Goal: Task Accomplishment & Management: Use online tool/utility

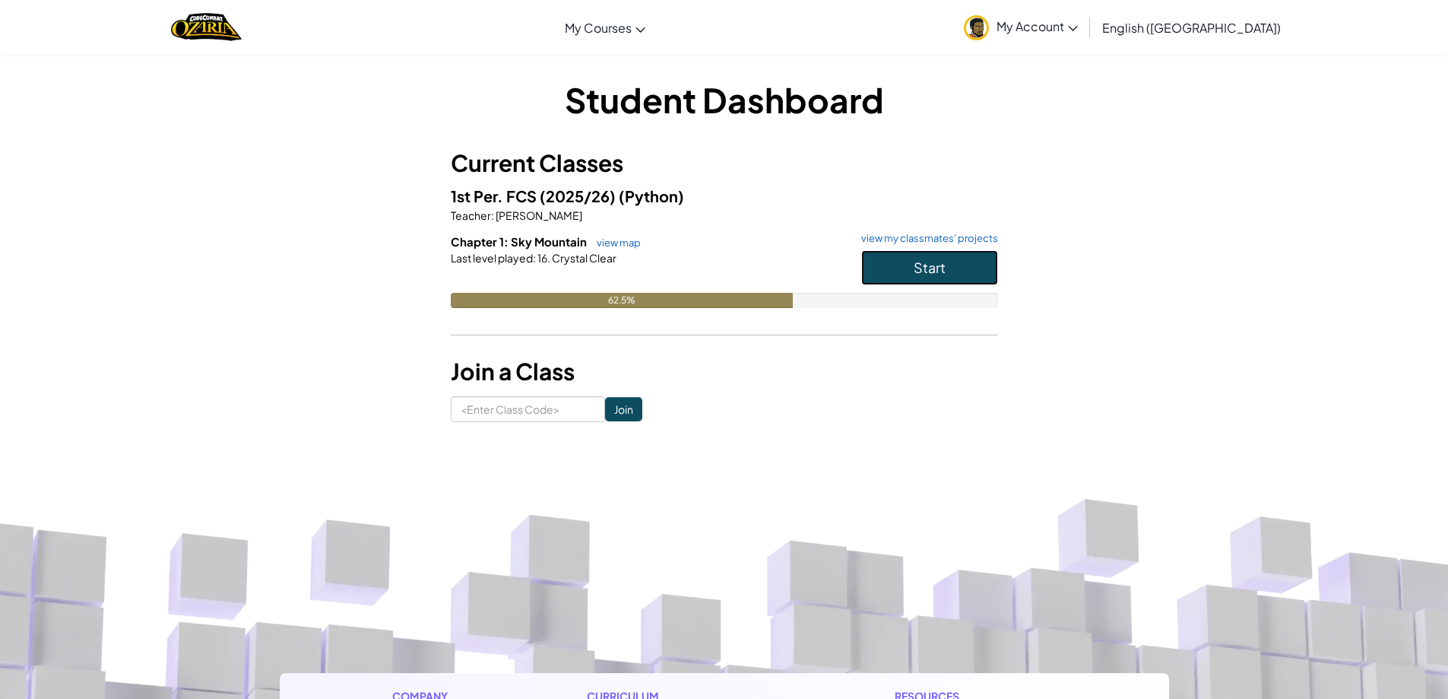
click at [897, 259] on button "Start" at bounding box center [929, 267] width 137 height 35
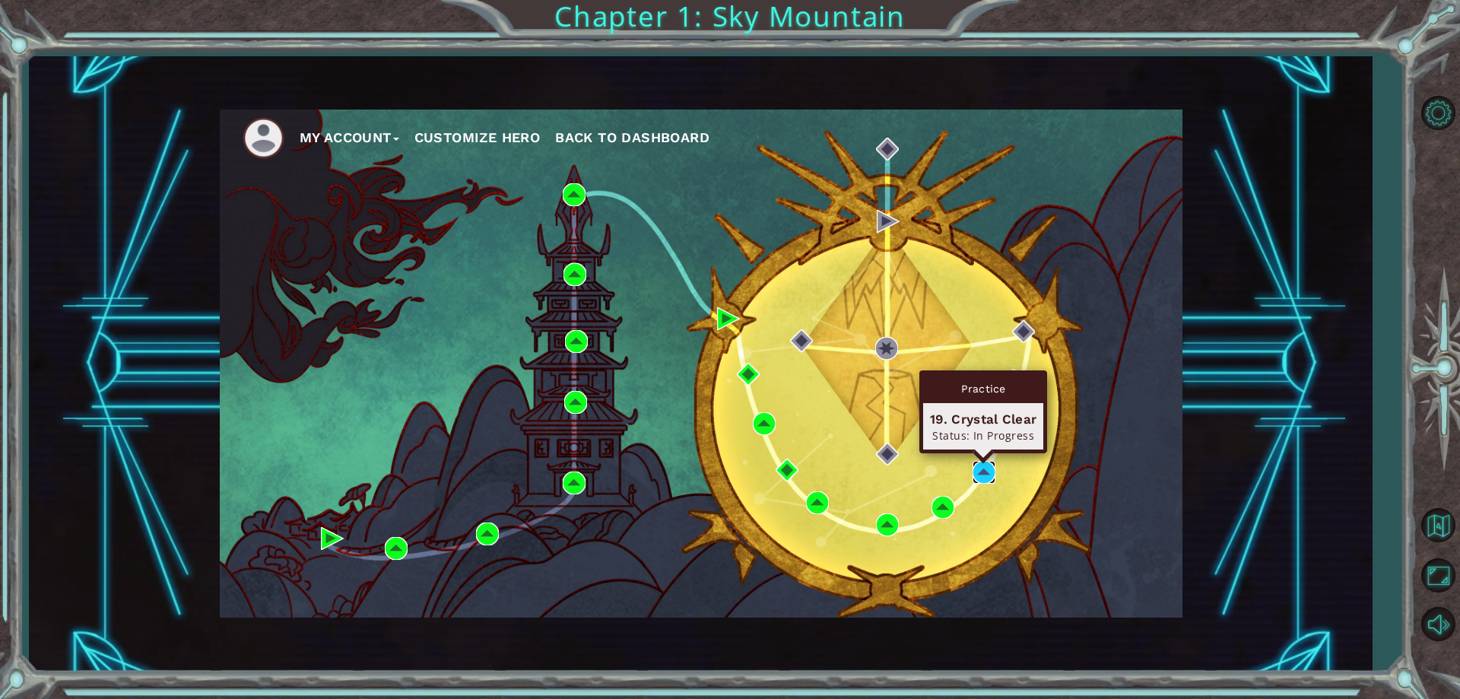
click at [978, 470] on img at bounding box center [983, 472] width 23 height 23
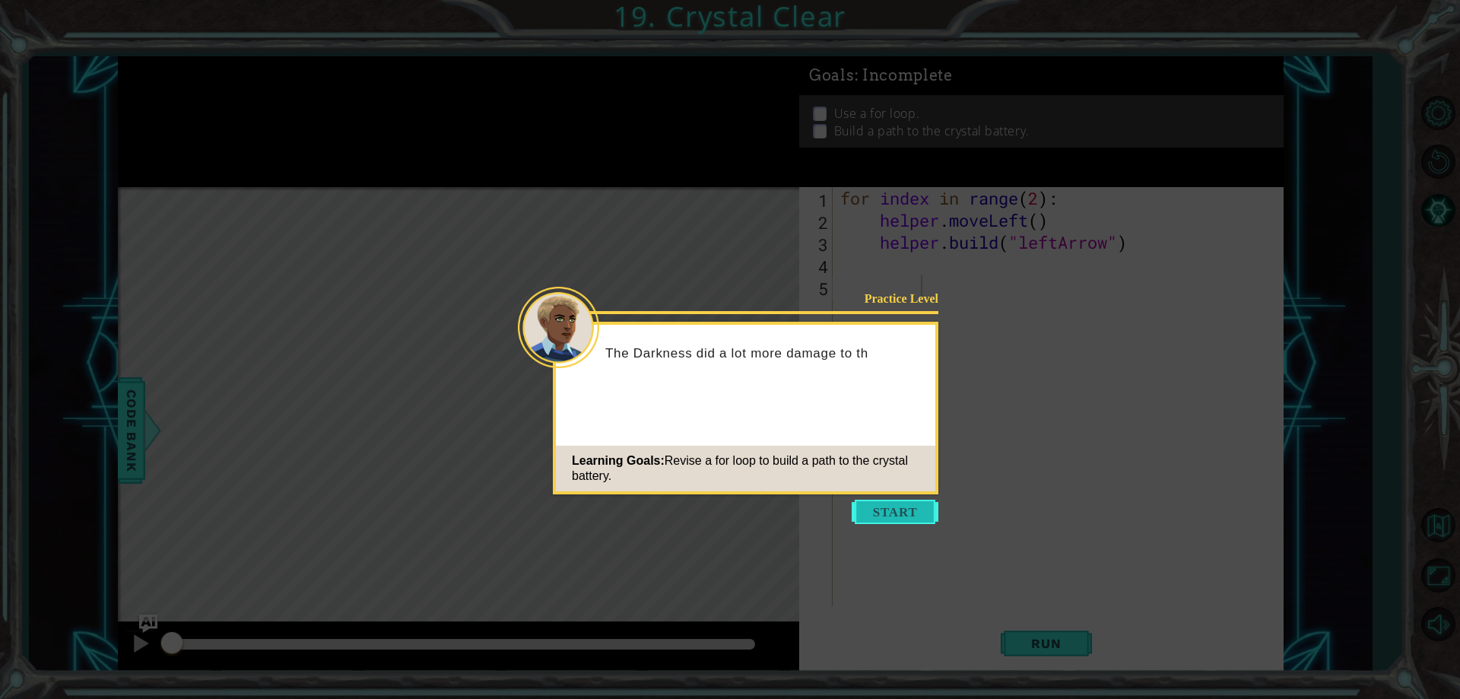
click at [895, 512] on button "Start" at bounding box center [895, 512] width 87 height 24
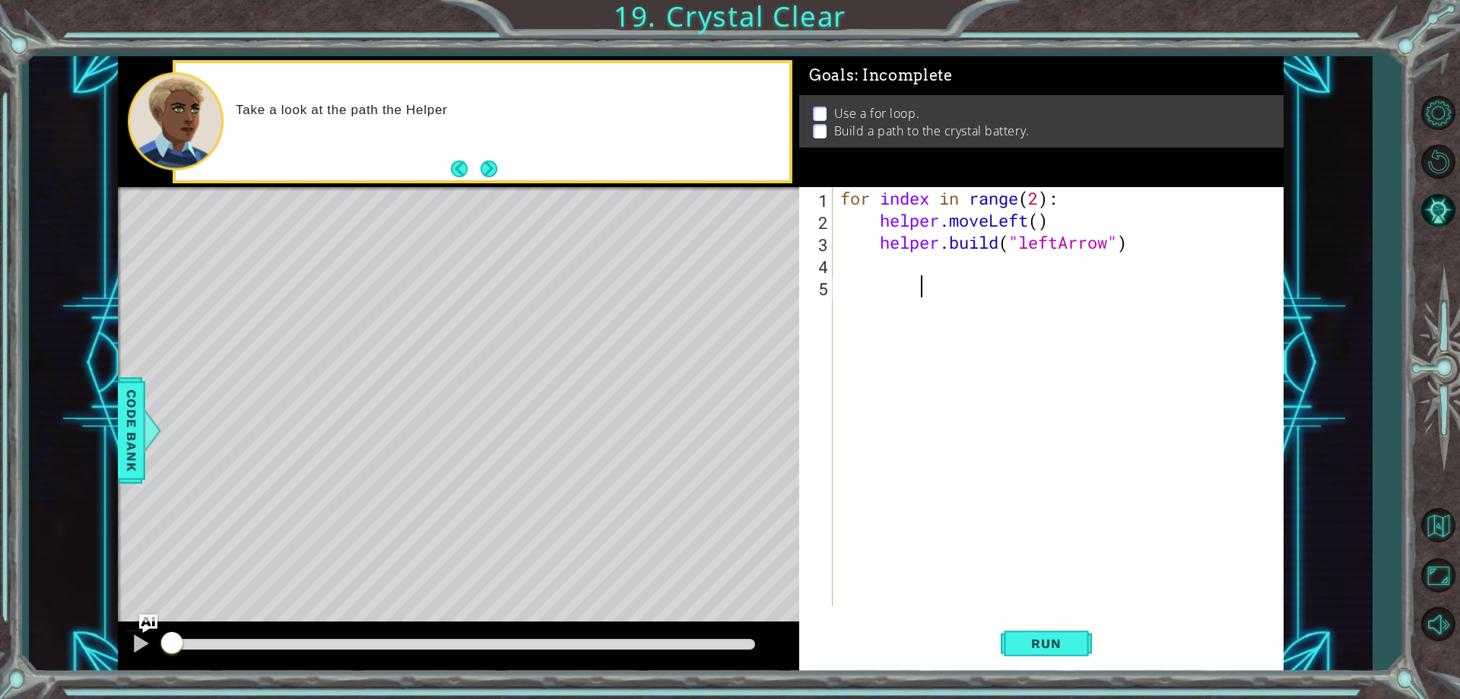
click at [902, 268] on div "for index in range ( 2 ) : helper . moveLeft ( ) helper . build ( "leftArrow" )" at bounding box center [1061, 418] width 449 height 463
click at [1080, 642] on button "Run" at bounding box center [1046, 644] width 91 height 49
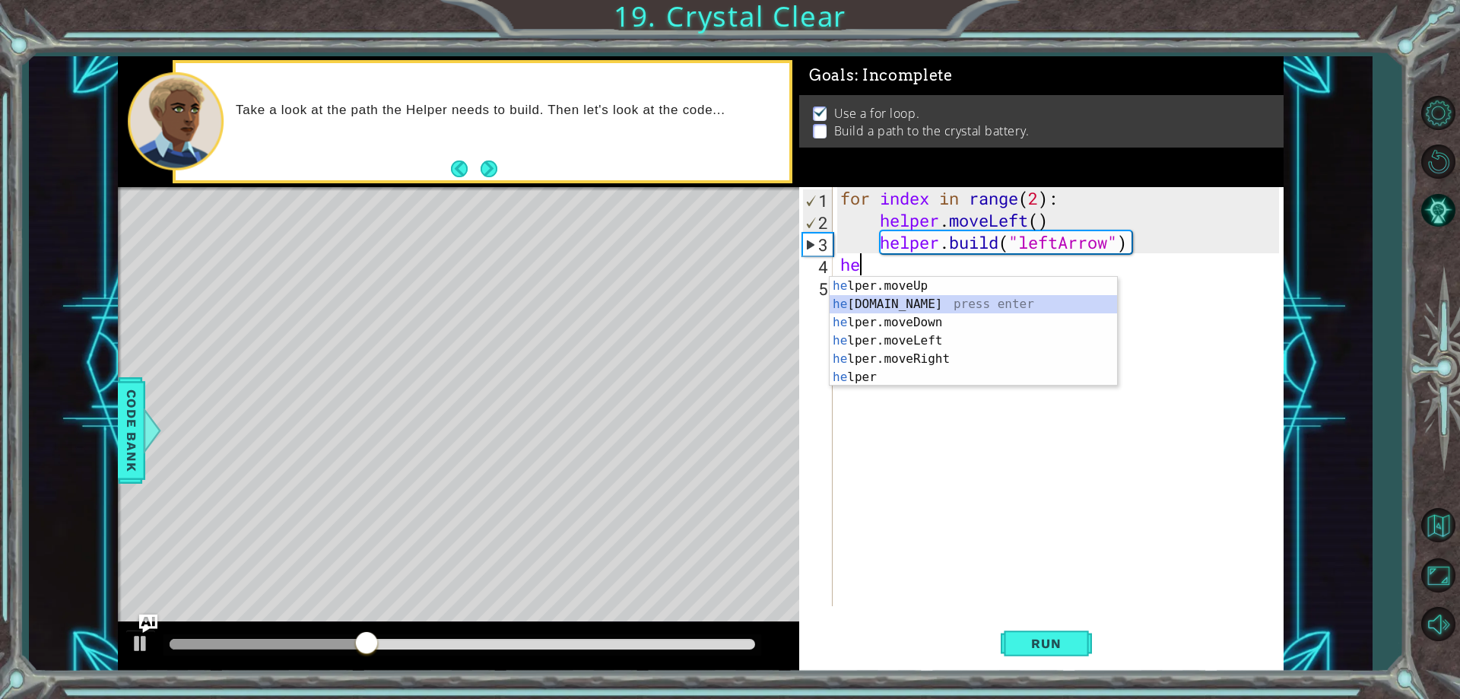
click at [835, 303] on div "he lper.moveUp press enter he [DOMAIN_NAME] press enter he lper.moveDown press …" at bounding box center [973, 350] width 287 height 146
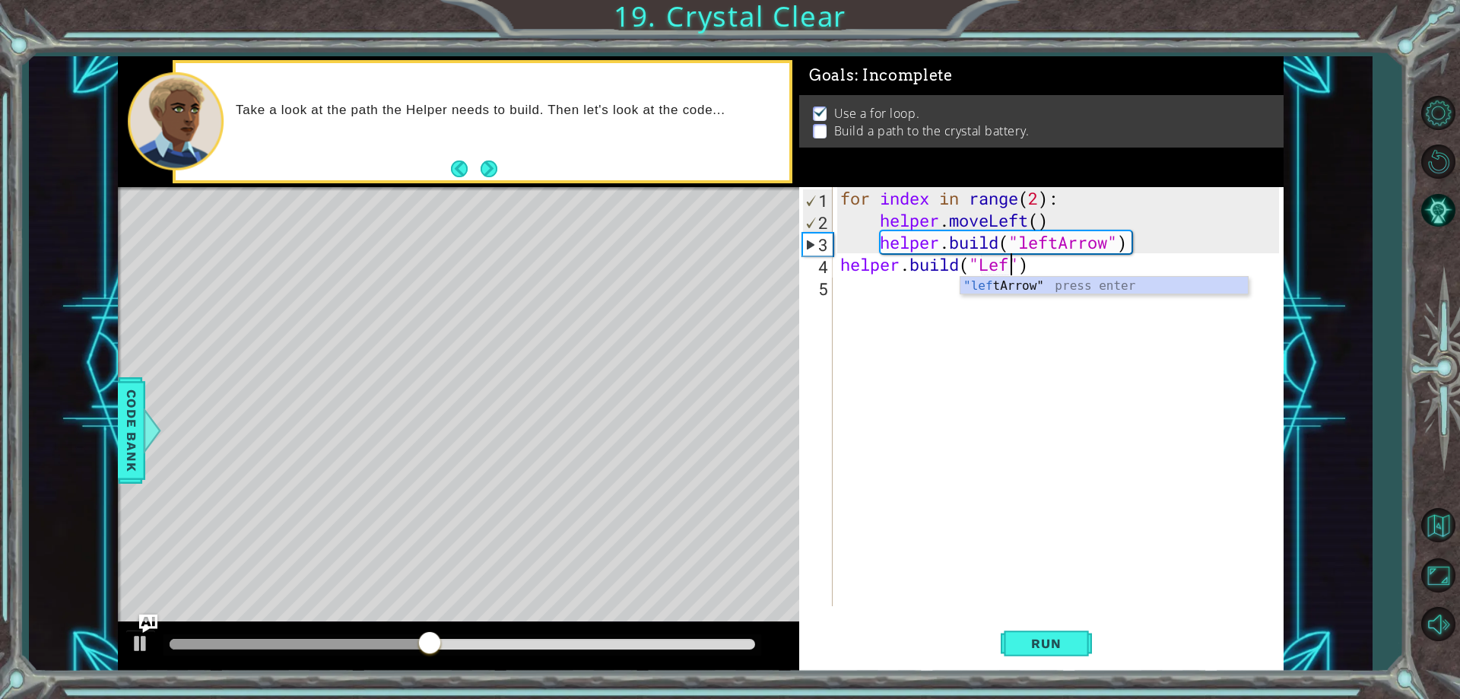
scroll to position [0, 8]
type textarea "[DOMAIN_NAME]("leftArrow")"
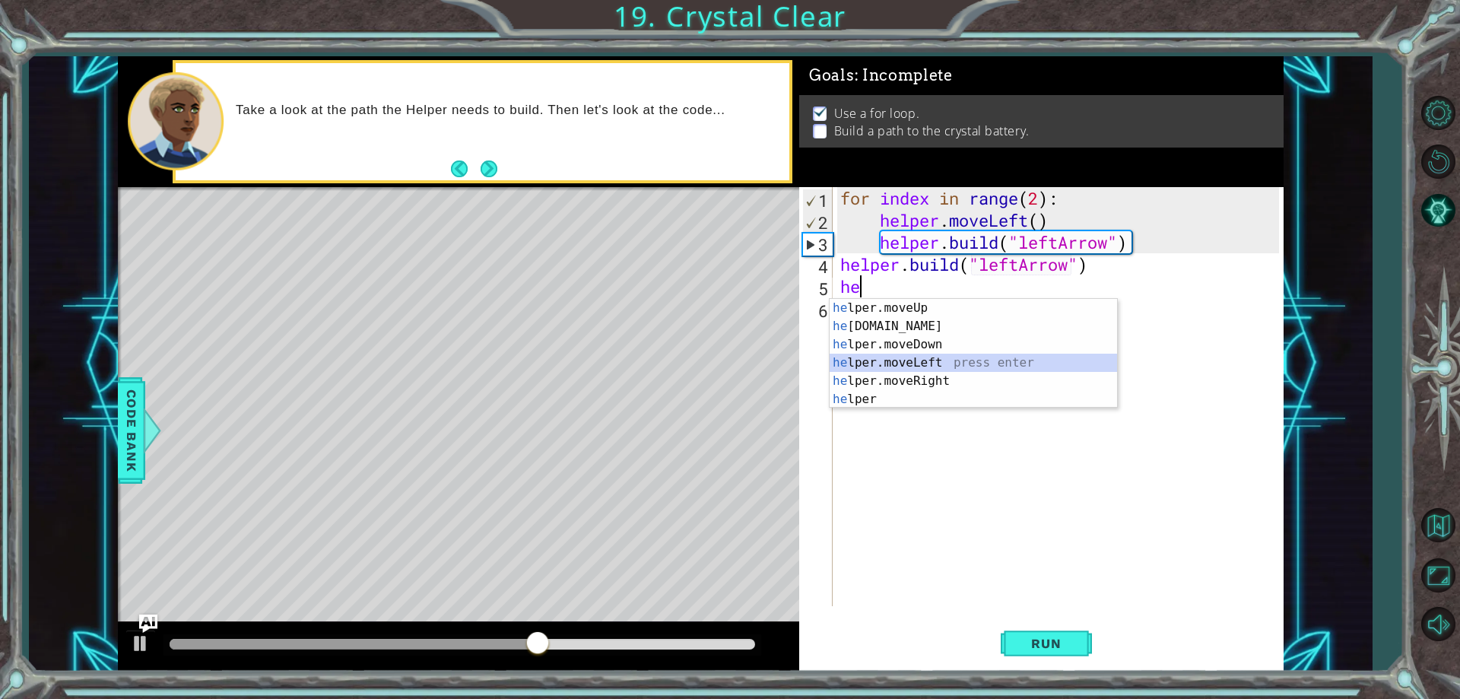
click at [905, 362] on div "he lper.moveUp press enter he [DOMAIN_NAME] press enter he lper.moveDown press …" at bounding box center [973, 372] width 287 height 146
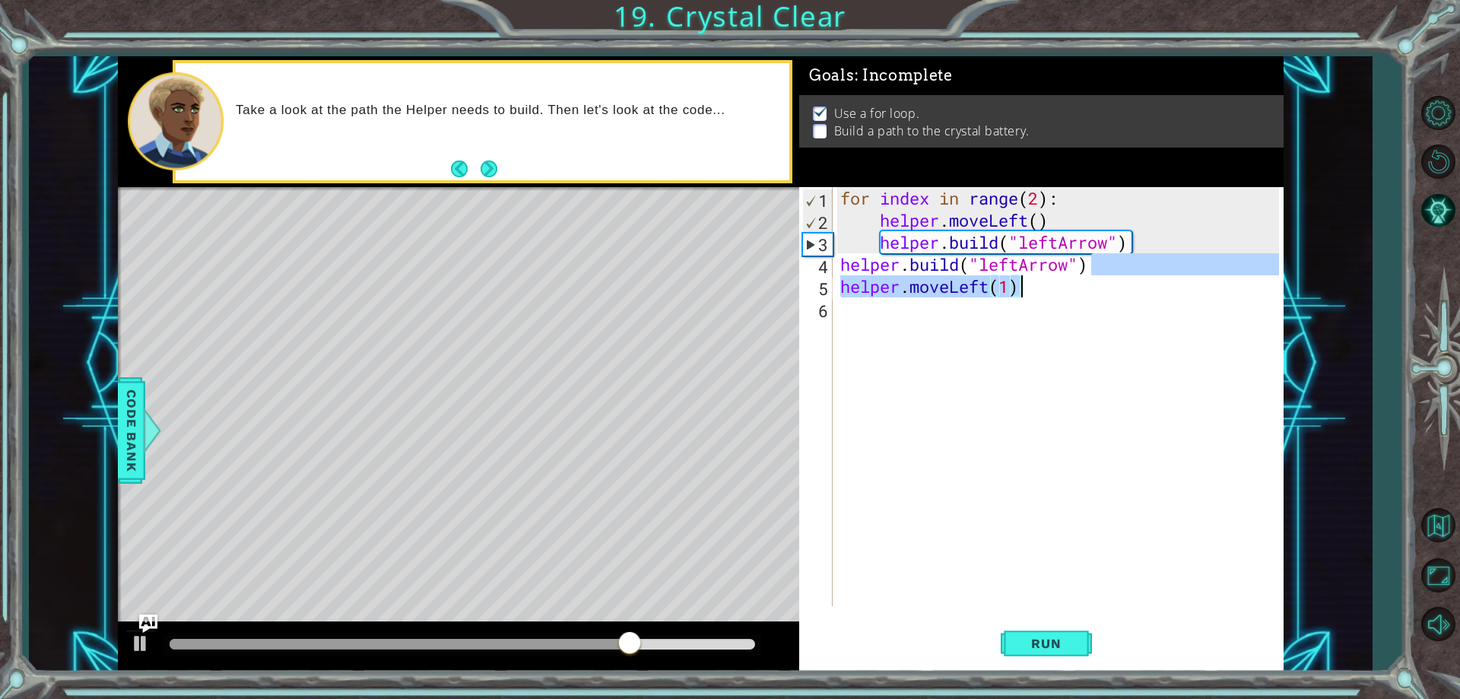
drag, startPoint x: 1122, startPoint y: 274, endPoint x: 1049, endPoint y: 291, distance: 74.9
click at [1049, 291] on div "for index in range ( 2 ) : helper . moveLeft ( ) helper . build ( "leftArrow" )…" at bounding box center [1061, 418] width 449 height 463
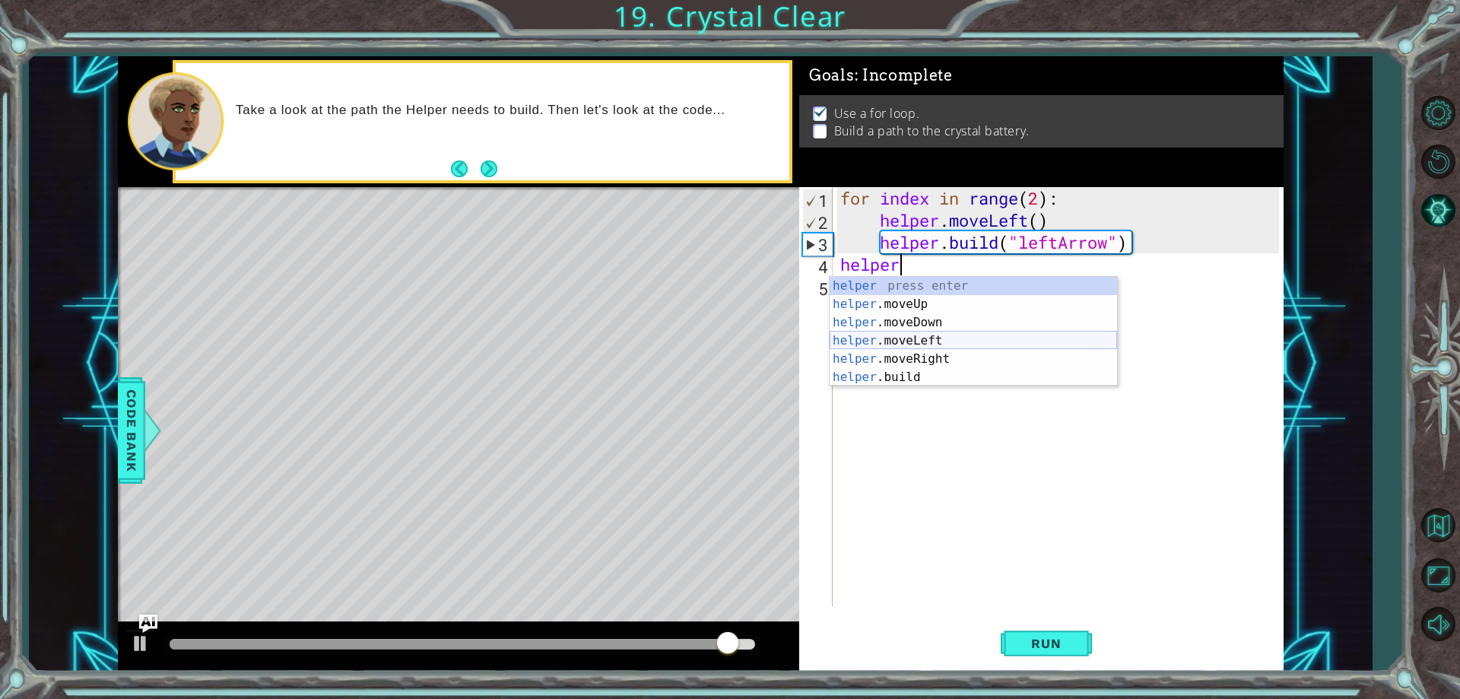
click at [876, 338] on div "helper press enter helper .moveUp press enter helper .moveDown press enter help…" at bounding box center [973, 350] width 287 height 146
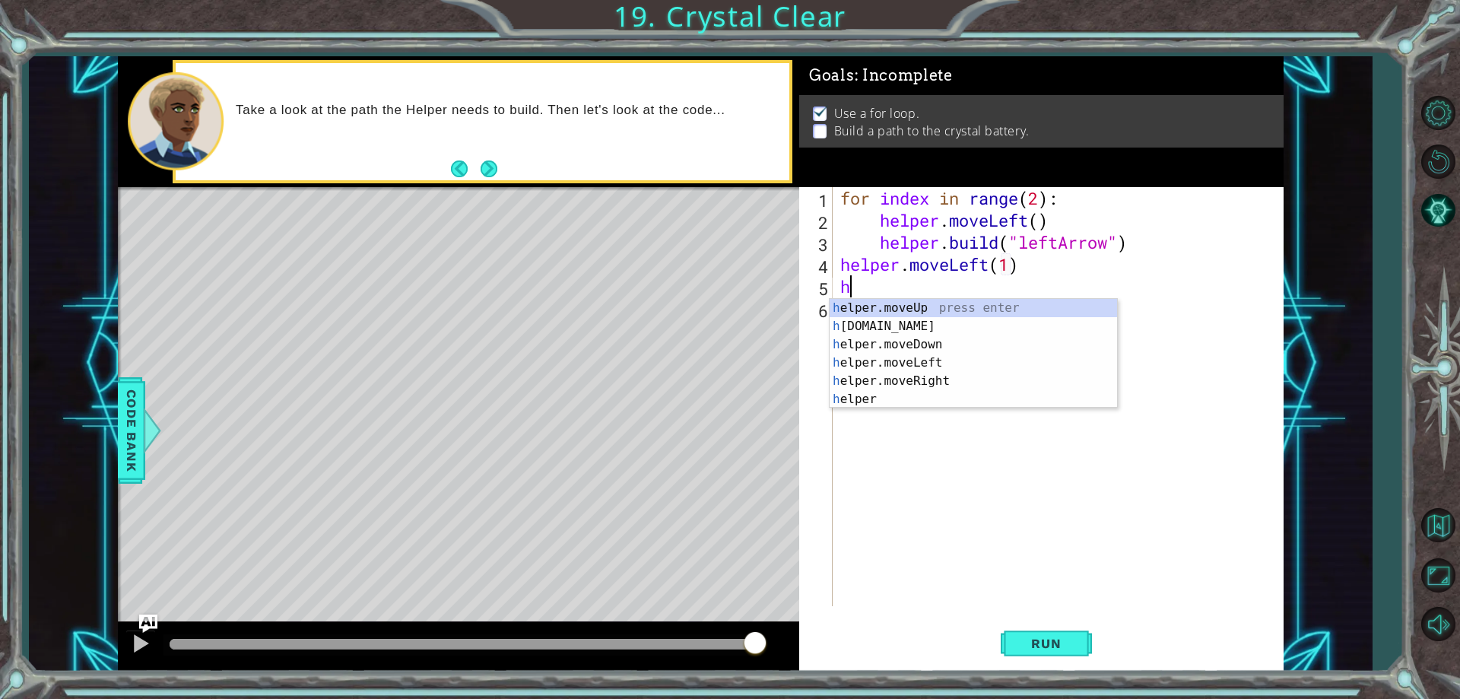
scroll to position [0, 8]
click at [921, 321] on div "he lper.moveUp press enter he [DOMAIN_NAME] press enter he lper.moveDown press …" at bounding box center [973, 372] width 287 height 146
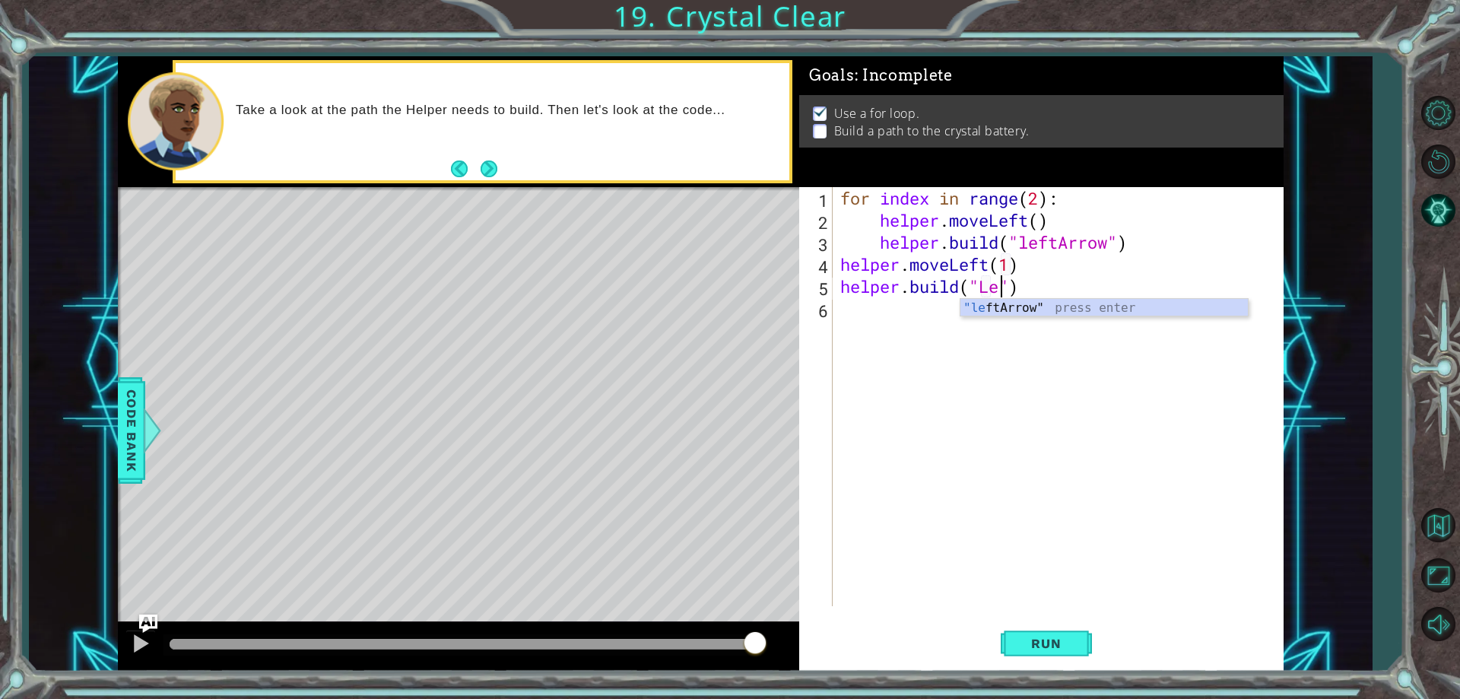
scroll to position [0, 8]
type textarea "[DOMAIN_NAME]("leftArrow")"
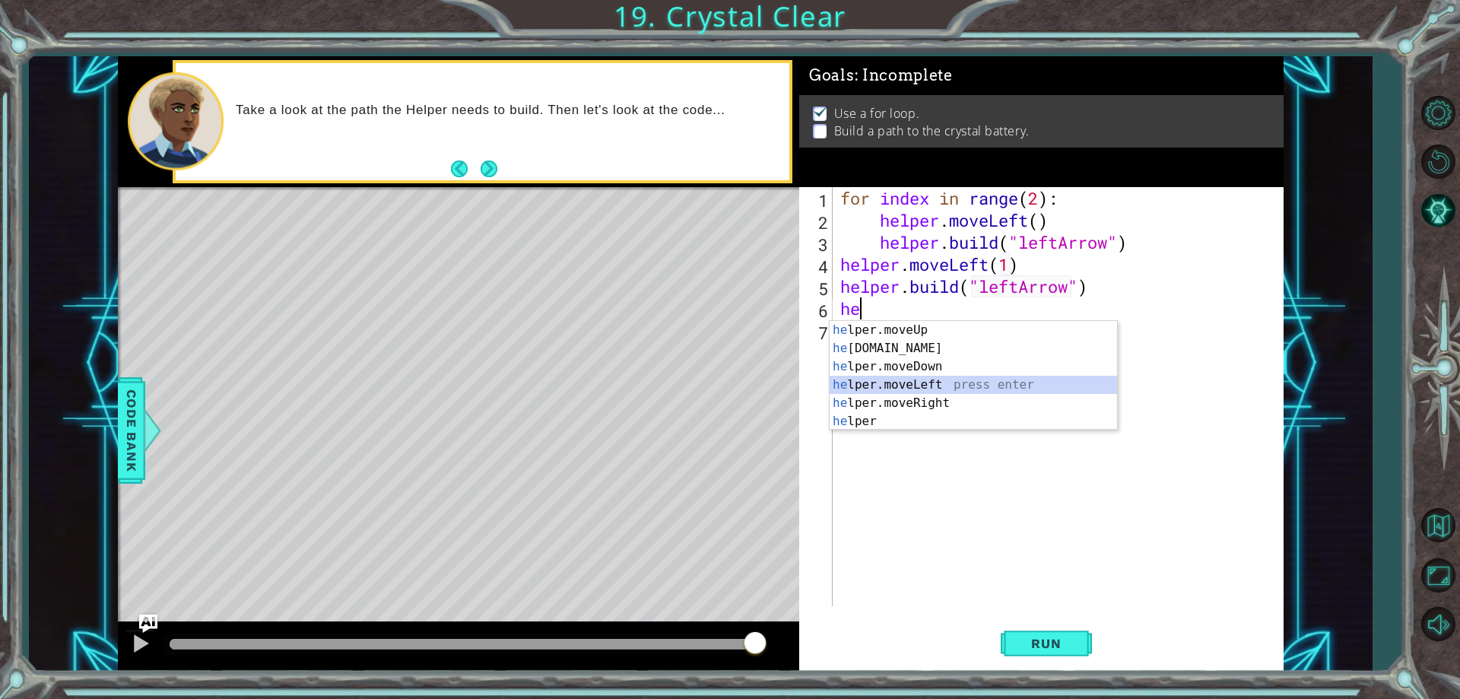
click at [952, 389] on div "he lper.moveUp press enter he [DOMAIN_NAME] press enter he lper.moveDown press …" at bounding box center [973, 394] width 287 height 146
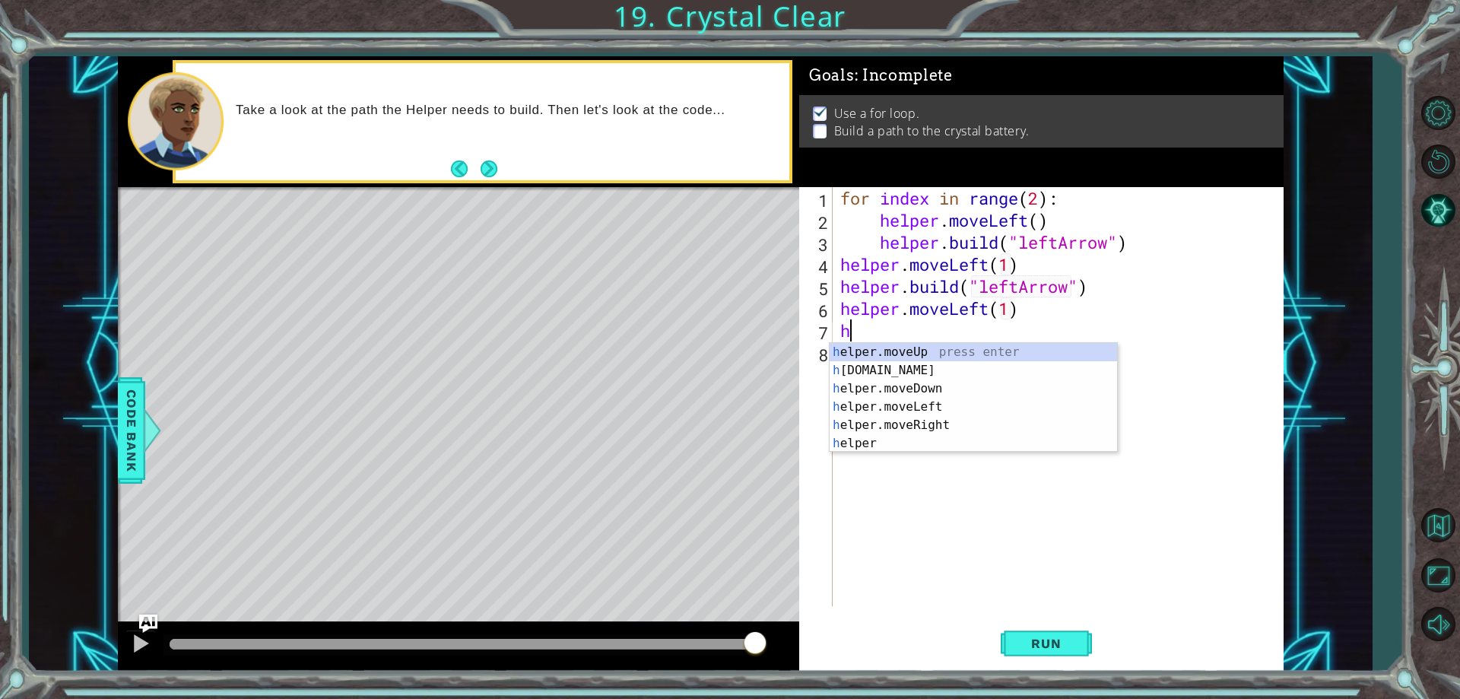
scroll to position [0, 8]
click at [918, 365] on div "he lper.moveUp press enter he [DOMAIN_NAME] press enter he lper.moveDown press …" at bounding box center [973, 416] width 287 height 146
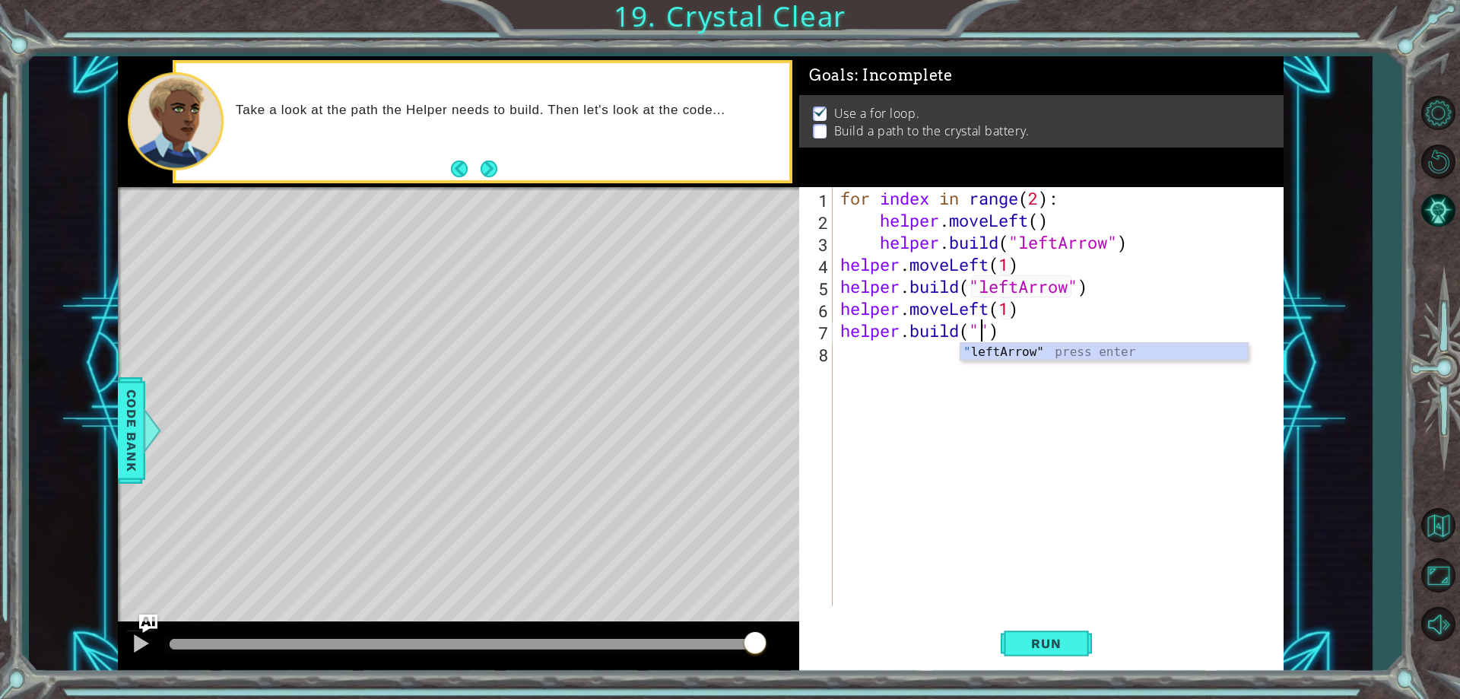
scroll to position [0, 7]
type textarea "[DOMAIN_NAME]("leftArrow")"
click at [1038, 650] on span "Run" at bounding box center [1046, 643] width 60 height 15
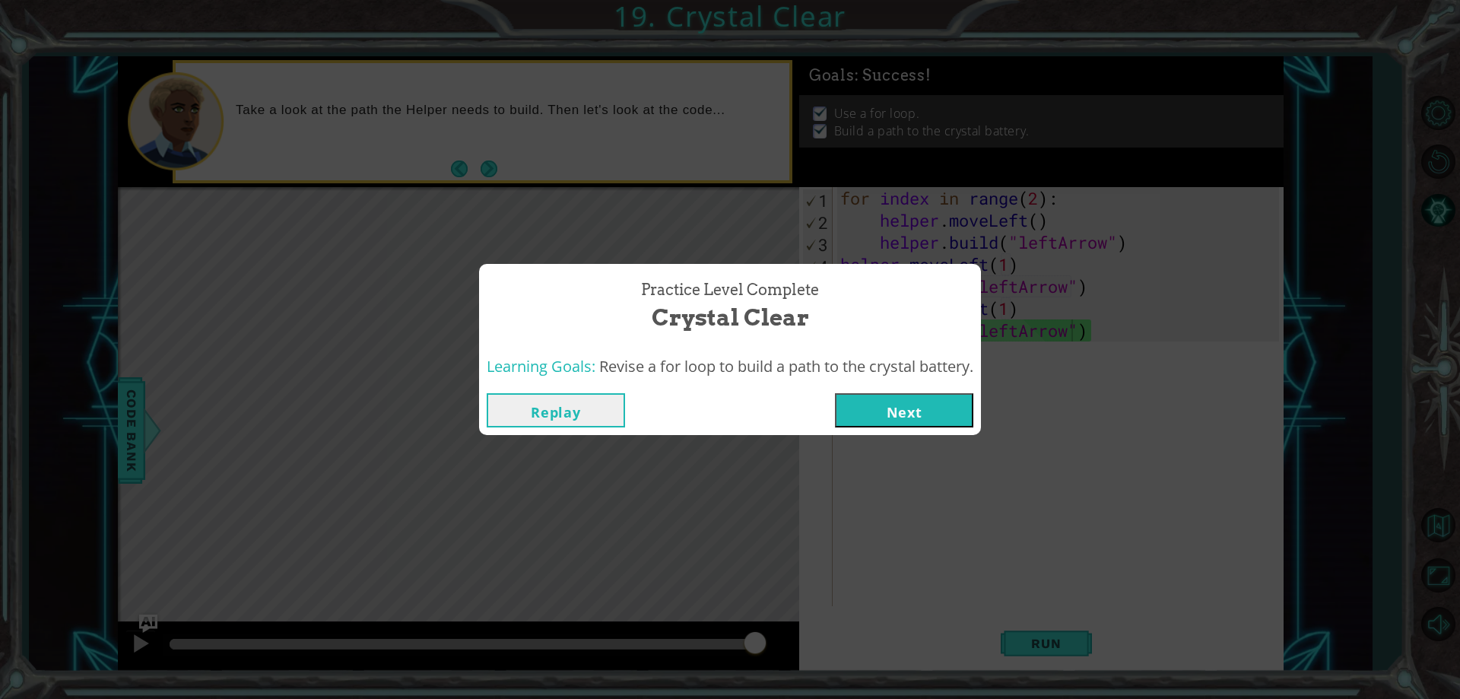
click at [933, 396] on button "Next" at bounding box center [904, 410] width 138 height 34
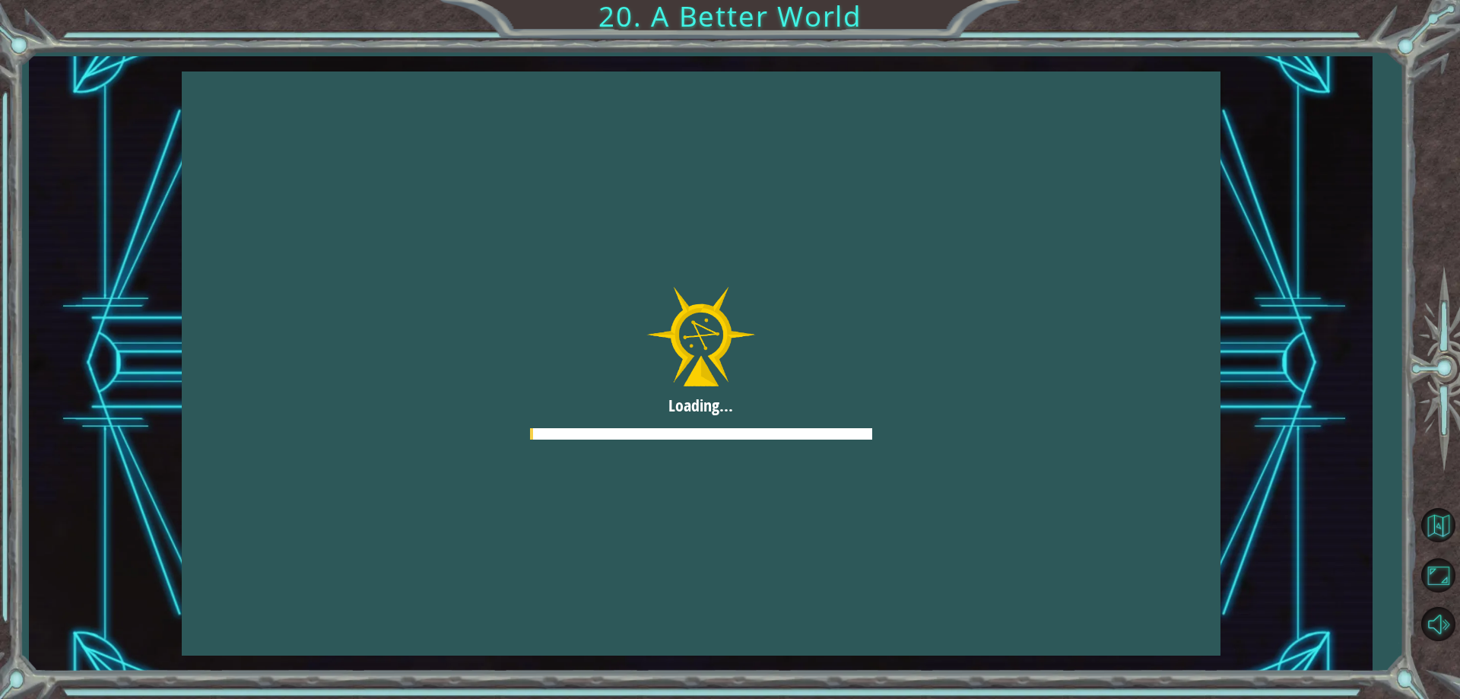
click at [928, 415] on div at bounding box center [701, 363] width 1039 height 584
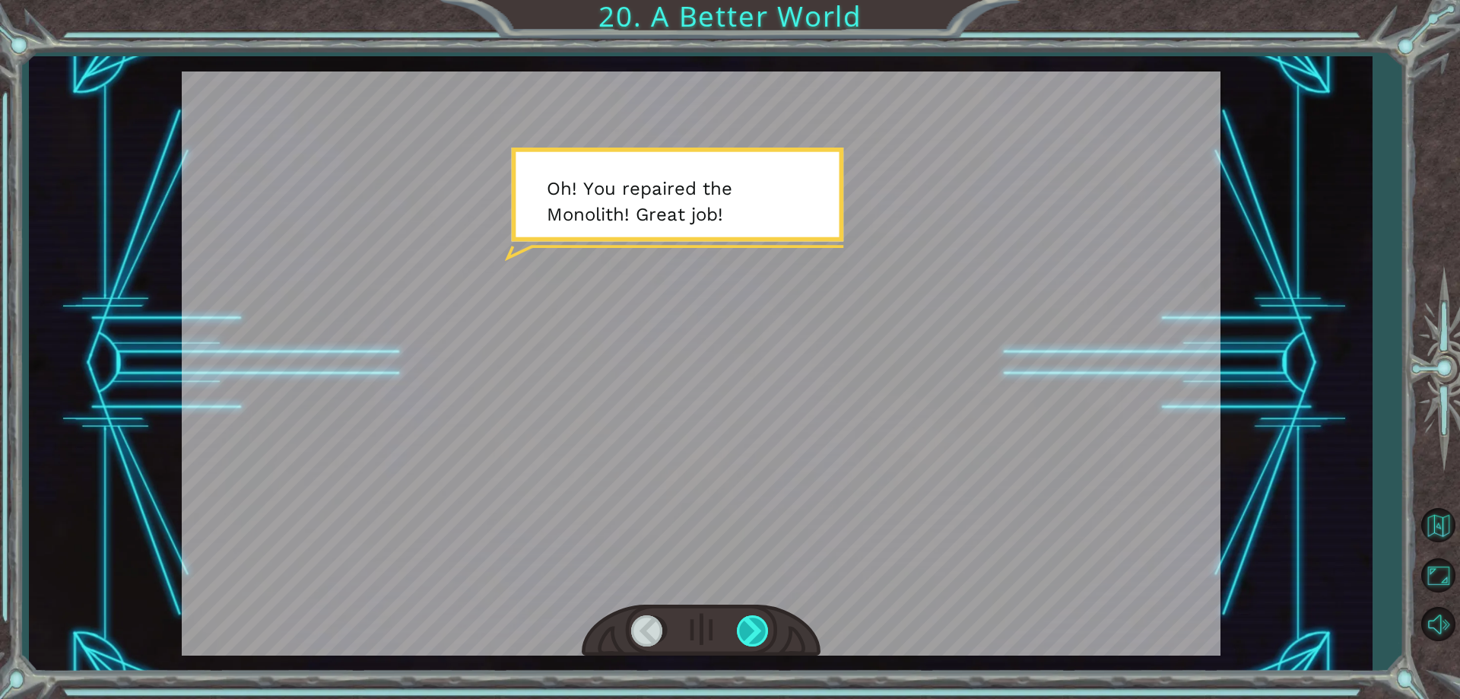
click at [747, 625] on div at bounding box center [754, 630] width 34 height 31
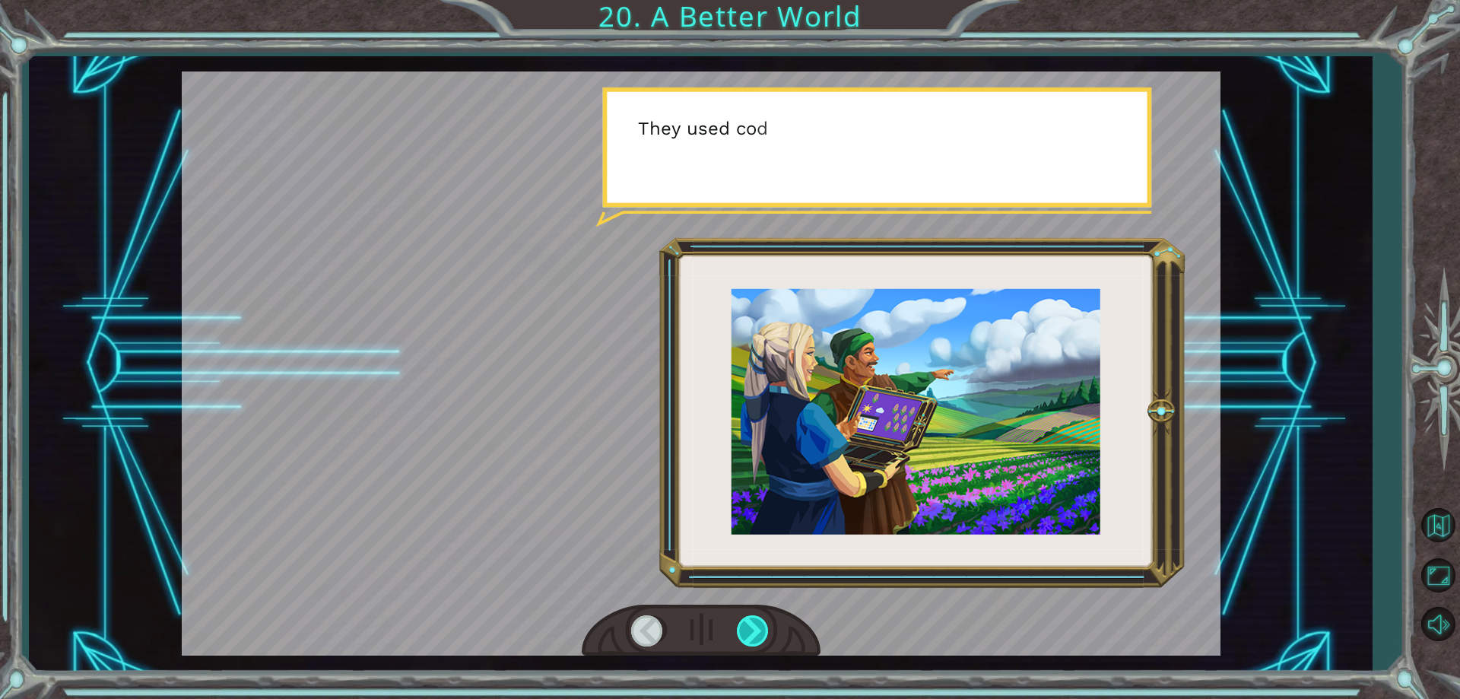
click at [747, 625] on div at bounding box center [754, 630] width 34 height 31
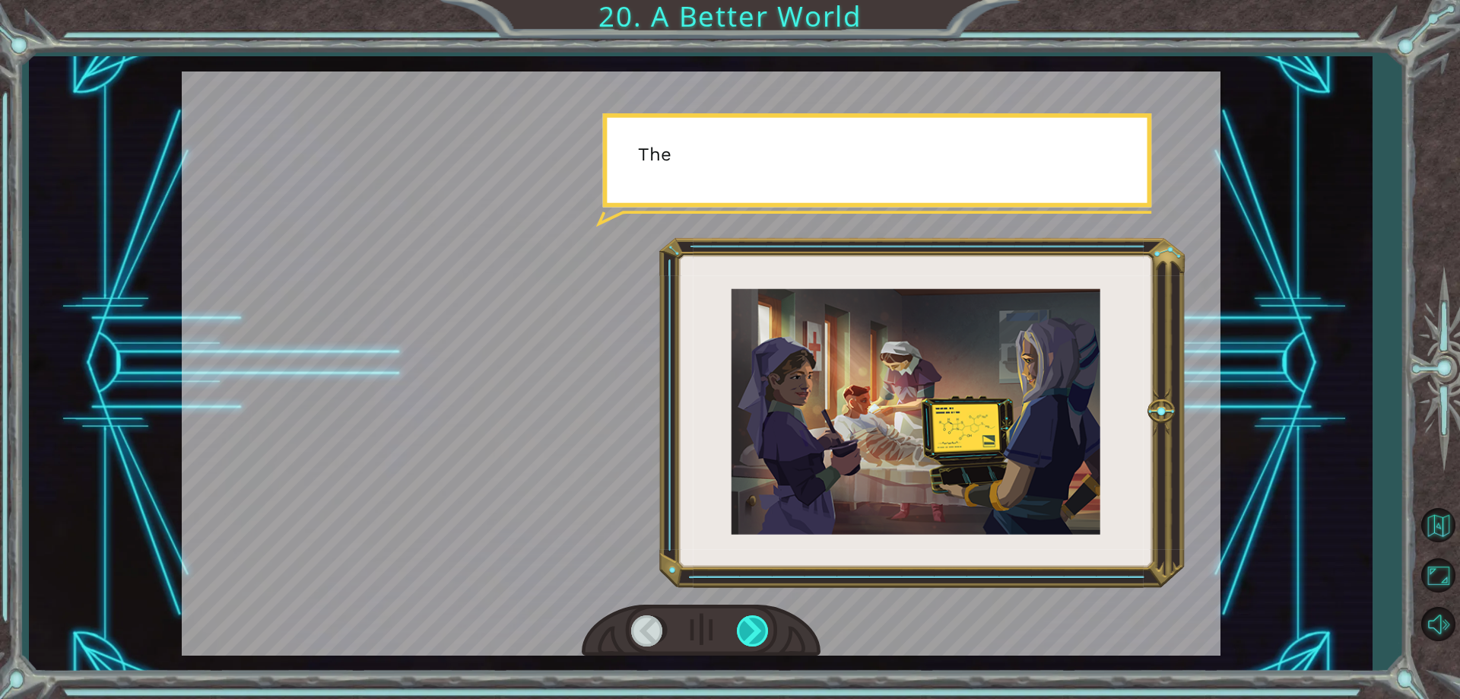
click at [747, 625] on div at bounding box center [754, 630] width 34 height 31
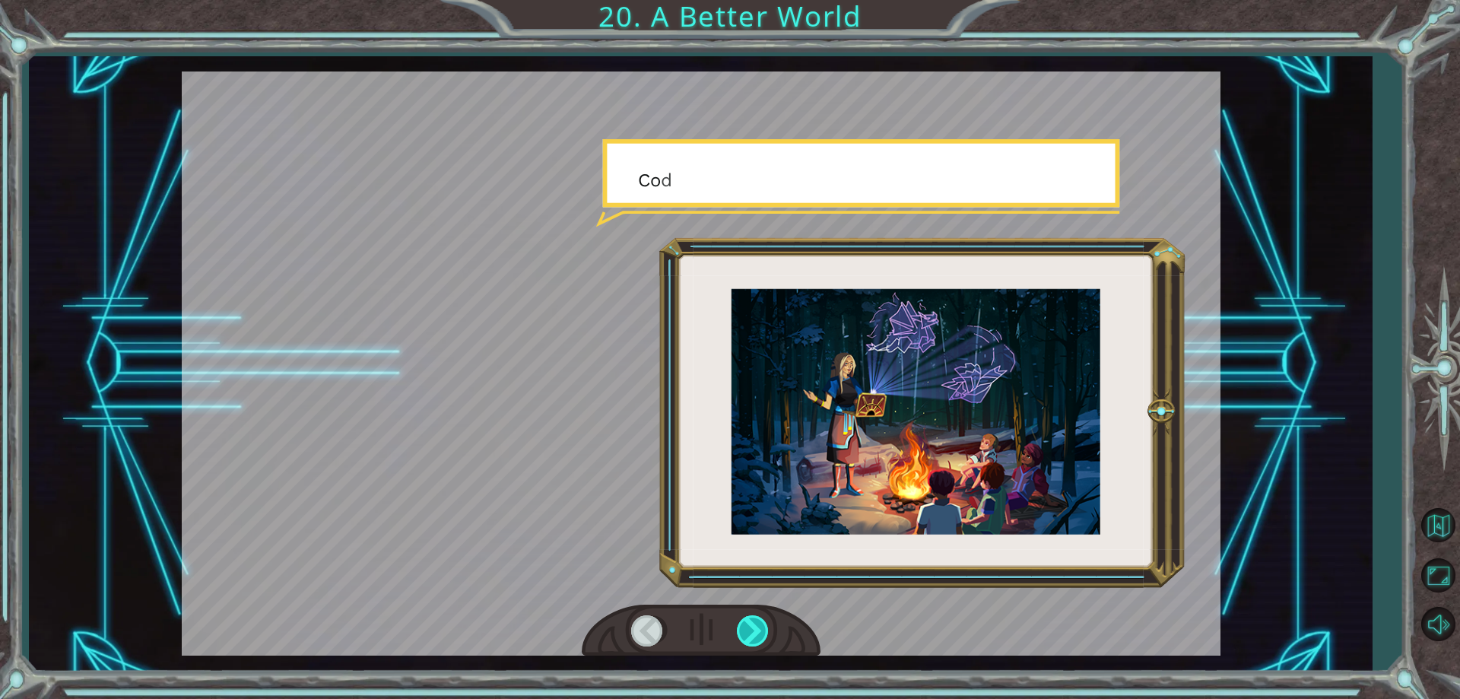
click at [747, 625] on div at bounding box center [754, 630] width 34 height 31
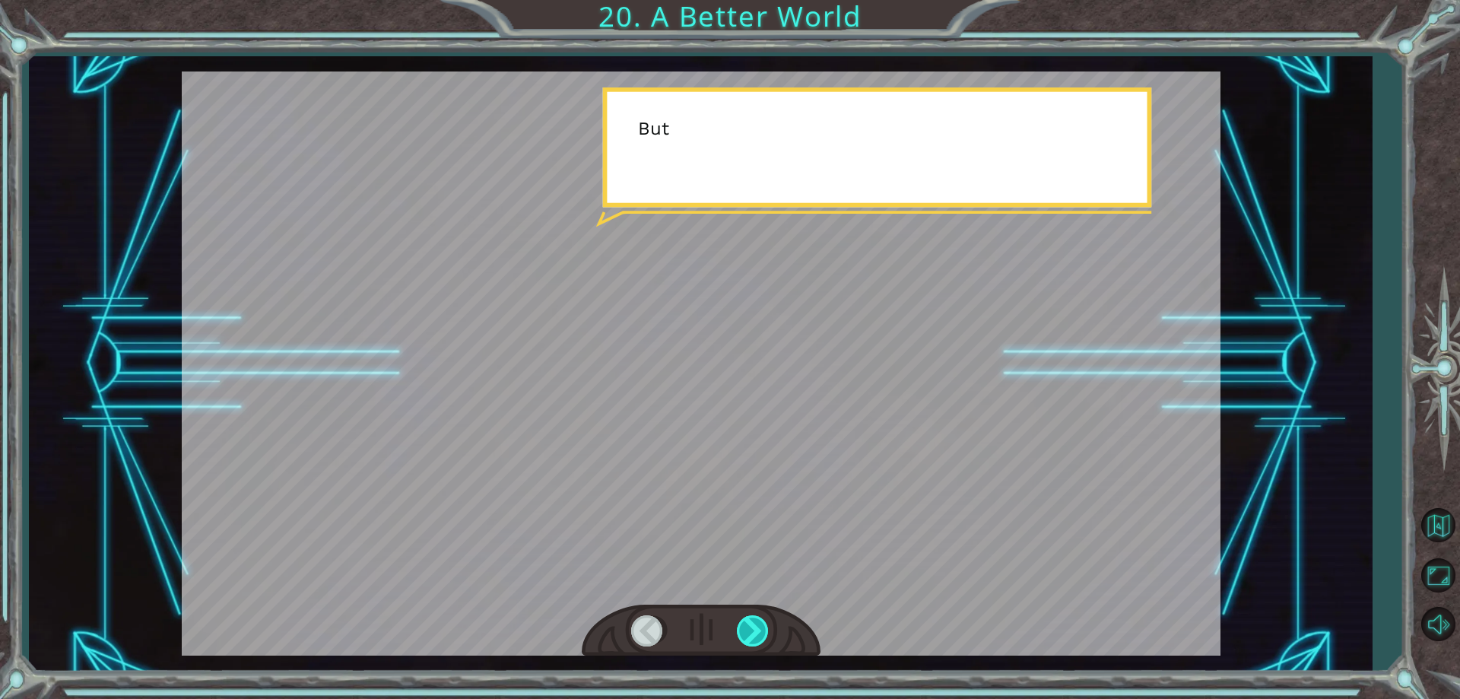
click at [747, 625] on div at bounding box center [754, 630] width 34 height 31
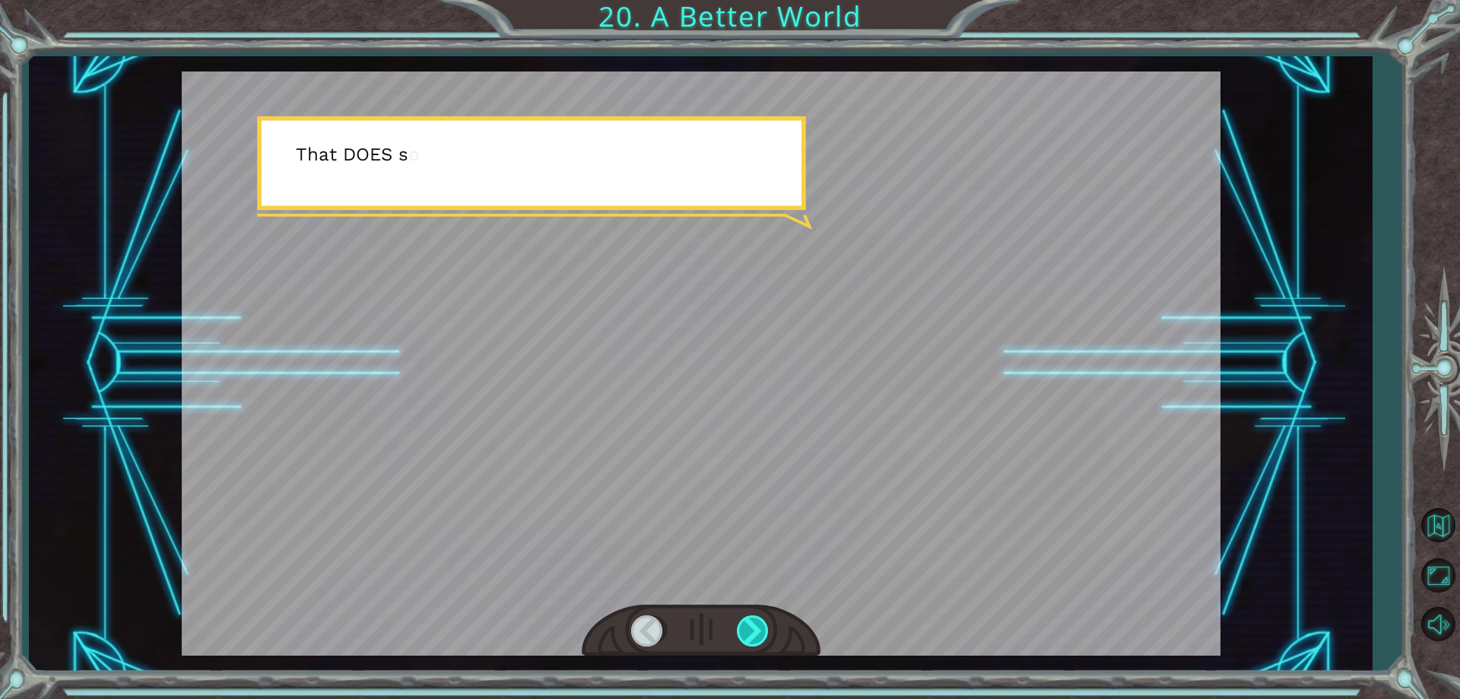
click at [747, 625] on div at bounding box center [754, 630] width 34 height 31
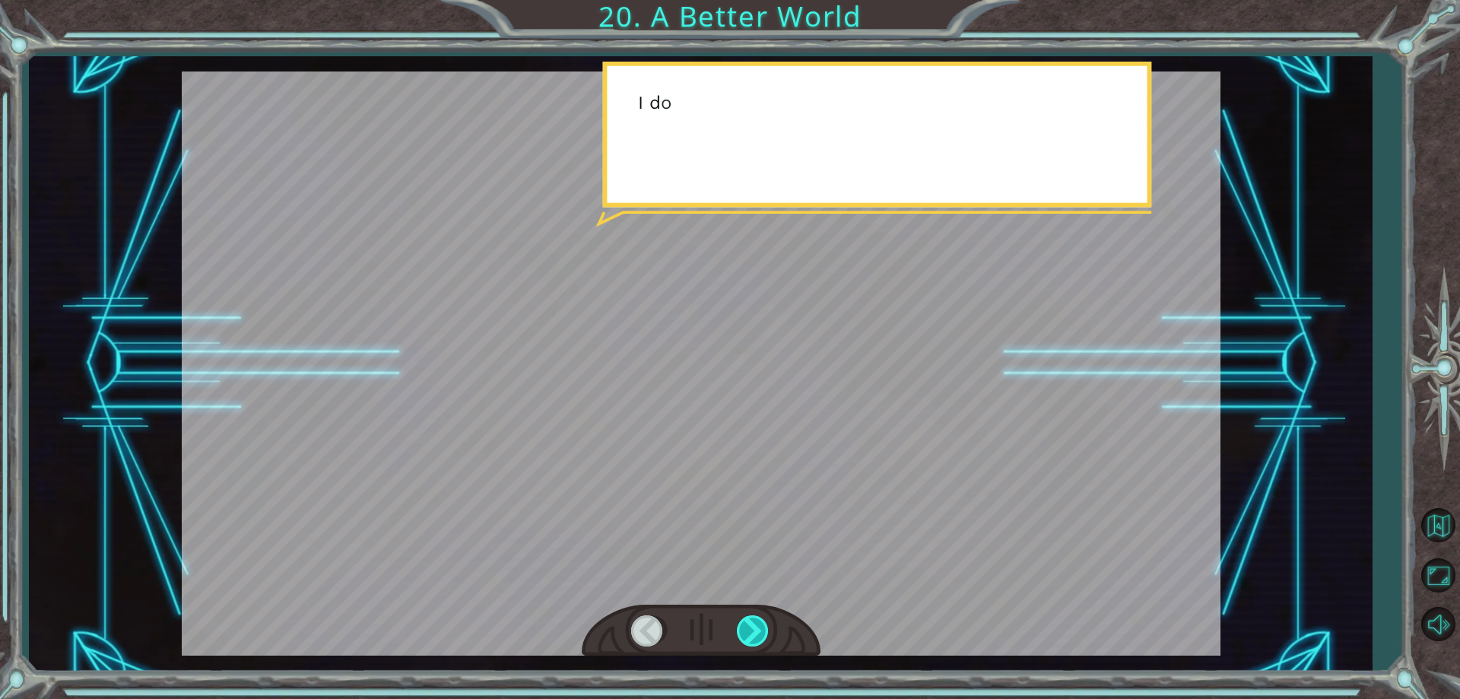
click at [747, 625] on div at bounding box center [754, 630] width 34 height 31
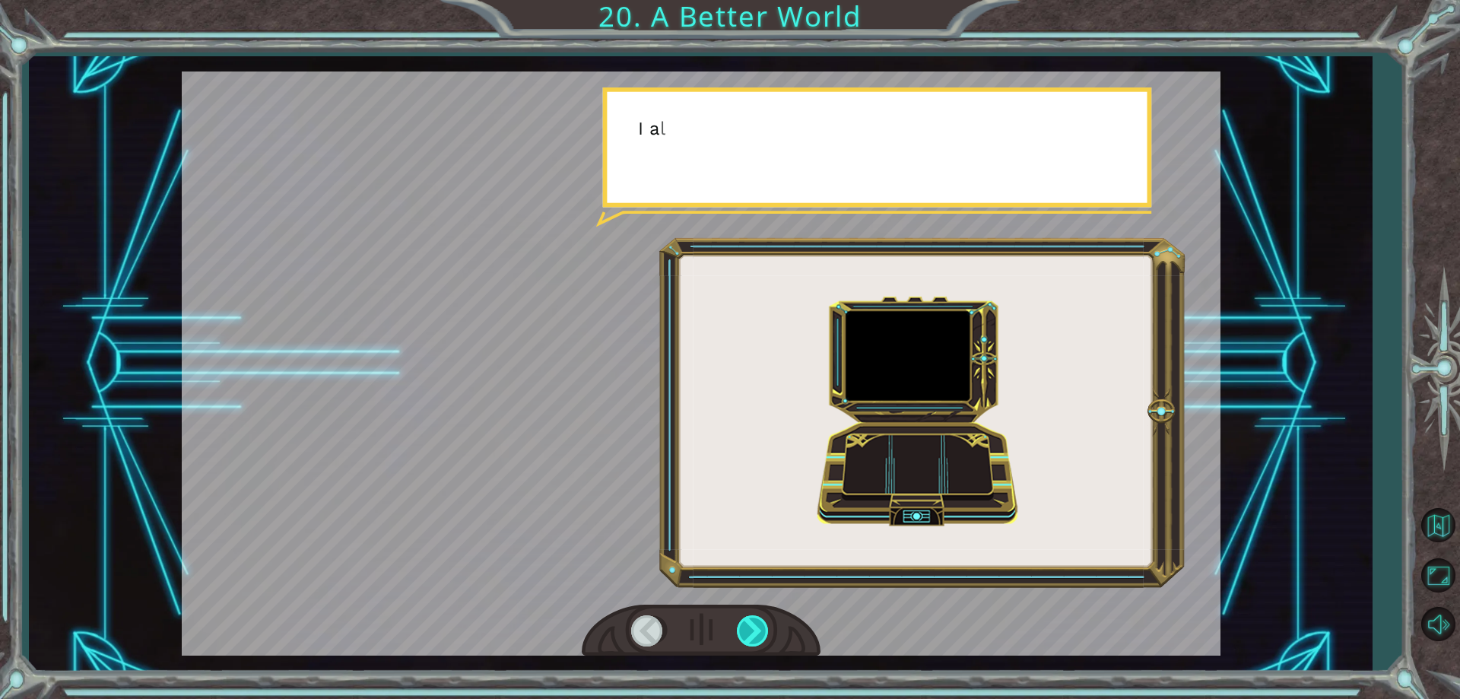
click at [747, 625] on div at bounding box center [754, 630] width 34 height 31
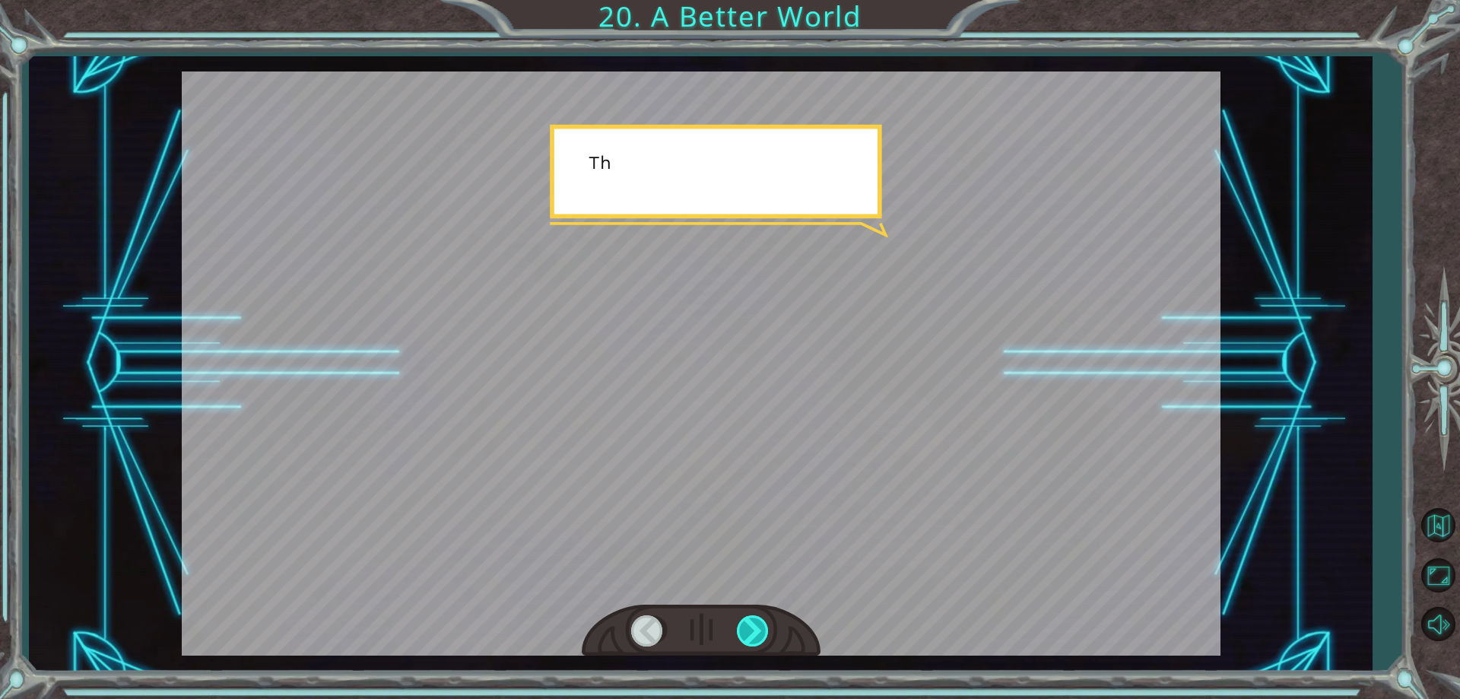
click at [747, 625] on div at bounding box center [754, 630] width 34 height 31
click at [747, 0] on div "O h ! Y o u r e p a i r e d t h e M o n o l i t h ! G r e a t j o b ! A n d i t…" at bounding box center [730, 0] width 1460 height 0
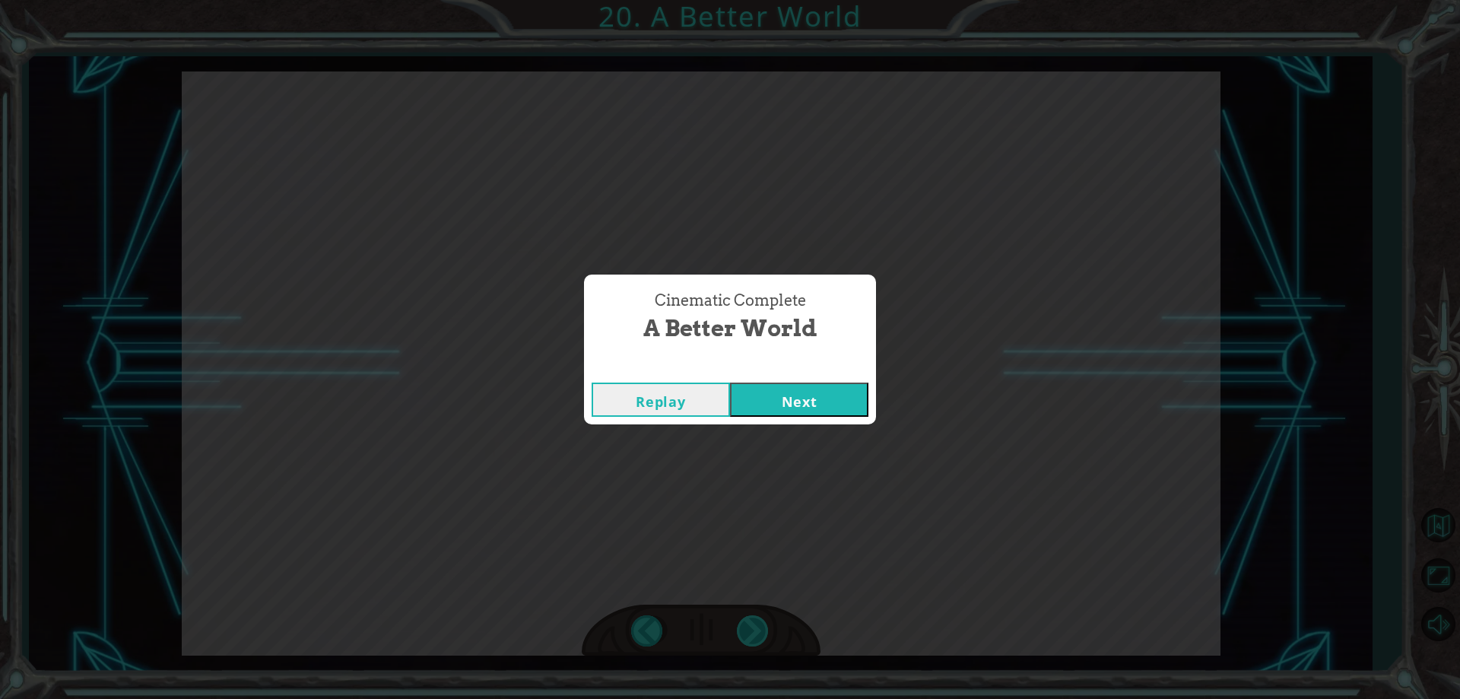
click at [747, 625] on div "Cinematic Complete A Better World Replay Next" at bounding box center [730, 349] width 1460 height 699
click at [806, 400] on button "Next" at bounding box center [799, 399] width 138 height 34
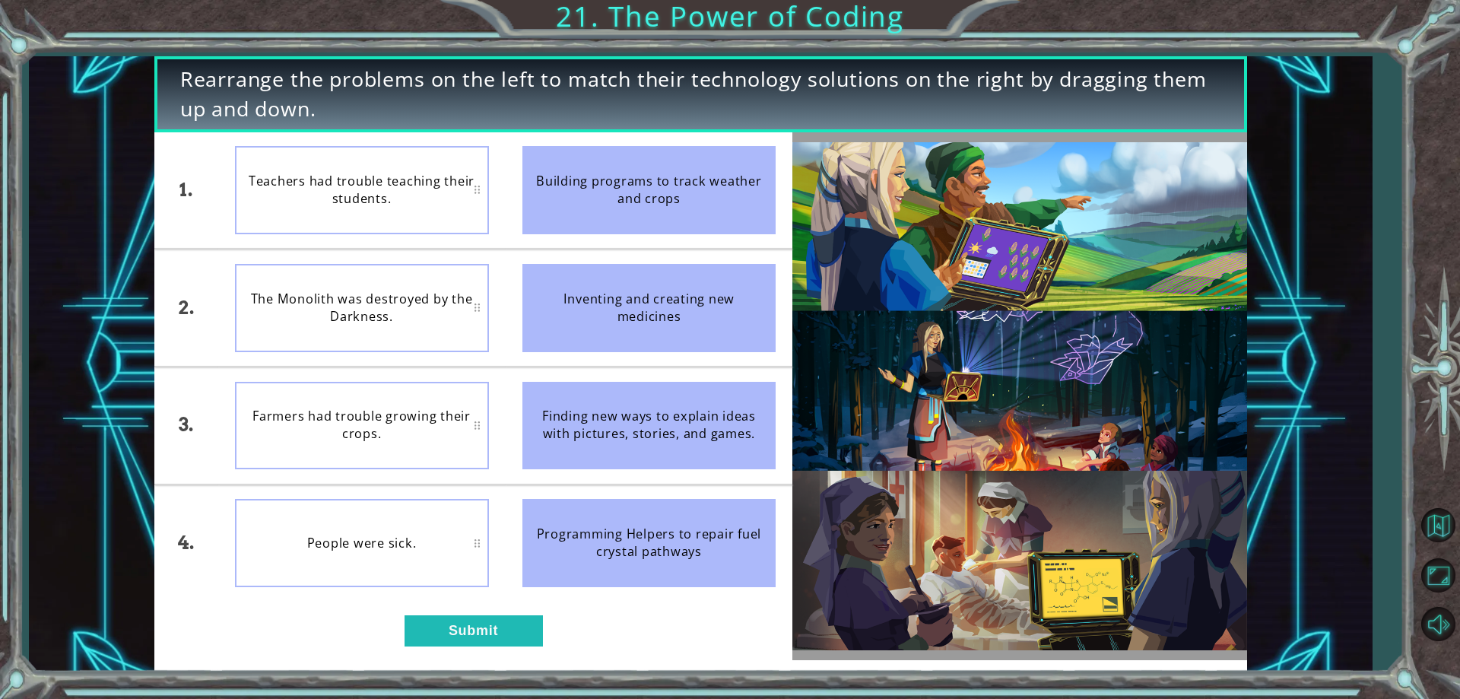
drag, startPoint x: 586, startPoint y: 219, endPoint x: 384, endPoint y: 196, distance: 203.5
click at [409, 202] on div "1. 2. 3. 4. Teachers had trouble teaching their students. The Monolith was dest…" at bounding box center [473, 366] width 639 height 469
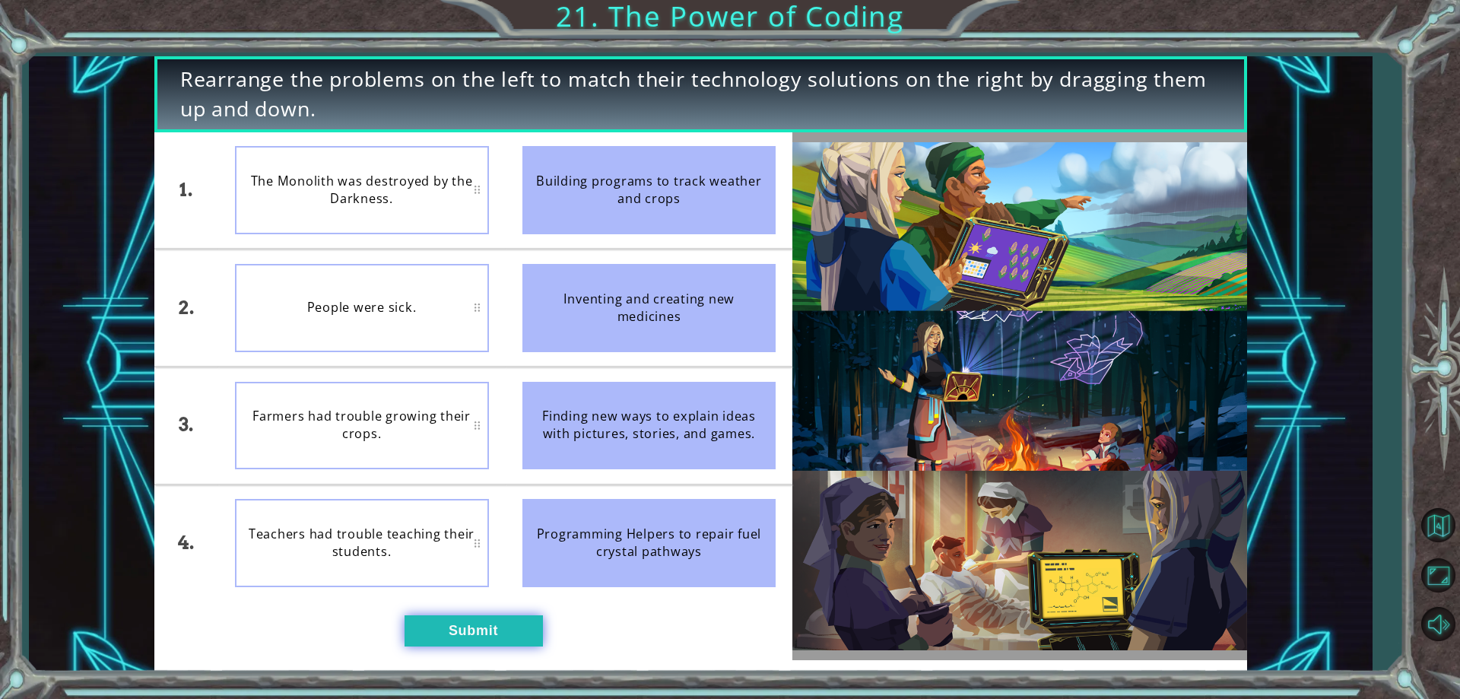
click at [436, 630] on button "Submit" at bounding box center [474, 630] width 138 height 30
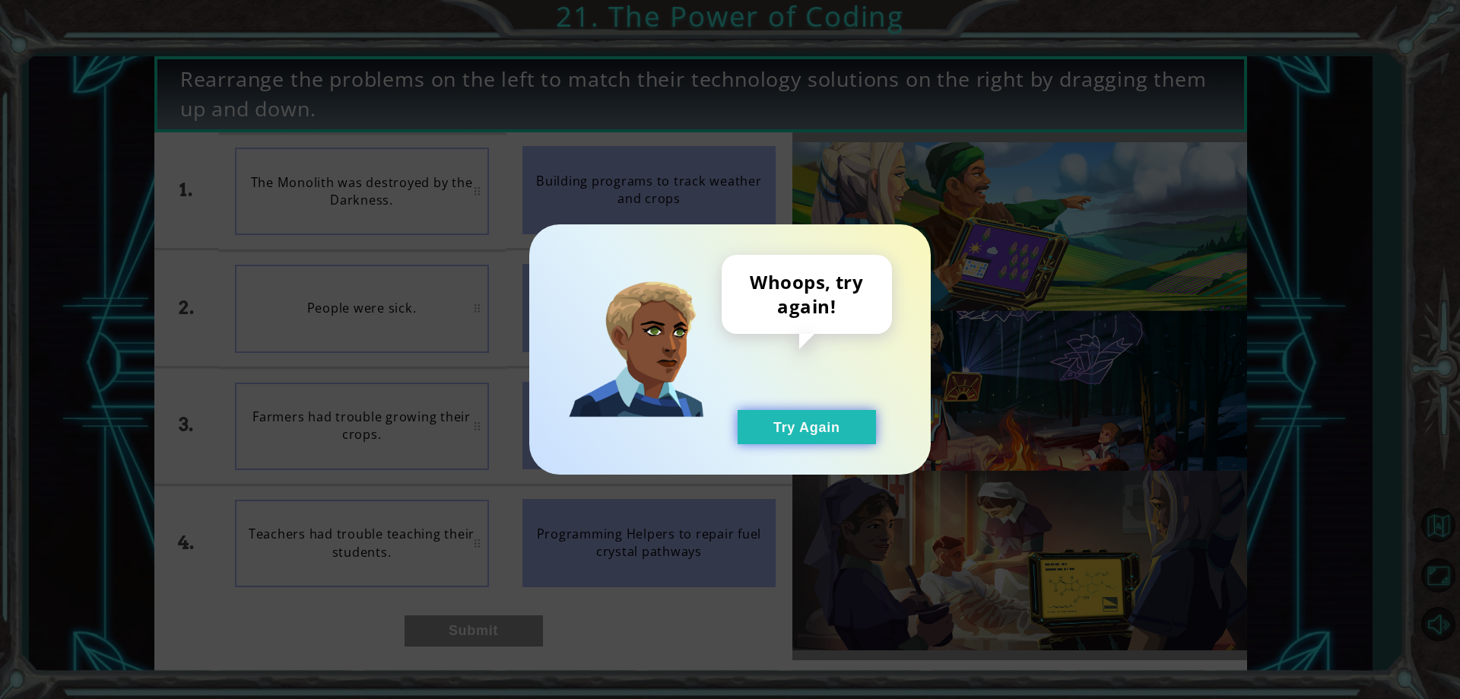
click at [827, 424] on button "Try Again" at bounding box center [807, 427] width 138 height 34
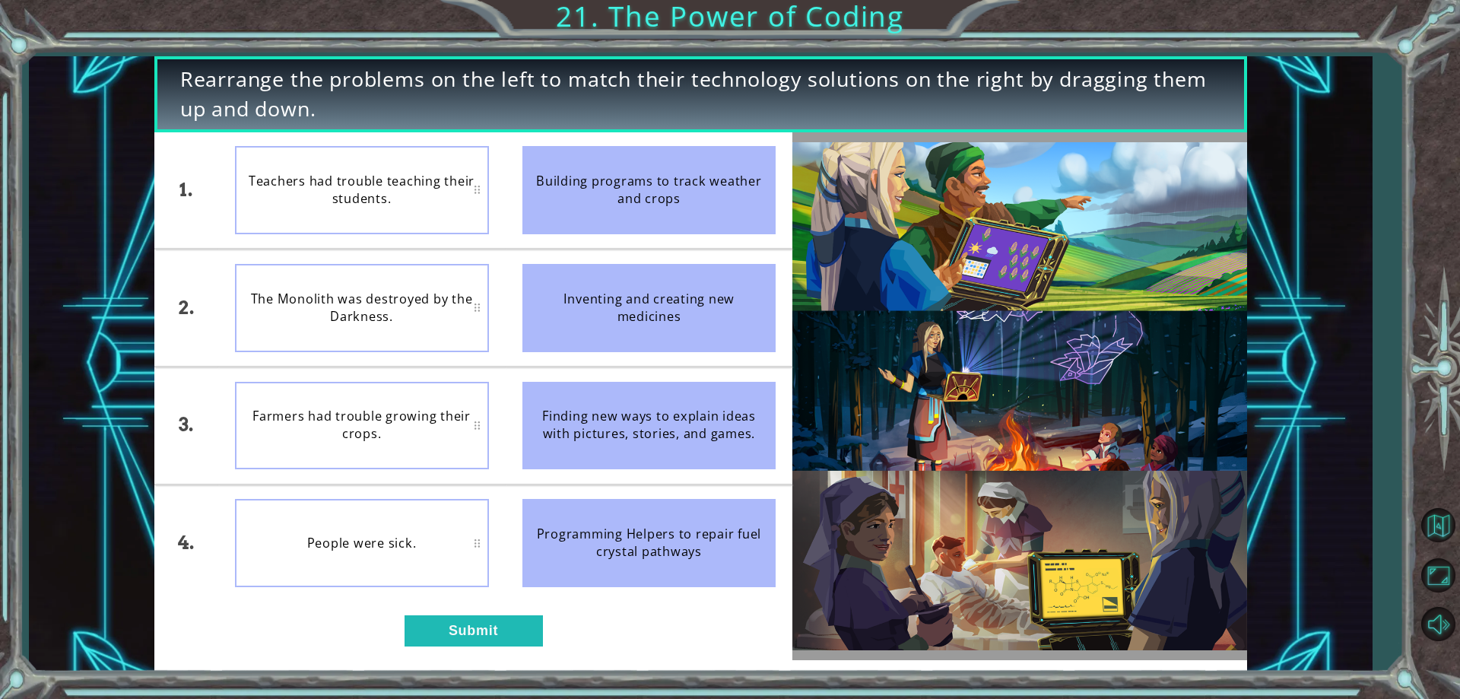
click at [402, 607] on div "1. 2. 3. 4. Teachers had trouble teaching their students. The Monolith was dest…" at bounding box center [473, 396] width 639 height 528
click at [436, 636] on button "Submit" at bounding box center [474, 630] width 138 height 30
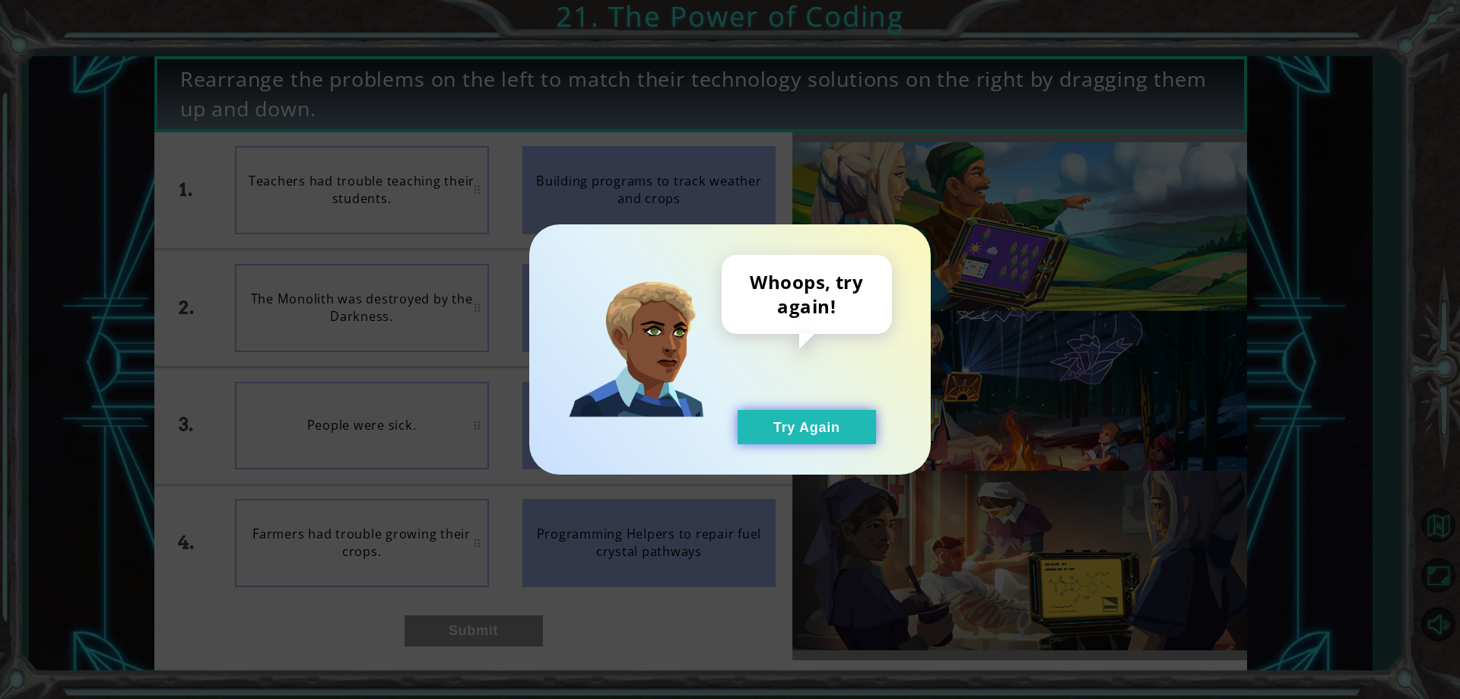
click at [805, 433] on button "Try Again" at bounding box center [807, 427] width 138 height 34
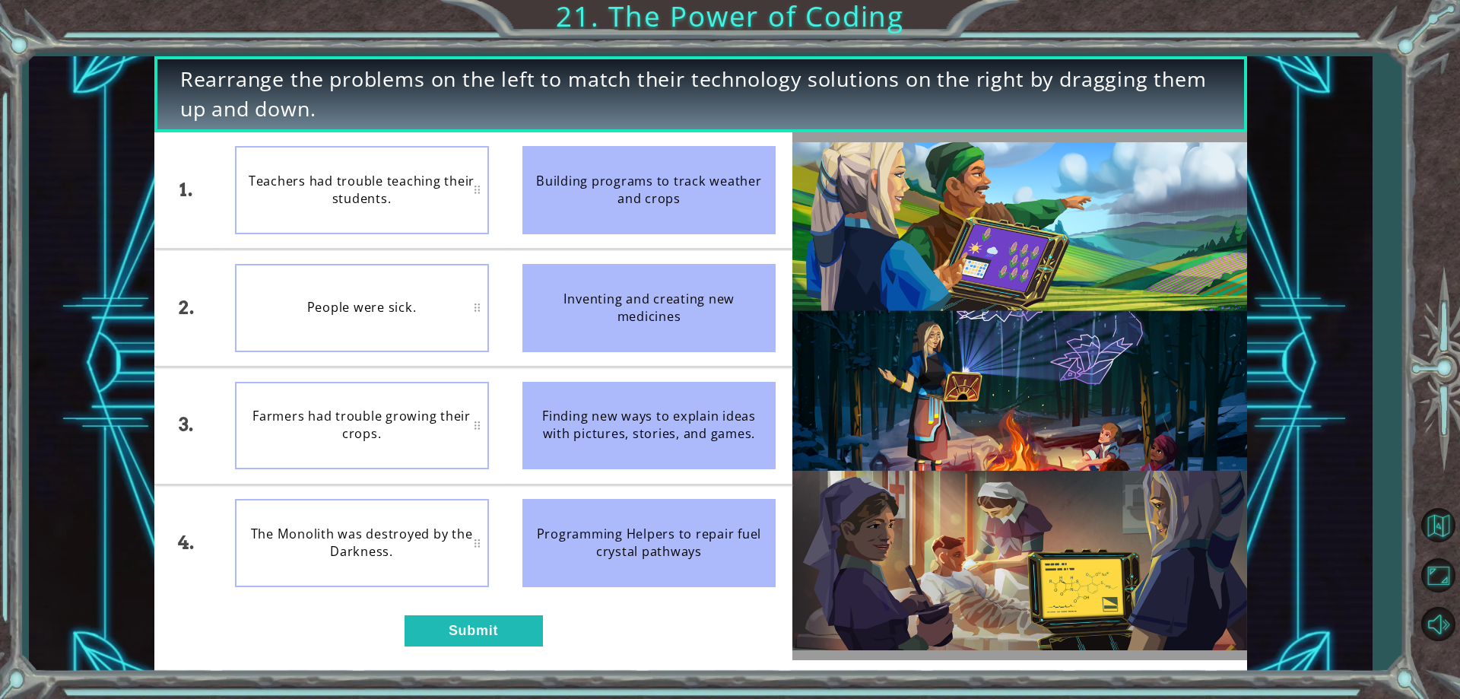
click at [428, 611] on div "1. 2. 3. 4. Teachers had trouble teaching their students. People were sick. Far…" at bounding box center [473, 396] width 639 height 528
drag, startPoint x: 468, startPoint y: 592, endPoint x: 484, endPoint y: 614, distance: 26.2
click at [469, 592] on li "The Monolith was destroyed by the Darkness." at bounding box center [361, 543] width 287 height 116
click at [484, 614] on div "1. 2. 3. 4. Farmers had trouble growing their crops. People were sick. Teachers…" at bounding box center [473, 396] width 639 height 528
click at [473, 638] on button "Submit" at bounding box center [474, 630] width 138 height 30
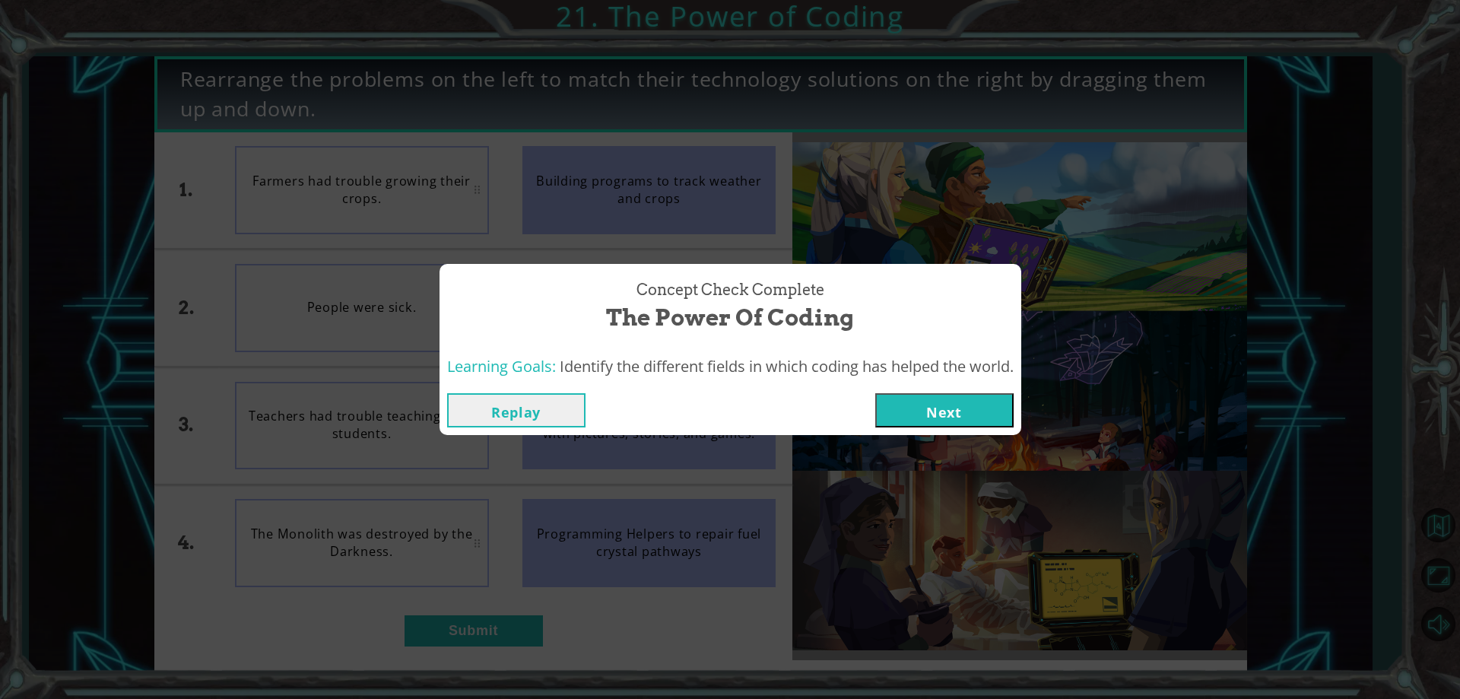
drag, startPoint x: 912, startPoint y: 388, endPoint x: 922, endPoint y: 399, distance: 15.6
click at [922, 399] on div "Replay Next" at bounding box center [730, 409] width 582 height 49
click at [925, 401] on button "Next" at bounding box center [944, 410] width 138 height 34
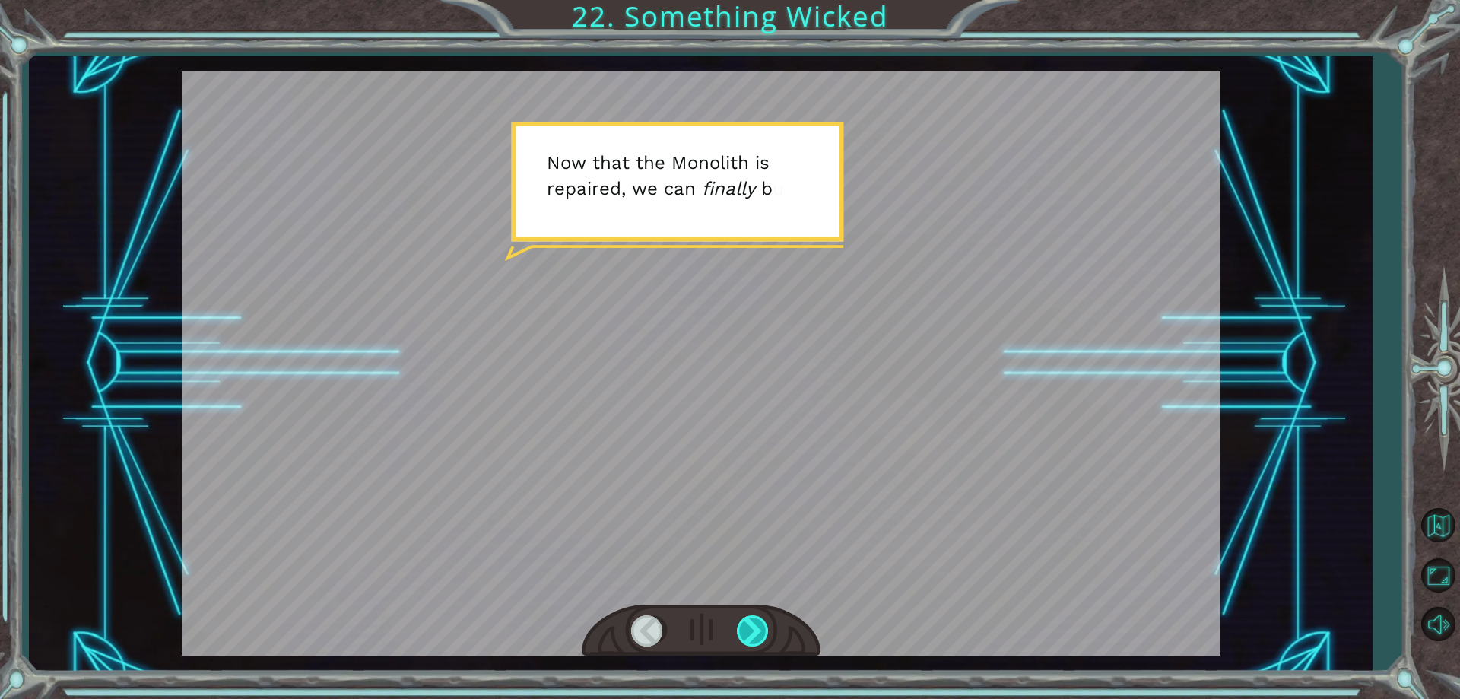
click at [747, 638] on div at bounding box center [754, 630] width 34 height 31
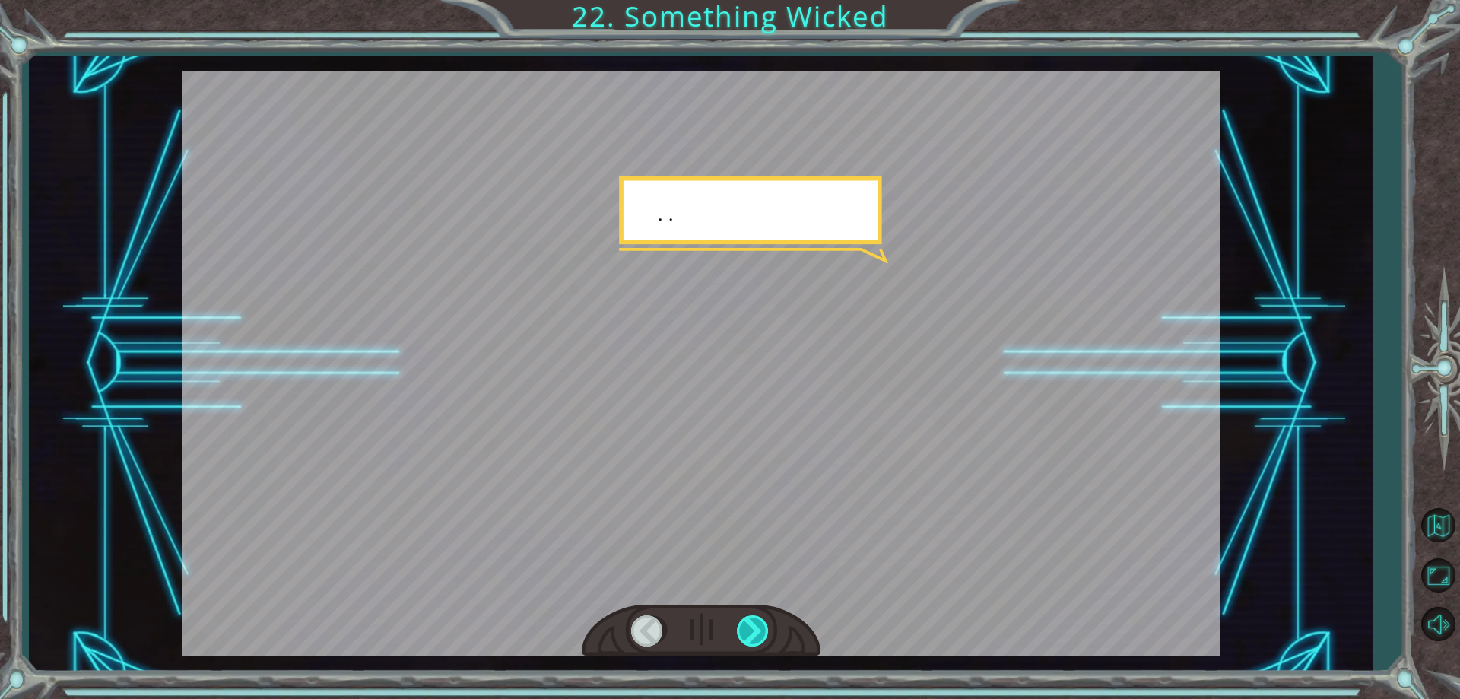
click at [747, 638] on div at bounding box center [754, 630] width 34 height 31
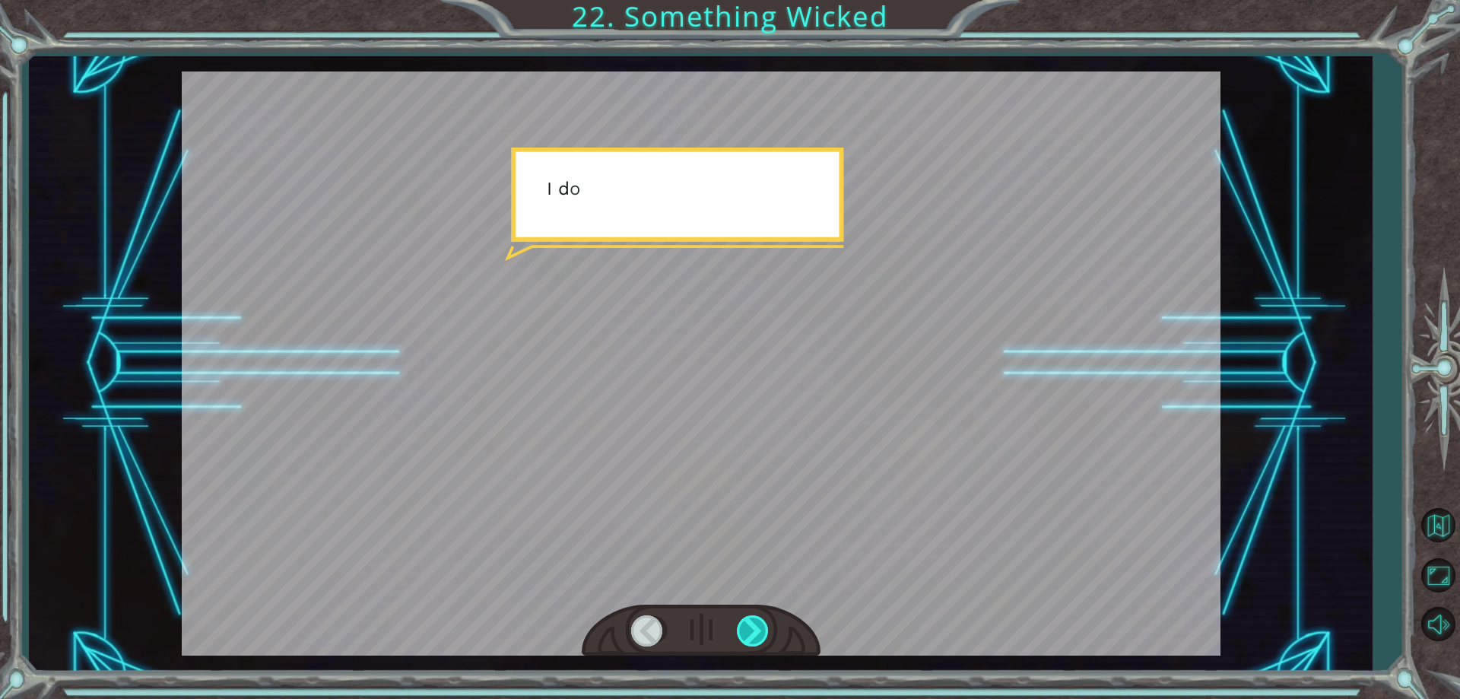
click at [747, 638] on div at bounding box center [754, 630] width 34 height 31
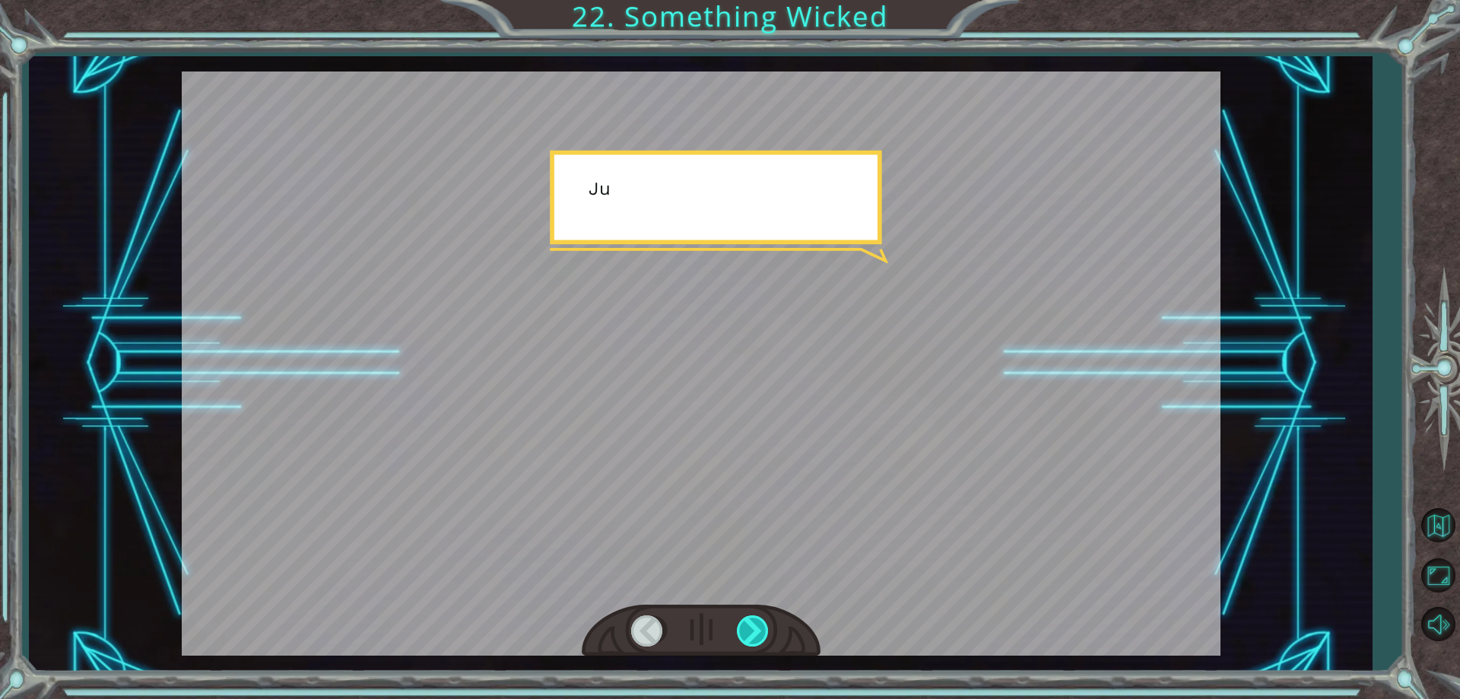
click at [747, 638] on div at bounding box center [754, 630] width 34 height 31
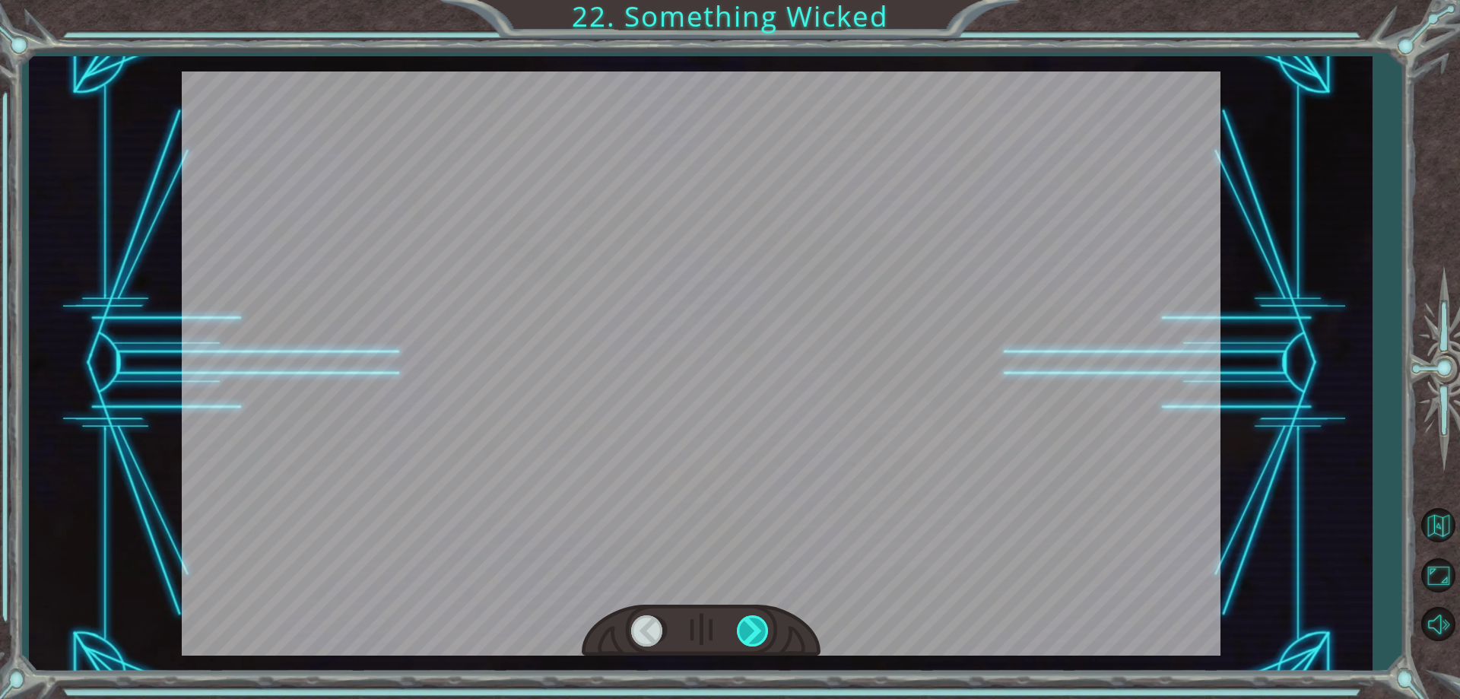
click at [747, 638] on div at bounding box center [754, 630] width 34 height 31
click at [747, 0] on div "Temporary Text N o w t h a t t h e M o n o l i t h i s r e p a i r e d , w e c …" at bounding box center [730, 0] width 1460 height 0
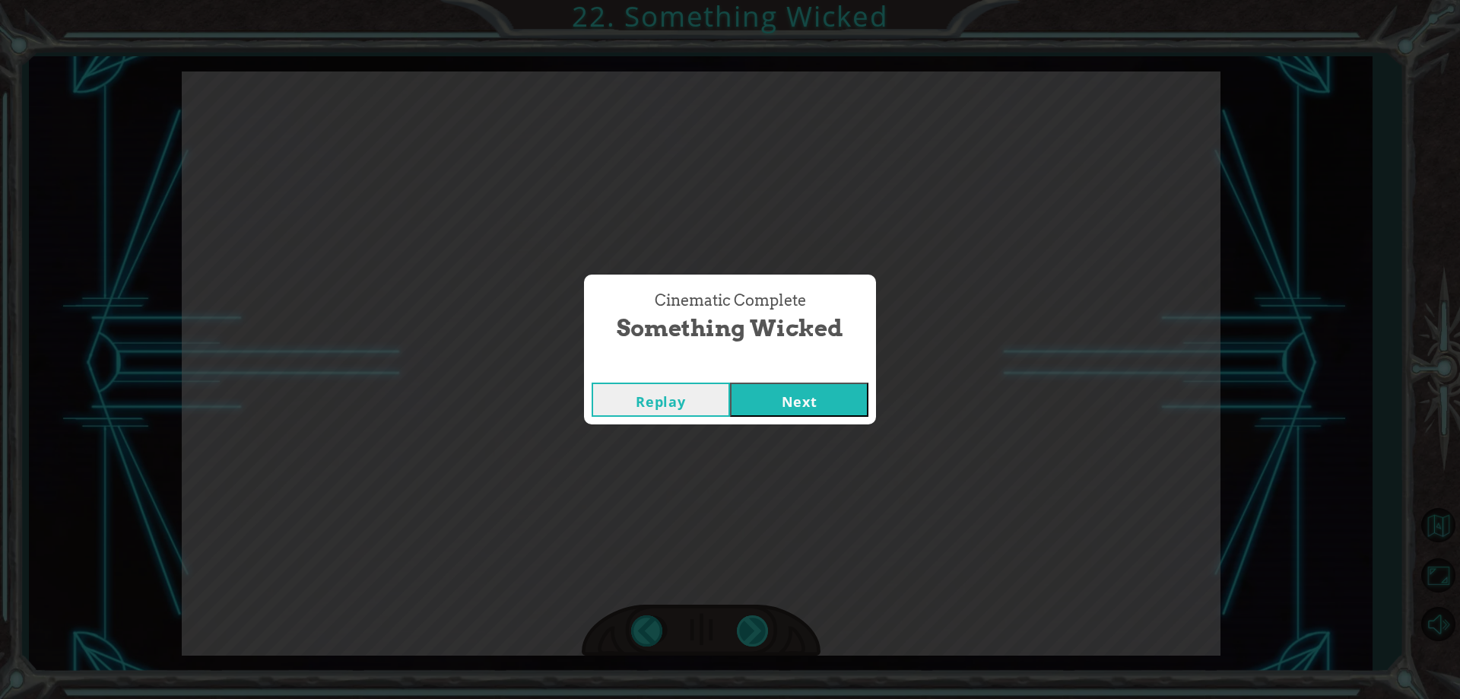
click at [747, 638] on div "Cinematic Complete Something Wicked Replay Next" at bounding box center [730, 349] width 1460 height 699
click at [839, 395] on button "Next" at bounding box center [799, 399] width 138 height 34
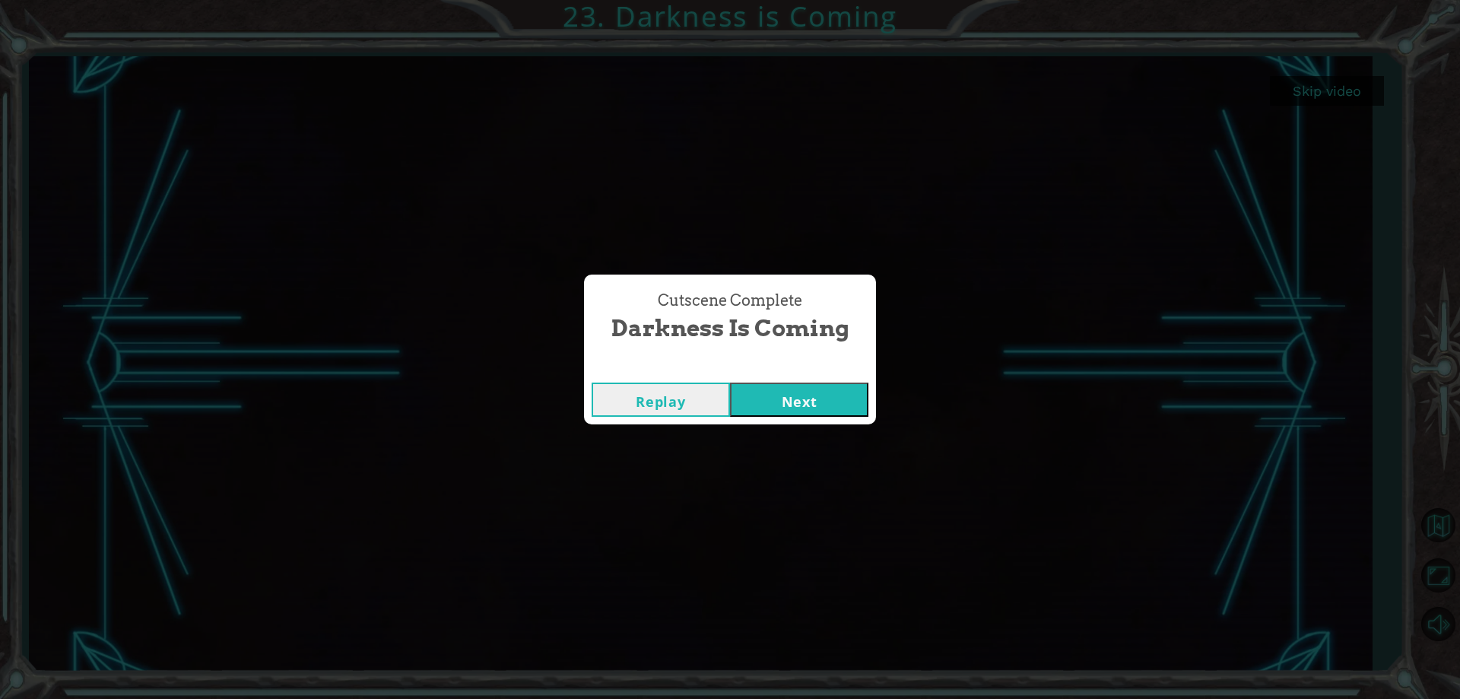
click at [777, 398] on button "Next" at bounding box center [799, 399] width 138 height 34
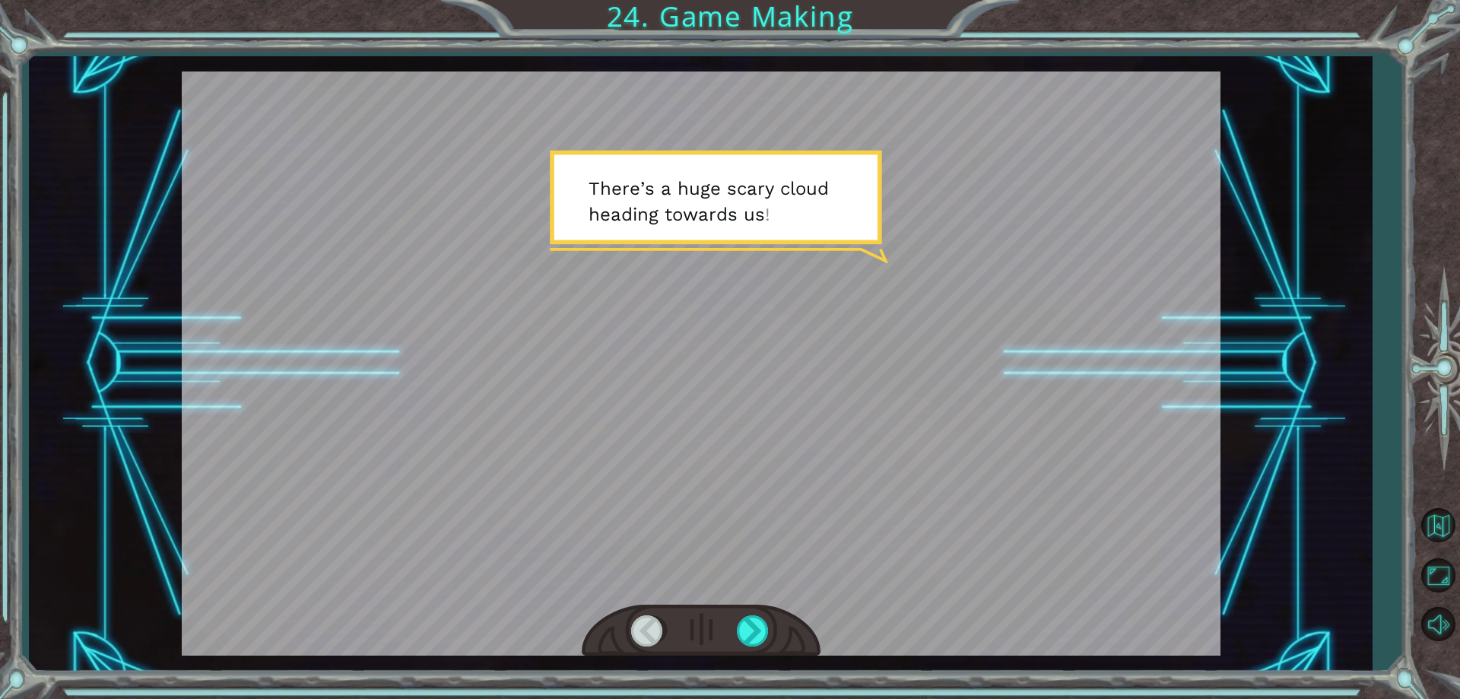
click at [732, 635] on div at bounding box center [701, 630] width 239 height 52
click at [752, 626] on div at bounding box center [754, 630] width 34 height 31
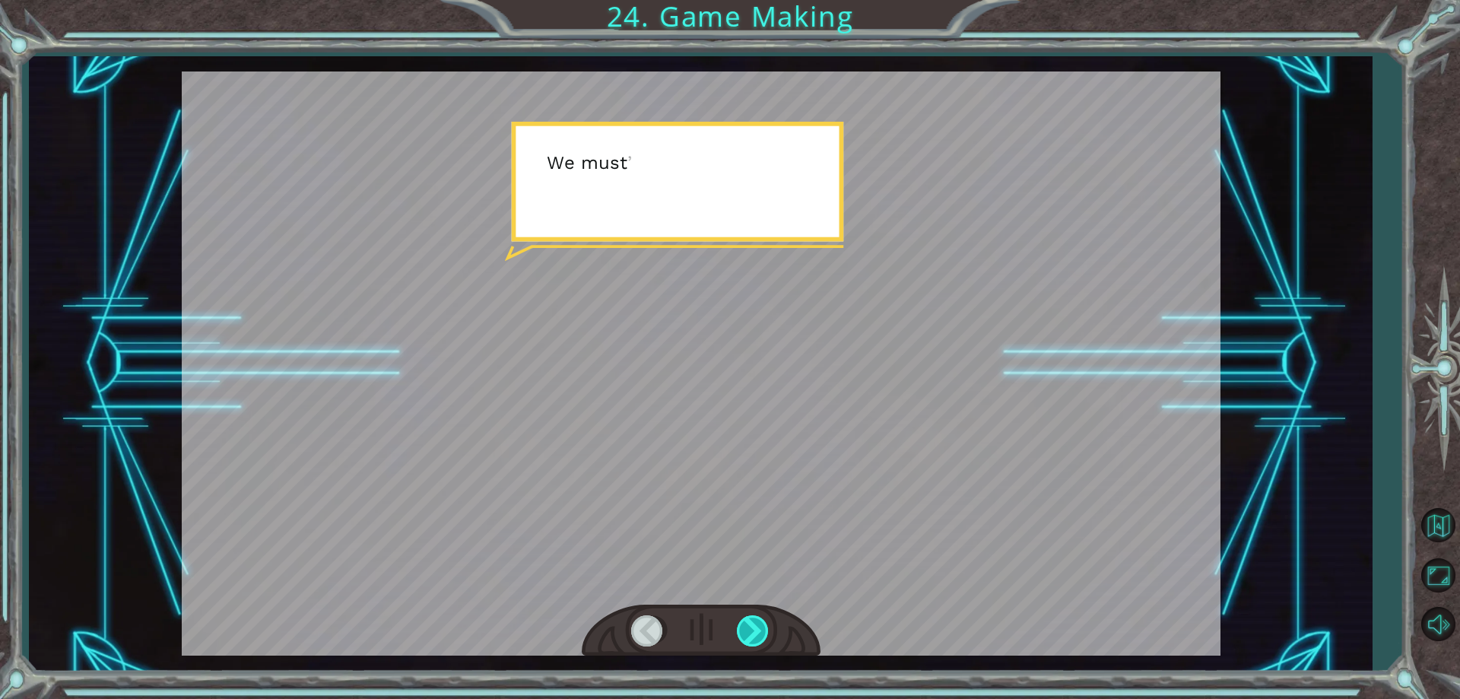
click at [752, 626] on div at bounding box center [754, 630] width 34 height 31
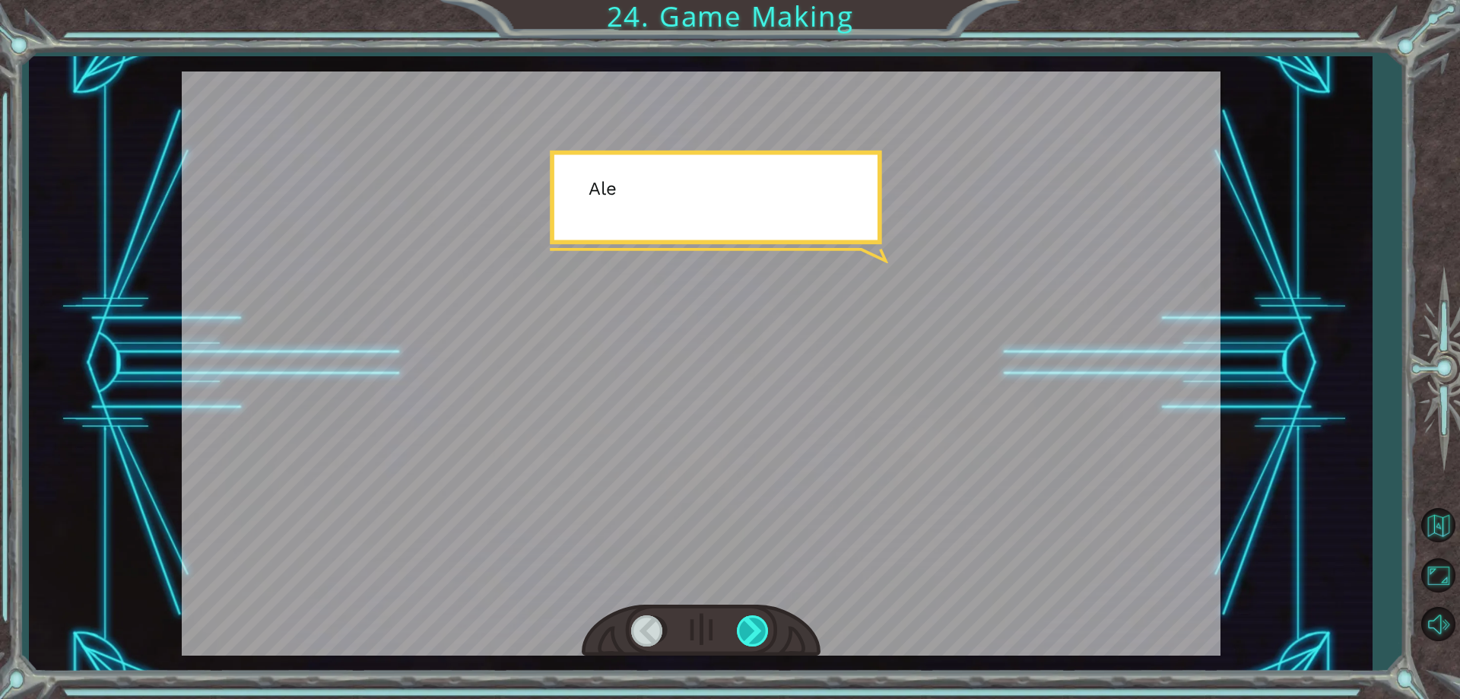
click at [752, 626] on div at bounding box center [754, 630] width 34 height 31
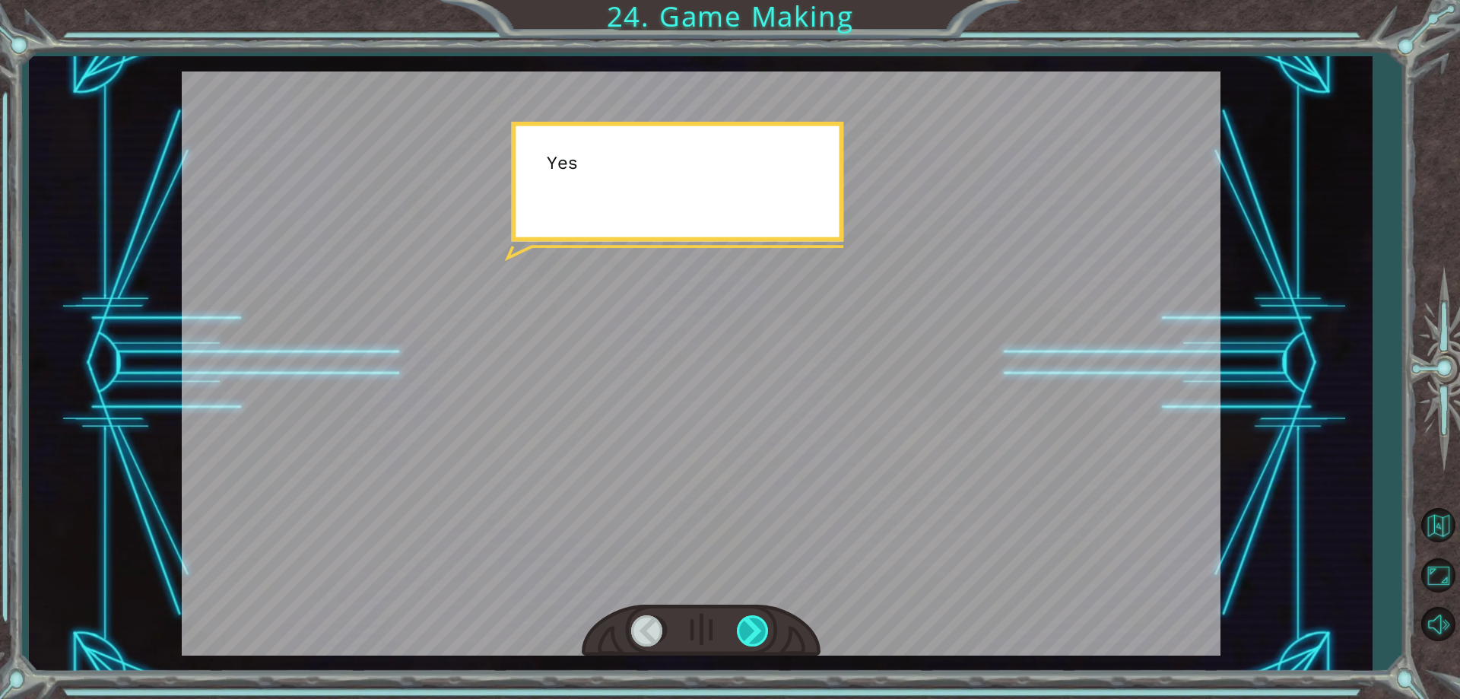
click at [752, 626] on div at bounding box center [754, 630] width 34 height 31
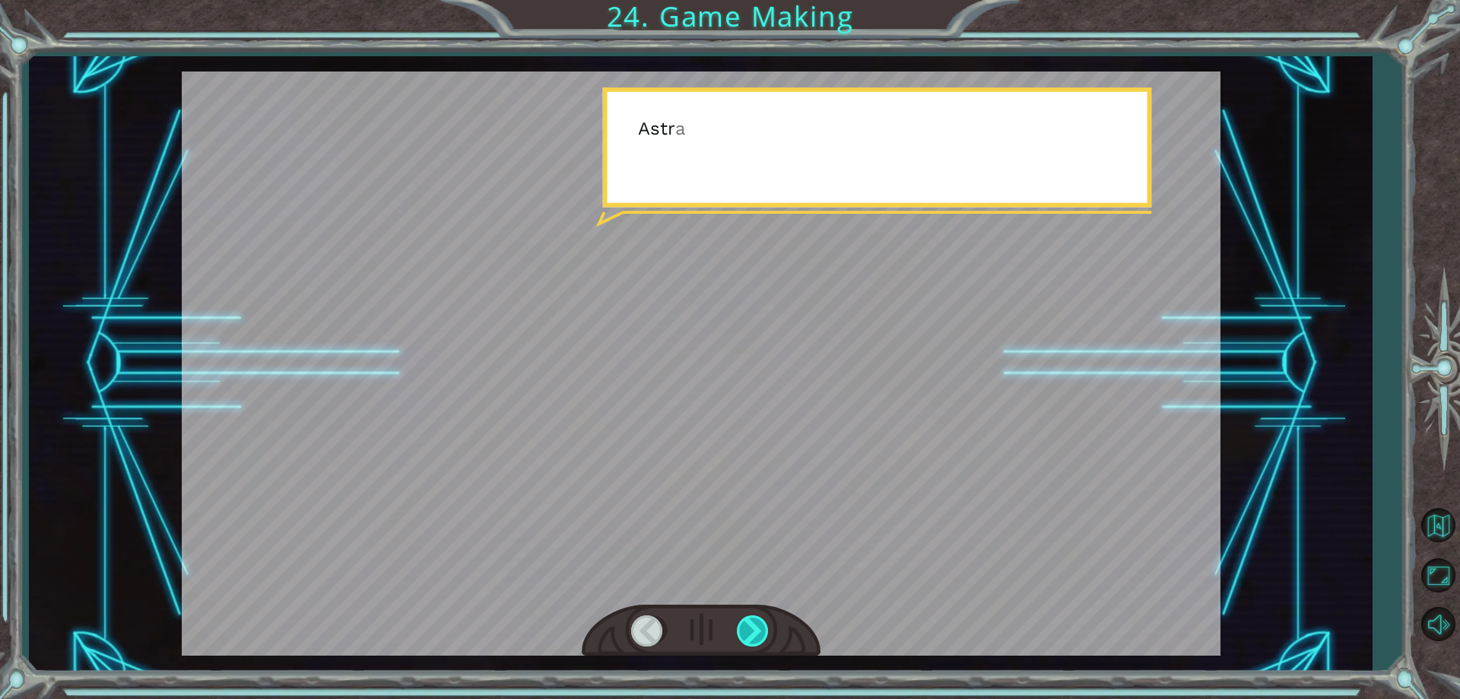
click at [752, 626] on div at bounding box center [754, 630] width 34 height 31
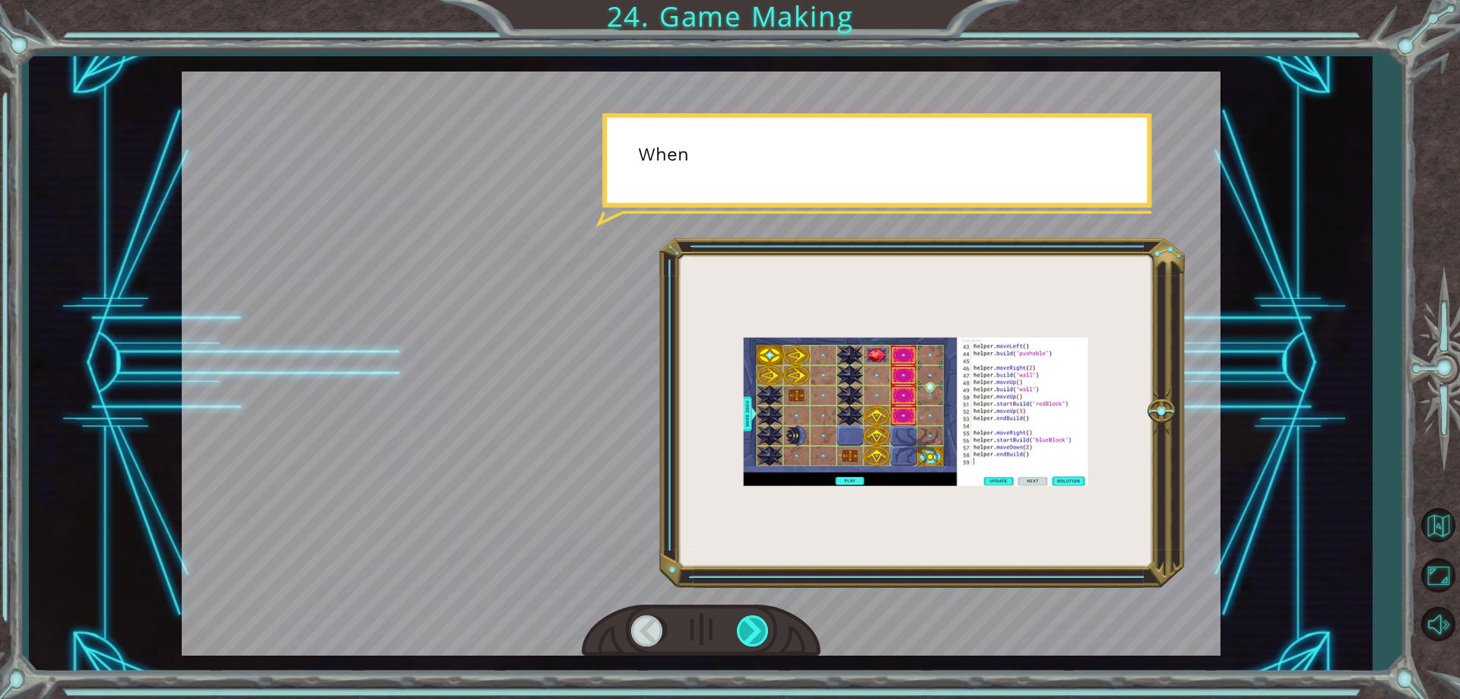
click at [752, 626] on div at bounding box center [754, 630] width 34 height 31
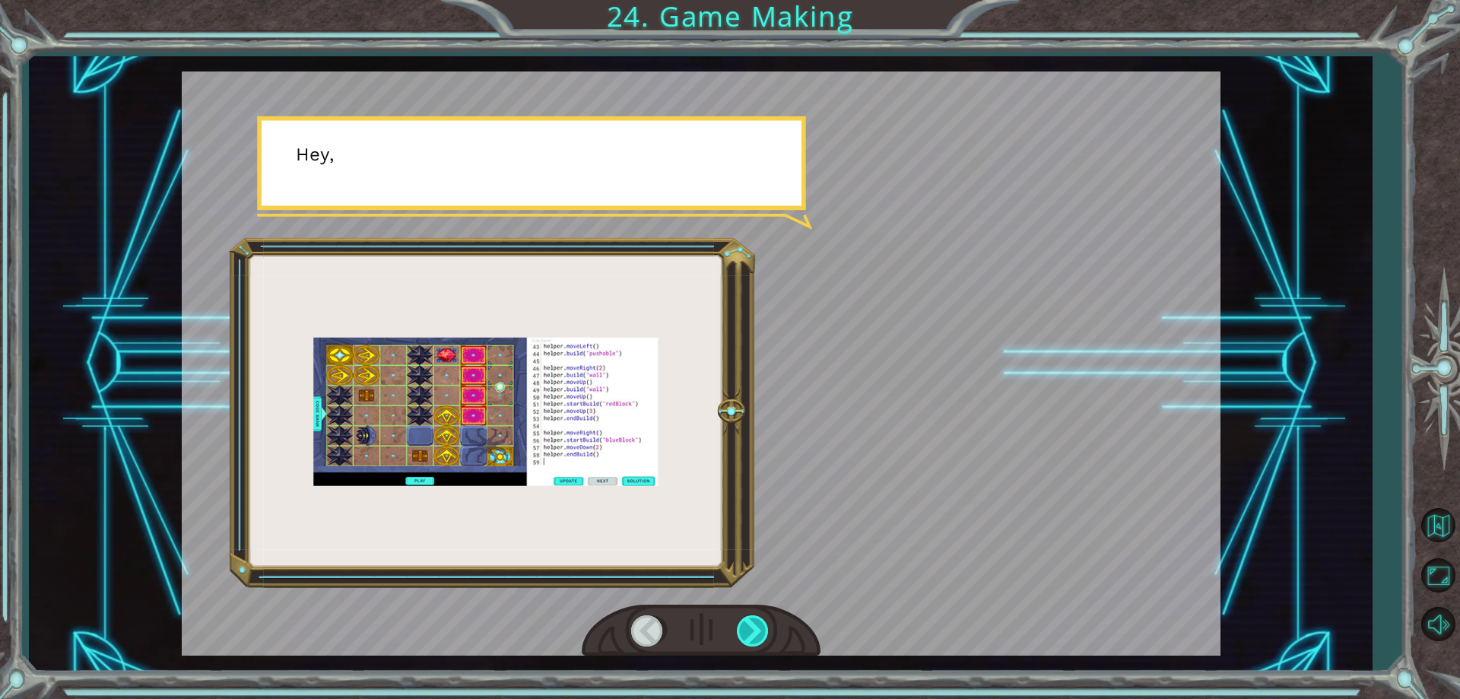
click at [752, 626] on div at bounding box center [754, 630] width 34 height 31
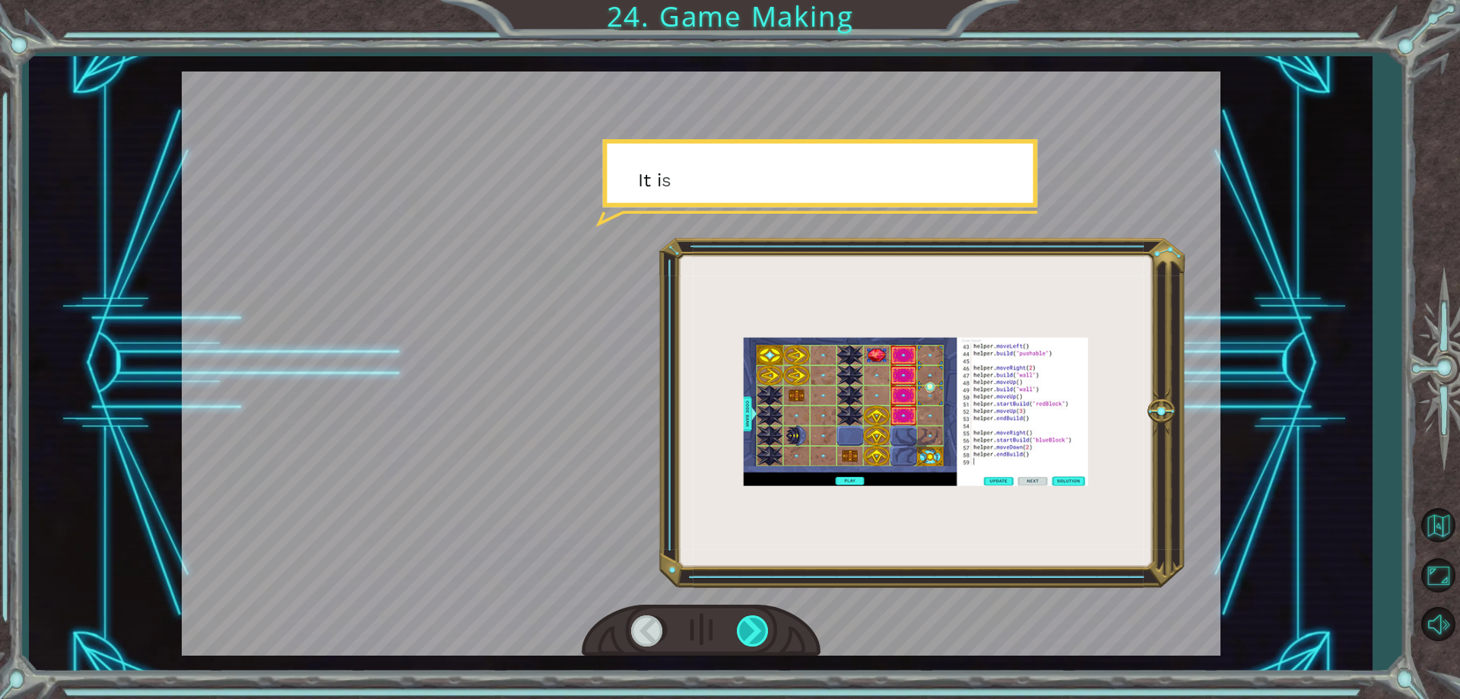
click at [752, 626] on div at bounding box center [754, 630] width 34 height 31
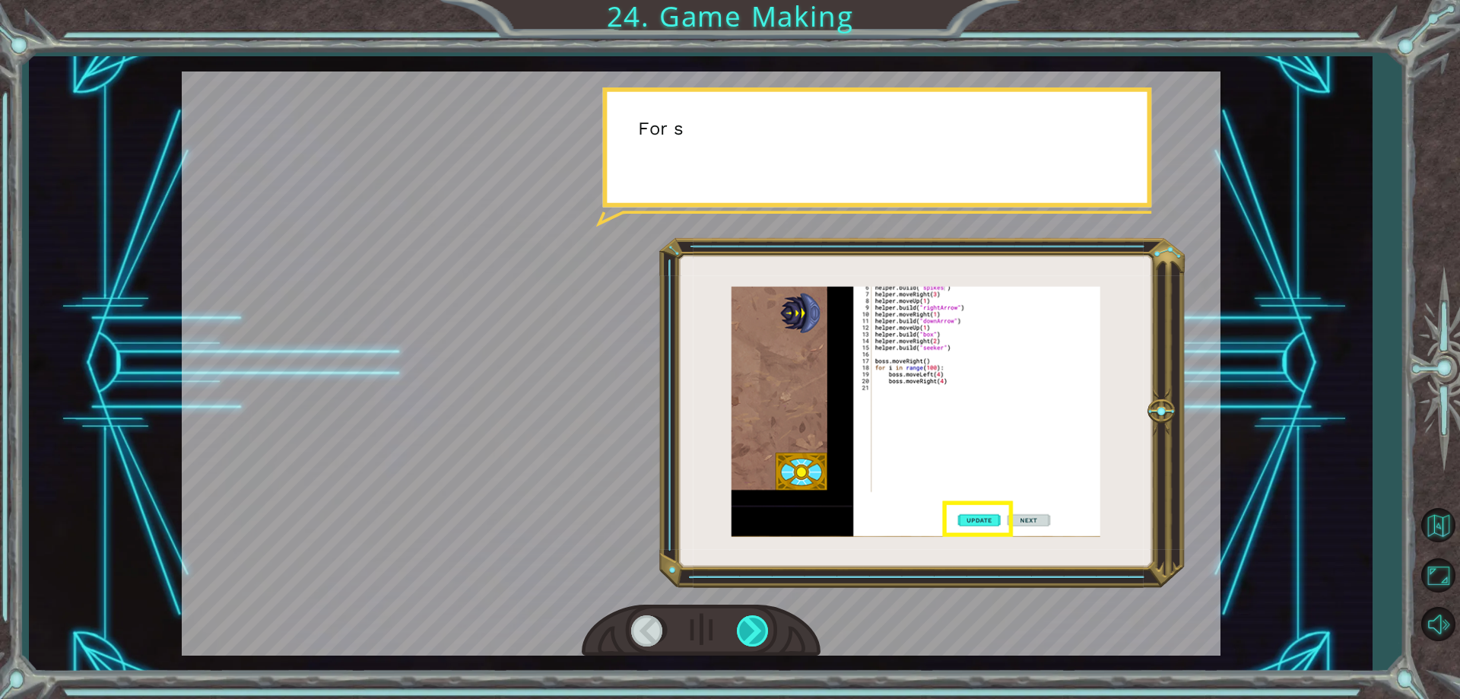
click at [752, 626] on div at bounding box center [754, 630] width 34 height 31
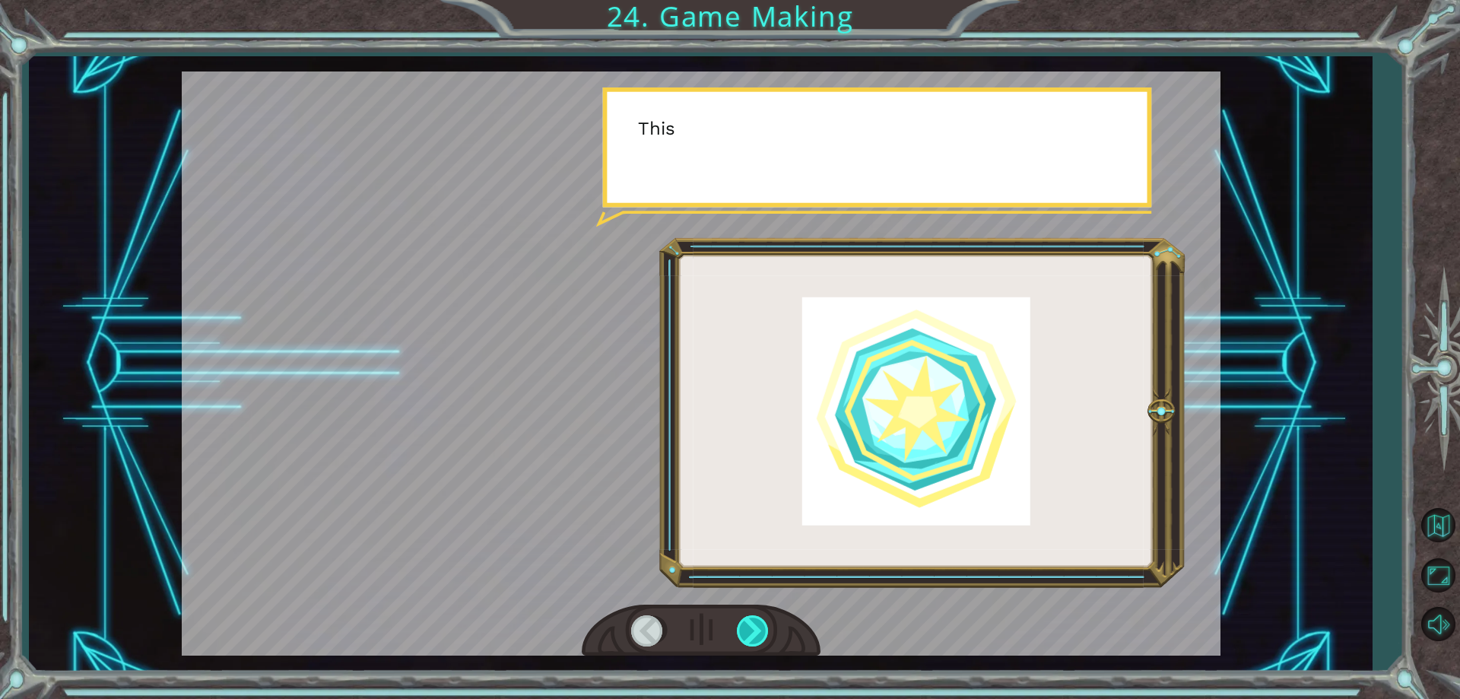
click at [752, 626] on div at bounding box center [754, 630] width 34 height 31
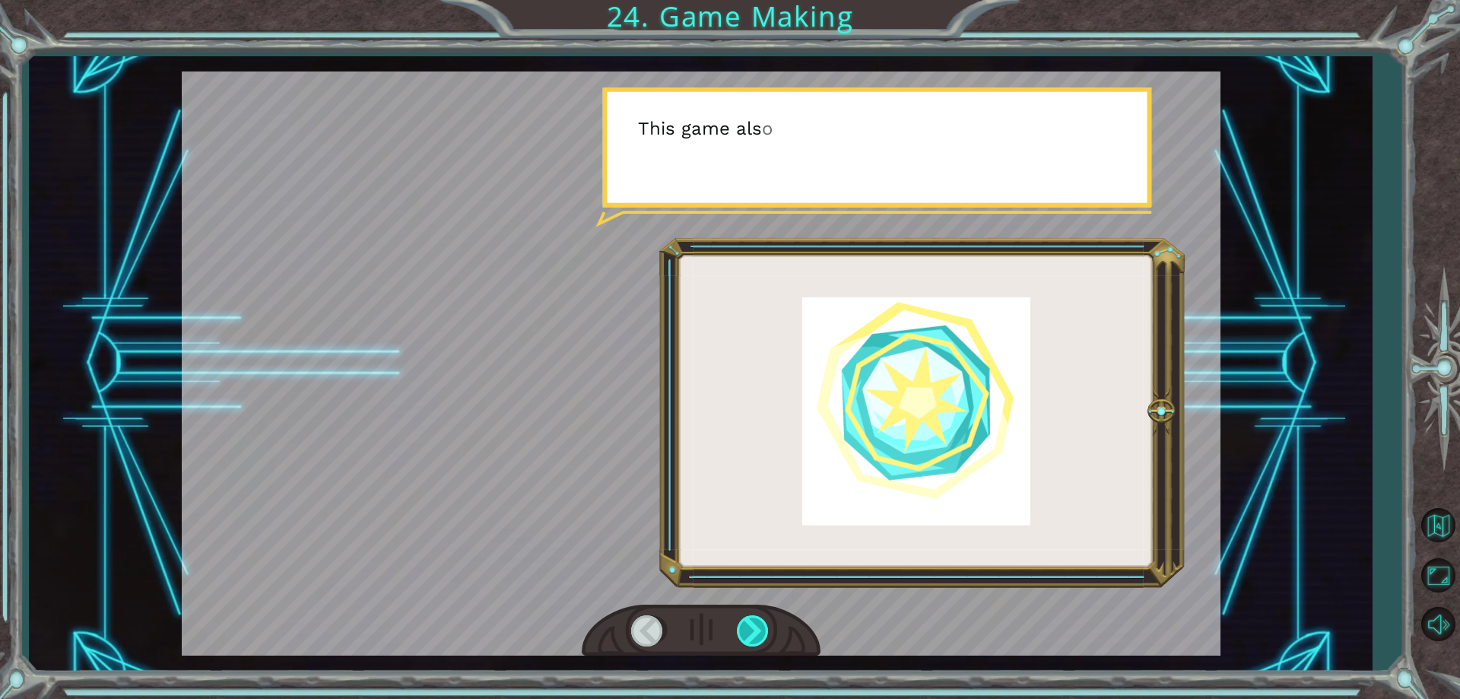
click at [752, 626] on div at bounding box center [754, 630] width 34 height 31
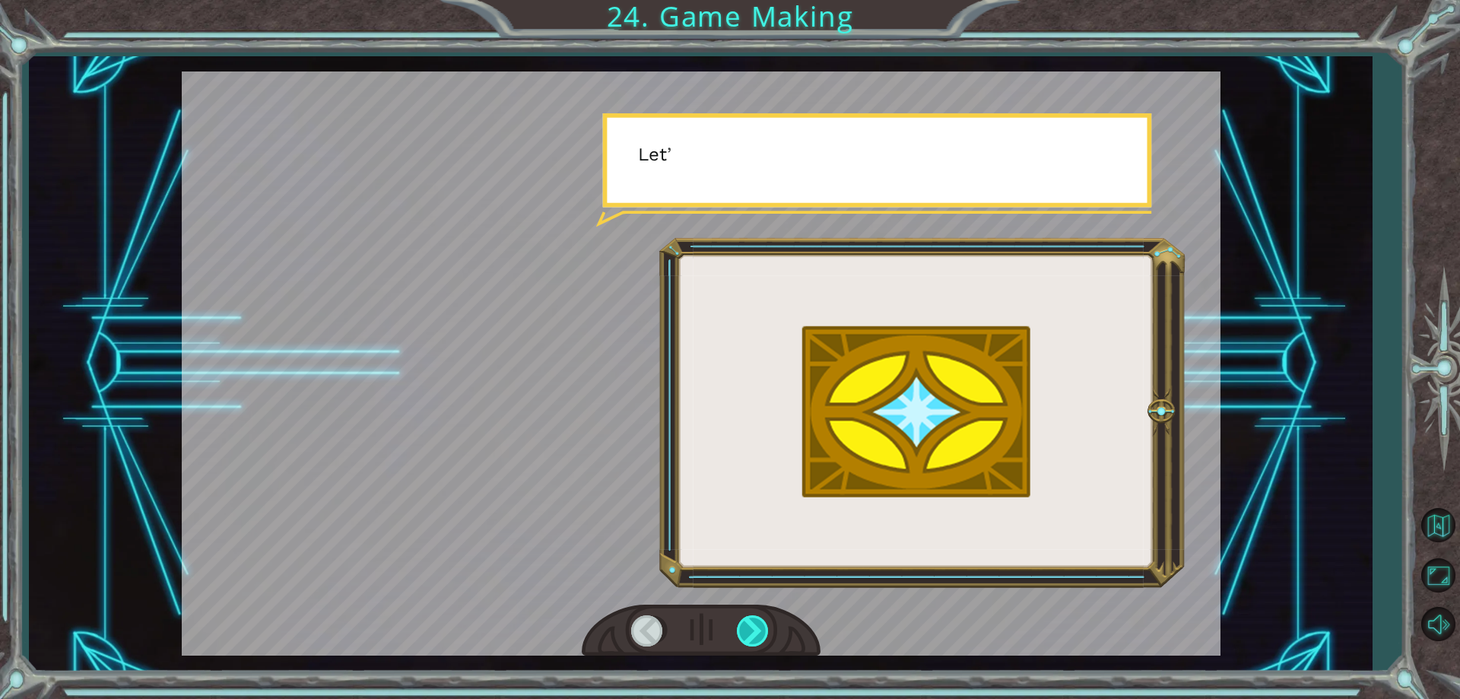
click at [752, 626] on div at bounding box center [754, 630] width 34 height 31
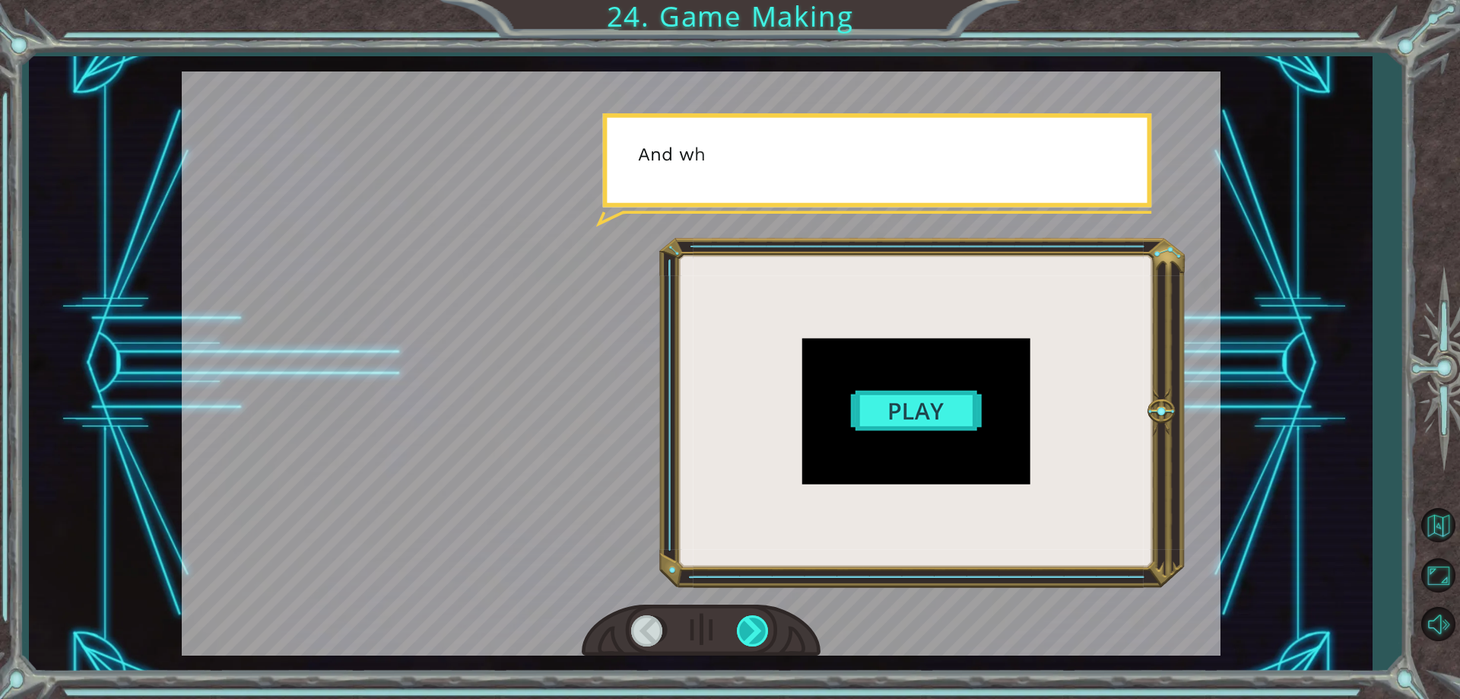
click at [752, 626] on div at bounding box center [754, 630] width 34 height 31
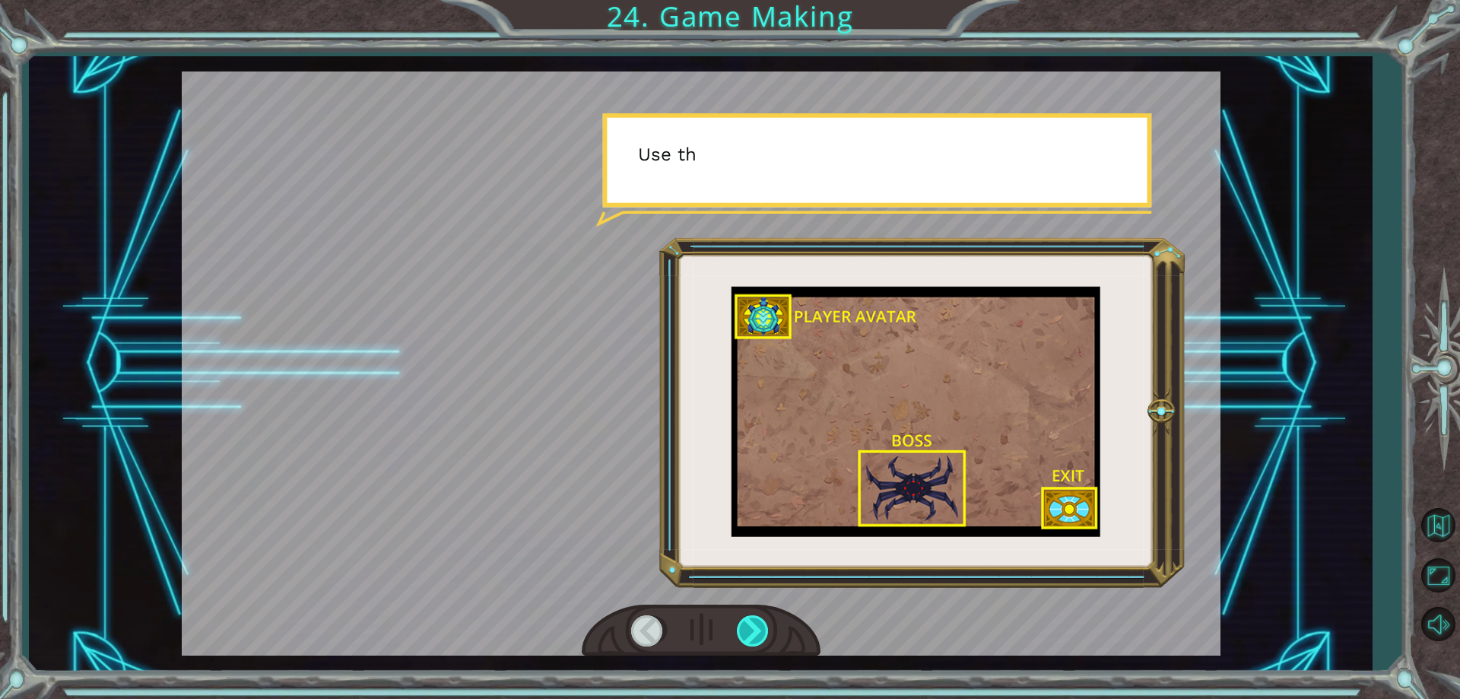
click at [752, 626] on div at bounding box center [754, 630] width 34 height 31
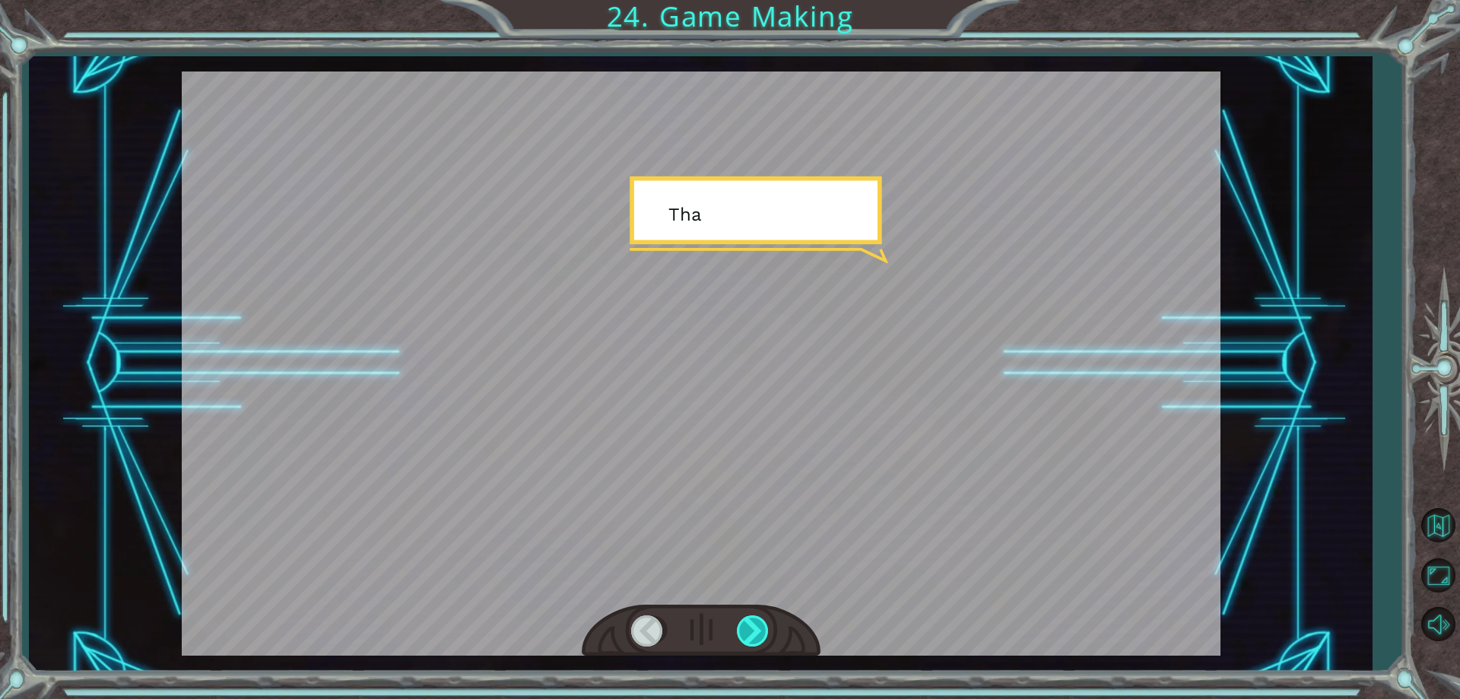
click at [752, 626] on div at bounding box center [754, 630] width 34 height 31
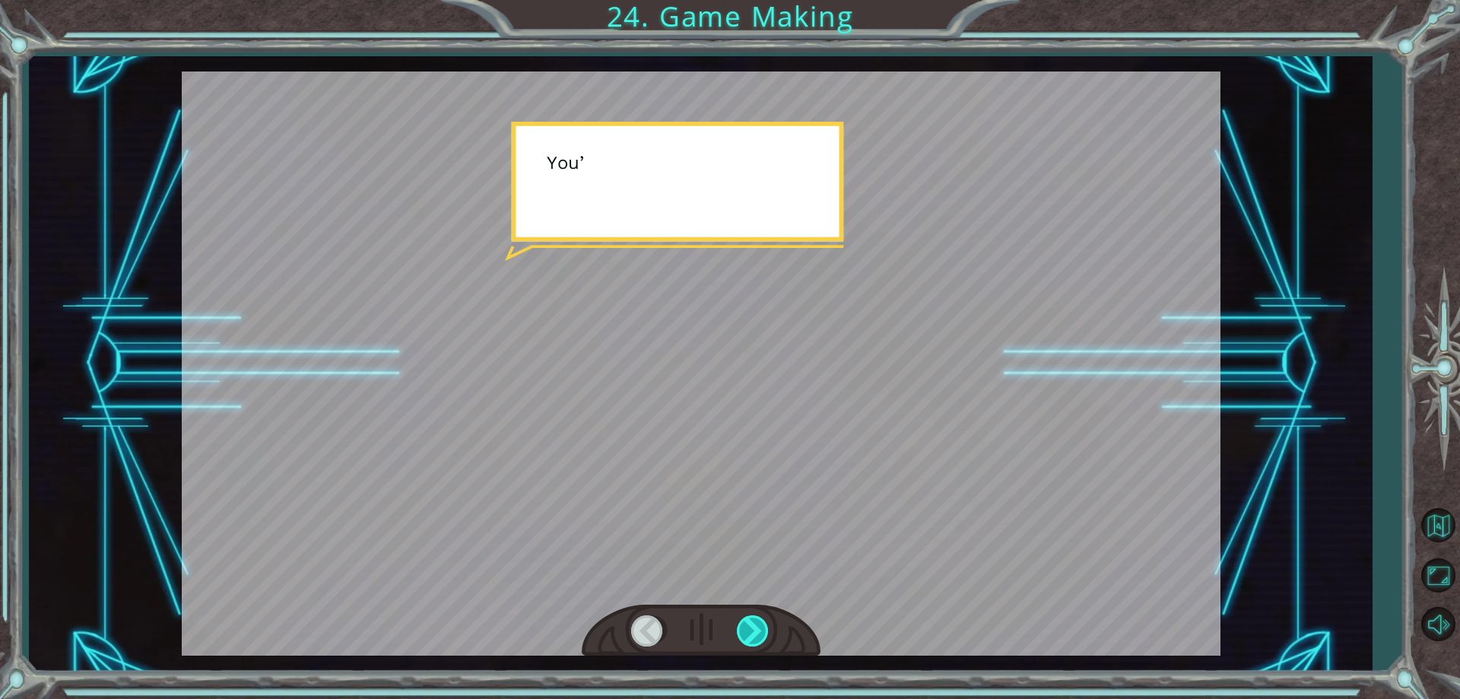
click at [752, 626] on div at bounding box center [754, 630] width 34 height 31
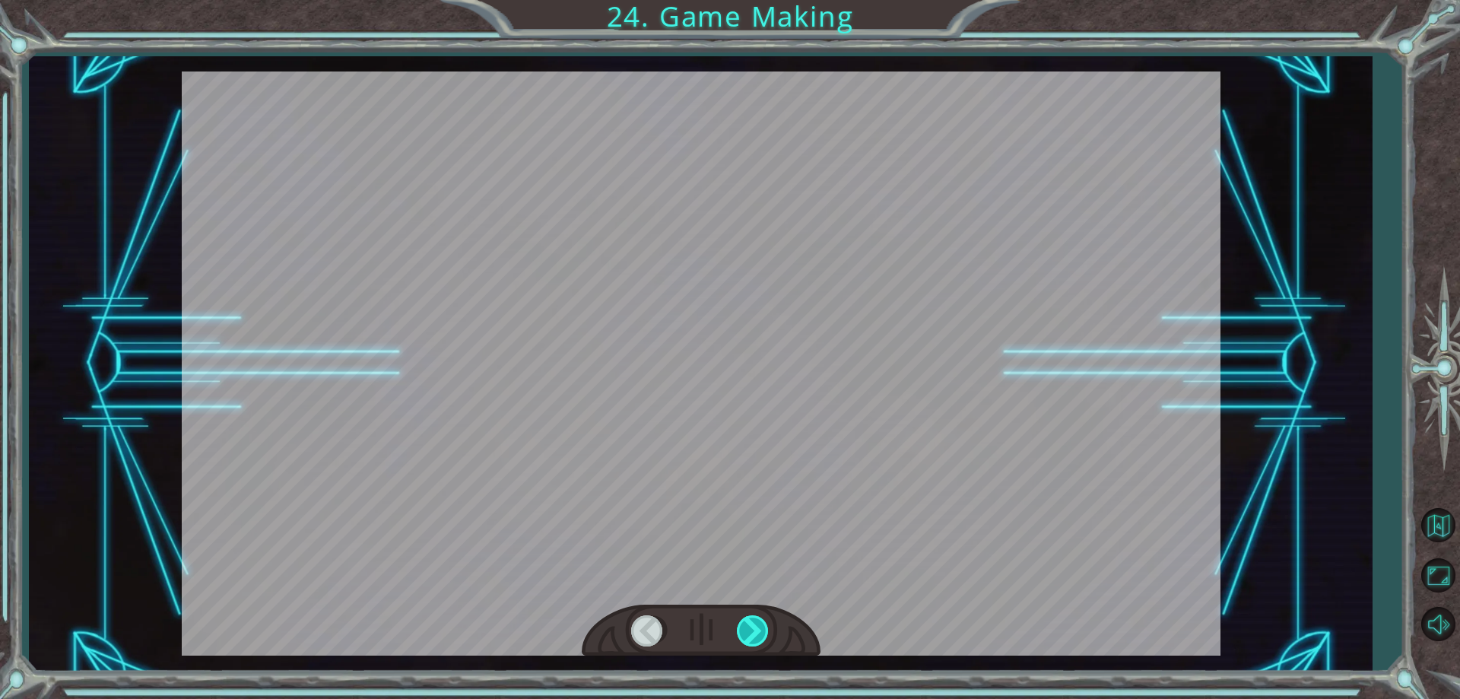
click at [752, 626] on div at bounding box center [754, 630] width 34 height 31
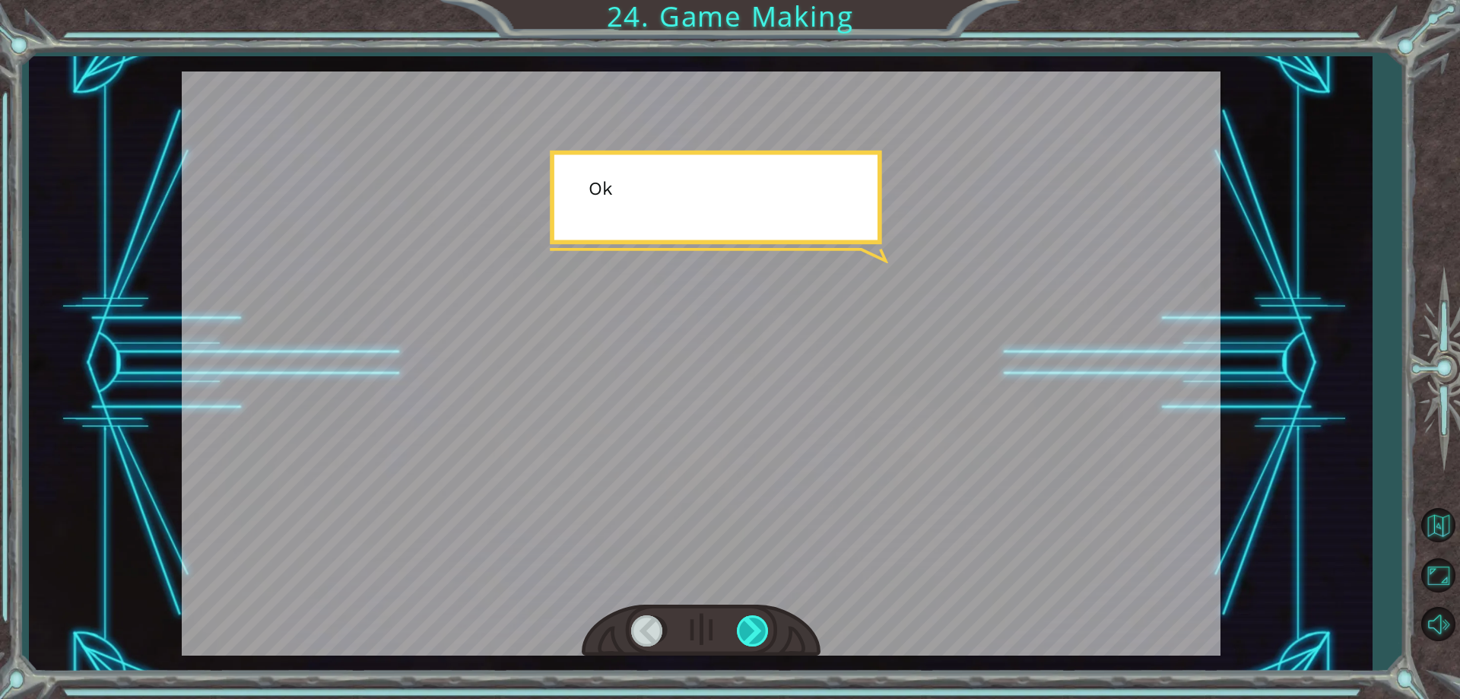
click at [752, 626] on div at bounding box center [754, 630] width 34 height 31
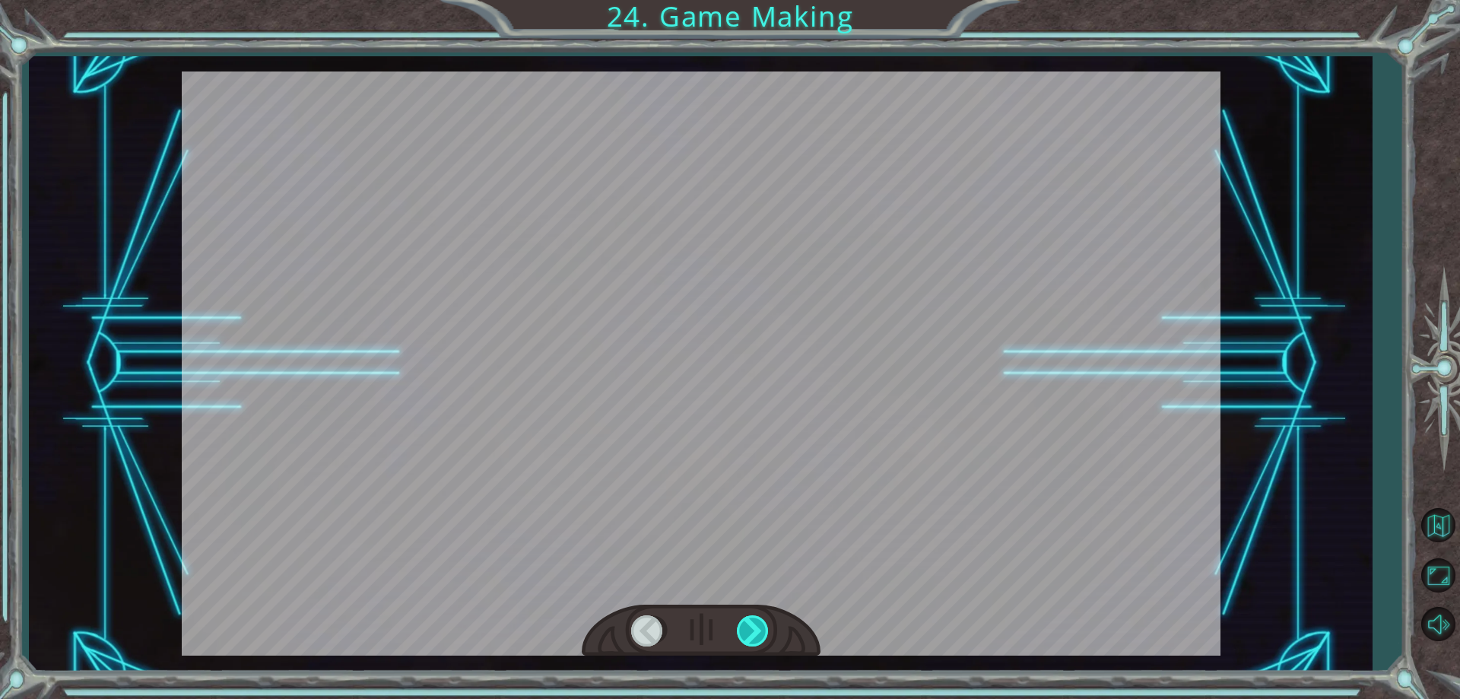
click at [752, 626] on div at bounding box center [754, 630] width 34 height 31
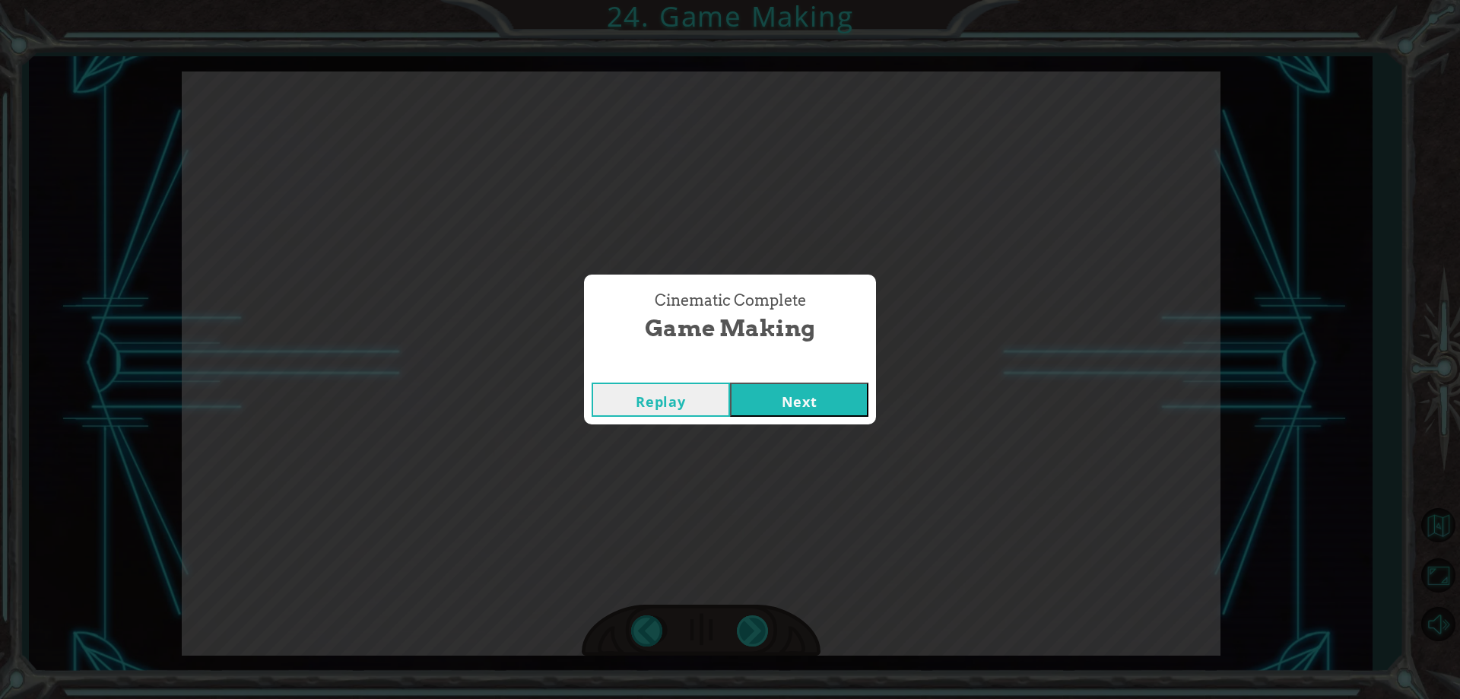
click at [752, 626] on div "Cinematic Complete Game Making Replay Next" at bounding box center [730, 349] width 1460 height 699
click at [787, 390] on button "Next" at bounding box center [799, 399] width 138 height 34
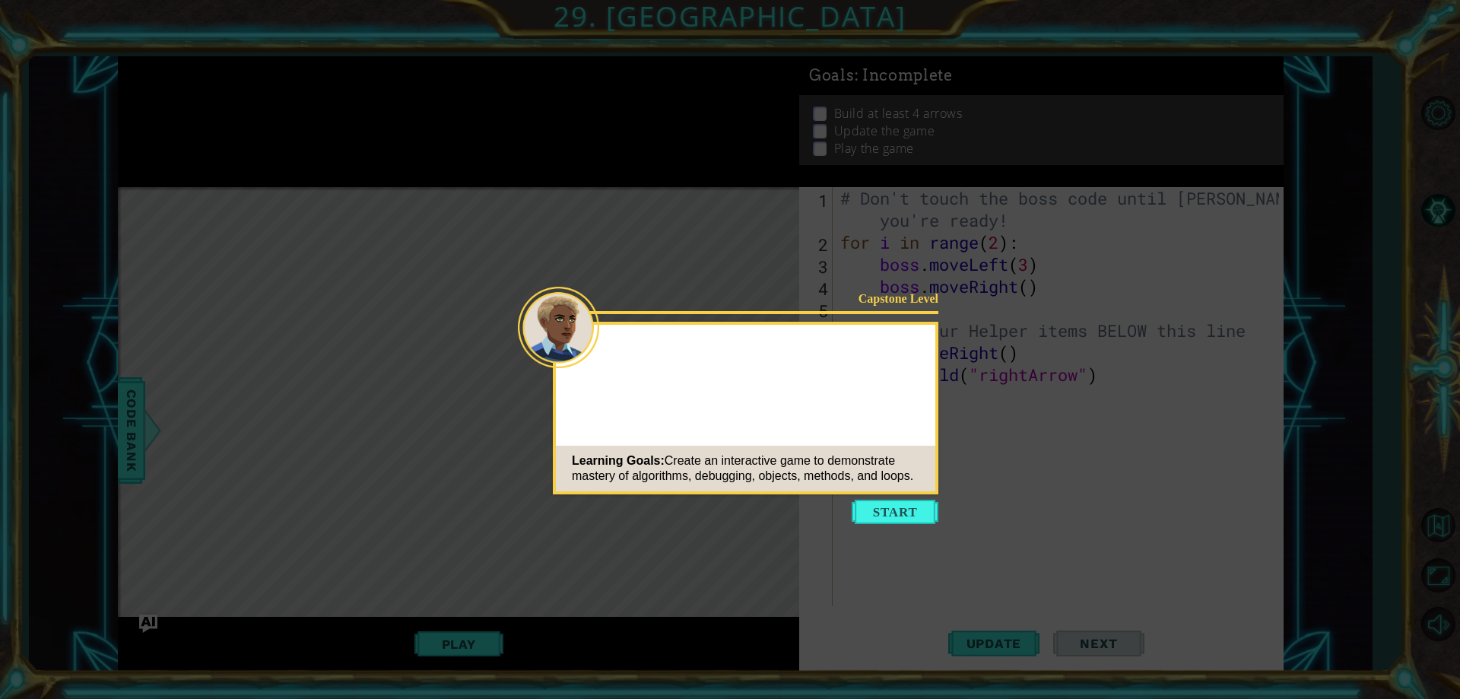
click at [906, 483] on div "Learning Goals: Create an interactive game to demonstrate mastery of algorithms…" at bounding box center [745, 469] width 379 height 46
click at [887, 516] on button "Start" at bounding box center [895, 512] width 87 height 24
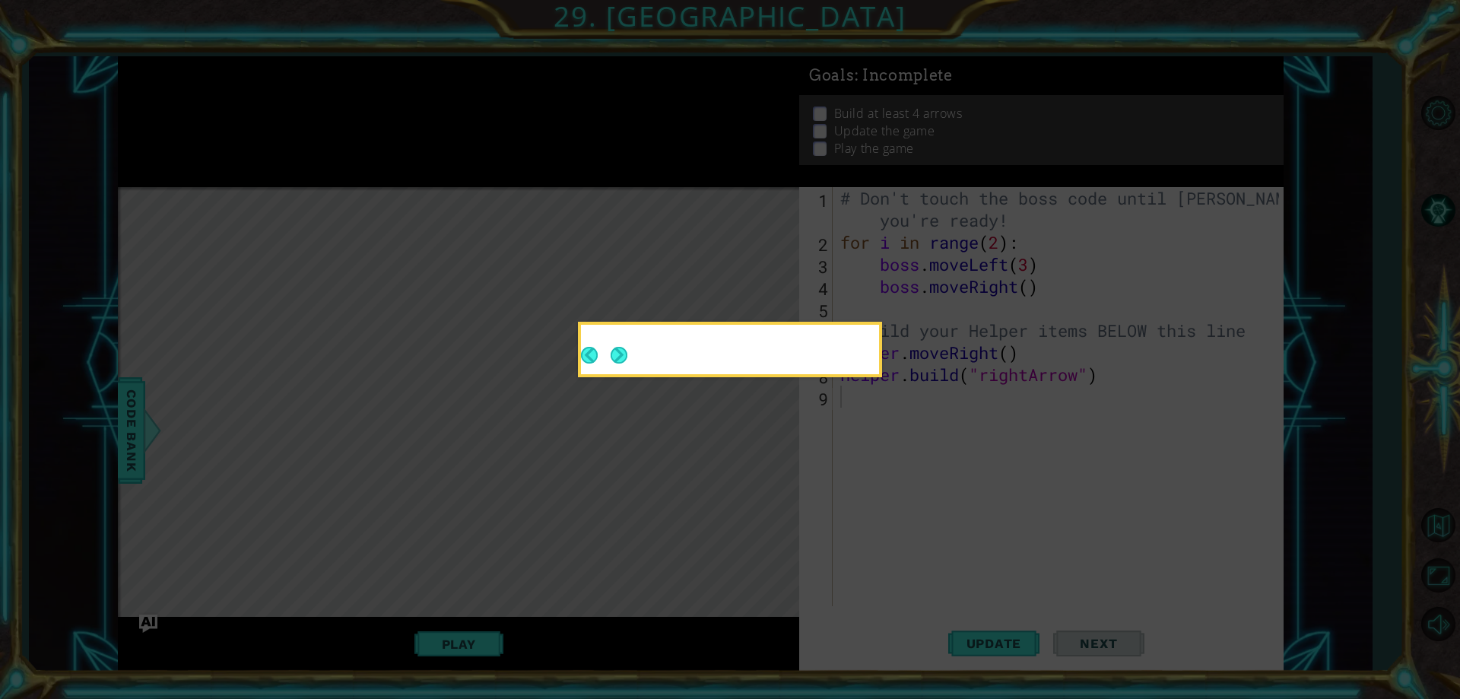
click at [888, 515] on icon at bounding box center [730, 349] width 1460 height 699
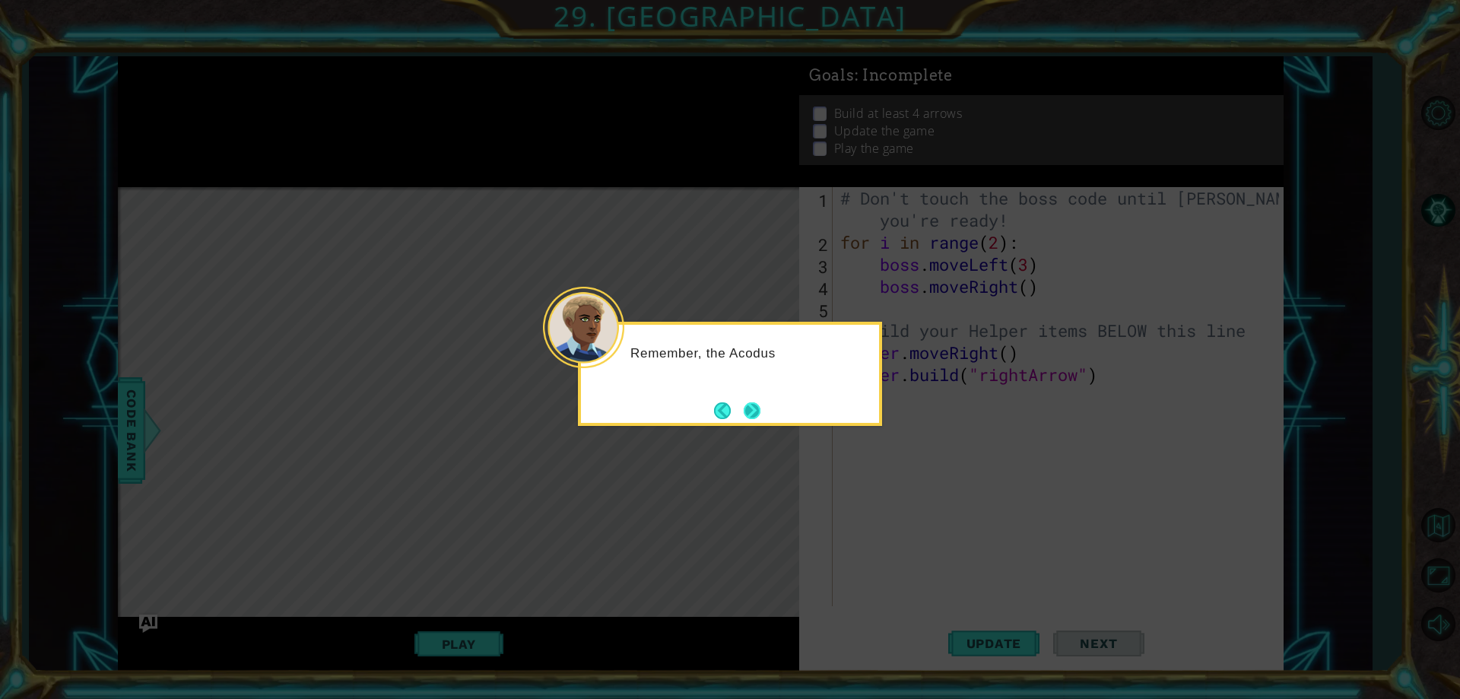
click at [757, 411] on button "Next" at bounding box center [752, 410] width 17 height 17
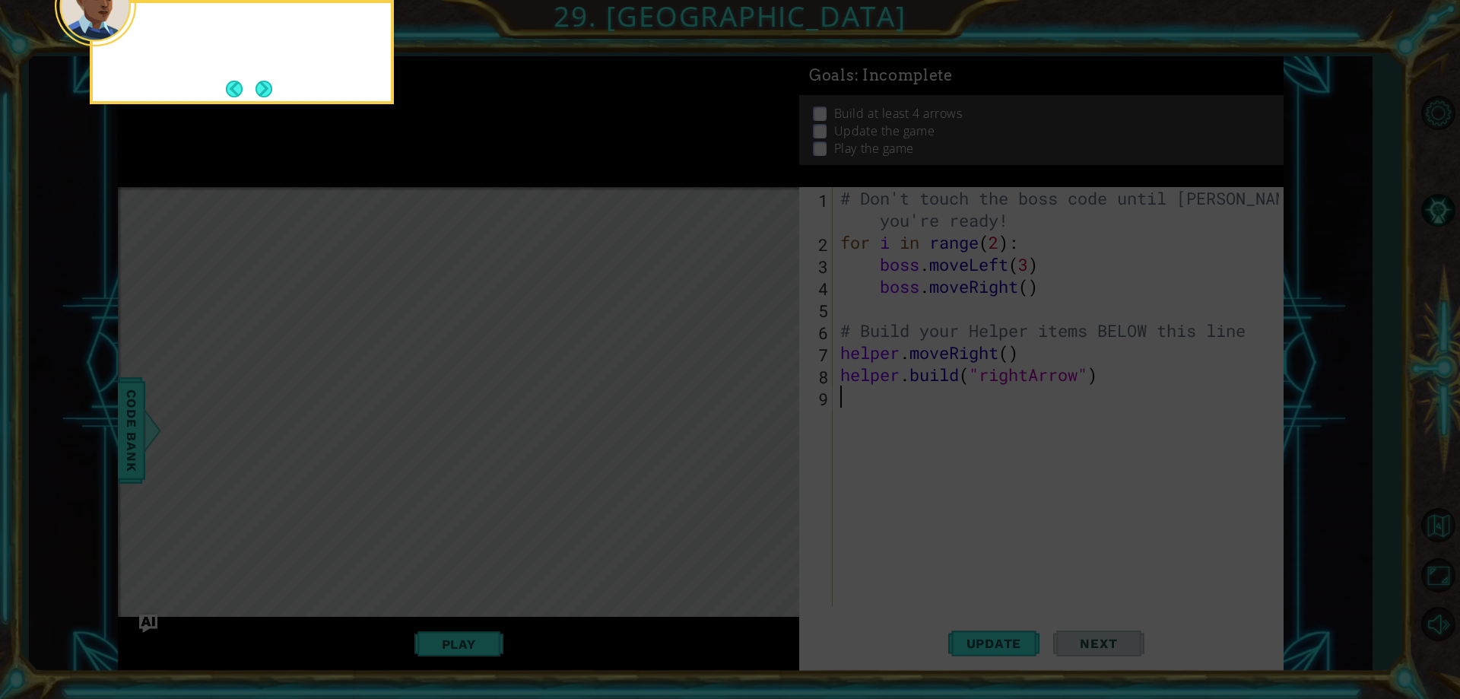
click at [757, 411] on icon at bounding box center [730, 104] width 1460 height 1188
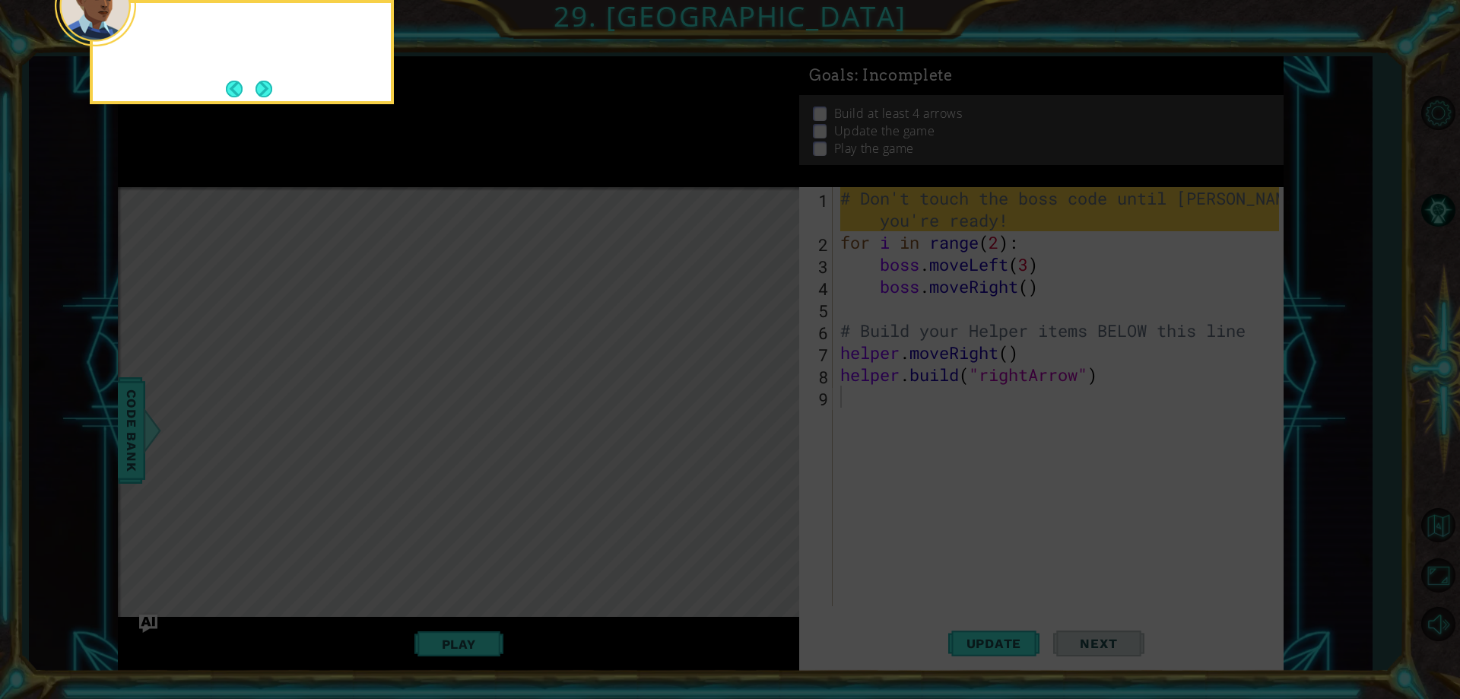
click at [757, 411] on icon at bounding box center [730, 104] width 1460 height 1188
click at [272, 86] on div "For now, don't change the boss code. We'll work on that later." at bounding box center [242, 52] width 304 height 104
click at [272, 86] on button "Next" at bounding box center [263, 89] width 17 height 17
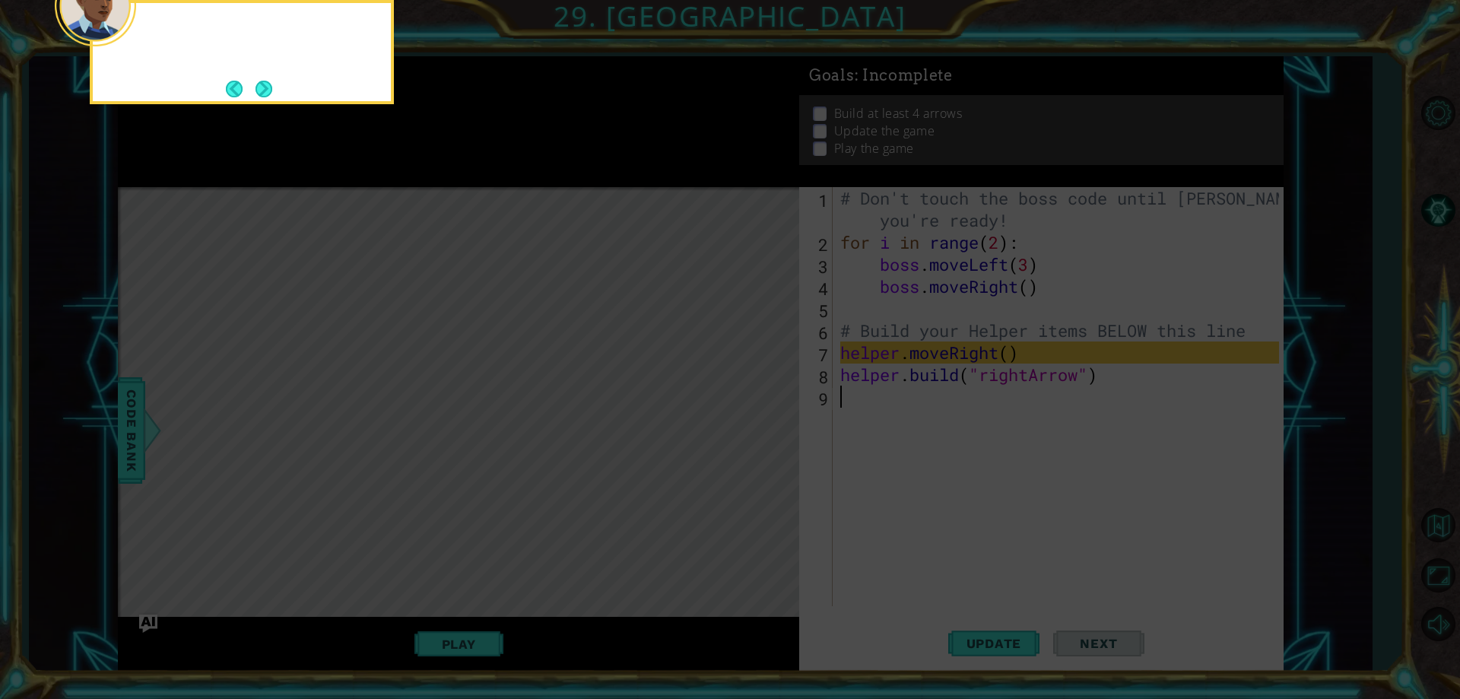
click at [272, 86] on button "Next" at bounding box center [263, 89] width 17 height 17
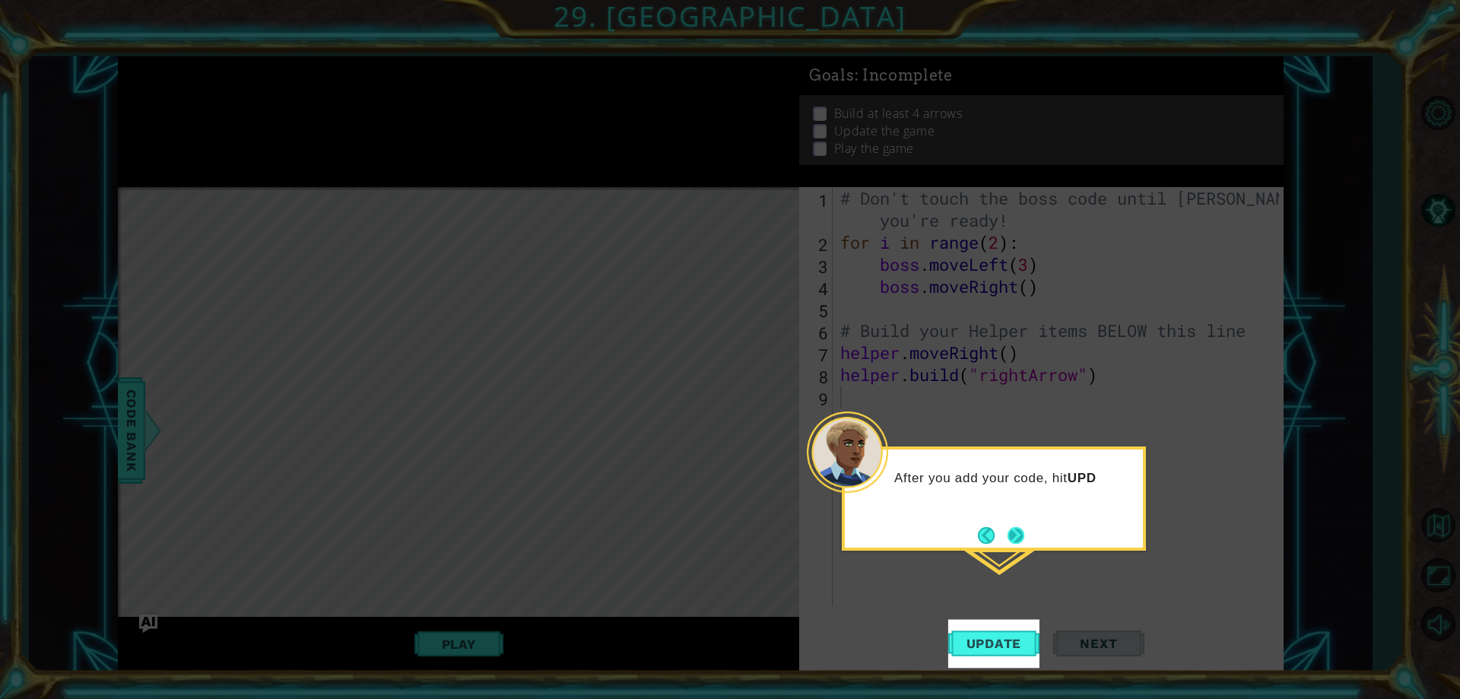
click at [1024, 528] on button "Next" at bounding box center [1015, 535] width 17 height 17
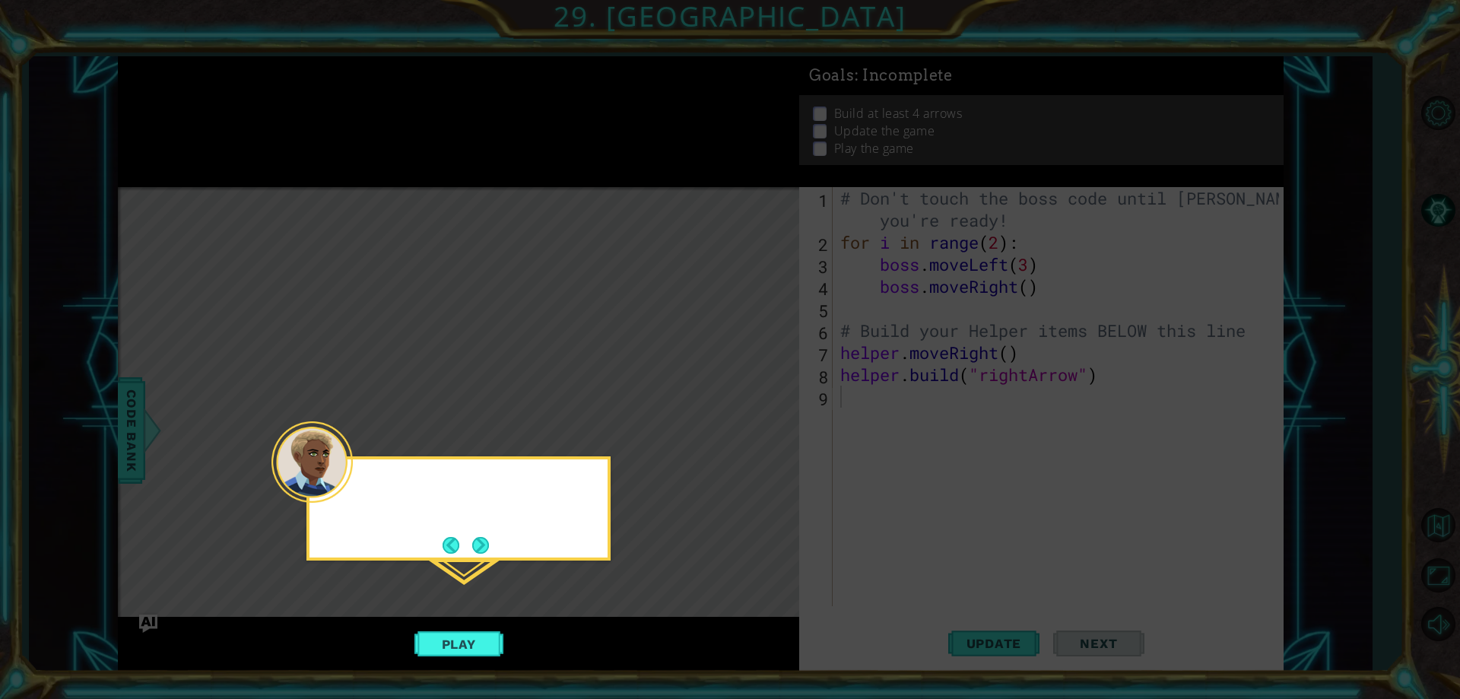
click at [1029, 528] on icon at bounding box center [730, 349] width 1460 height 699
click at [495, 538] on div "Hit the PLAY button when you'r" at bounding box center [458, 508] width 304 height 104
drag, startPoint x: 495, startPoint y: 538, endPoint x: 484, endPoint y: 543, distance: 11.6
click at [484, 542] on div "Hit the PLAY button when you're ready to tr" at bounding box center [458, 500] width 298 height 83
click at [484, 543] on button "Next" at bounding box center [480, 545] width 17 height 17
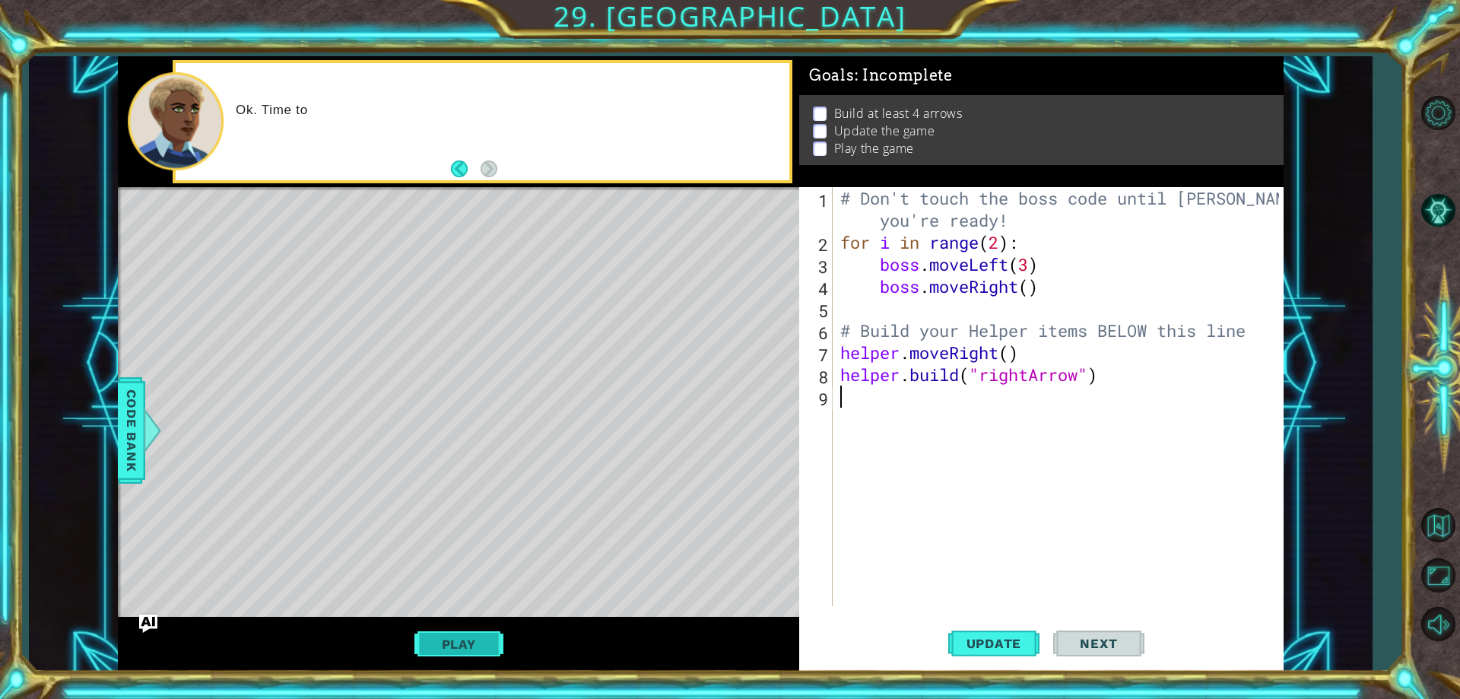
click at [480, 638] on button "Play" at bounding box center [458, 644] width 89 height 29
click at [465, 648] on button "Play" at bounding box center [458, 644] width 89 height 29
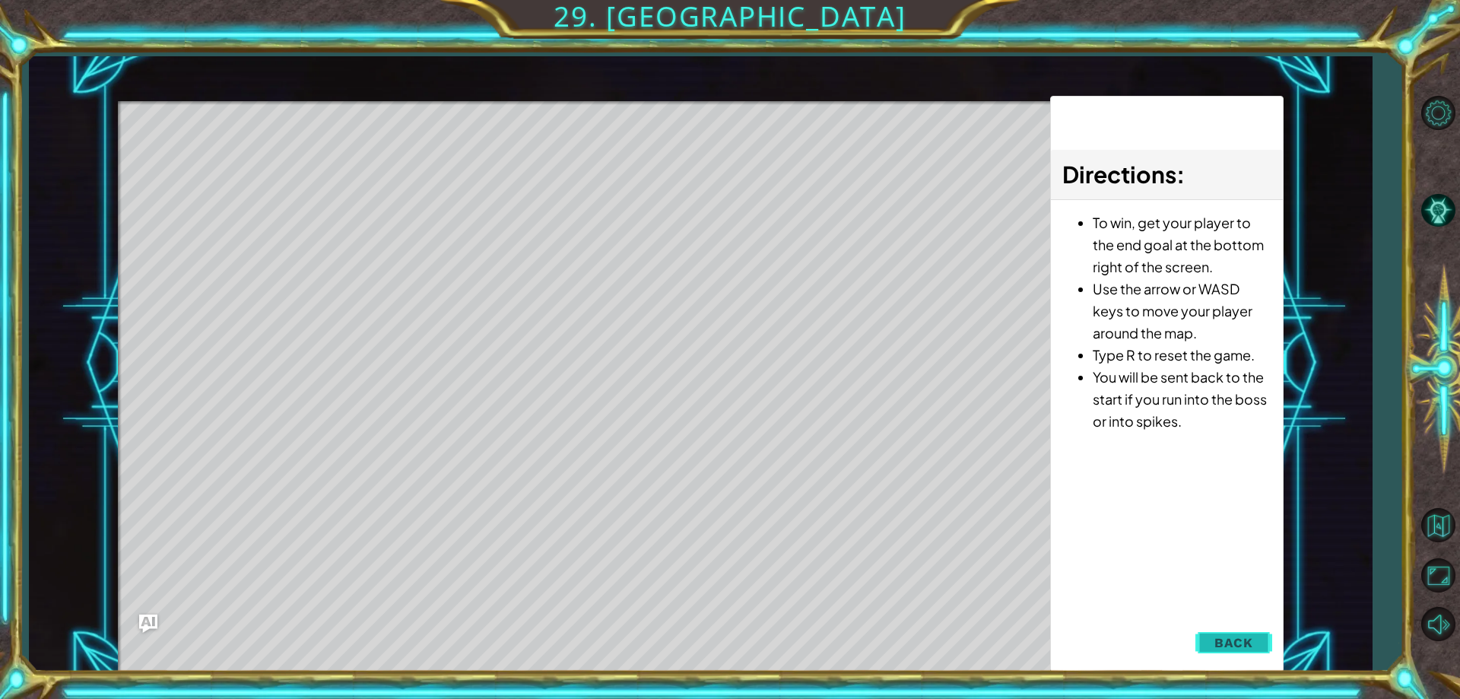
click at [1230, 640] on span "Back" at bounding box center [1233, 642] width 39 height 15
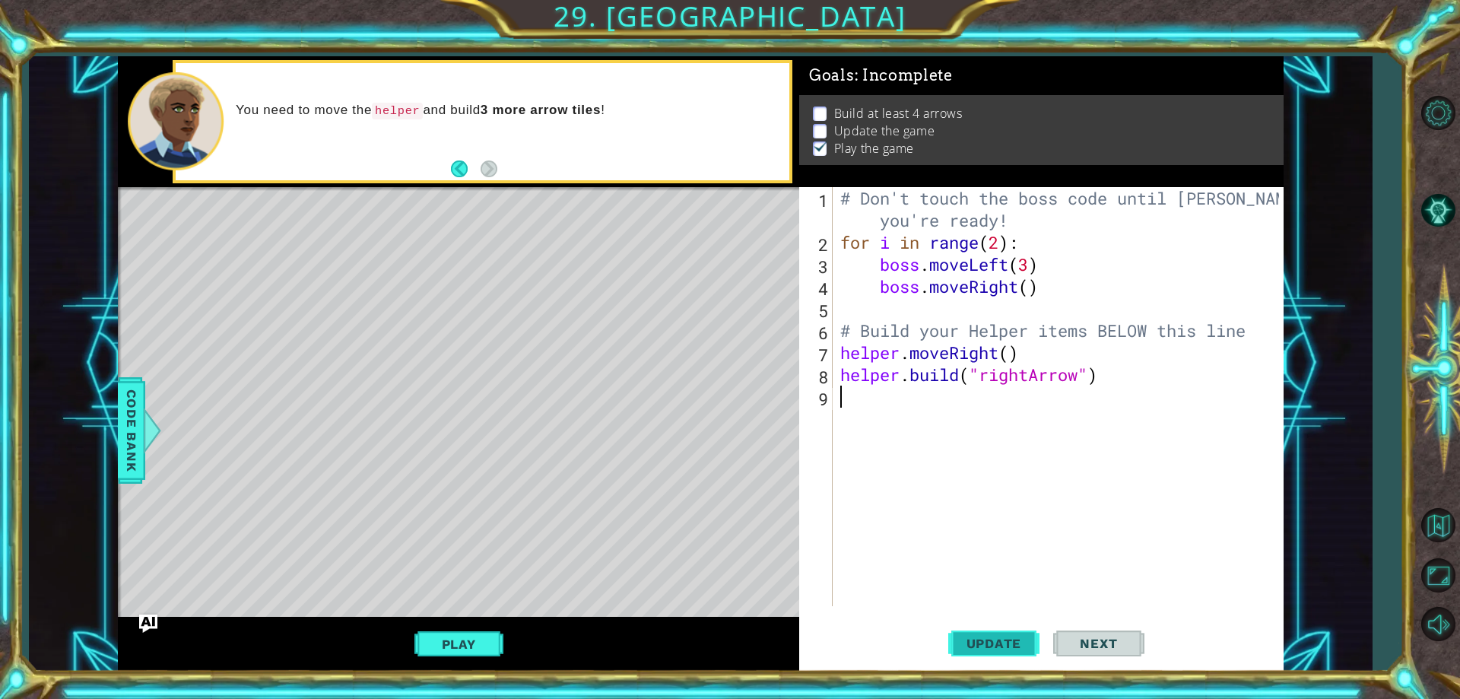
click at [1014, 652] on button "Update" at bounding box center [993, 644] width 91 height 49
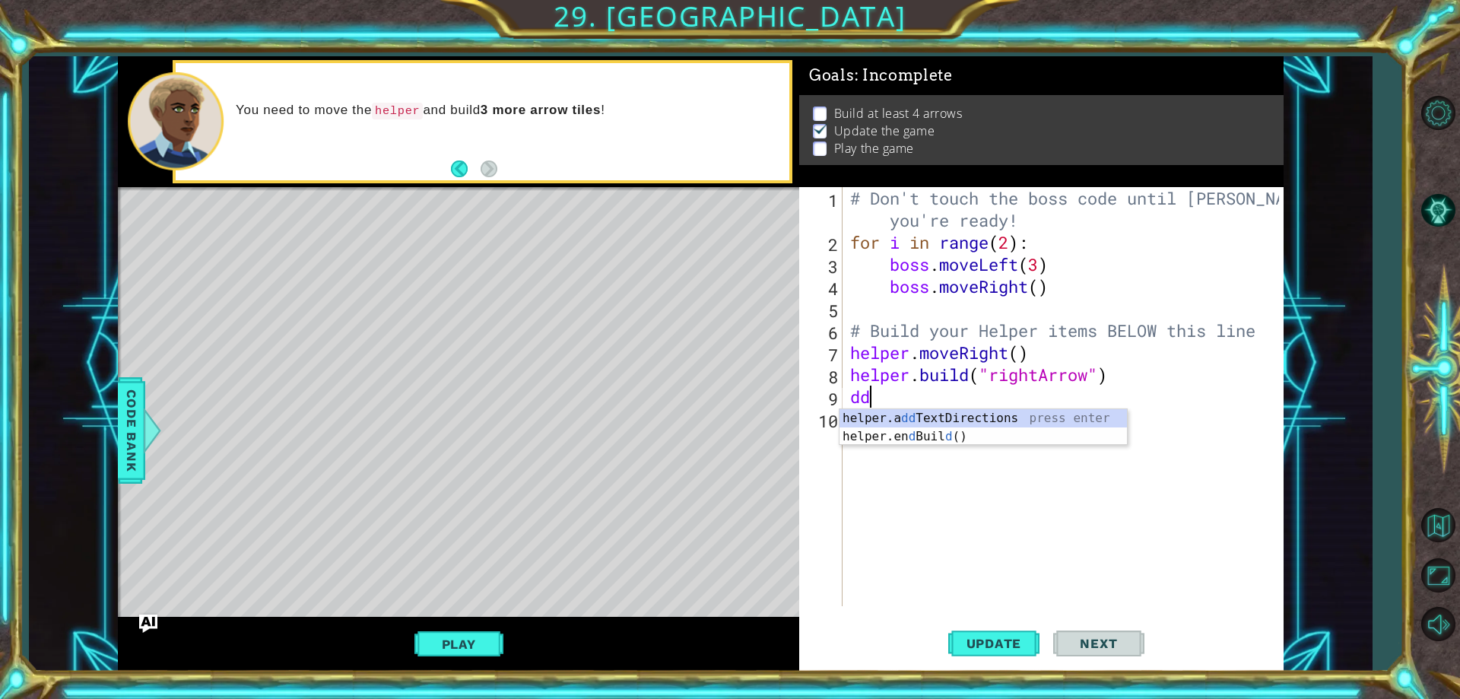
type textarea "d"
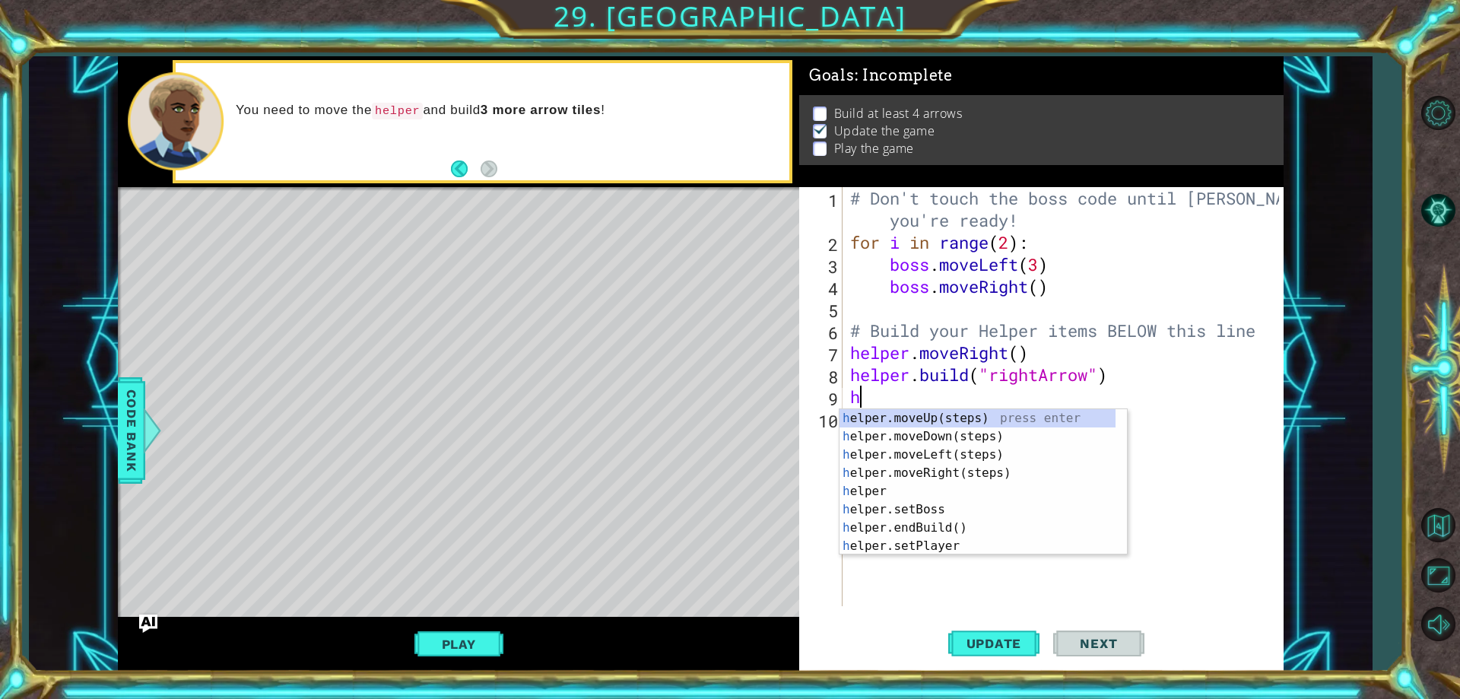
type textarea "he"
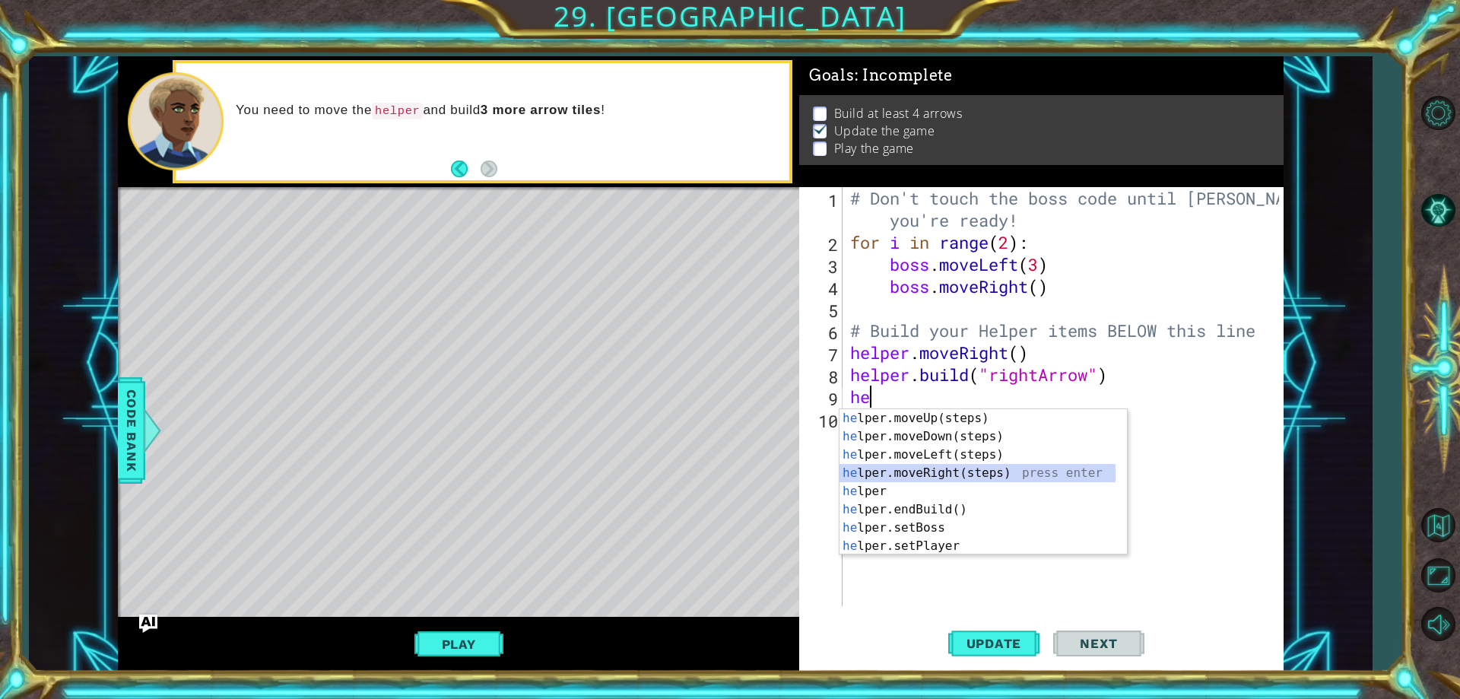
click at [957, 471] on div "he lper.moveUp(steps) press enter he lper.moveDown(steps) press enter he lper.m…" at bounding box center [977, 500] width 276 height 182
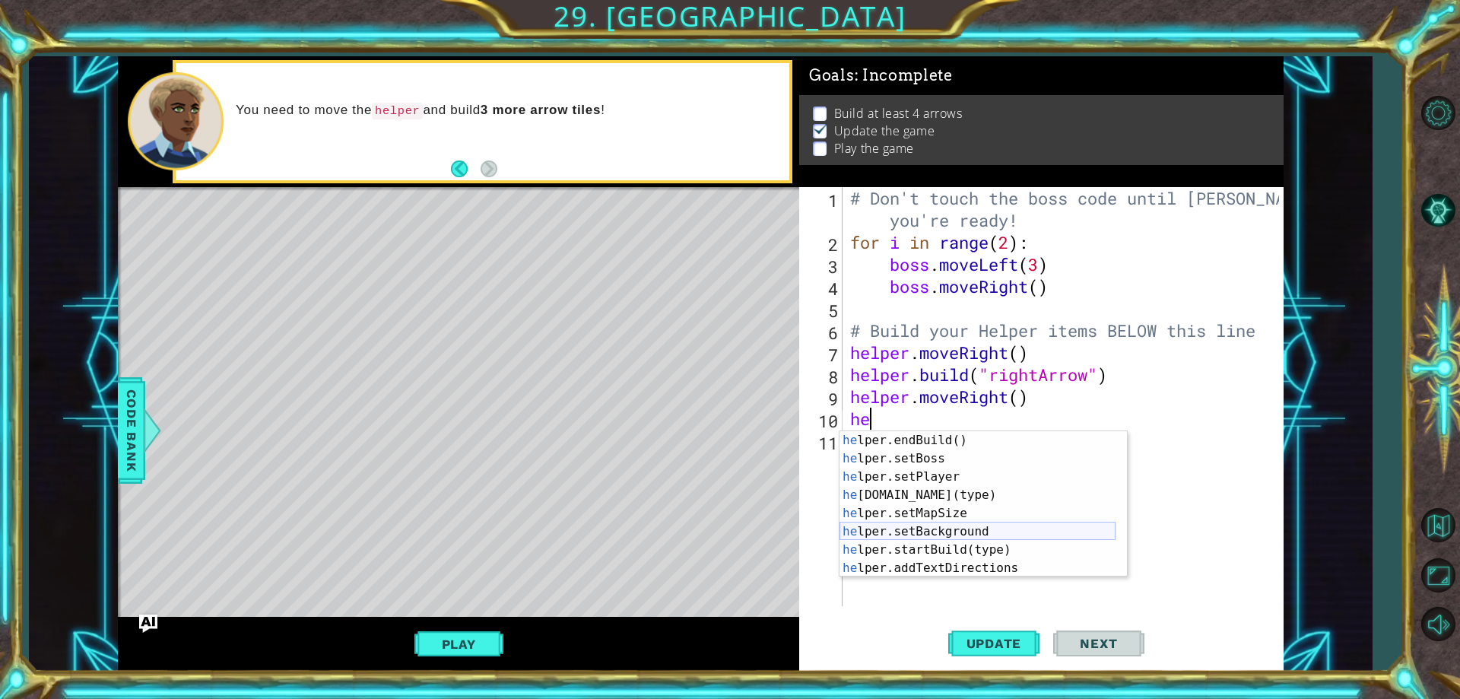
scroll to position [109, 0]
click at [884, 471] on div "he lper.setBoss press enter he lper.setPlayer press enter he [DOMAIN_NAME](type…" at bounding box center [977, 522] width 276 height 182
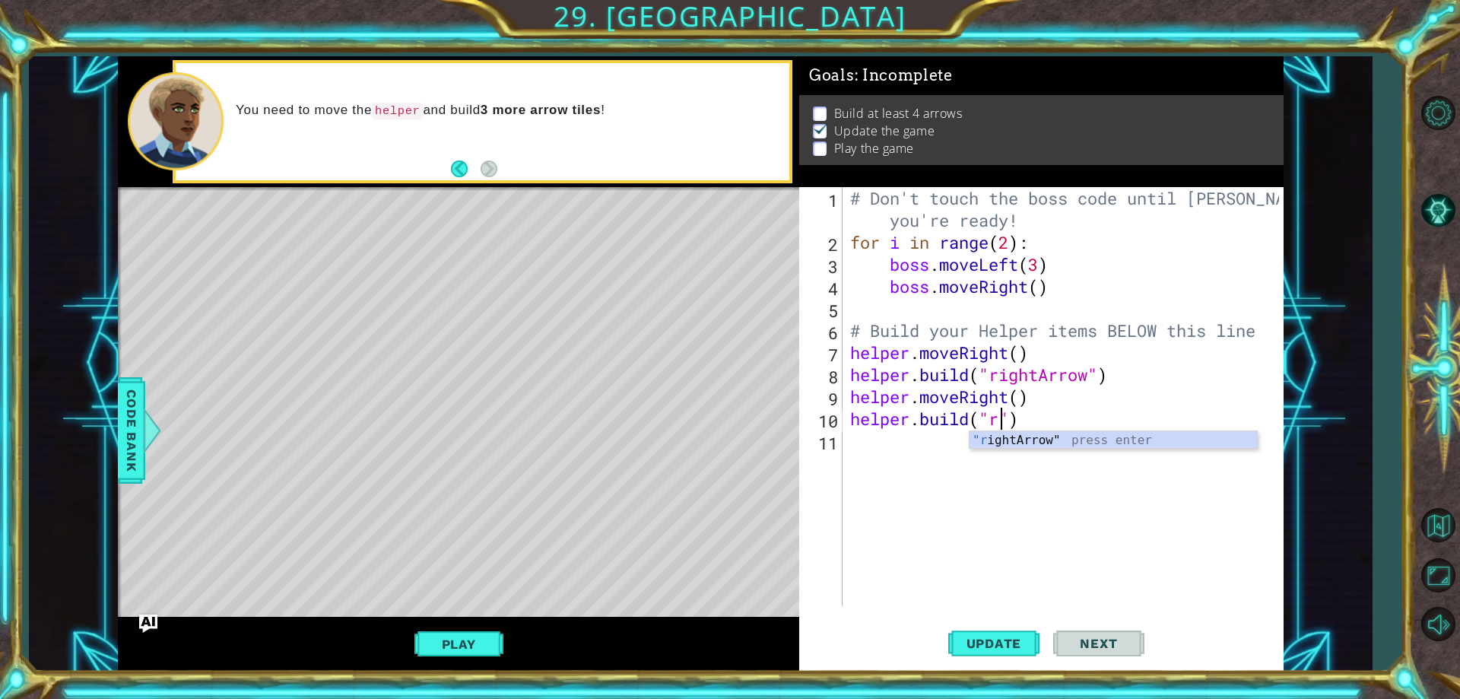
scroll to position [0, 7]
type textarea "[DOMAIN_NAME]("rightArrow")"
click at [981, 639] on span "Update" at bounding box center [994, 643] width 86 height 15
type textarea "he"
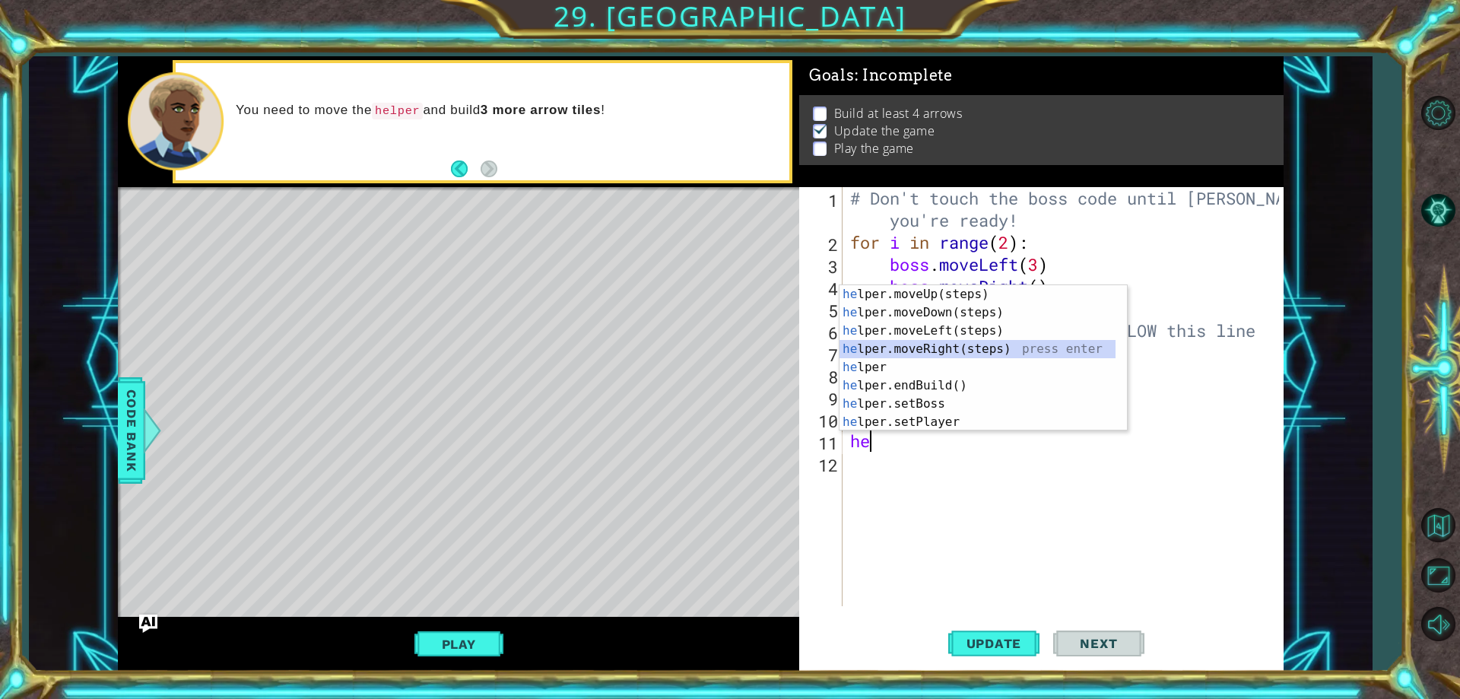
click at [931, 346] on div "he lper.moveUp(steps) press enter he lper.moveDown(steps) press enter he lper.m…" at bounding box center [977, 376] width 276 height 182
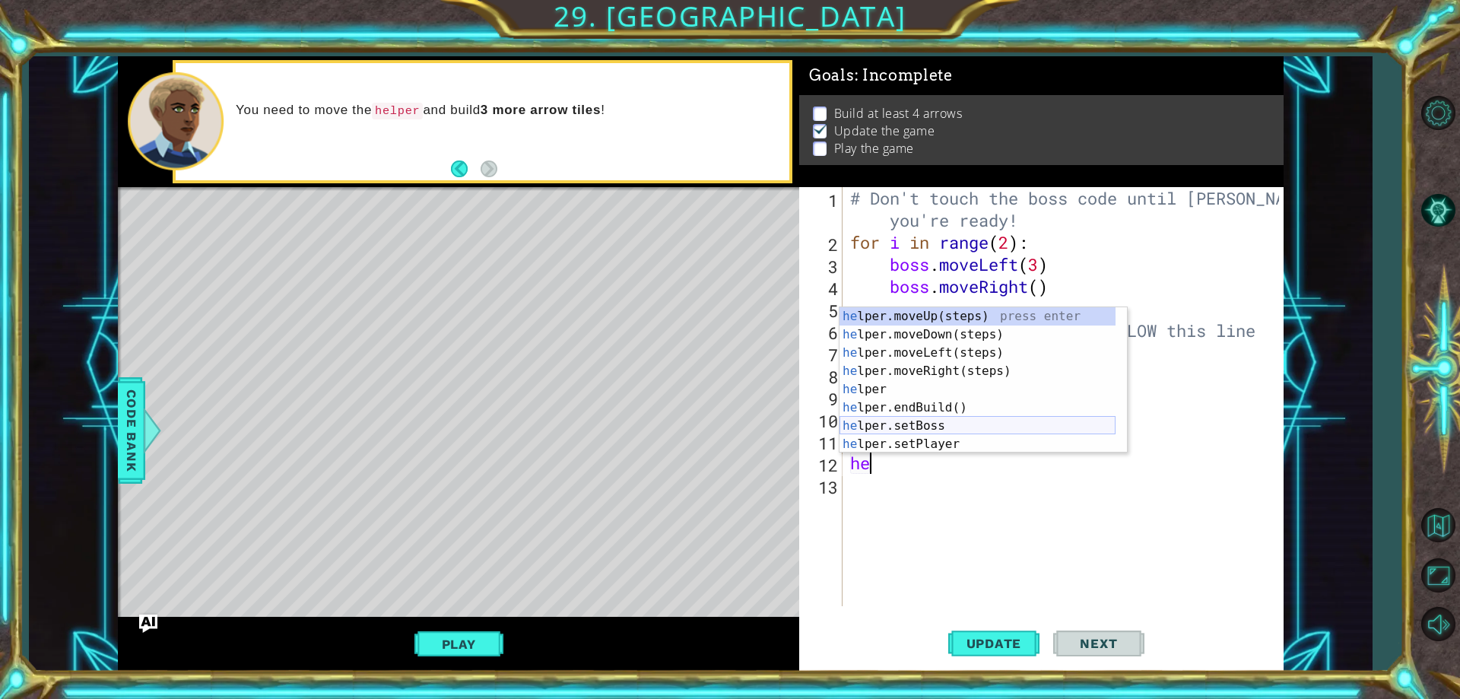
scroll to position [91, 0]
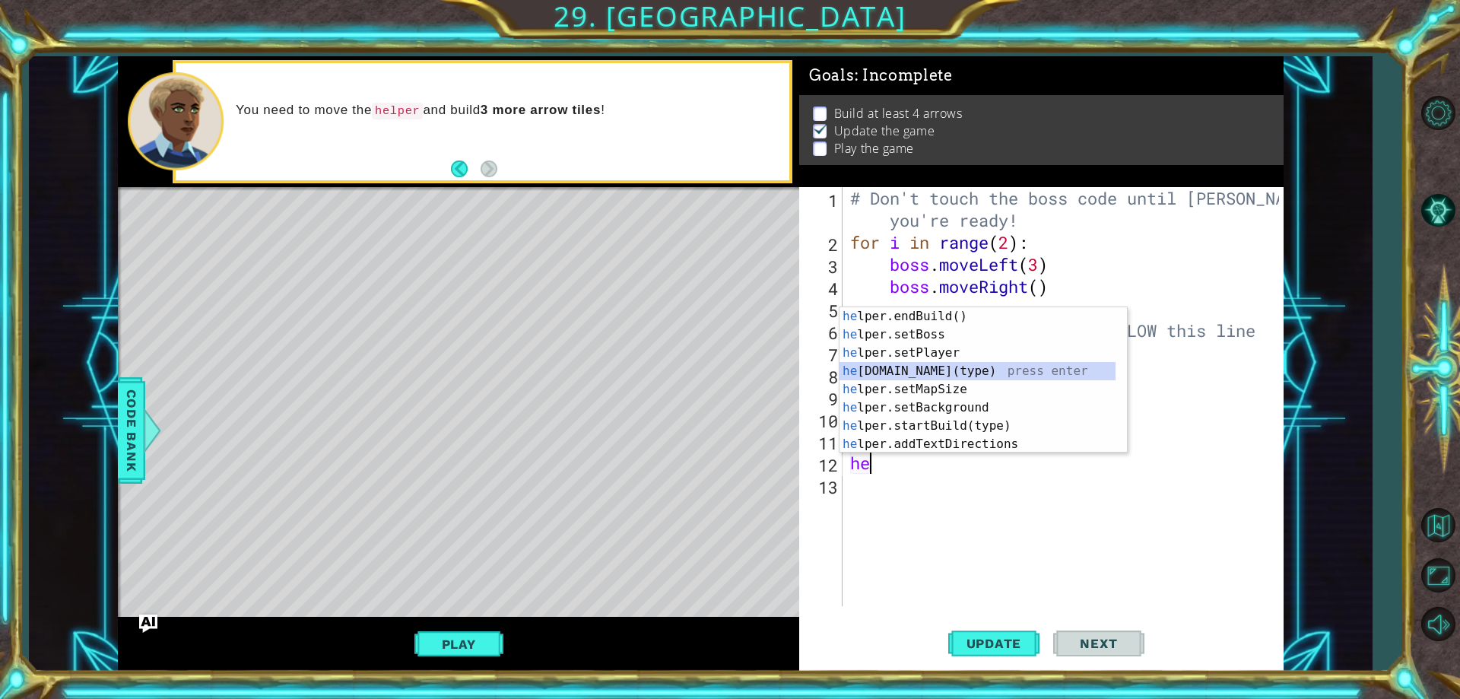
click at [919, 373] on div "he lper.endBuild() press enter he lper.setBoss press enter he lper.setPlayer pr…" at bounding box center [977, 398] width 276 height 182
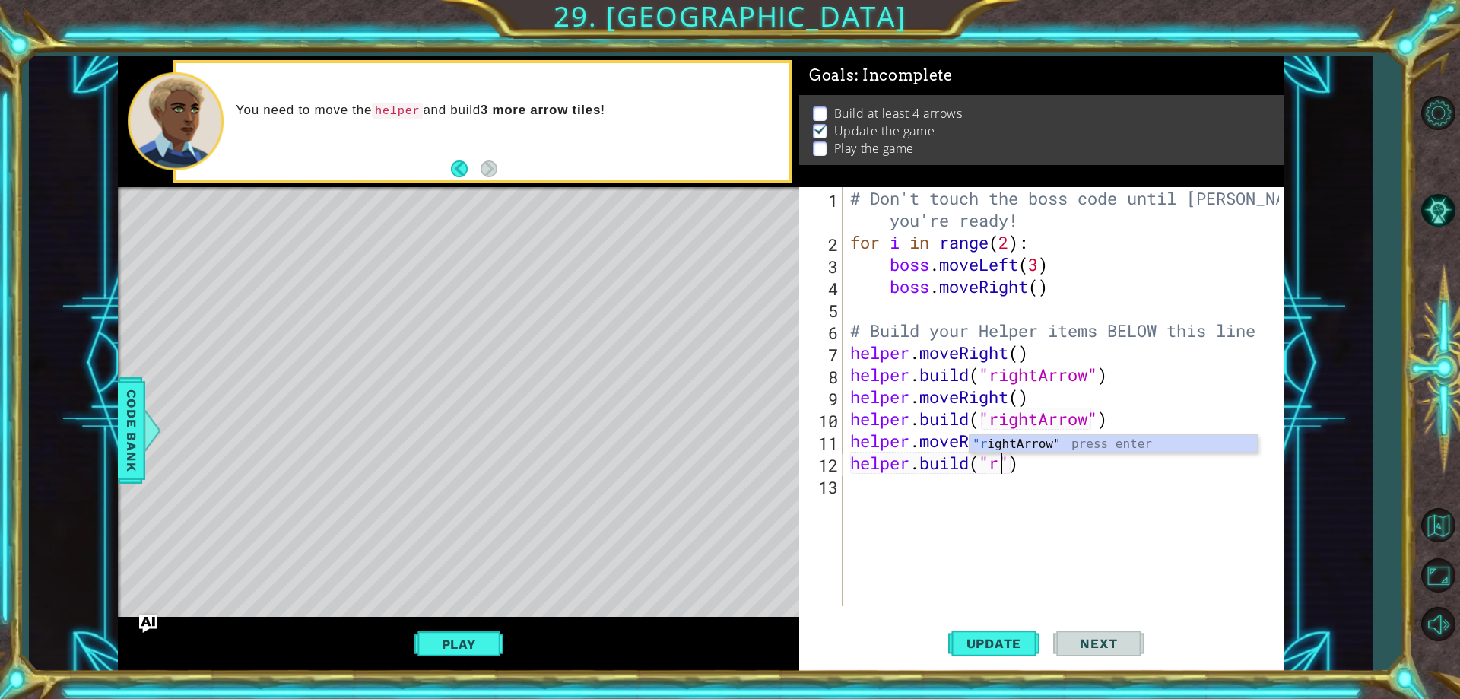
scroll to position [0, 7]
type textarea "[DOMAIN_NAME]("rightArrow")"
click at [1003, 633] on button "Update" at bounding box center [993, 644] width 91 height 49
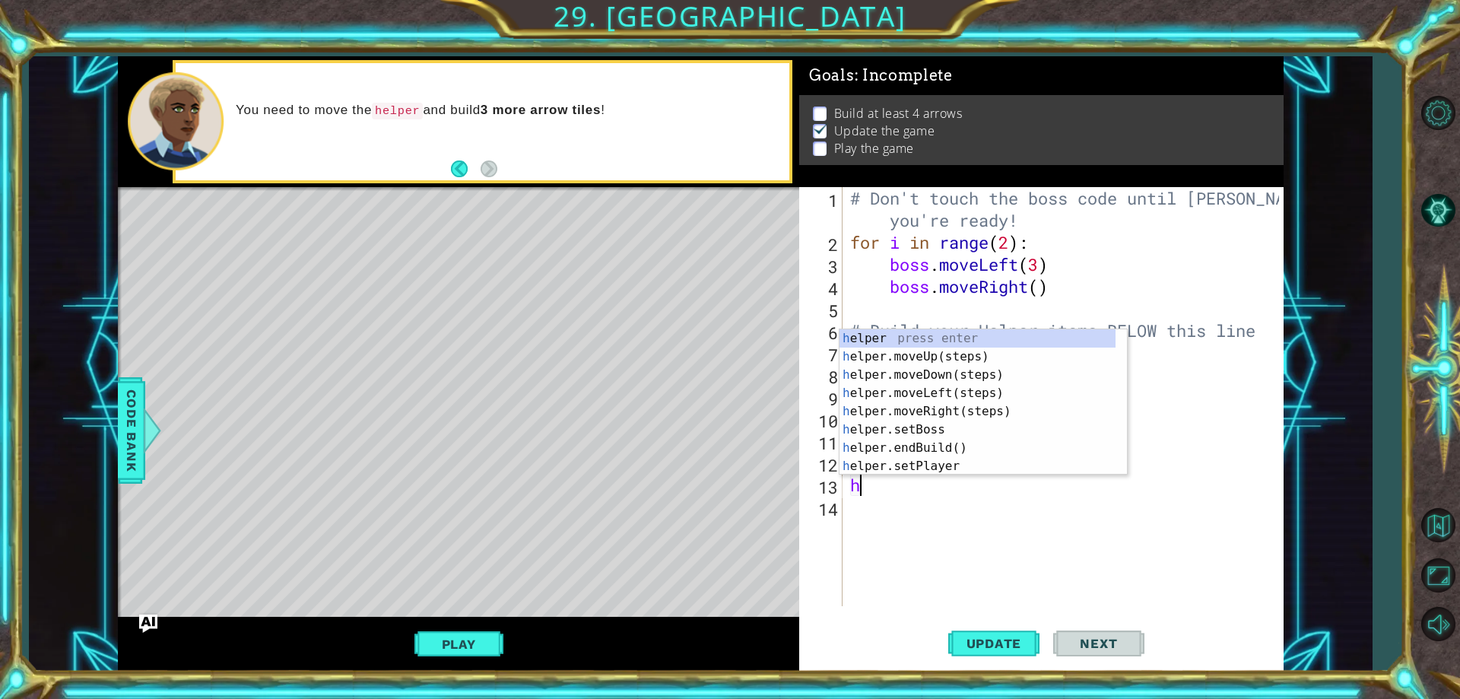
type textarea "he"
click at [911, 411] on div "he lper press enter he lper.moveUp(steps) press enter he lper.moveDown(steps) p…" at bounding box center [977, 420] width 276 height 182
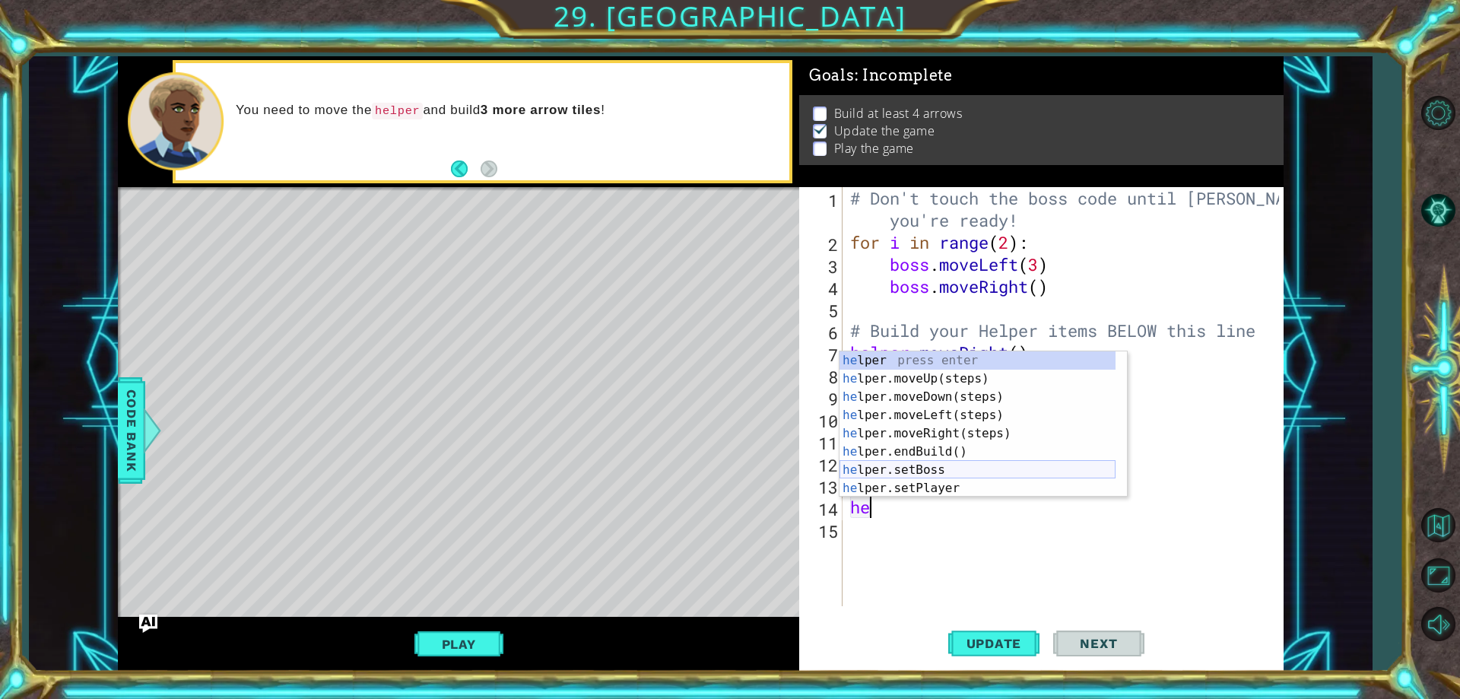
scroll to position [109, 0]
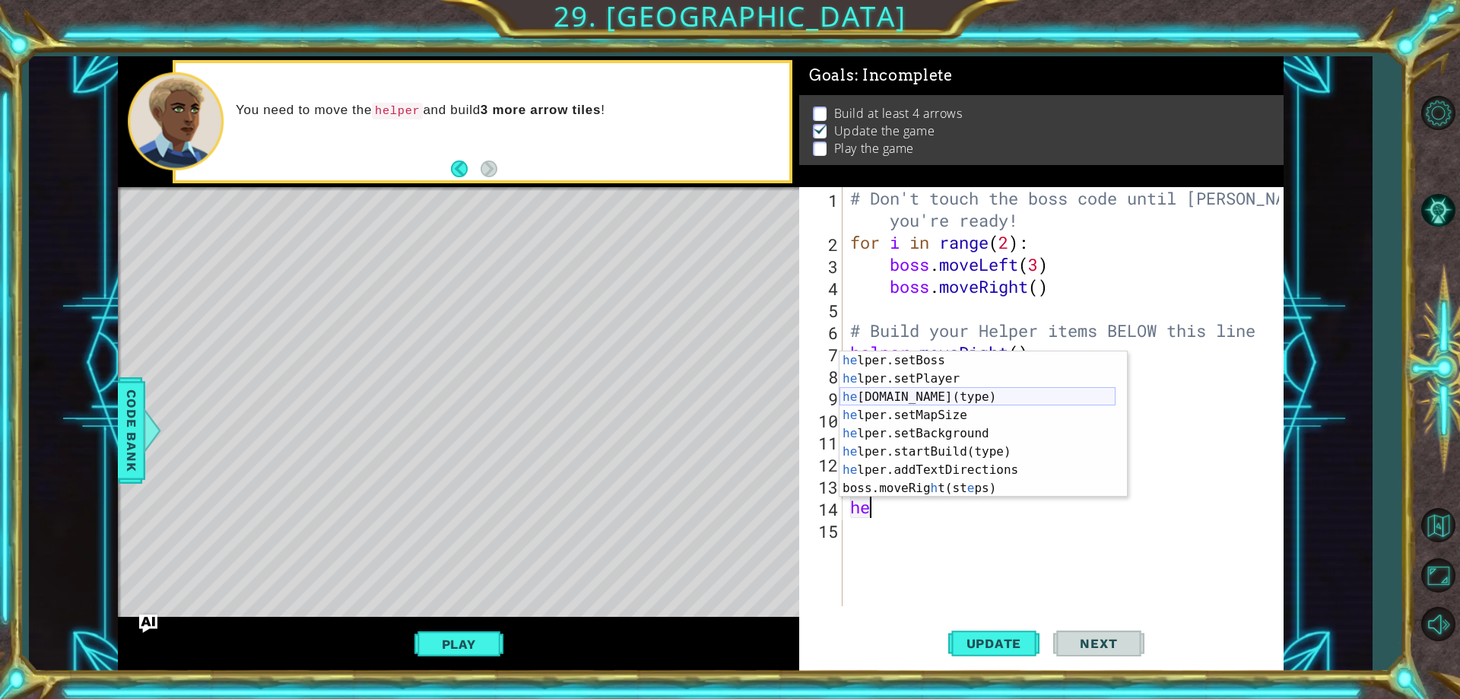
click at [915, 398] on div "he lper.setBoss press enter he lper.setPlayer press enter he [DOMAIN_NAME](type…" at bounding box center [977, 442] width 276 height 182
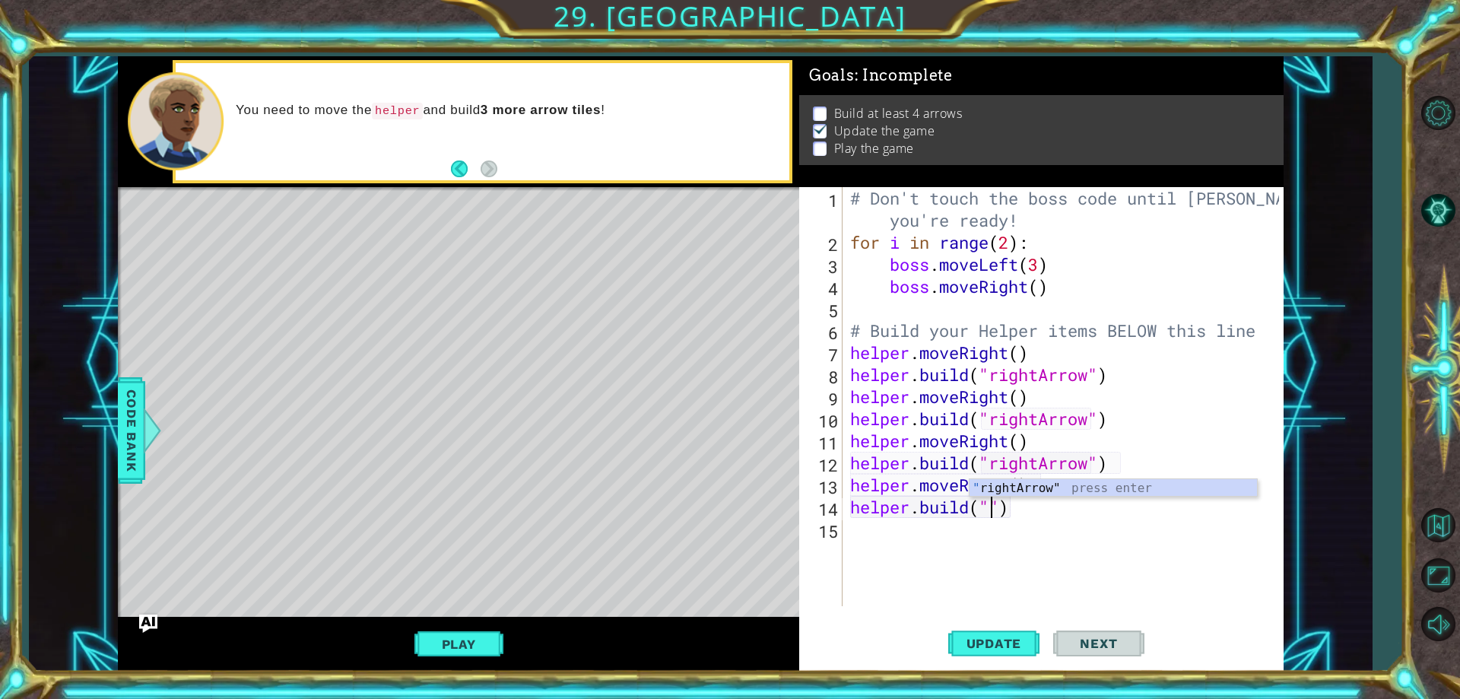
scroll to position [0, 7]
type textarea "[DOMAIN_NAME]("rightArrow")"
click at [973, 633] on button "Update" at bounding box center [993, 644] width 91 height 49
click at [970, 541] on div "# Don't touch the boss code until [PERSON_NAME] says you're ready! for i in ran…" at bounding box center [1066, 429] width 439 height 485
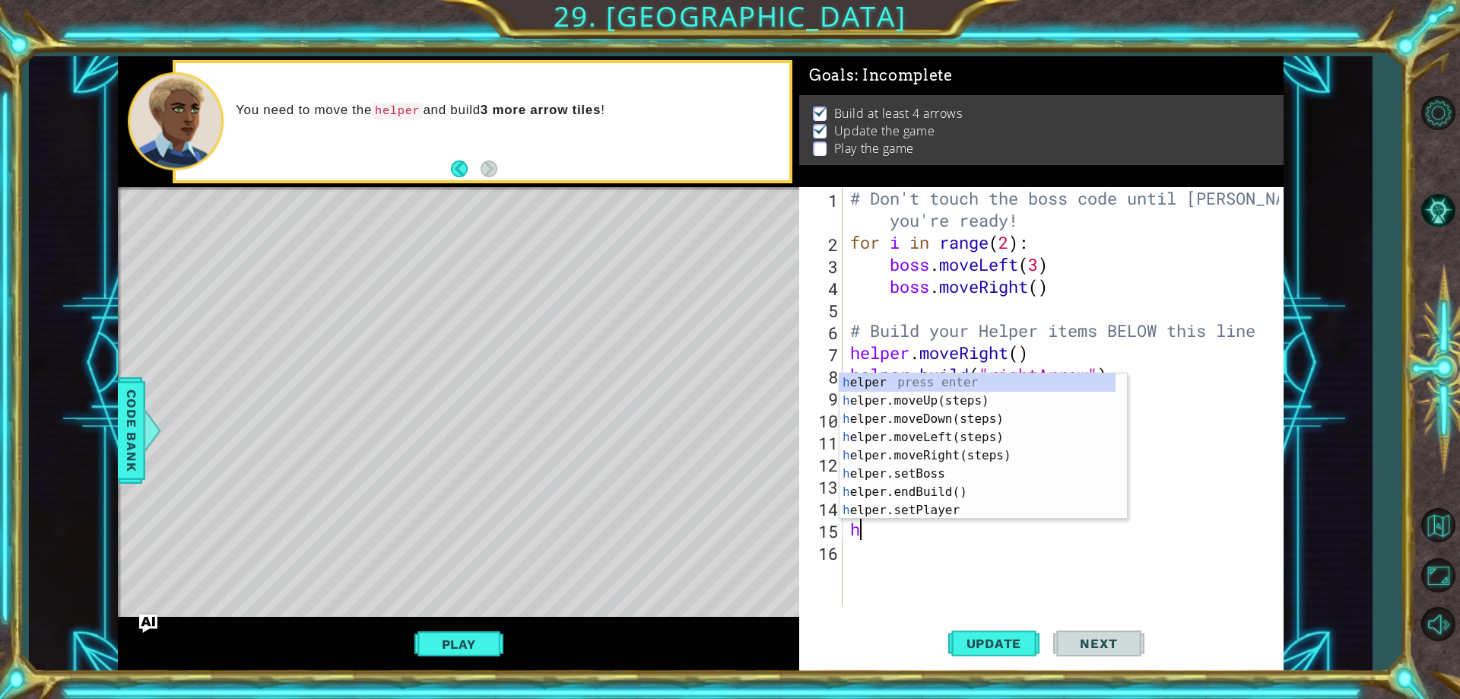
type textarea "he"
click at [950, 447] on div "he lper press enter he lper.moveUp(steps) press enter he lper.moveDown(steps) p…" at bounding box center [977, 464] width 276 height 182
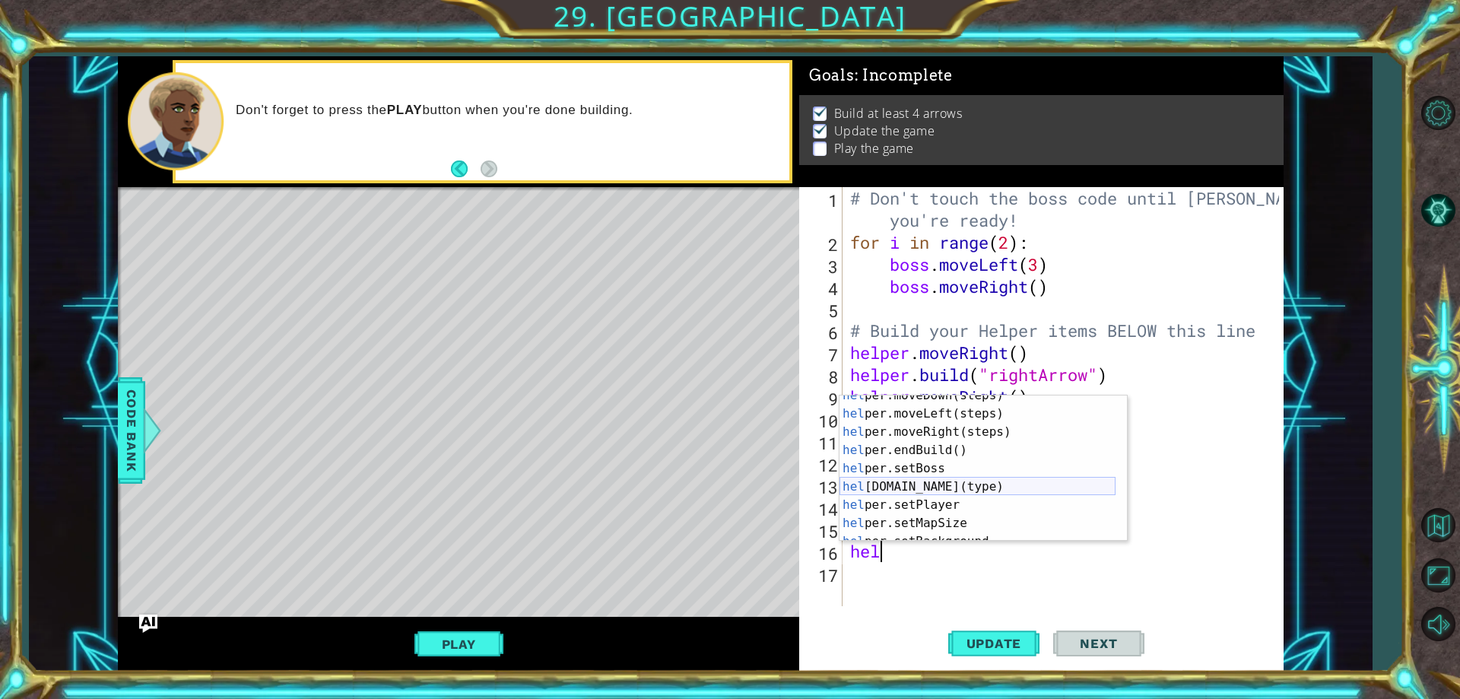
scroll to position [91, 0]
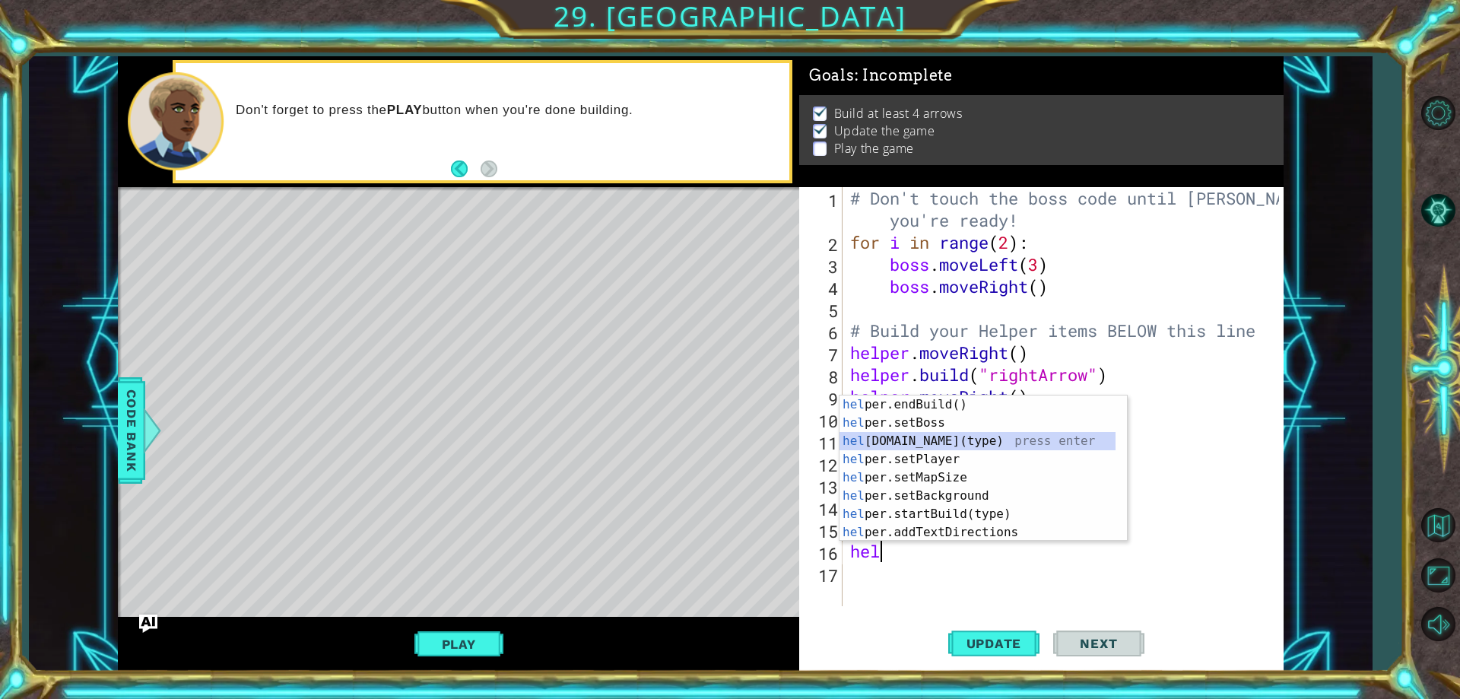
click at [932, 436] on div "hel per.endBuild() press enter hel per.setBoss press enter hel [DOMAIN_NAME](ty…" at bounding box center [977, 486] width 276 height 182
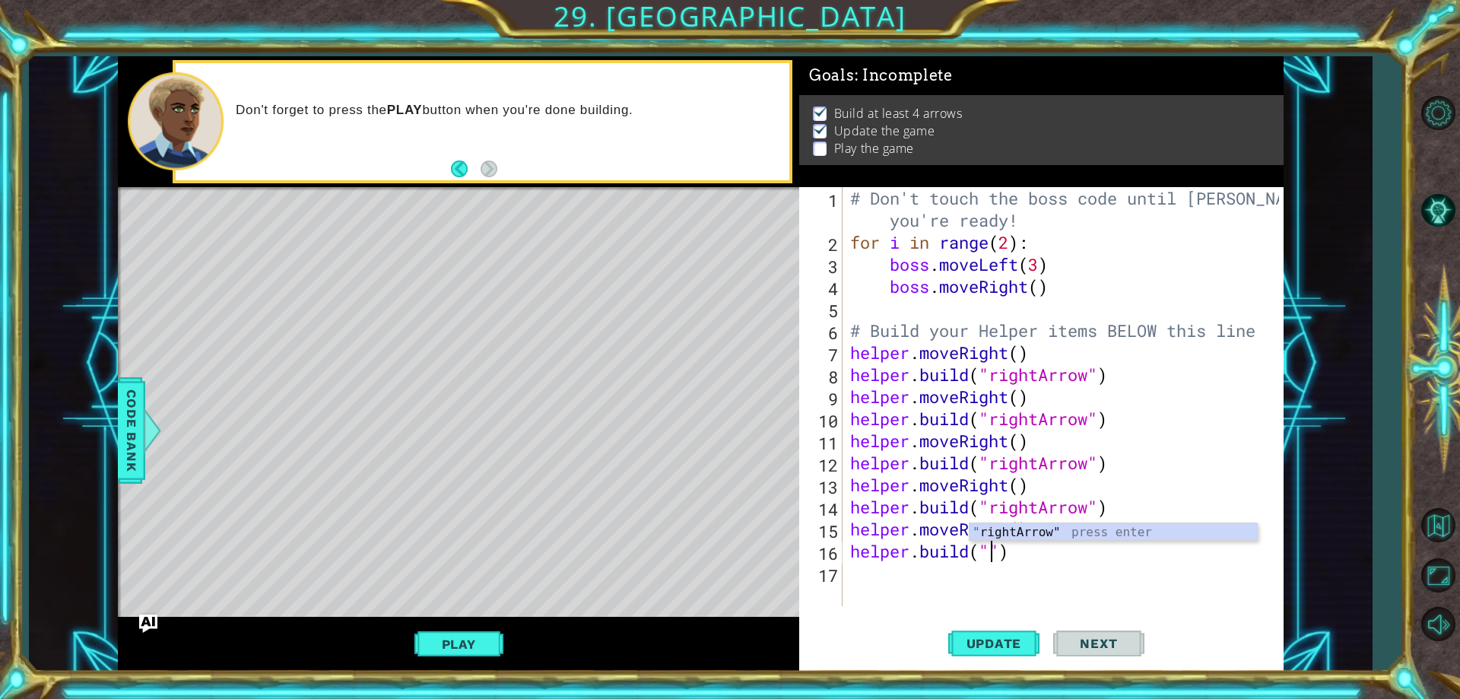
type textarea "[DOMAIN_NAME]("rightArrow")"
type textarea "he"
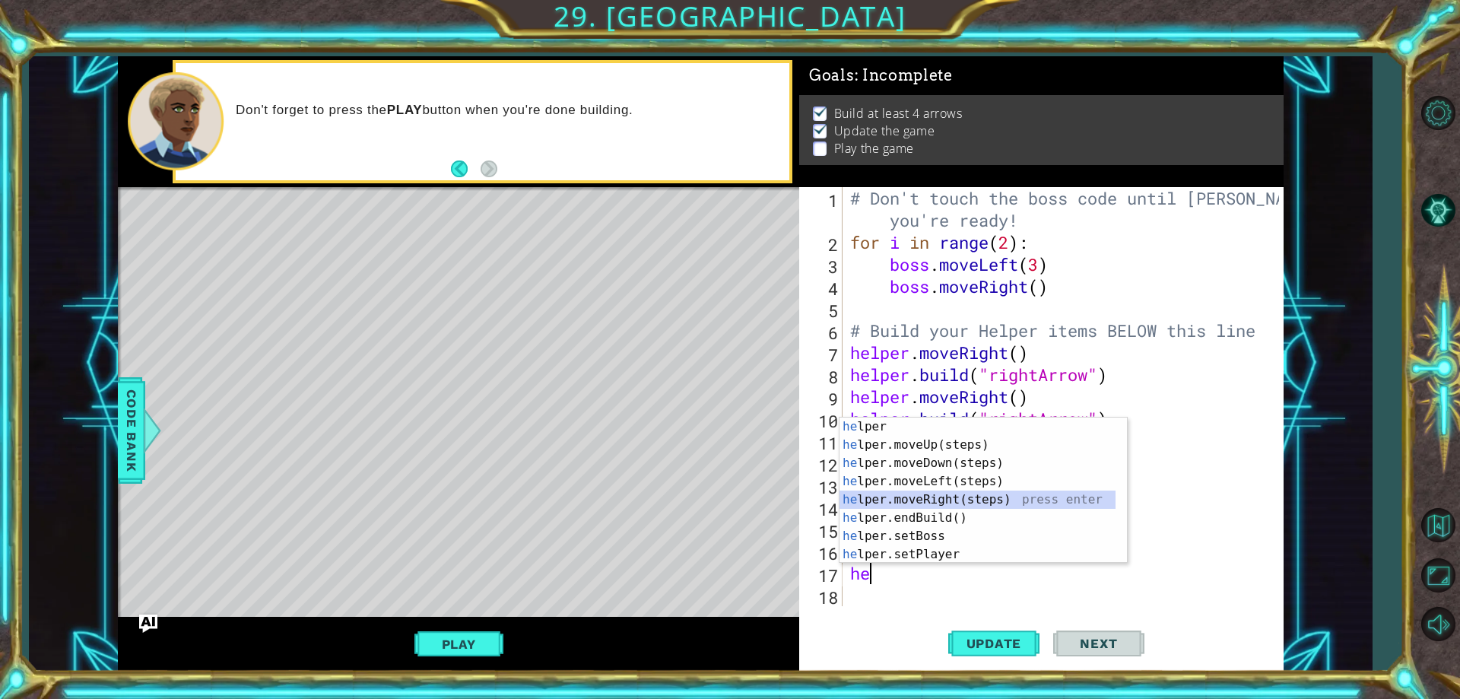
click at [953, 500] on div "he lper press enter he lper.moveUp(steps) press enter he lper.moveDown(steps) p…" at bounding box center [977, 508] width 276 height 182
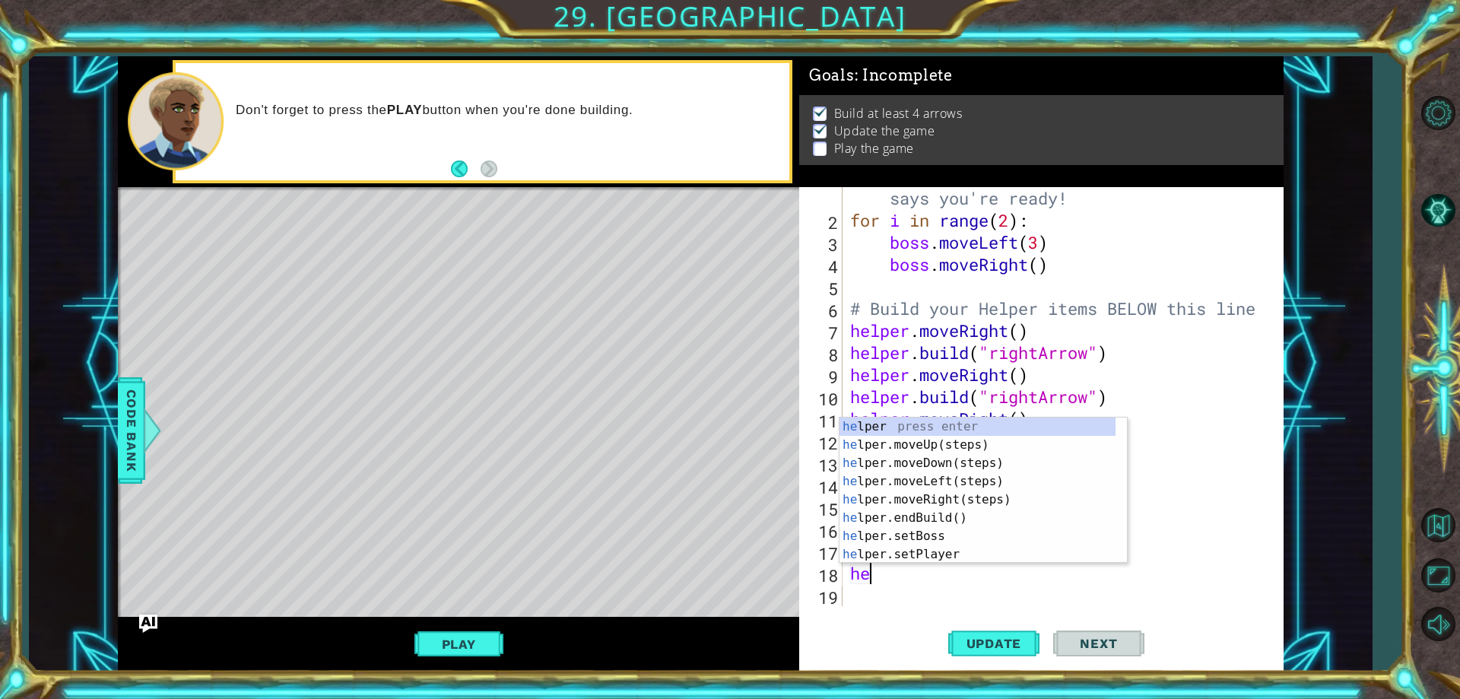
scroll to position [109, 0]
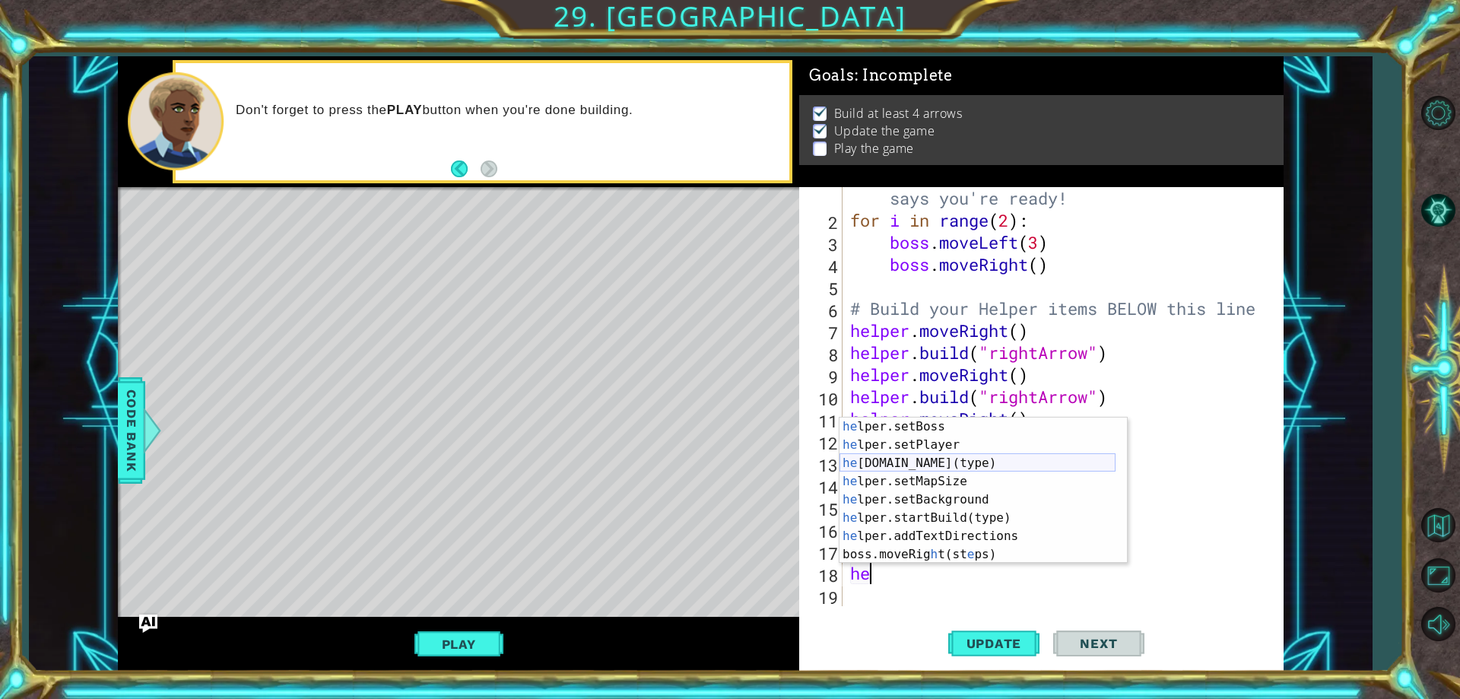
click at [893, 458] on div "he lper.setBoss press enter he lper.setPlayer press enter he [DOMAIN_NAME](type…" at bounding box center [977, 508] width 276 height 182
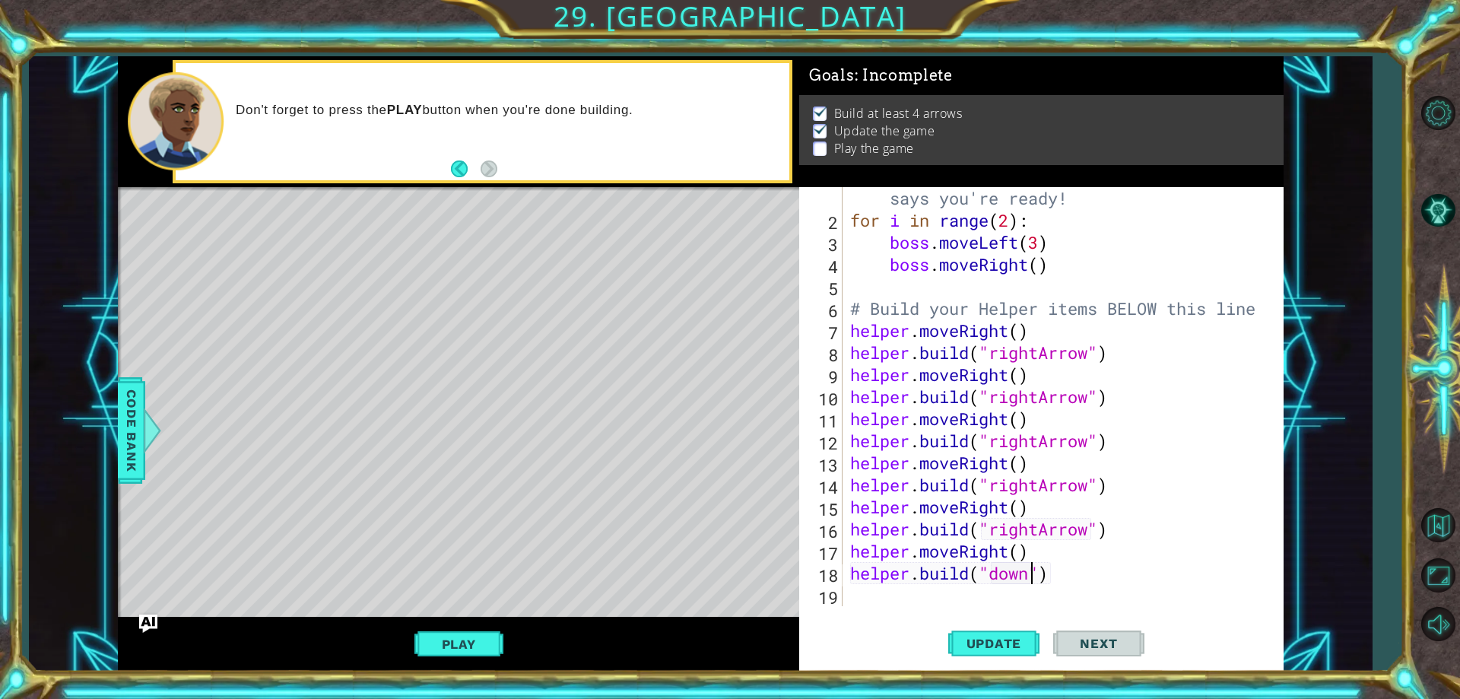
scroll to position [0, 9]
type textarea "[DOMAIN_NAME]("downArrow")"
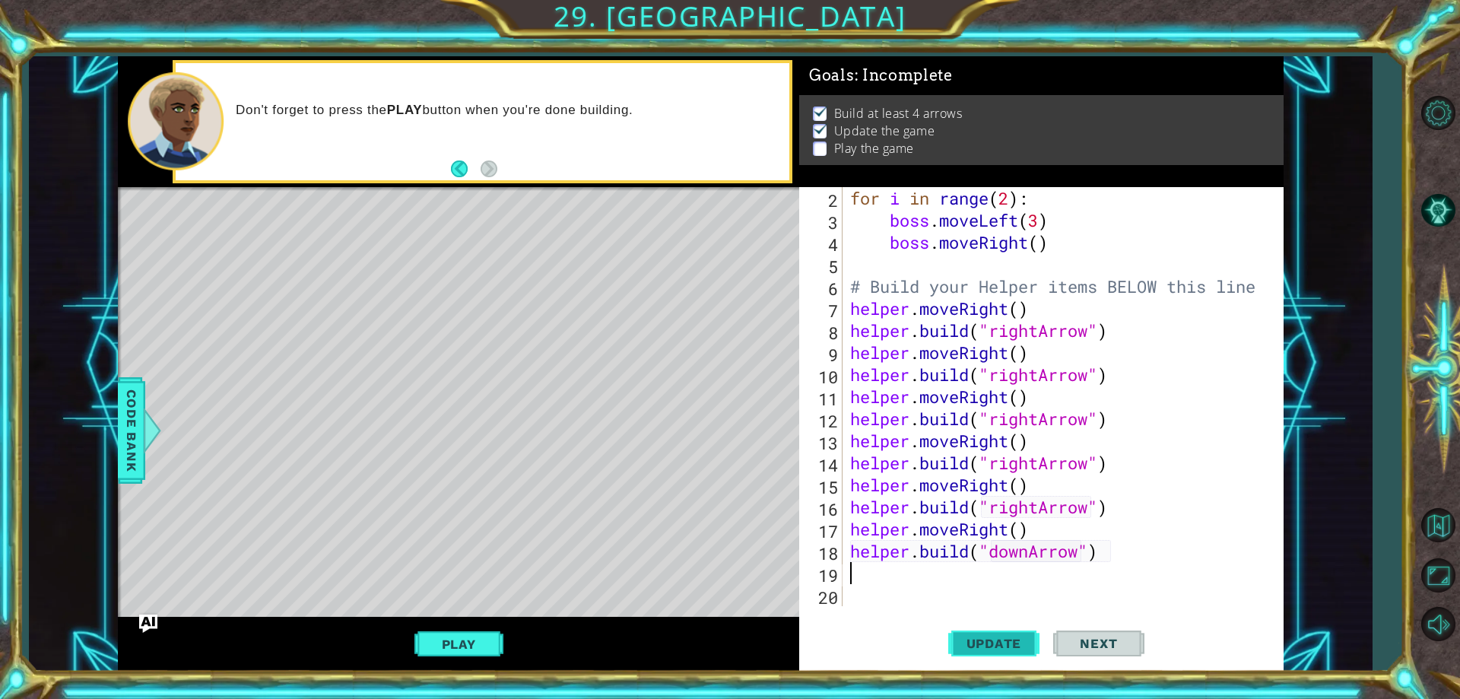
click at [1013, 654] on button "Update" at bounding box center [993, 644] width 91 height 49
type textarea "he"
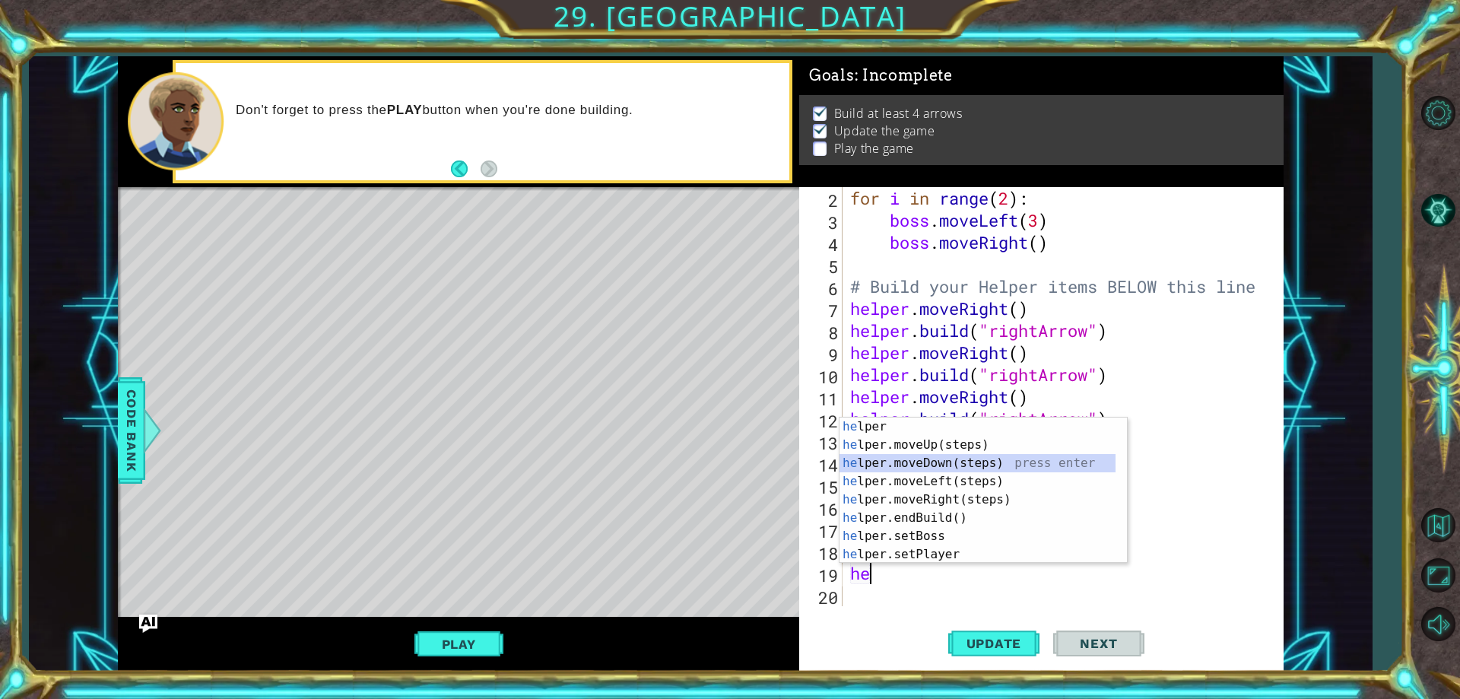
click at [940, 461] on div "he lper press enter he lper.moveUp(steps) press enter he lper.moveDown(steps) p…" at bounding box center [977, 508] width 276 height 182
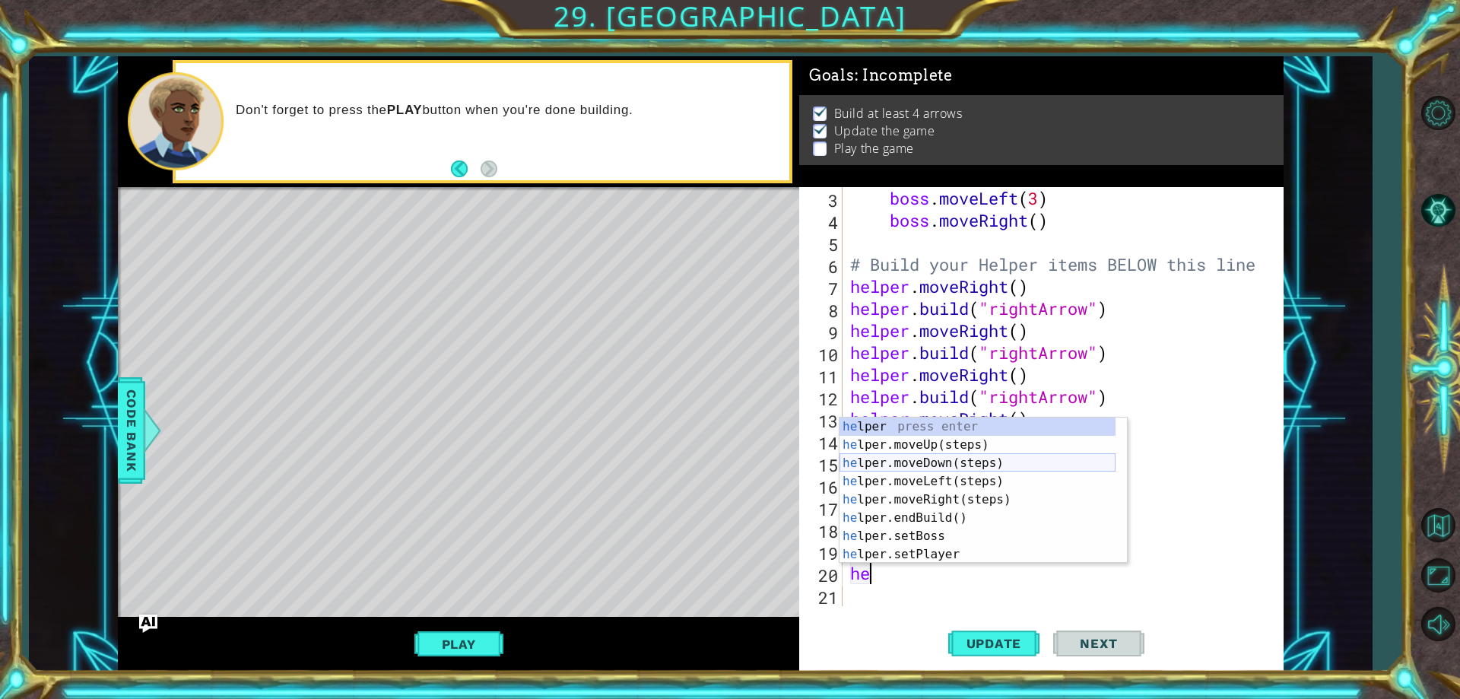
scroll to position [109, 0]
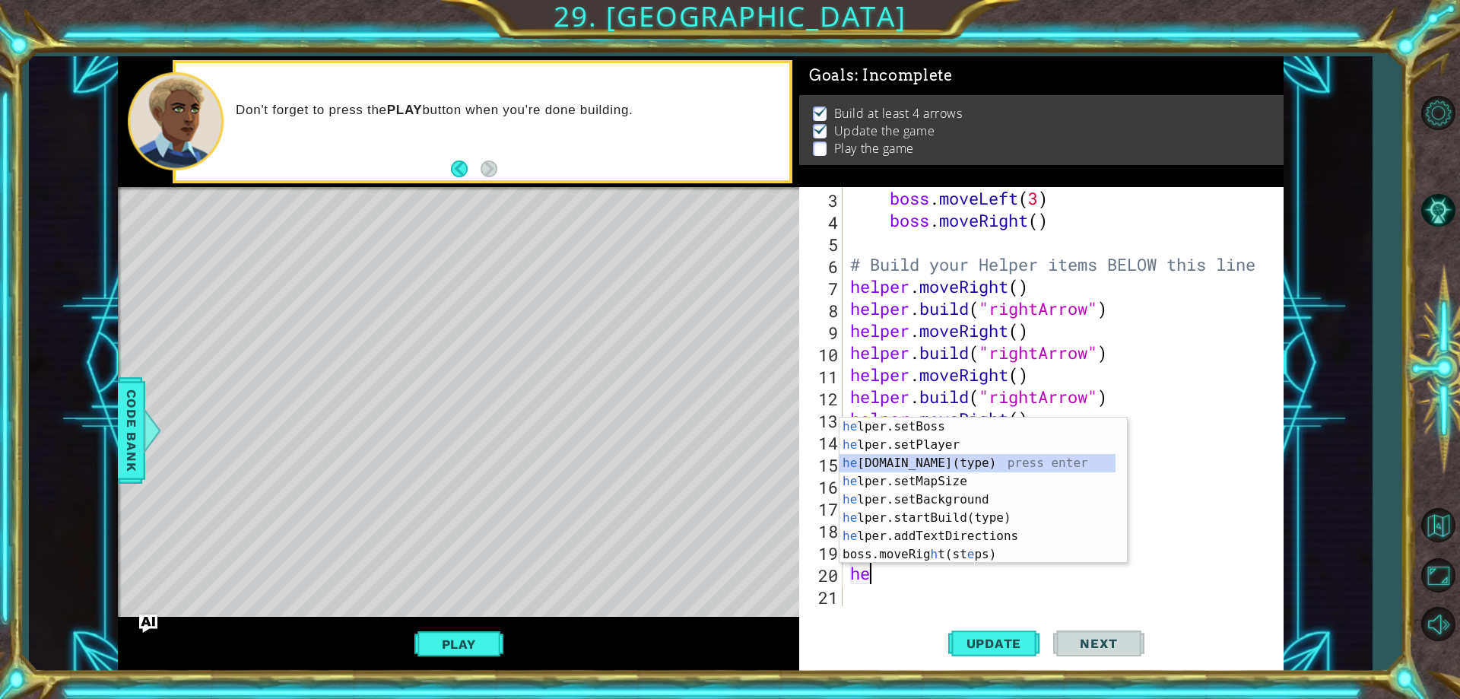
click at [909, 455] on div "he lper.setBoss press enter he lper.setPlayer press enter he [DOMAIN_NAME](type…" at bounding box center [977, 508] width 276 height 182
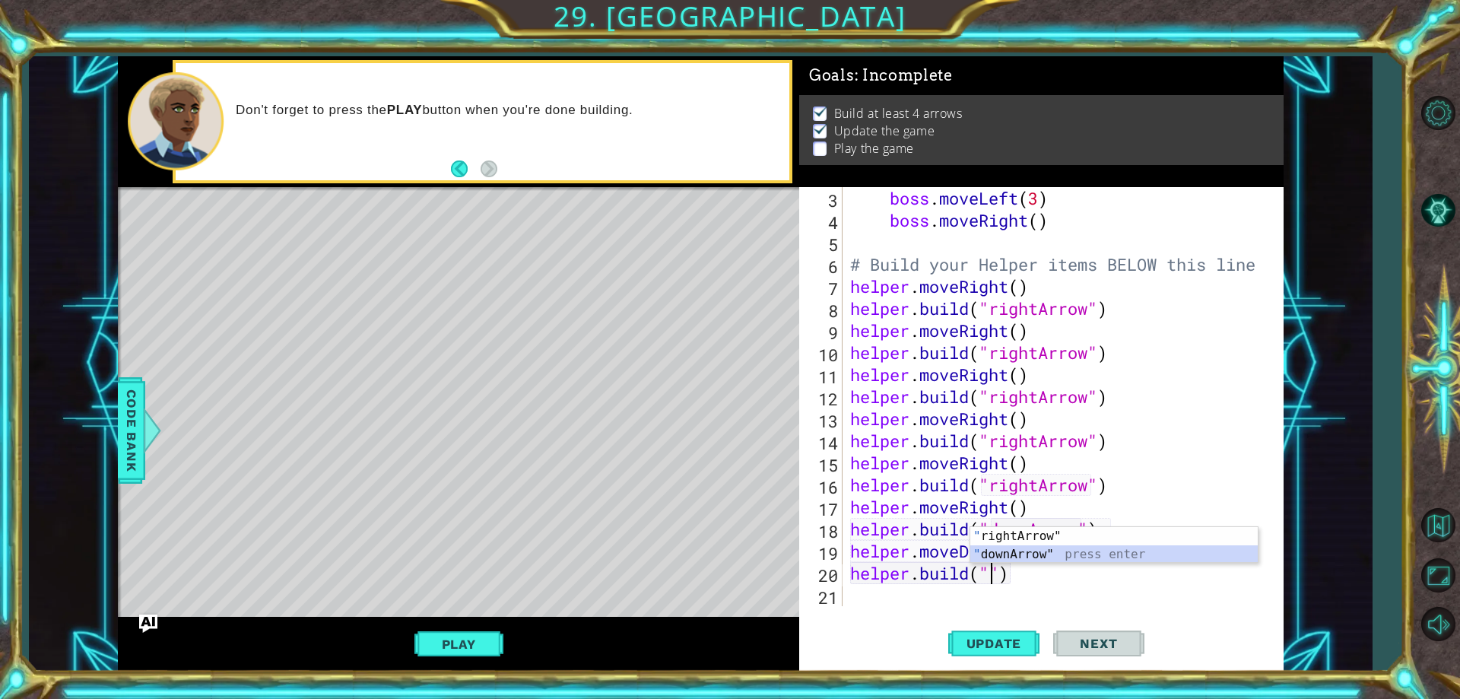
type textarea "[DOMAIN_NAME]("downArrow")"
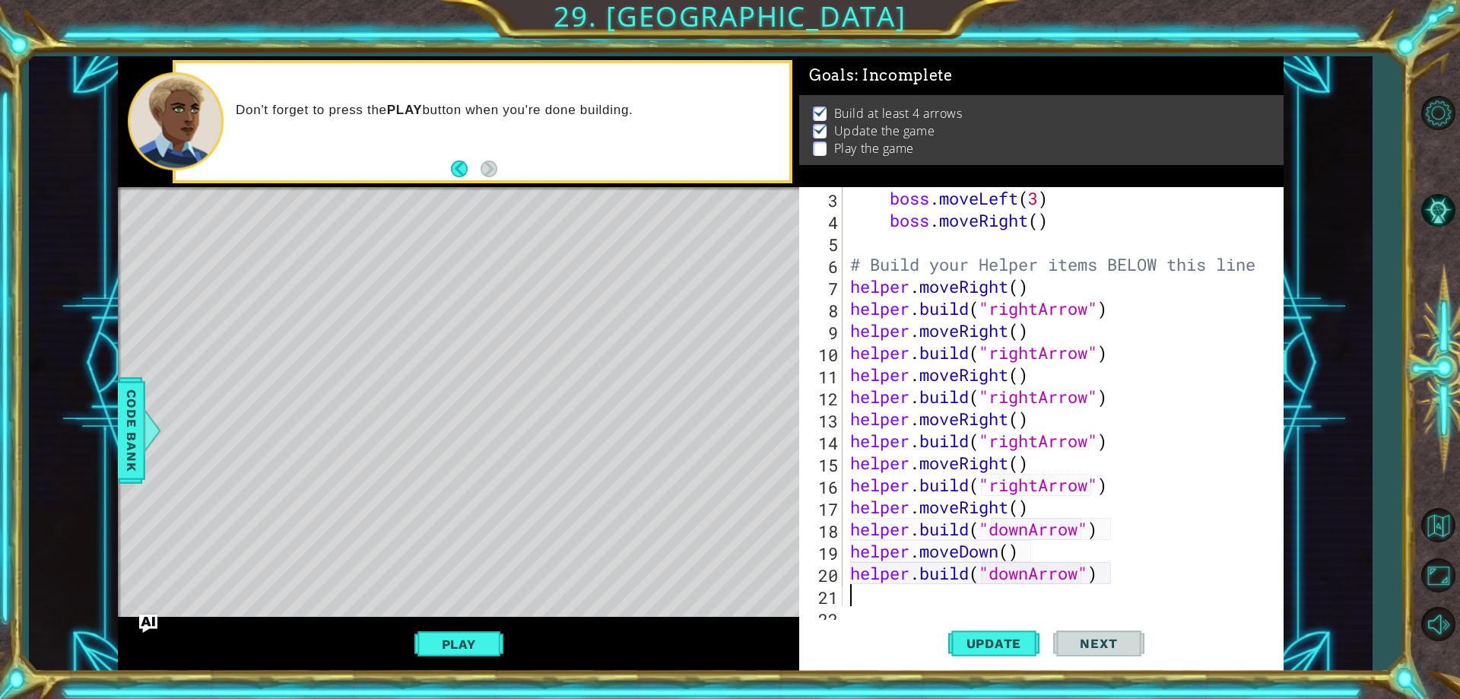
scroll to position [88, 0]
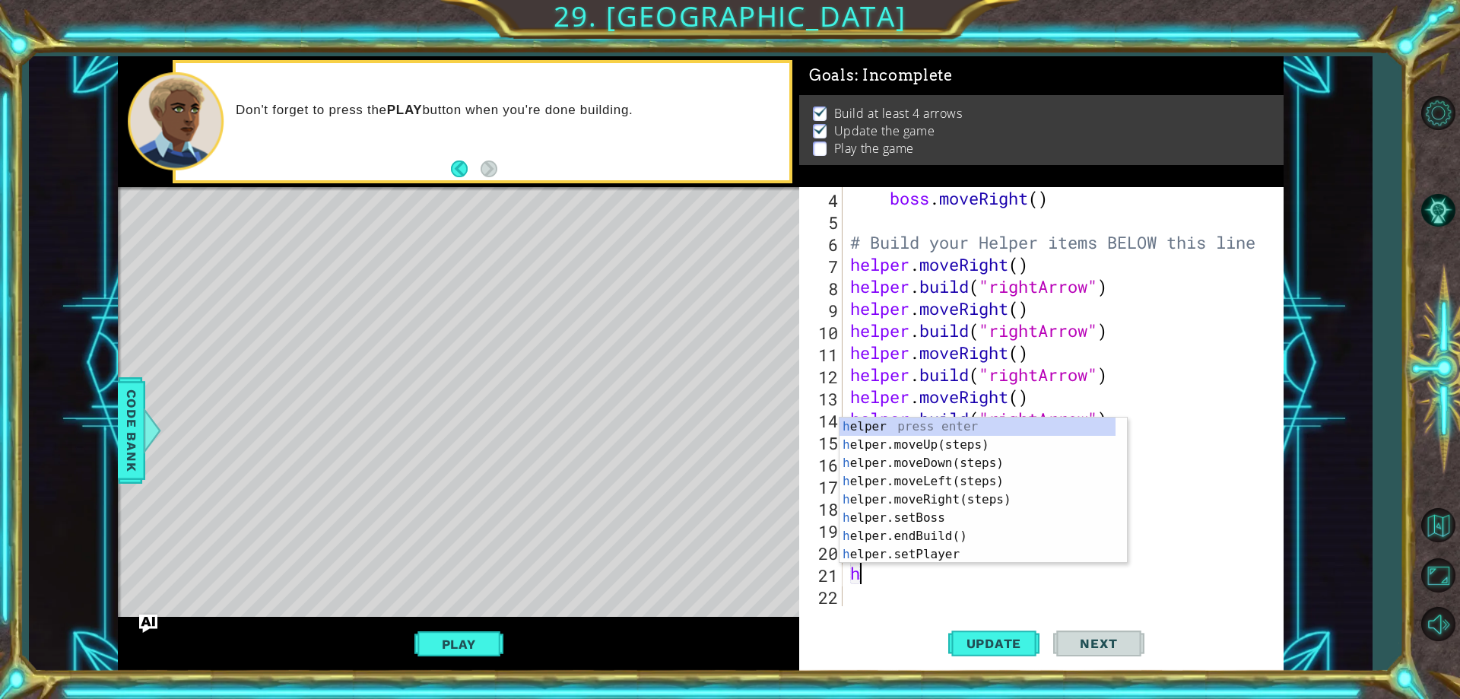
type textarea "hr"
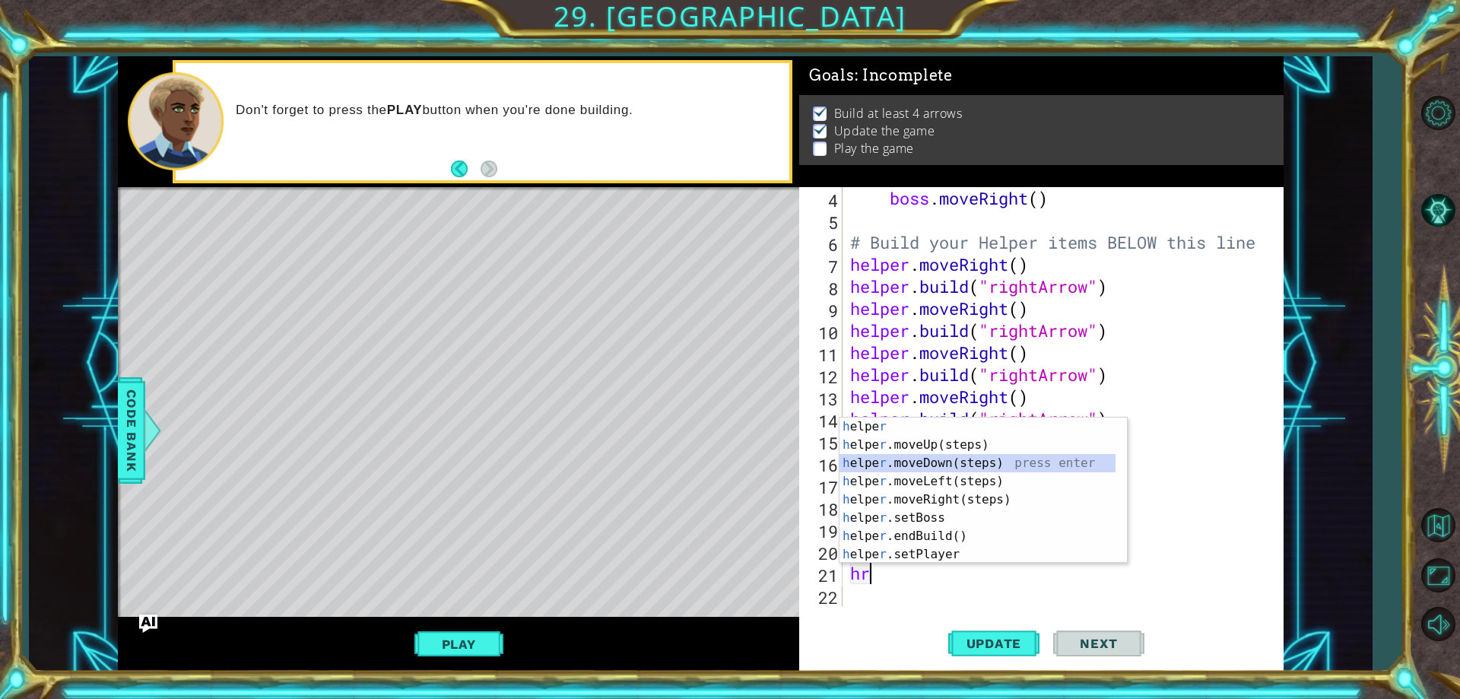
click at [927, 468] on div "h elpe r press enter h elpe r .moveUp(steps) press enter h elpe r .moveDown(ste…" at bounding box center [977, 508] width 276 height 182
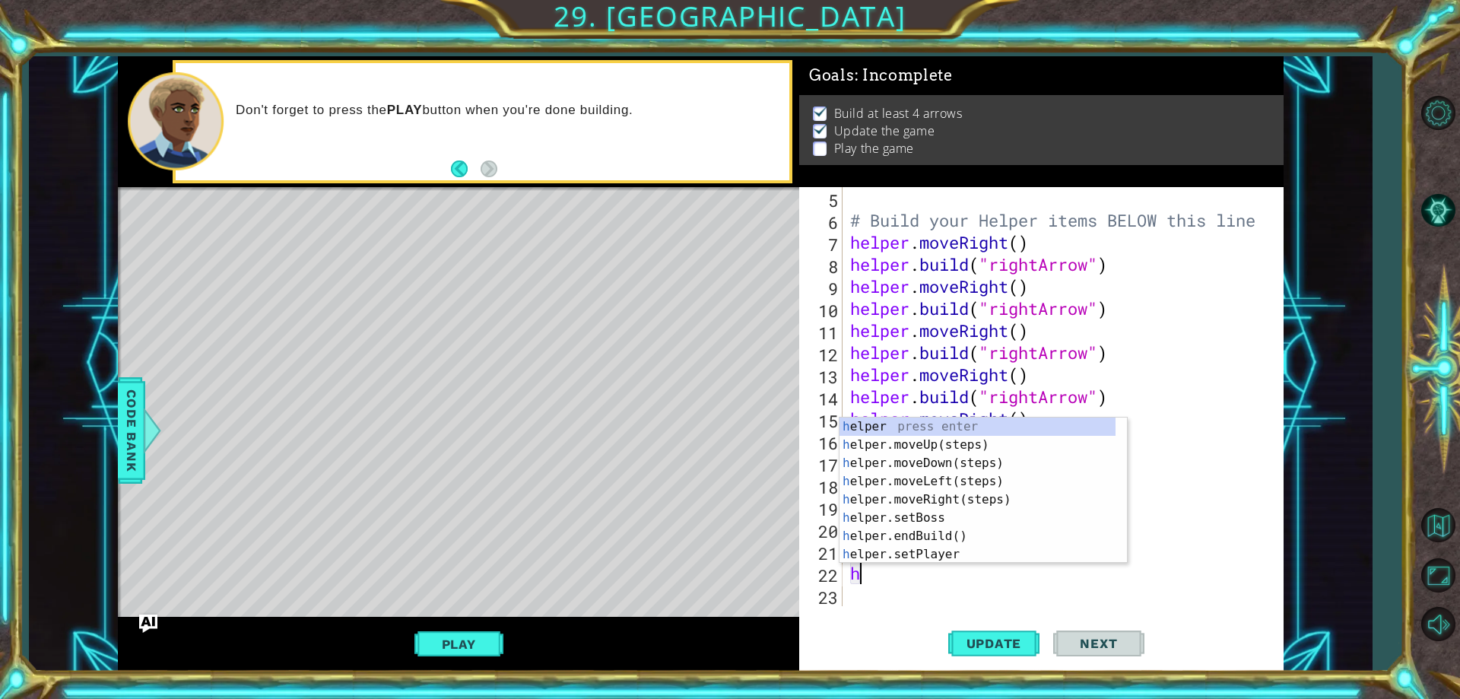
type textarea "he"
click at [946, 519] on div "he lper press enter he lper.moveUp(steps) press enter he lper.moveDown(steps) p…" at bounding box center [977, 508] width 276 height 182
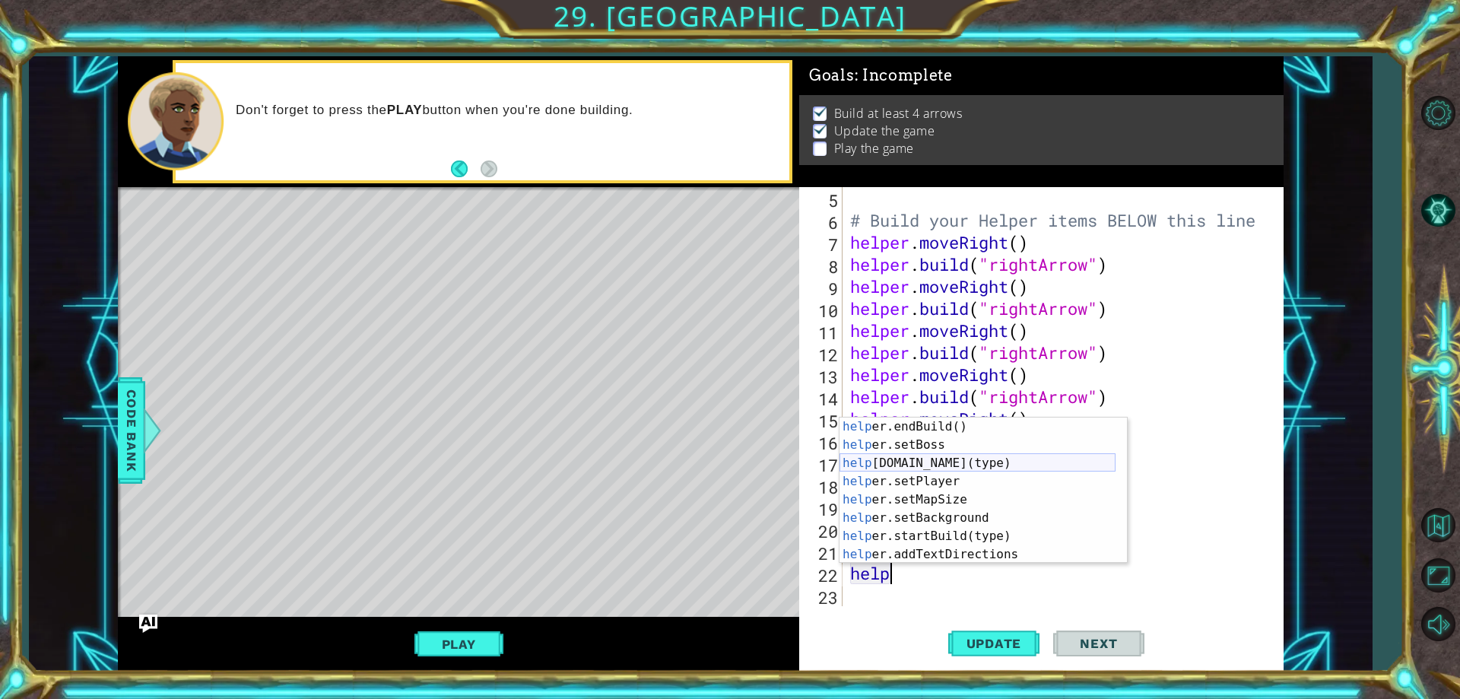
click at [934, 461] on div "help er.endBuild() press enter help er.setBoss press enter help [DOMAIN_NAME](t…" at bounding box center [977, 508] width 276 height 182
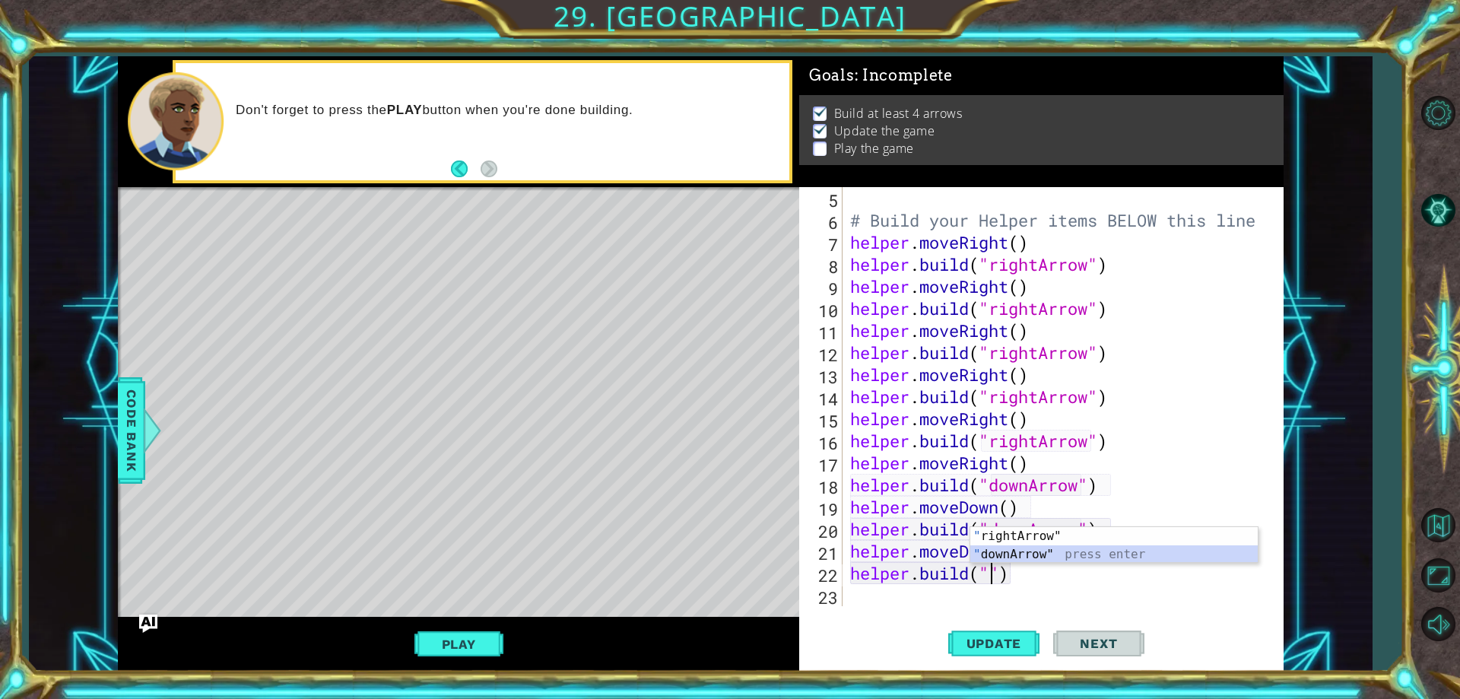
type textarea "[DOMAIN_NAME]("downArrow")"
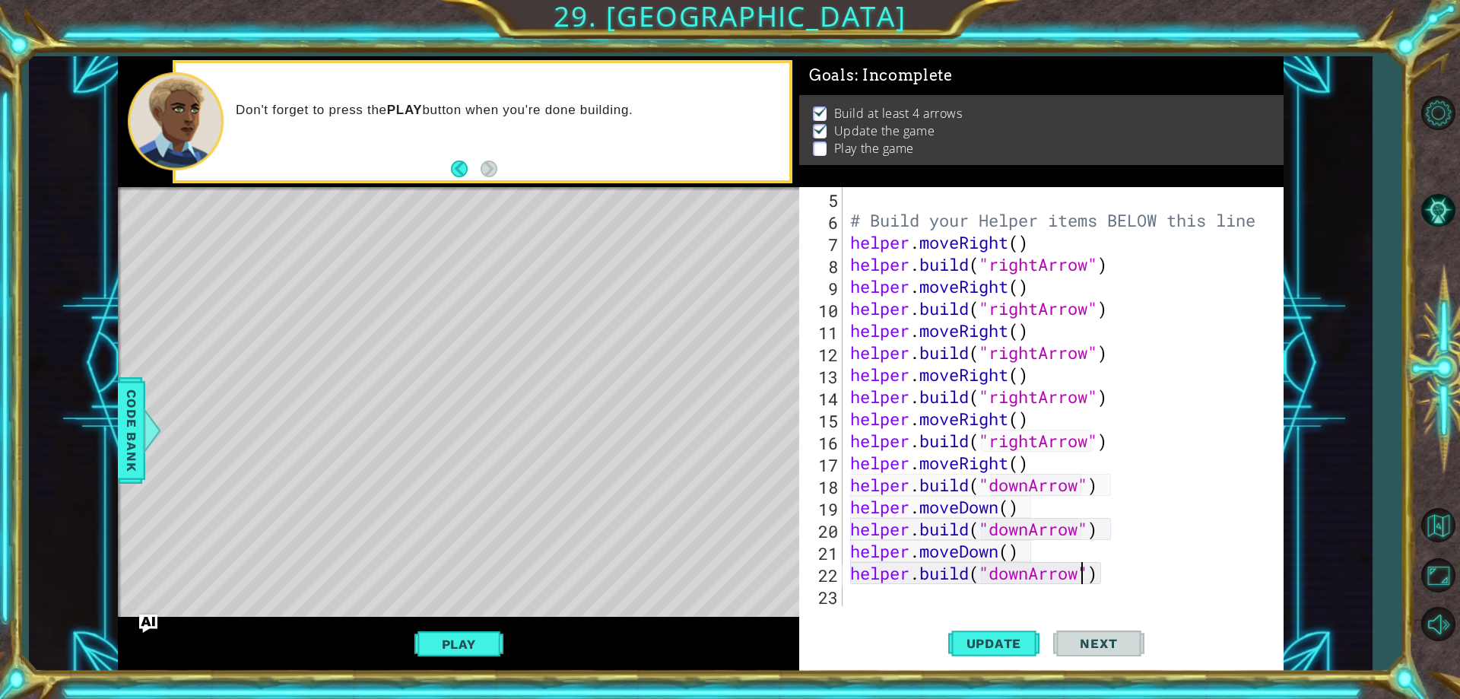
scroll to position [132, 0]
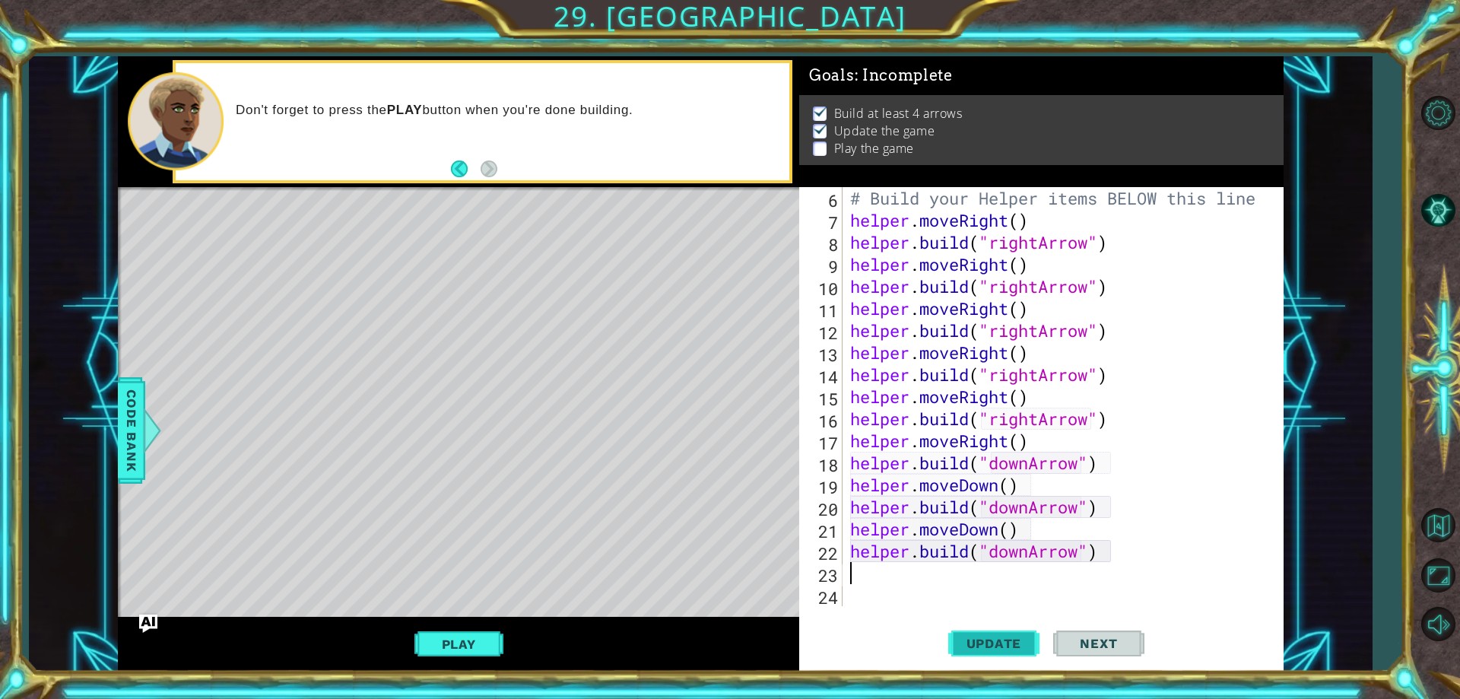
click at [966, 646] on span "Update" at bounding box center [994, 643] width 86 height 15
type textarea "he"
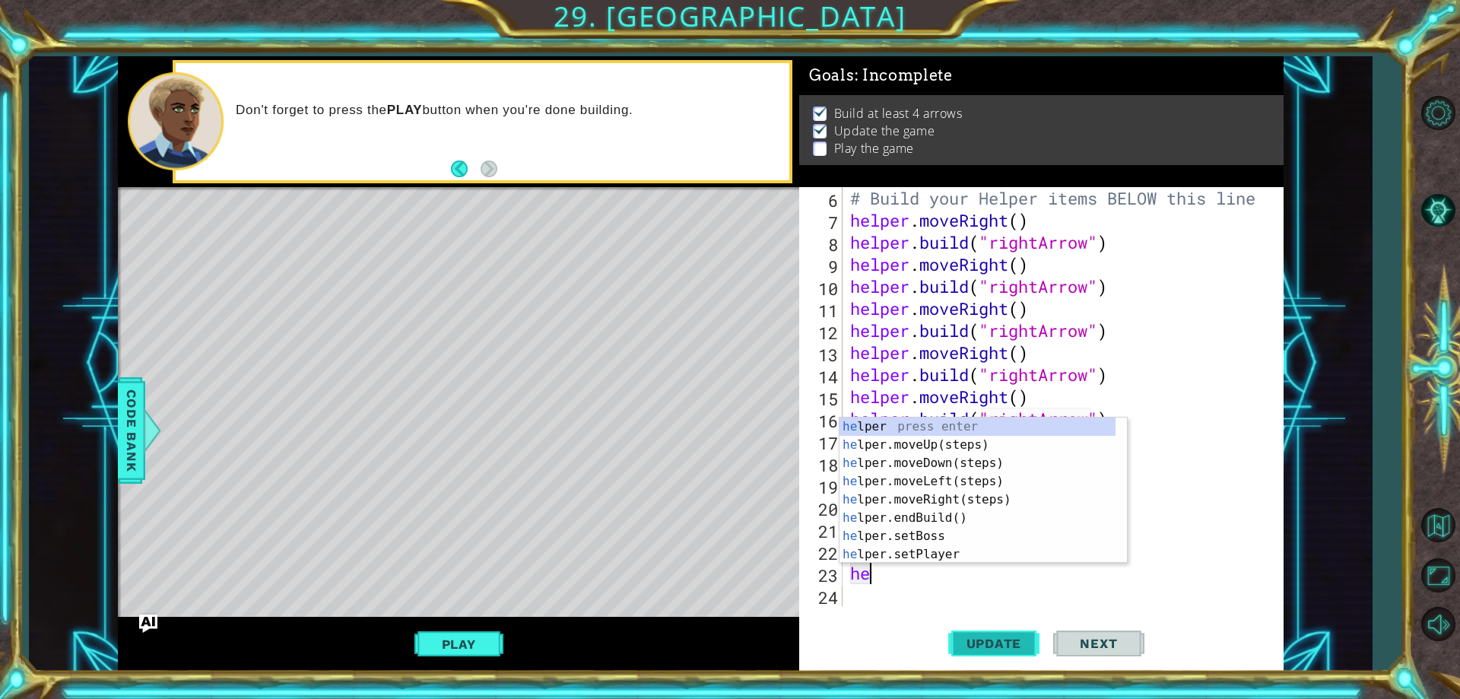
scroll to position [0, 0]
click at [896, 460] on div "he lper press enter he lper.moveUp(steps) press enter he lper.moveDown(steps) p…" at bounding box center [977, 508] width 276 height 182
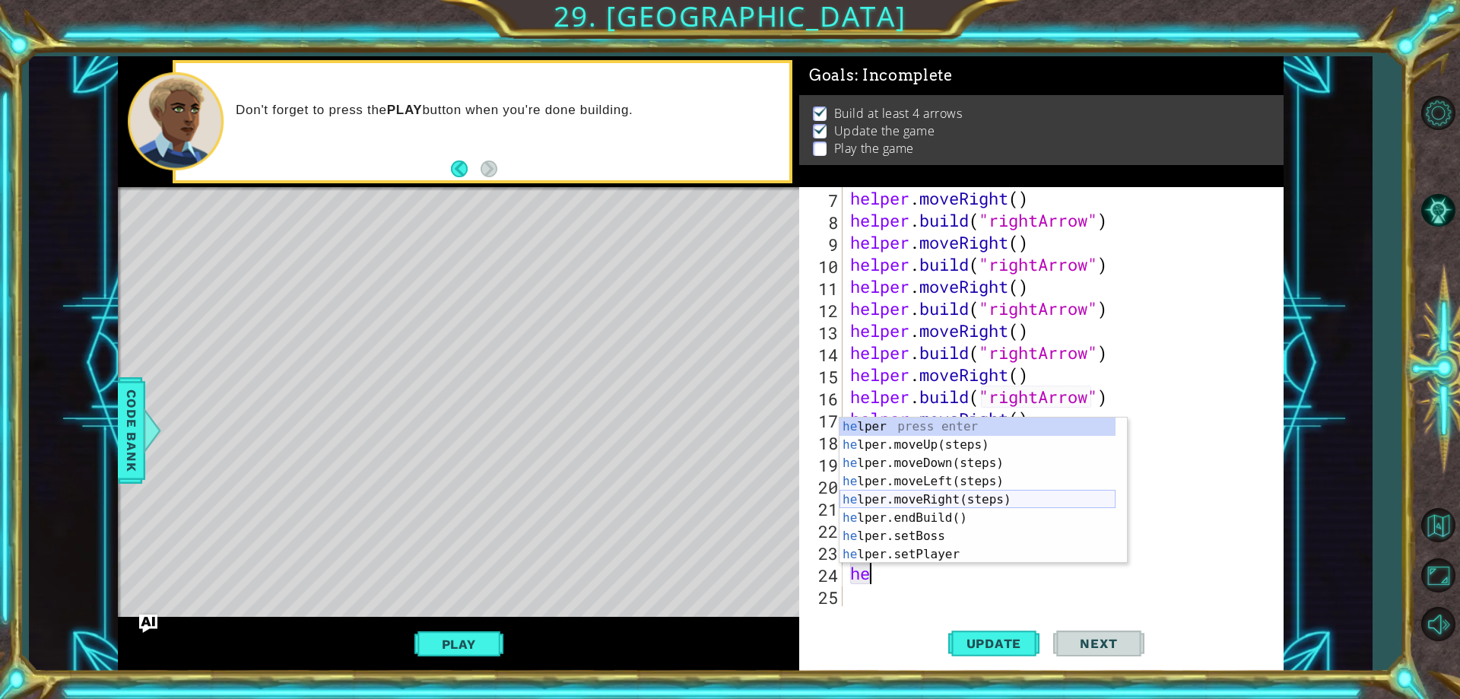
scroll to position [109, 0]
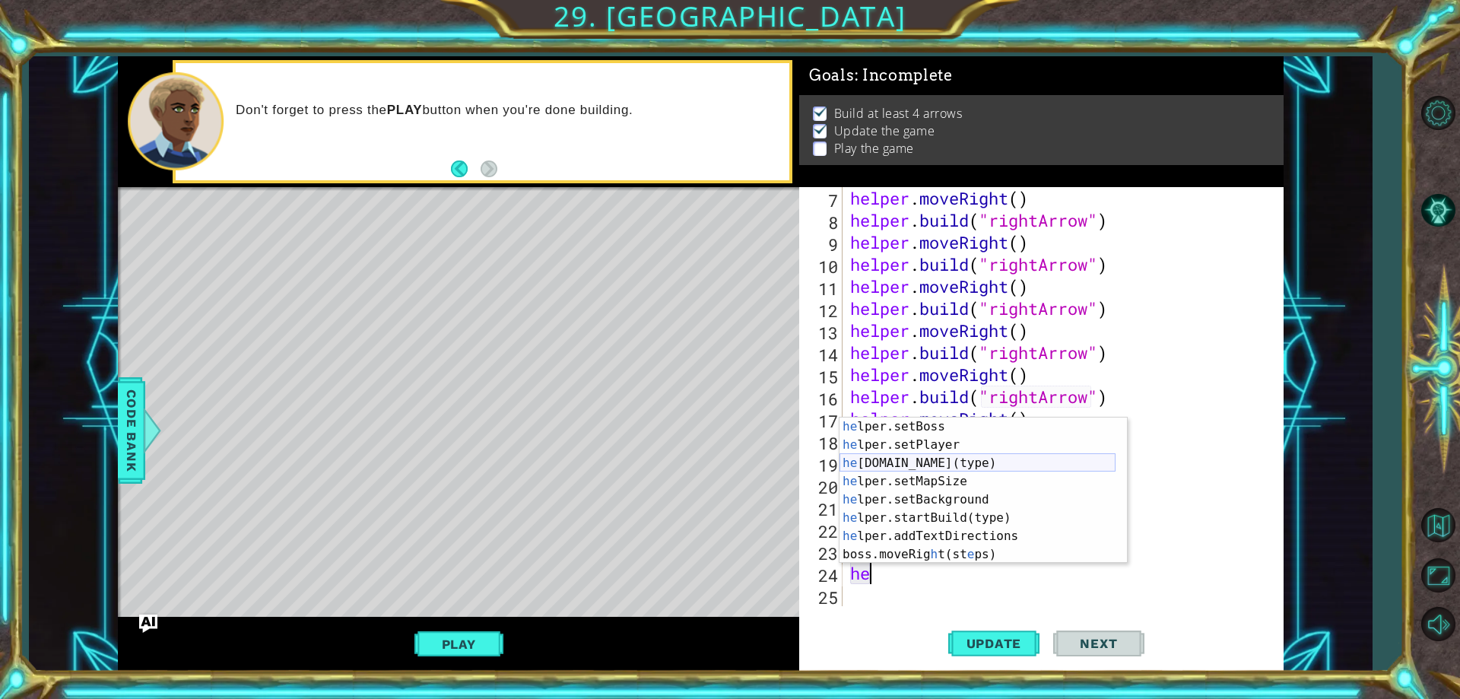
click at [930, 460] on div "he lper.setBoss press enter he lper.setPlayer press enter he [DOMAIN_NAME](type…" at bounding box center [977, 508] width 276 height 182
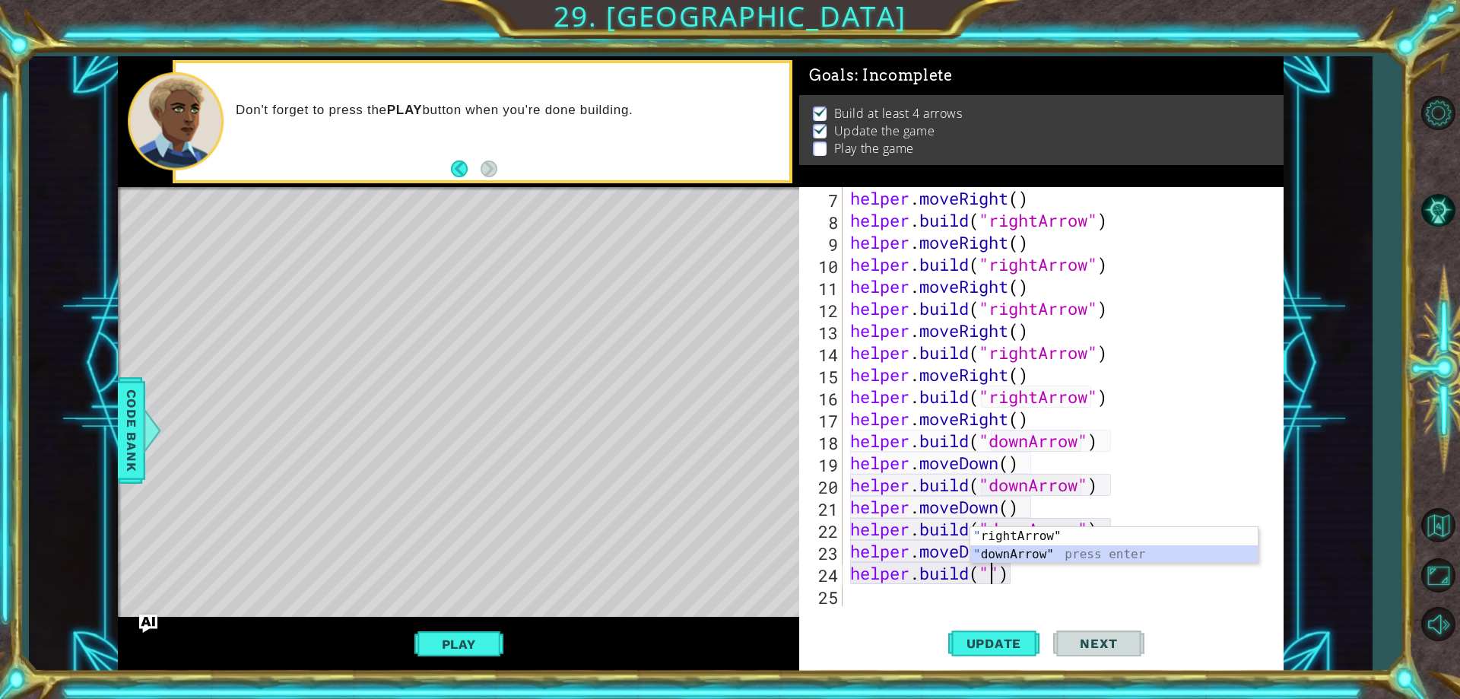
type textarea "[DOMAIN_NAME]("downArrow")"
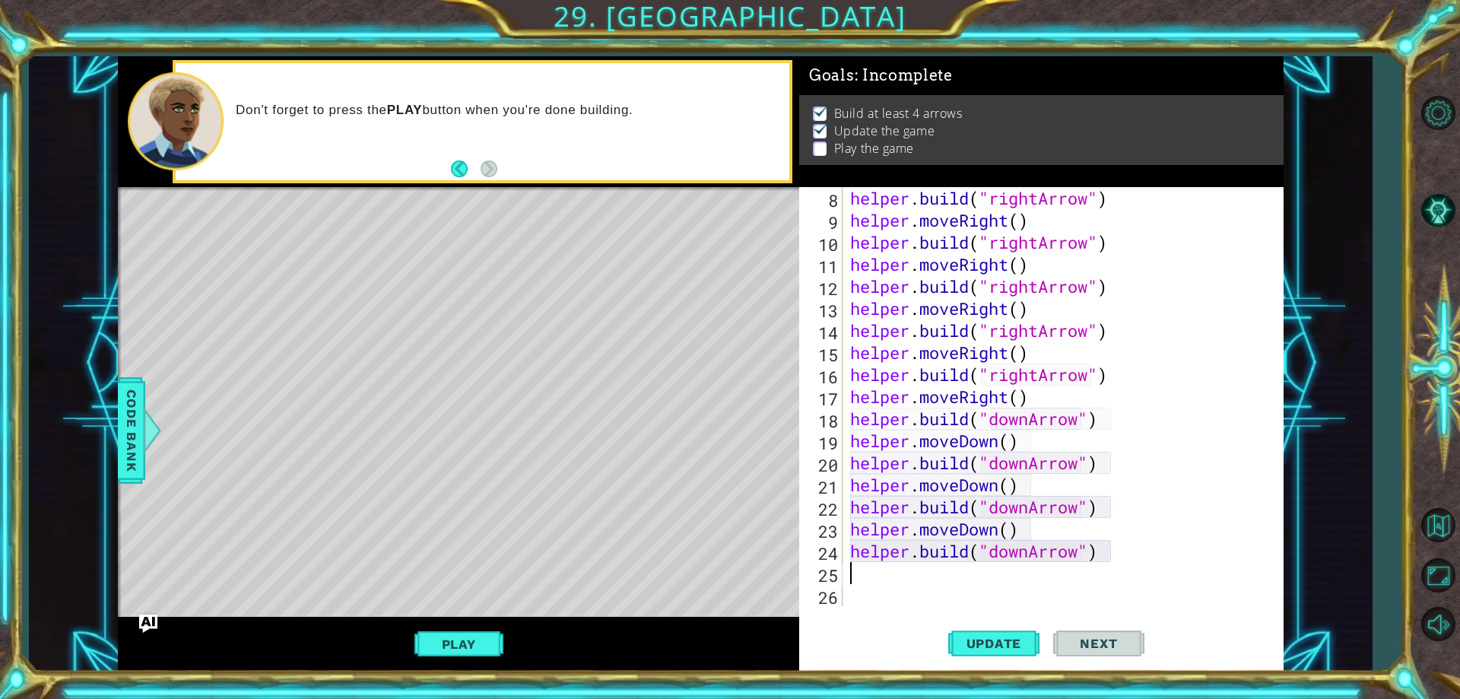
scroll to position [176, 0]
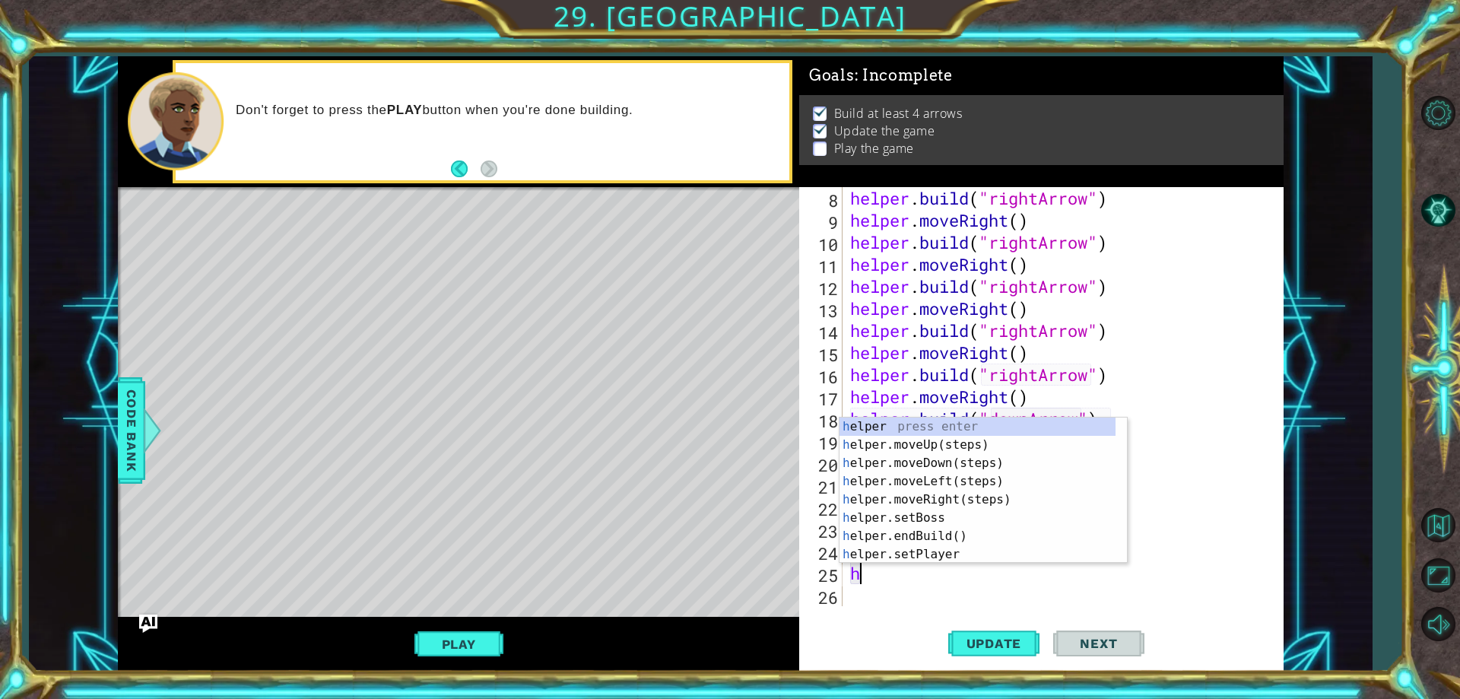
type textarea "he"
click at [908, 457] on div "he lper press enter he lper.moveUp(steps) press enter he lper.moveDown(steps) p…" at bounding box center [977, 508] width 276 height 182
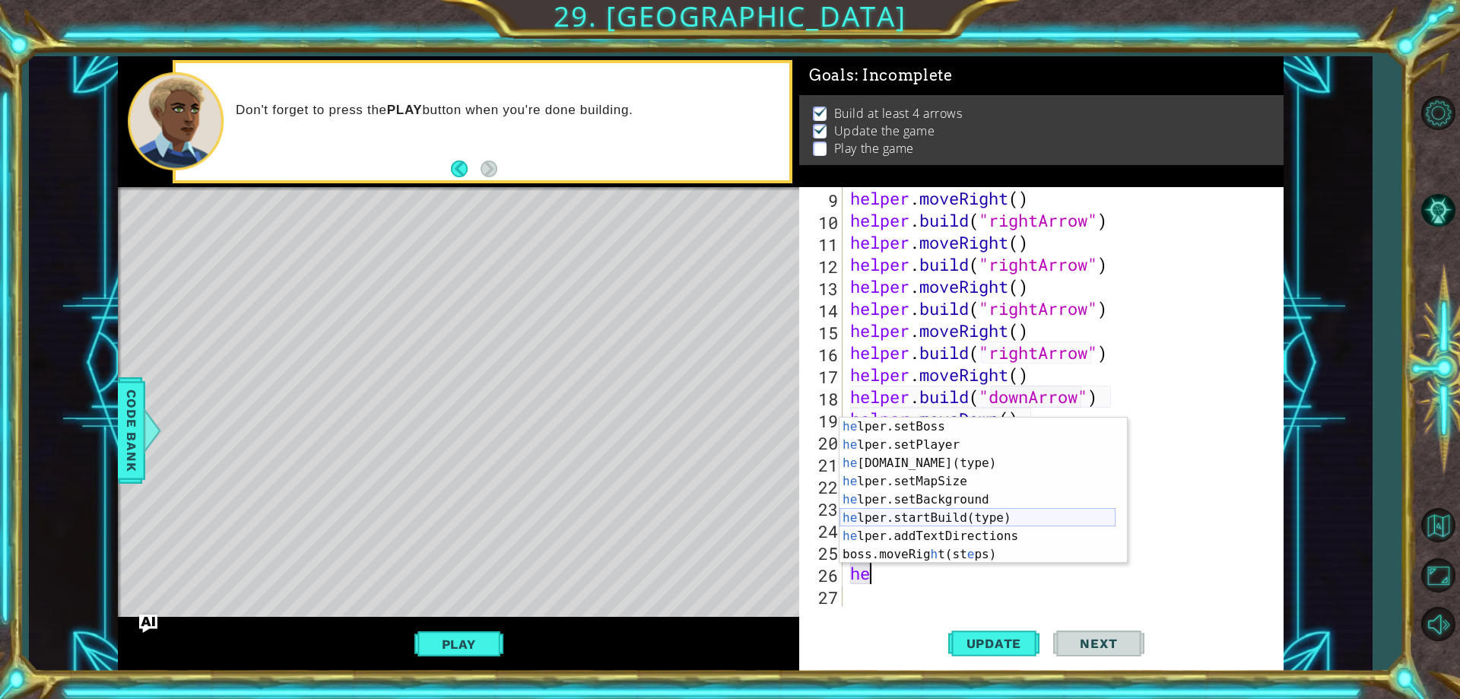
scroll to position [109, 0]
click at [913, 459] on div "he lper.setBoss press enter he lper.setPlayer press enter he [DOMAIN_NAME](type…" at bounding box center [977, 508] width 276 height 182
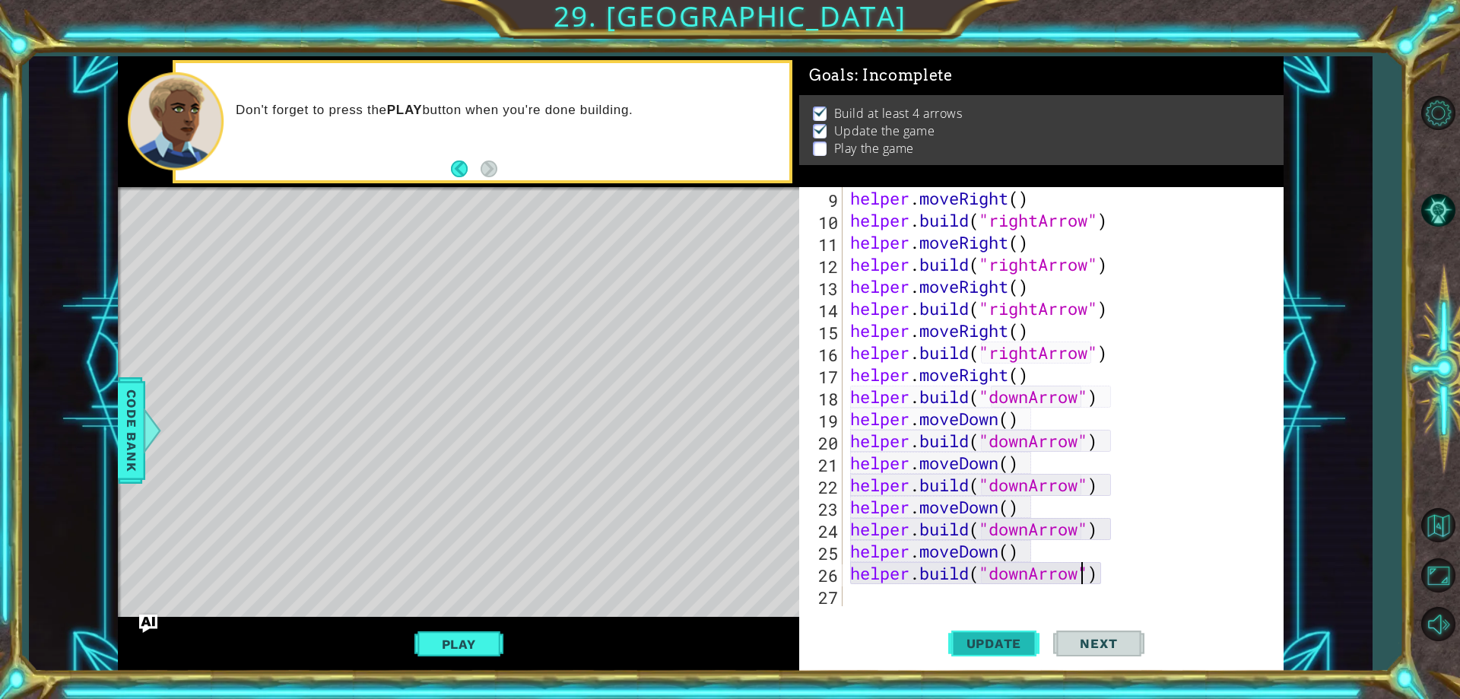
type textarea "[DOMAIN_NAME]("downArrow")"
click at [1024, 646] on span "Update" at bounding box center [994, 643] width 86 height 15
click at [423, 636] on button "Play" at bounding box center [458, 644] width 89 height 29
click at [1115, 639] on span "Next" at bounding box center [1098, 643] width 68 height 15
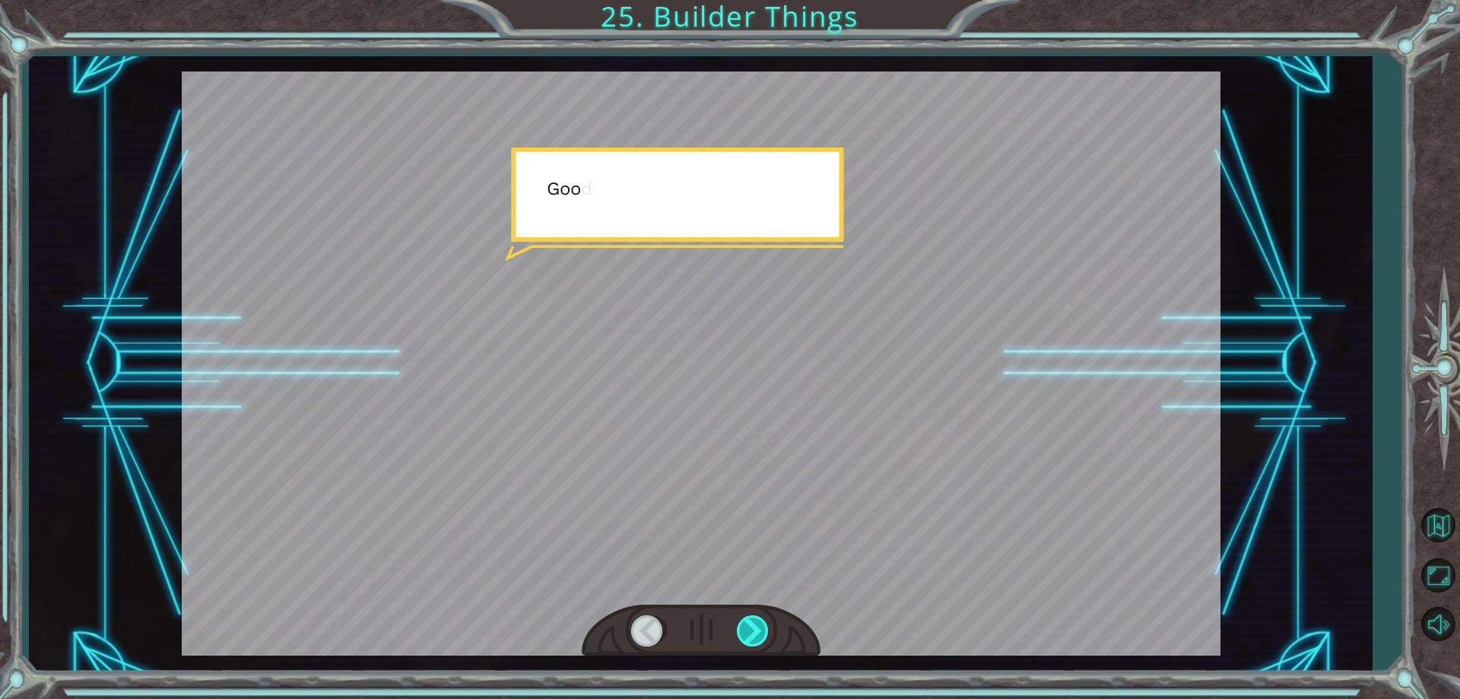
click at [744, 625] on div at bounding box center [754, 630] width 34 height 31
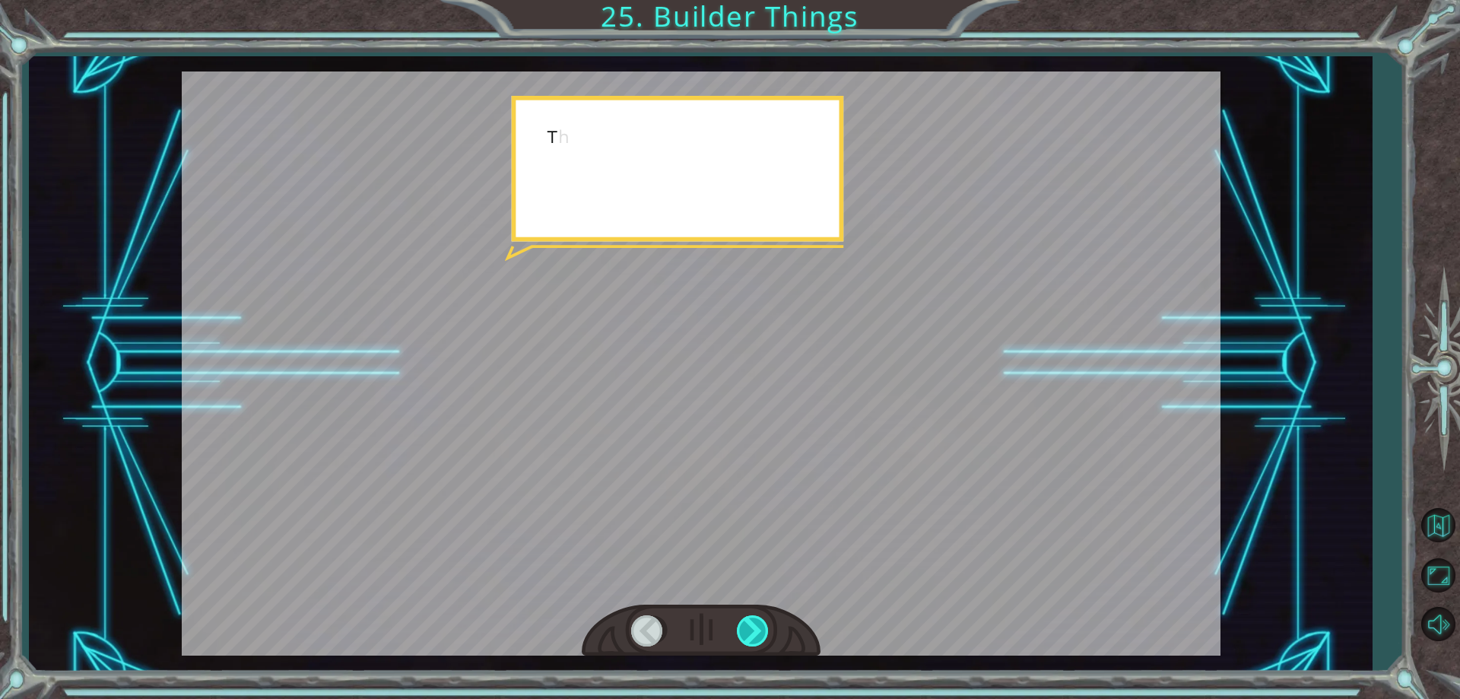
click at [744, 625] on div at bounding box center [754, 630] width 34 height 31
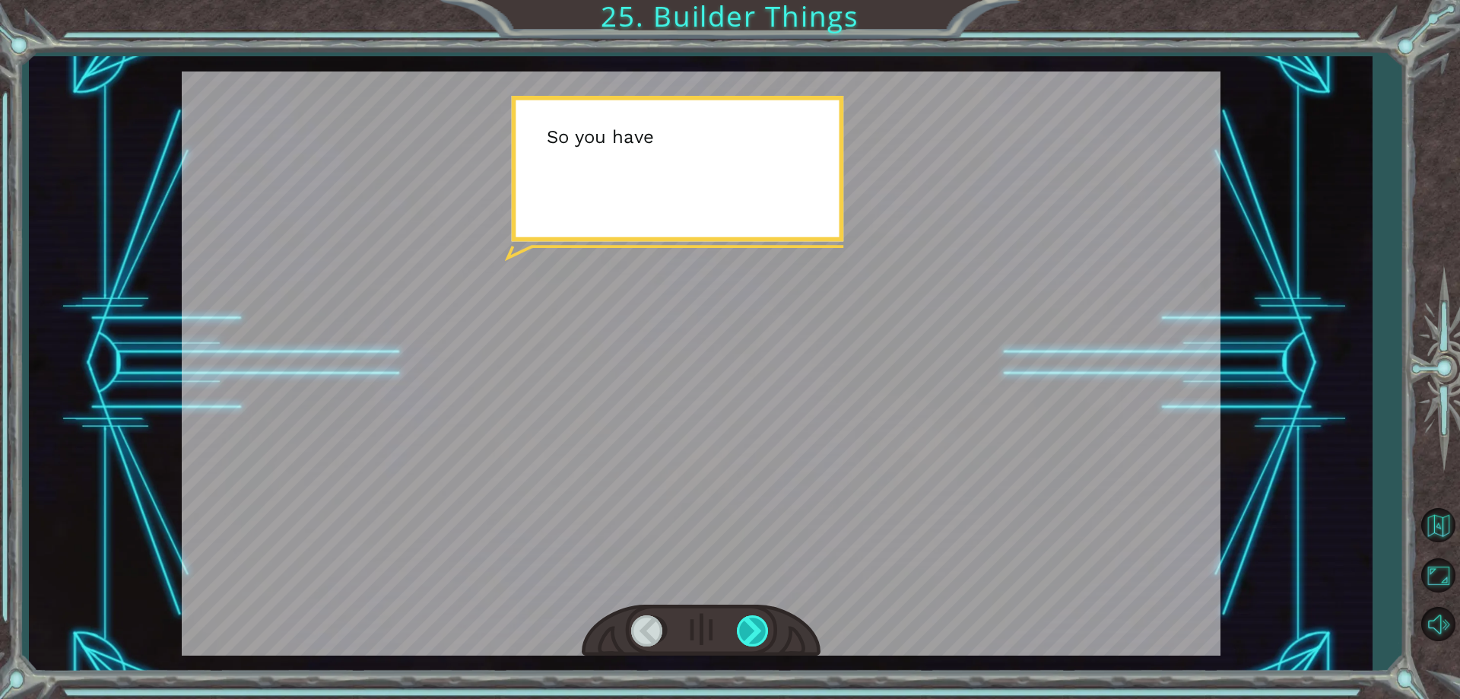
click at [744, 625] on div at bounding box center [754, 630] width 34 height 31
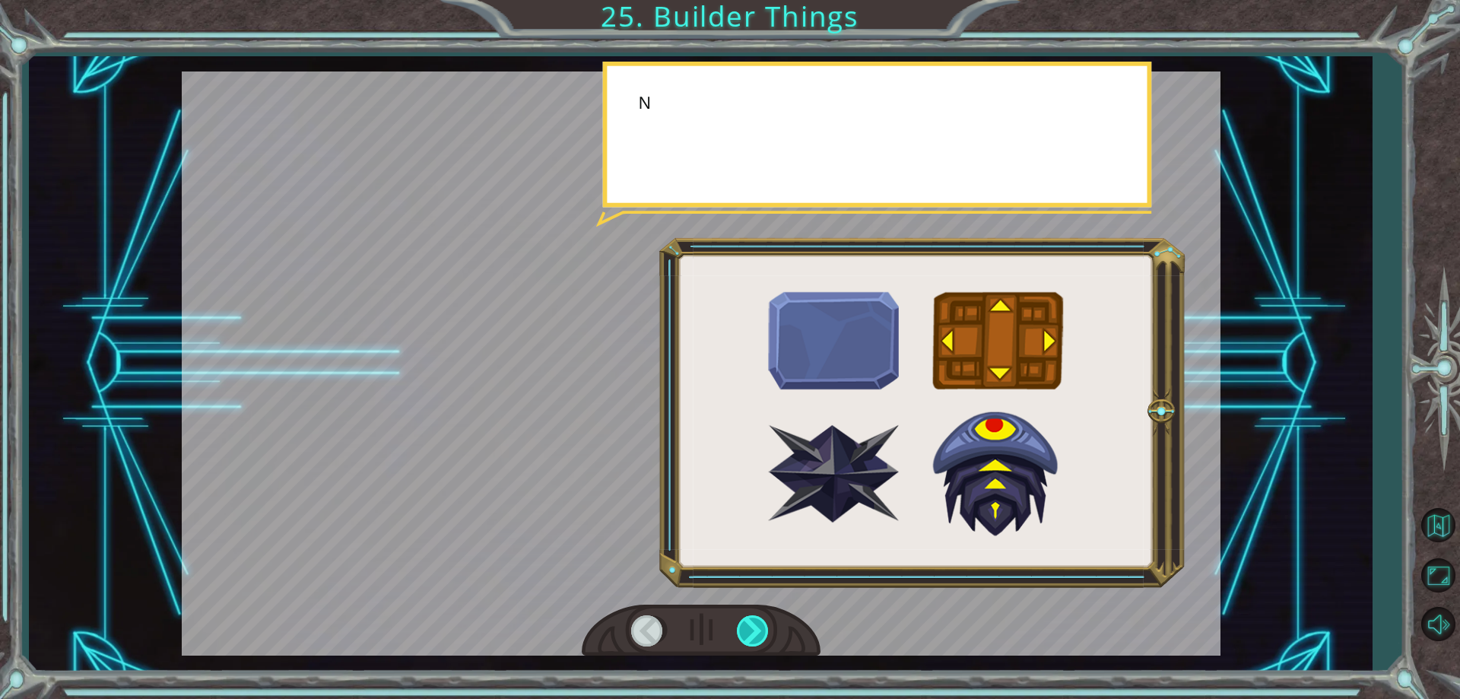
click at [744, 625] on div at bounding box center [754, 630] width 34 height 31
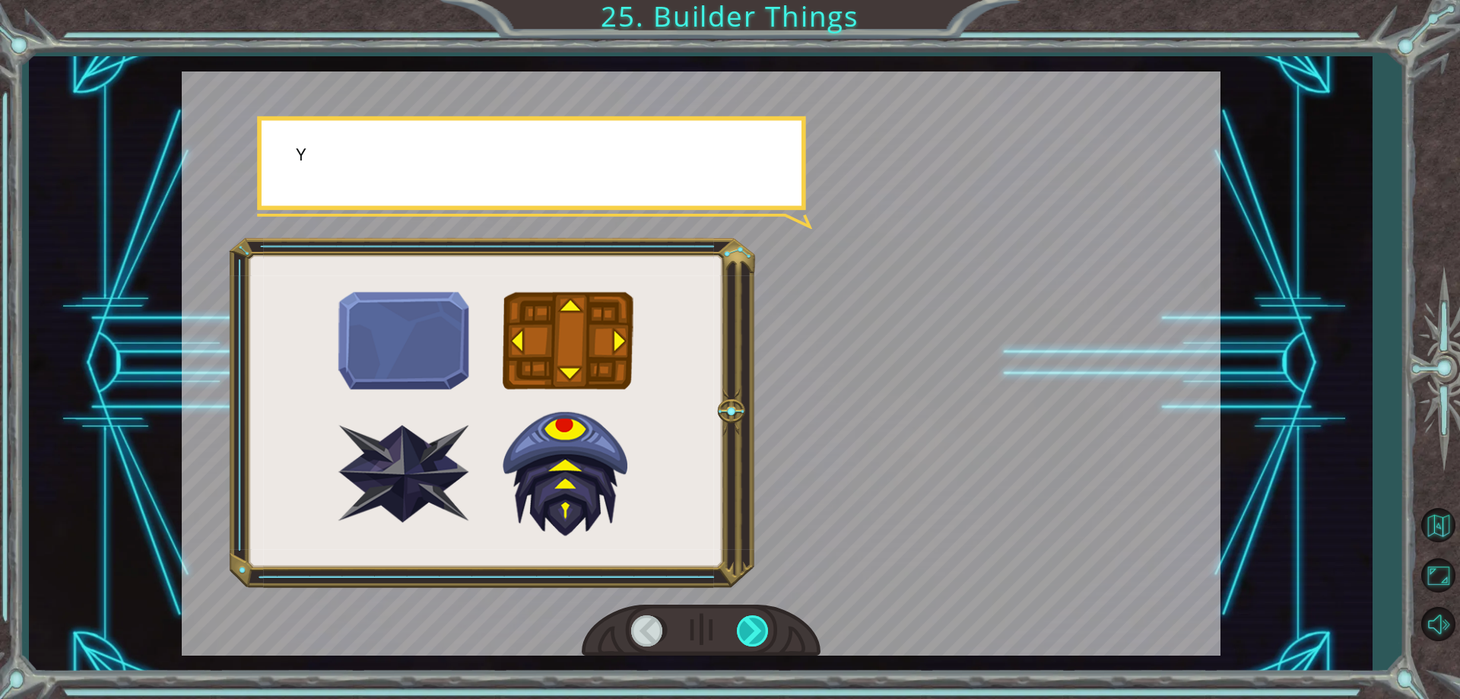
click at [744, 625] on div at bounding box center [754, 630] width 34 height 31
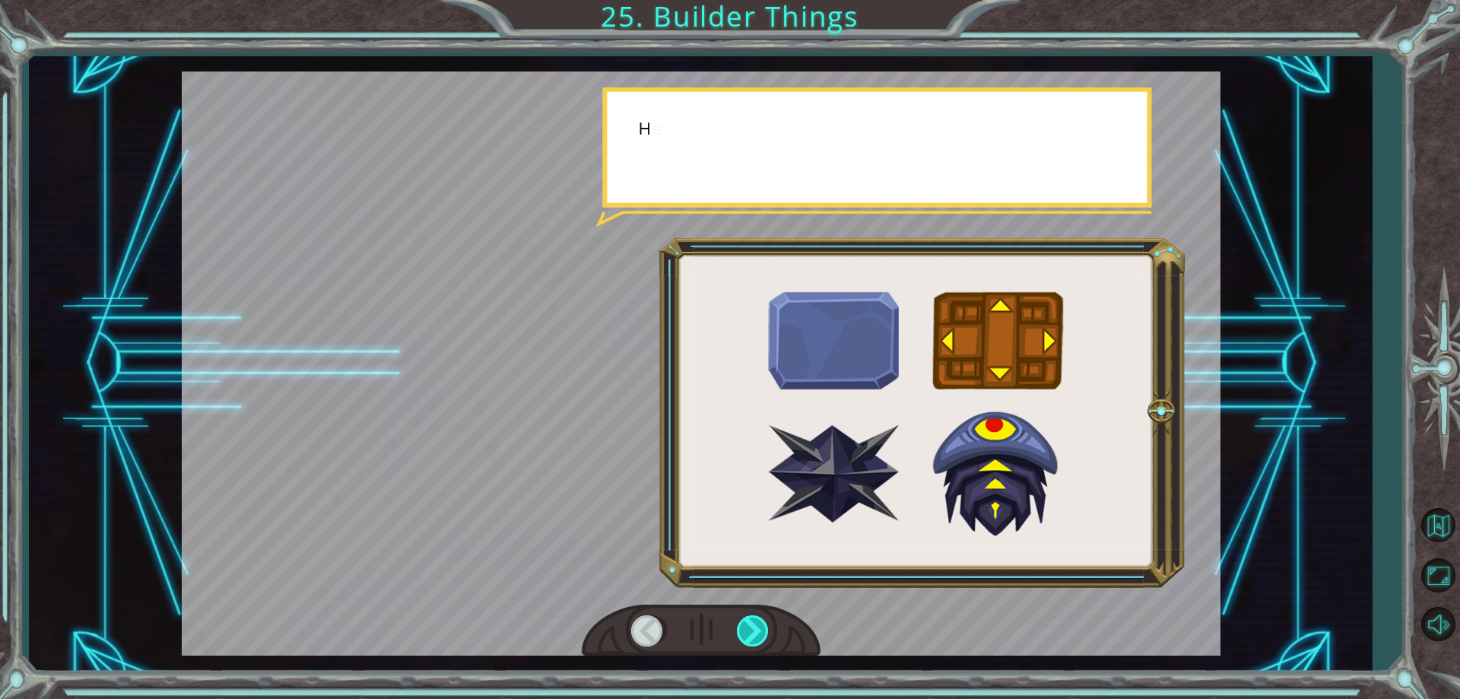
click at [744, 625] on div at bounding box center [754, 630] width 34 height 31
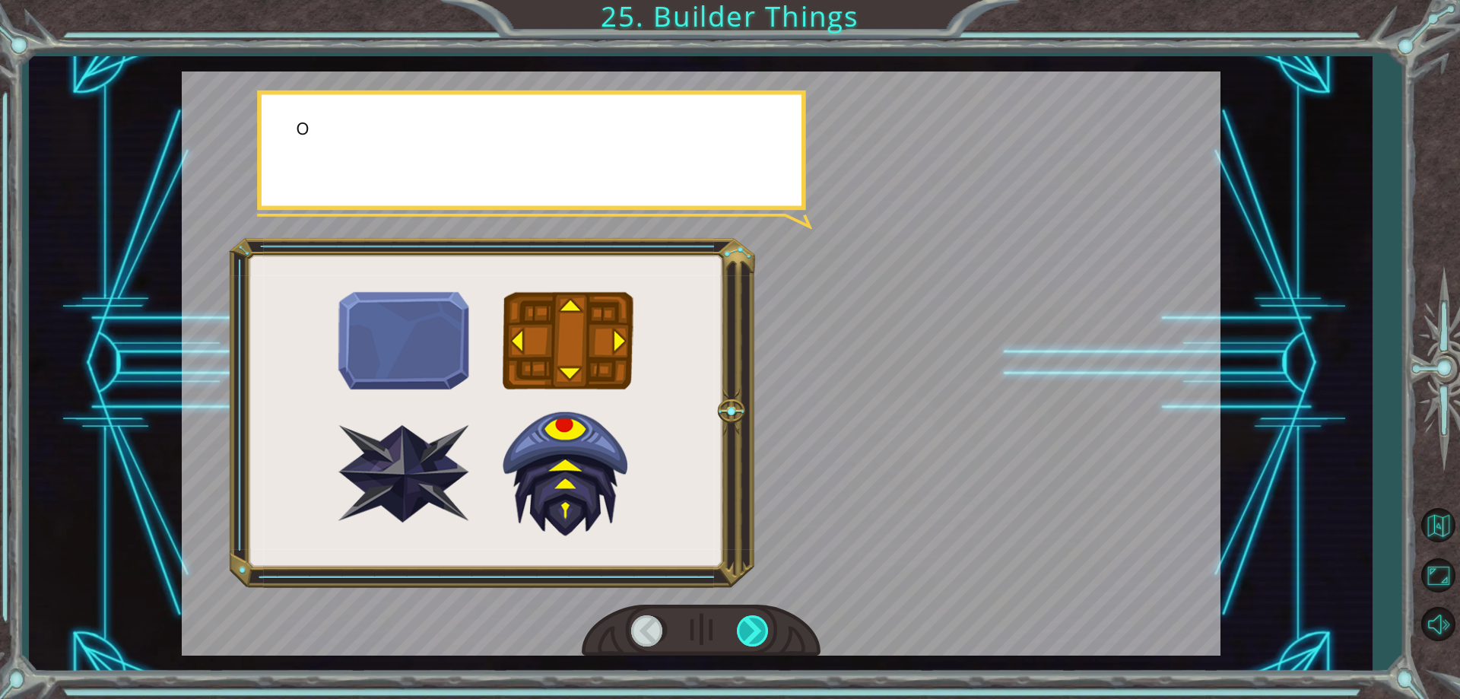
click at [744, 625] on div at bounding box center [754, 630] width 34 height 31
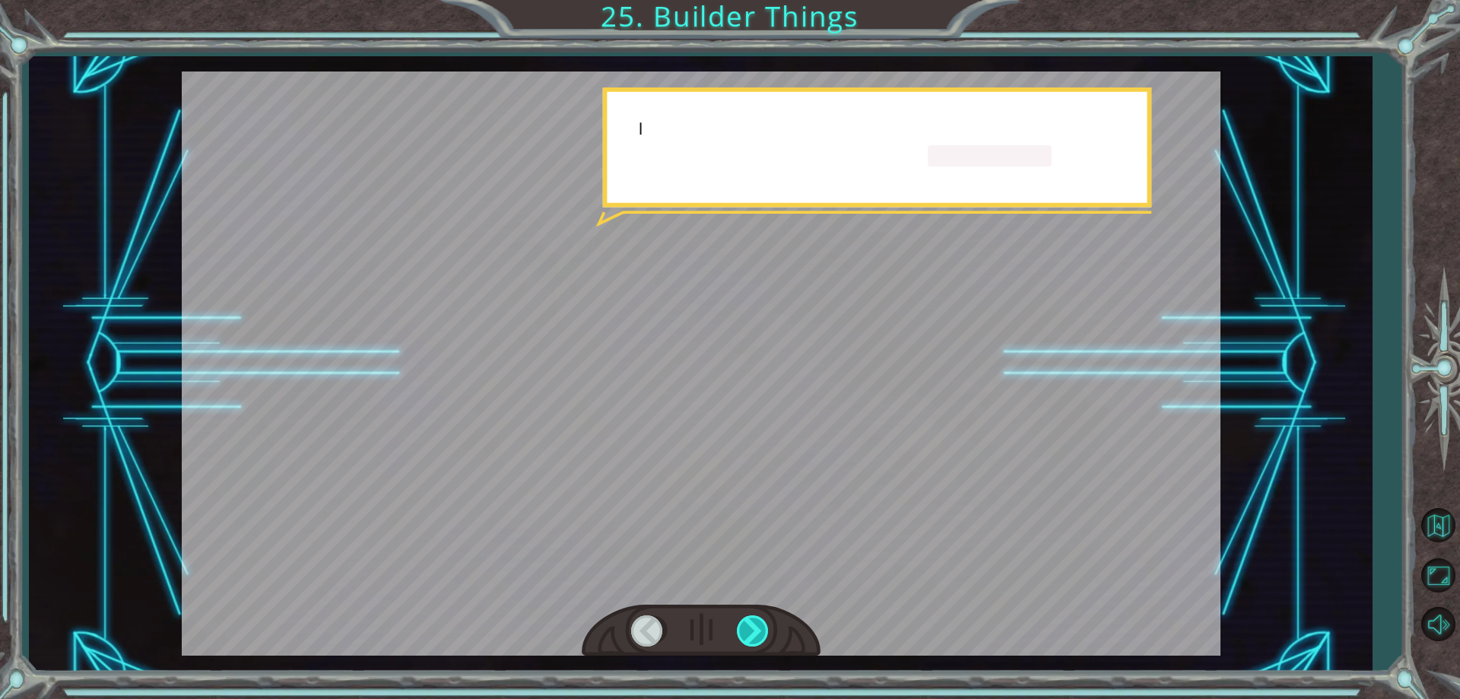
click at [744, 625] on div at bounding box center [754, 630] width 34 height 31
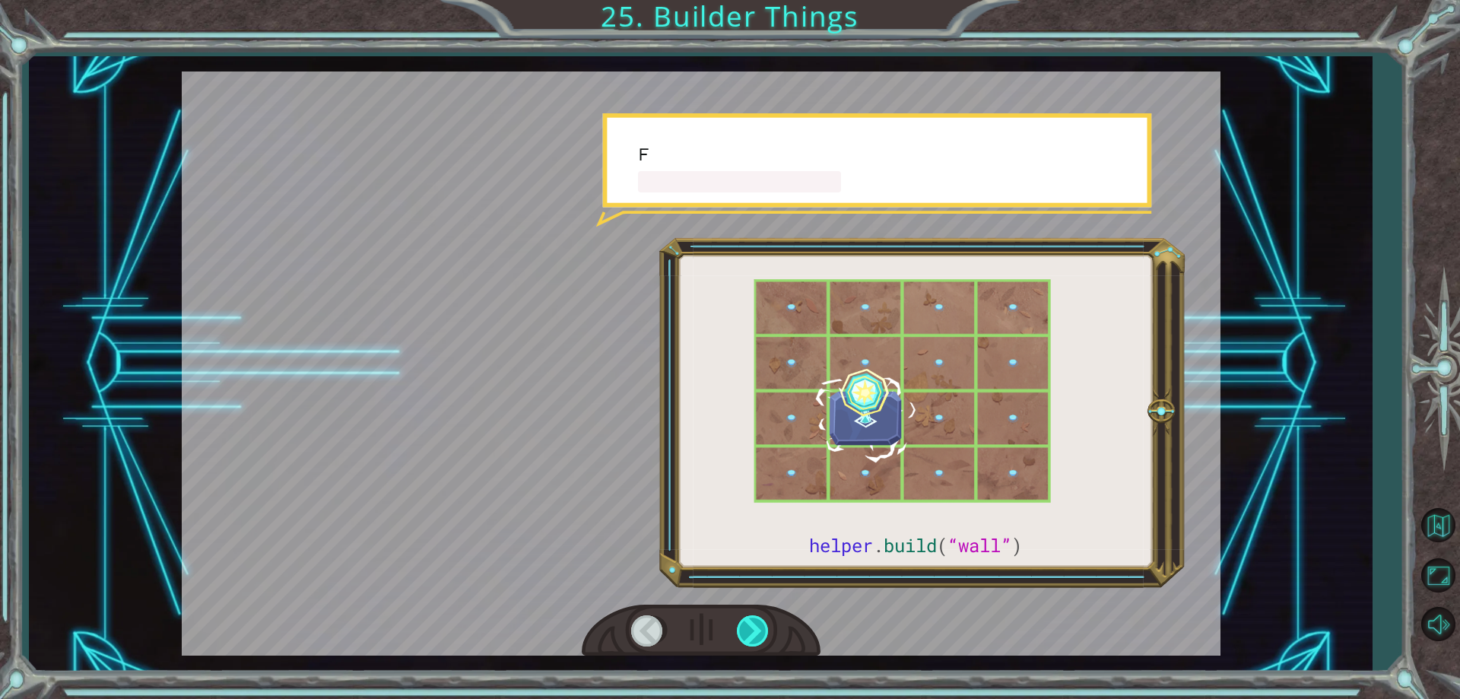
click at [744, 625] on div at bounding box center [754, 630] width 34 height 31
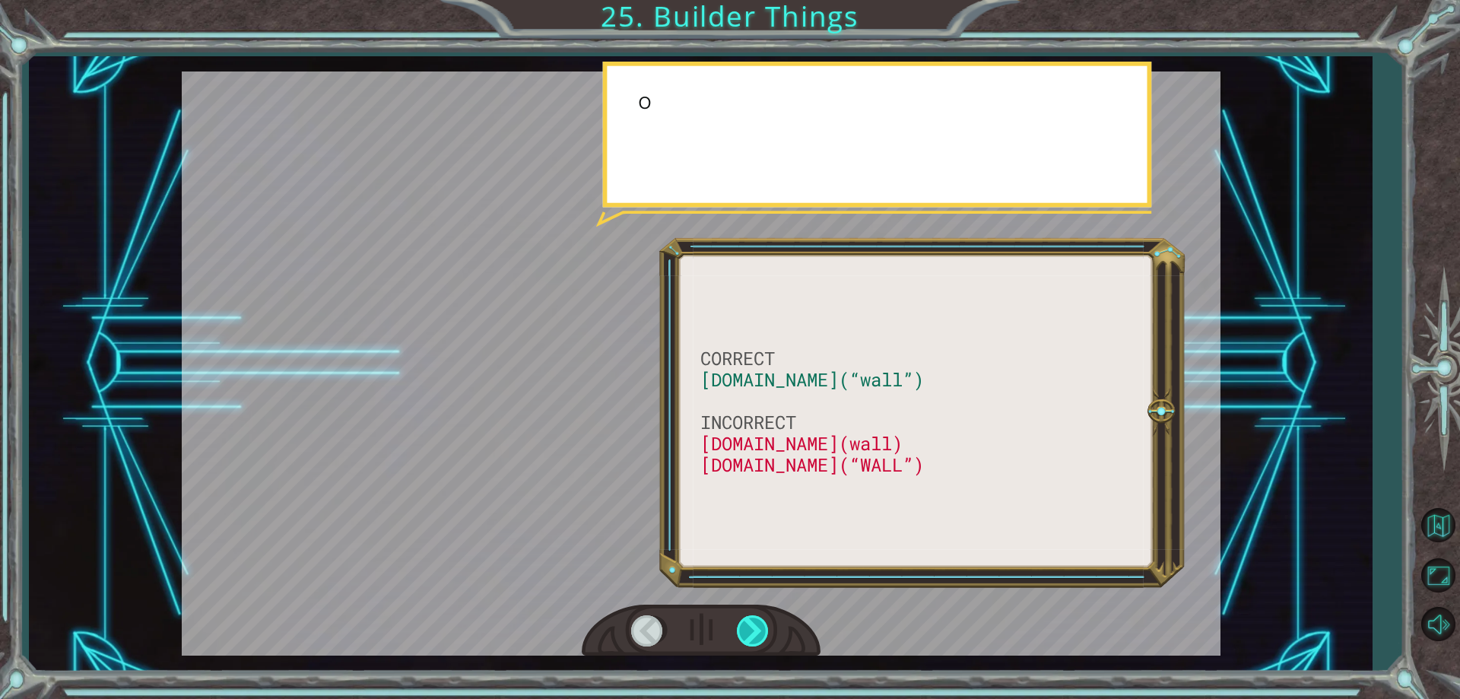
click at [744, 625] on div at bounding box center [754, 630] width 34 height 31
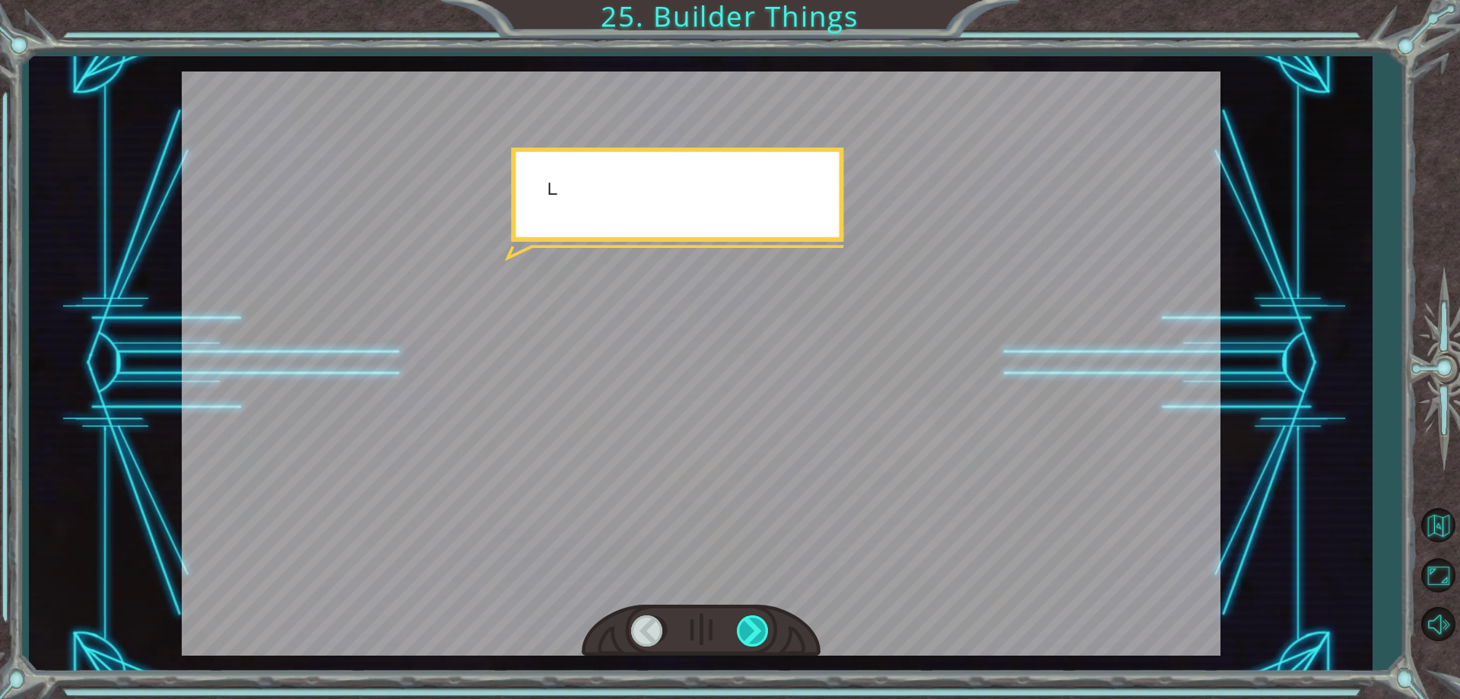
click at [744, 625] on div at bounding box center [754, 630] width 34 height 31
click at [744, 0] on div "CORRECT [DOMAIN_NAME](“wall”) INCORRECT [DOMAIN_NAME](wall) [DOMAIN_NAME](“WALL…" at bounding box center [730, 0] width 1460 height 0
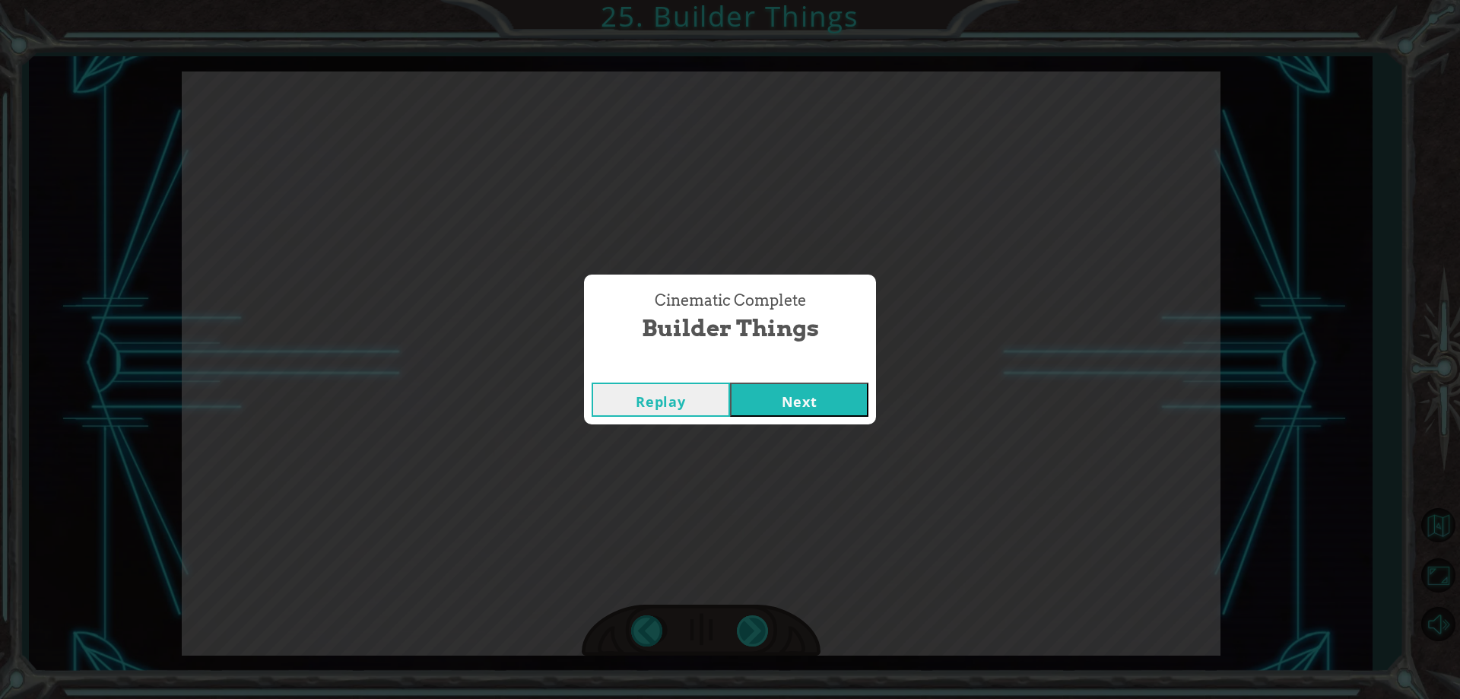
click at [744, 625] on div "Cinematic Complete Builder Things Replay Next" at bounding box center [730, 349] width 1460 height 699
click at [841, 401] on button "Next" at bounding box center [799, 399] width 138 height 34
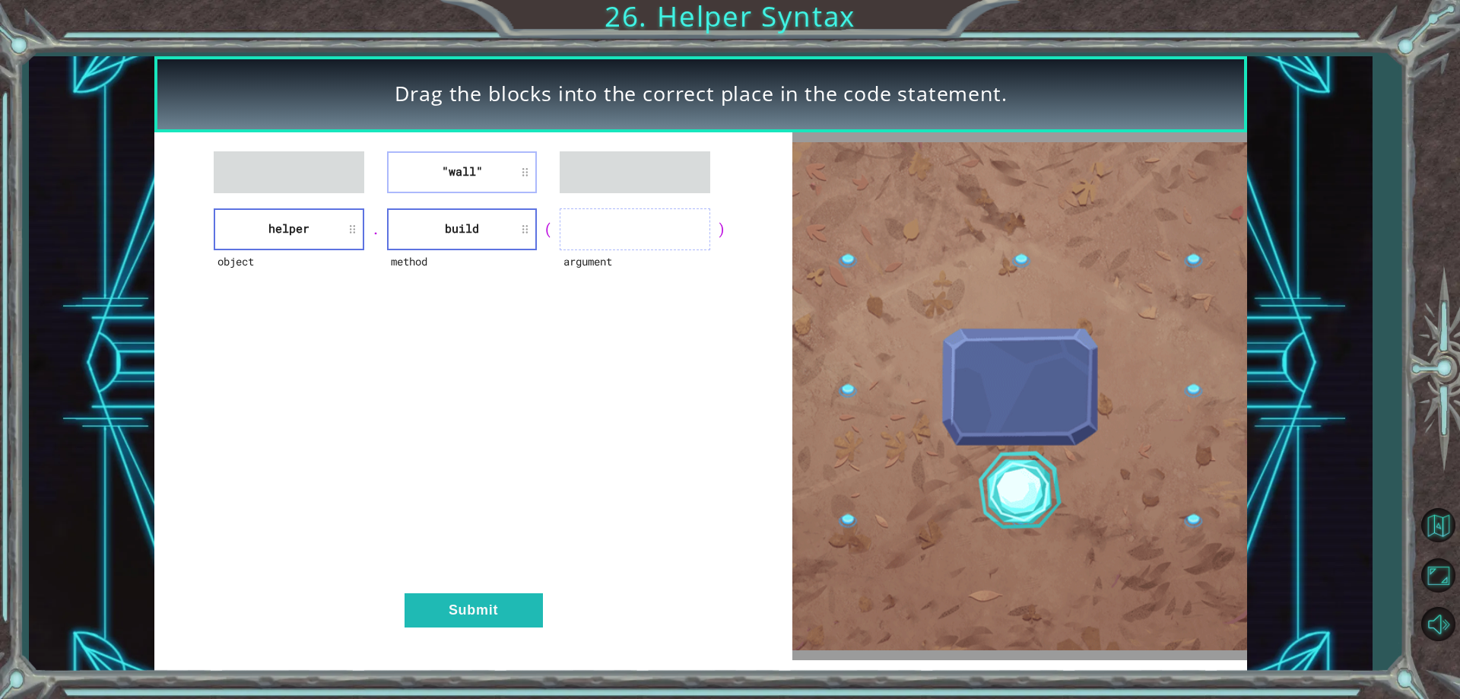
drag, startPoint x: 451, startPoint y: 193, endPoint x: 588, endPoint y: 238, distance: 144.0
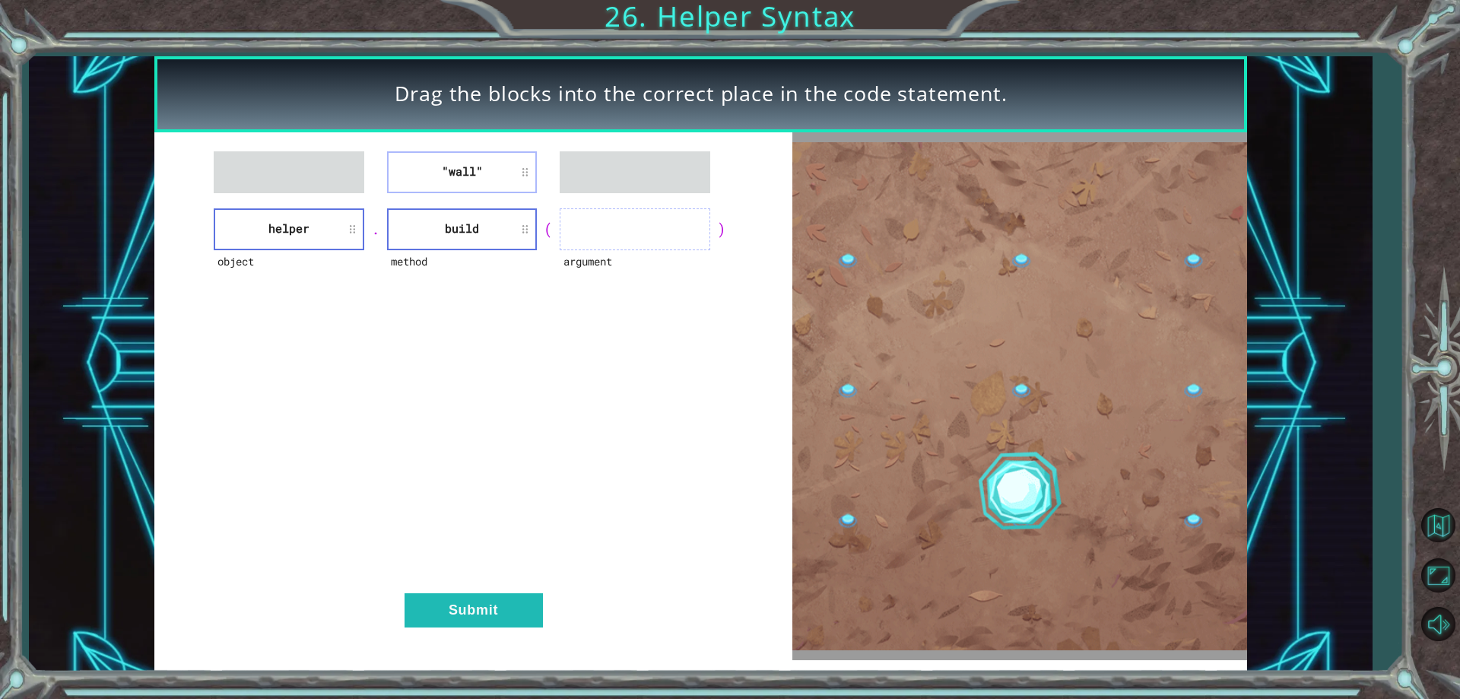
click at [588, 238] on div ""wall" object helper . method build ( argument ) Submit" at bounding box center [473, 396] width 639 height 528
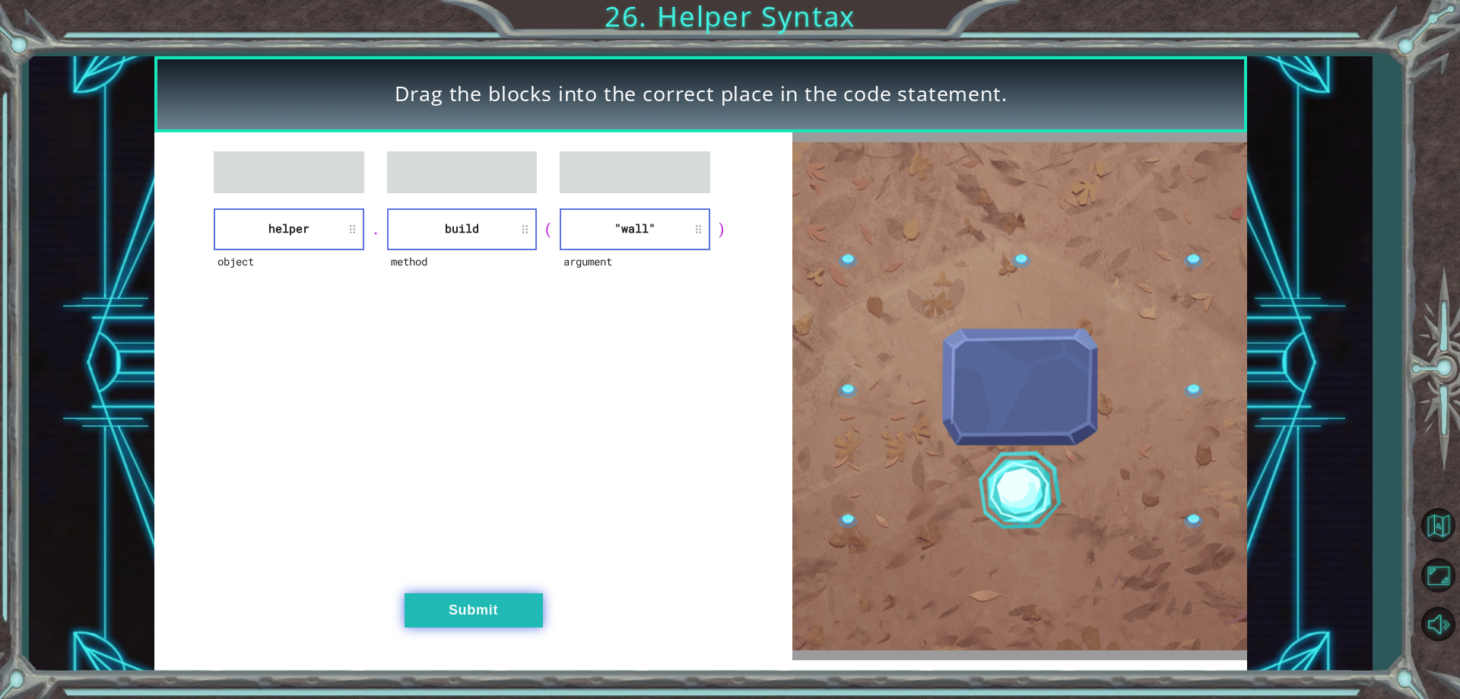
click at [498, 603] on button "Submit" at bounding box center [474, 610] width 138 height 34
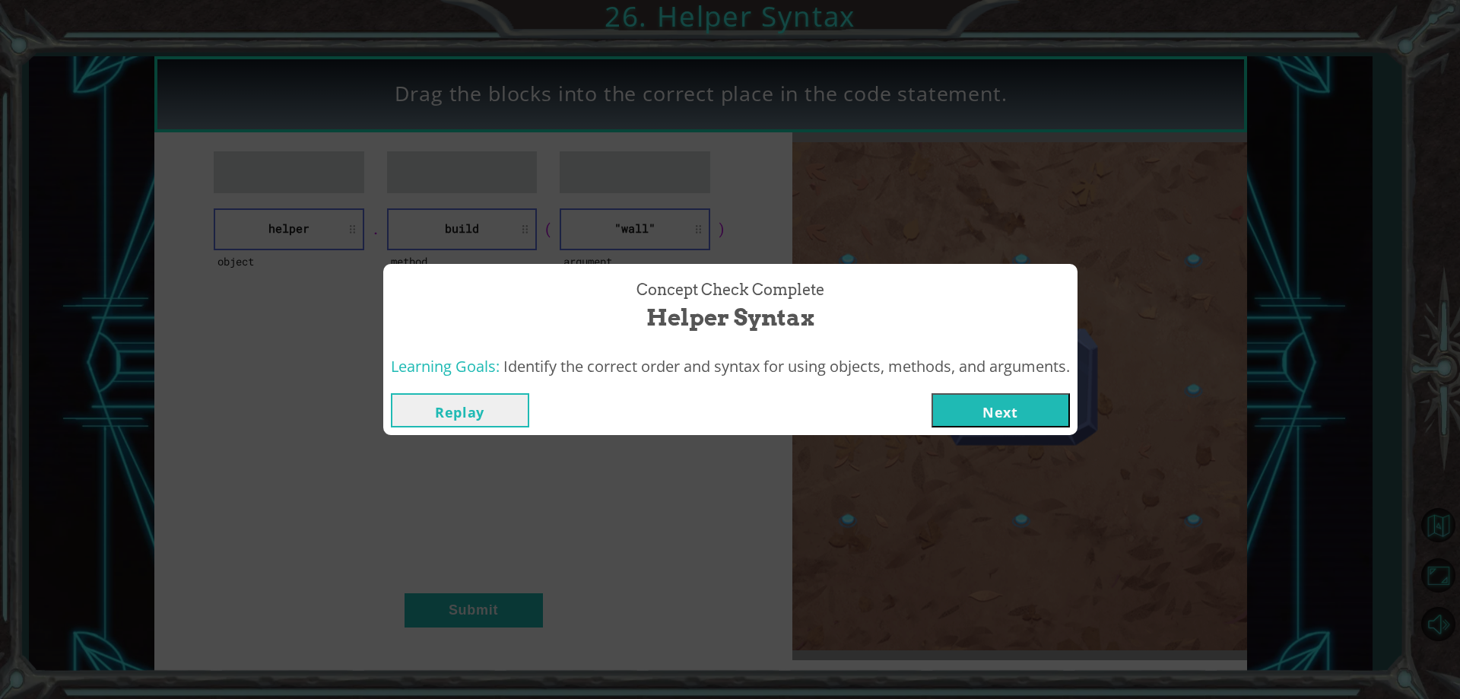
click at [1070, 406] on button "Next" at bounding box center [1000, 410] width 138 height 34
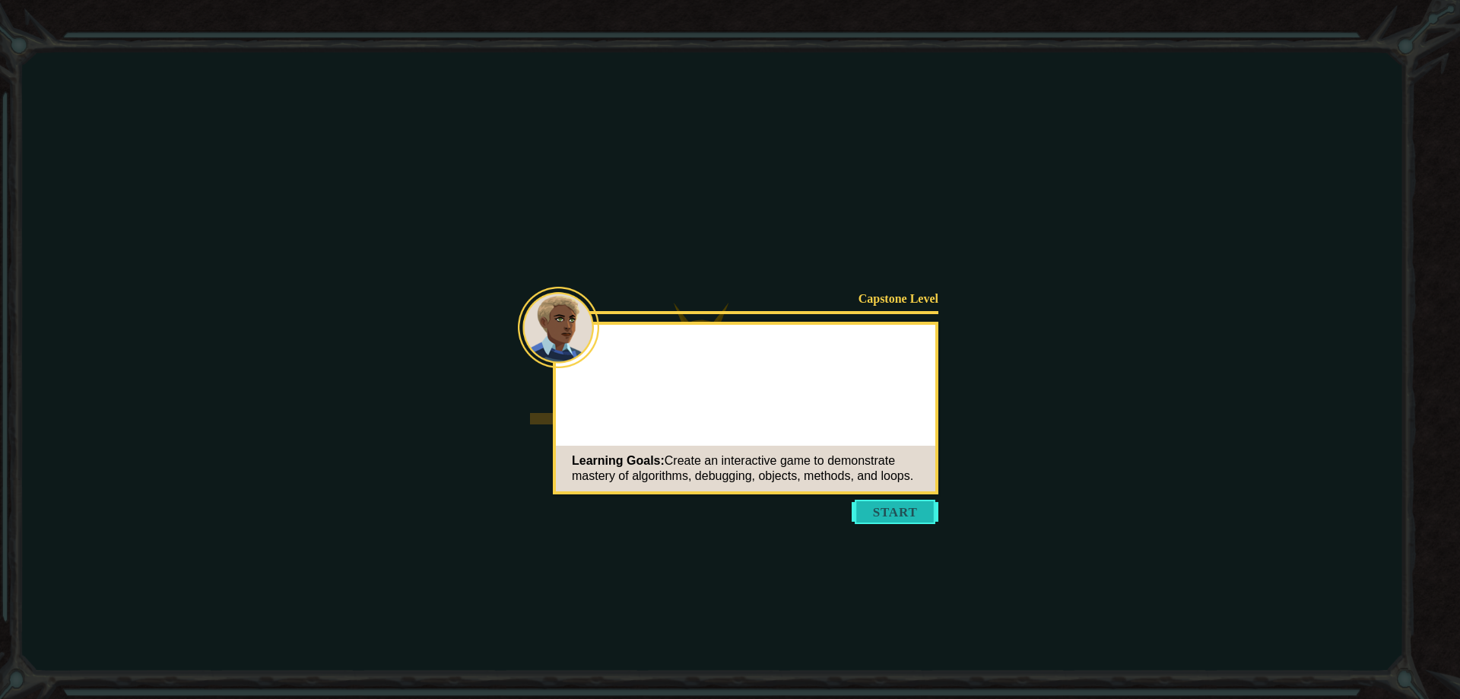
click at [877, 512] on button "Start" at bounding box center [895, 512] width 87 height 24
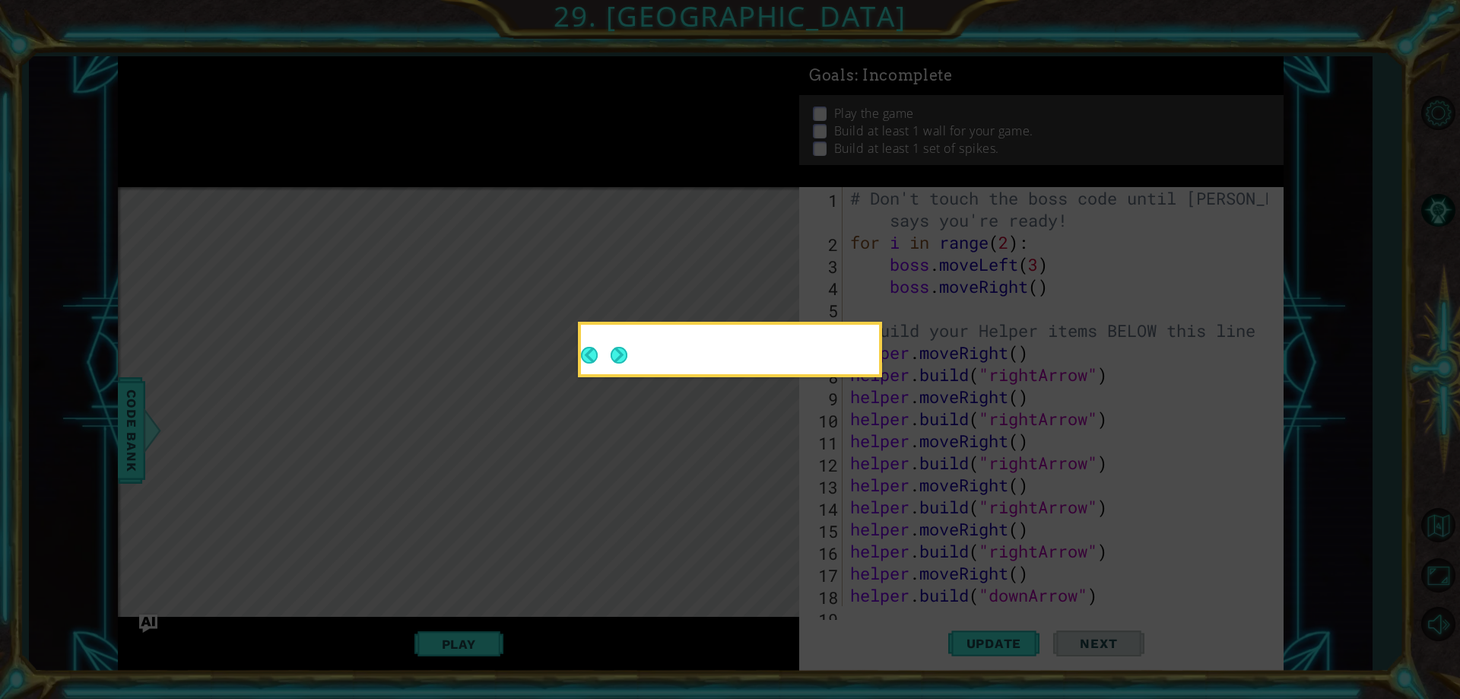
click at [627, 355] on div at bounding box center [730, 352] width 298 height 43
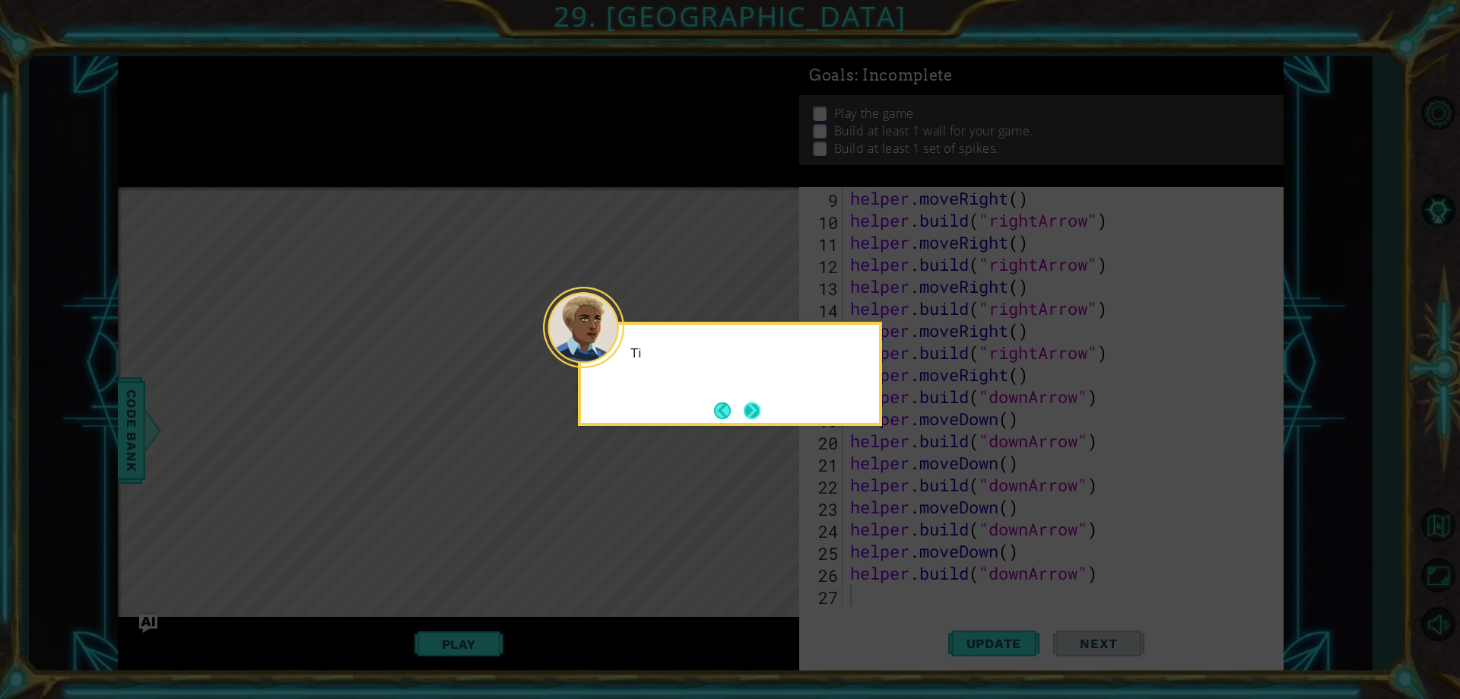
scroll to position [198, 0]
click at [752, 413] on button "Next" at bounding box center [752, 410] width 17 height 17
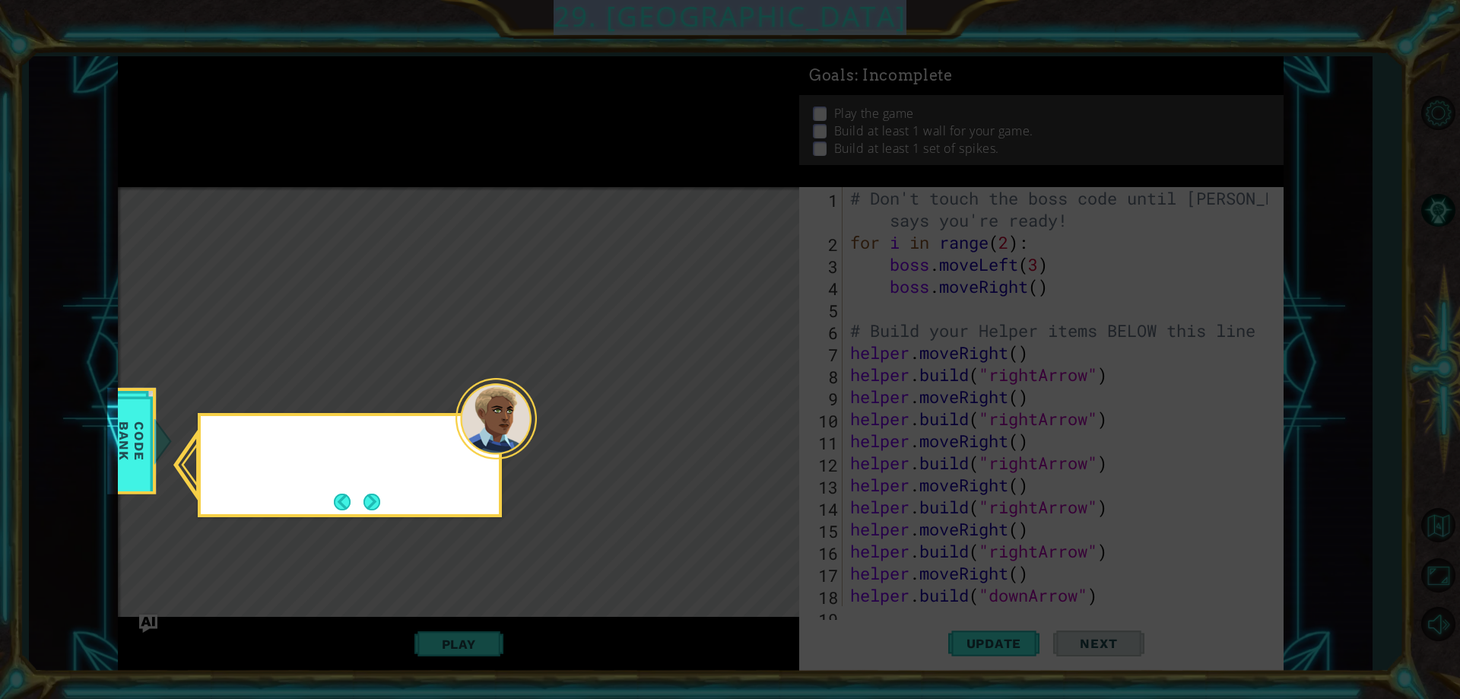
click at [752, 413] on icon at bounding box center [730, 349] width 1460 height 699
click at [367, 500] on button "Next" at bounding box center [371, 501] width 17 height 17
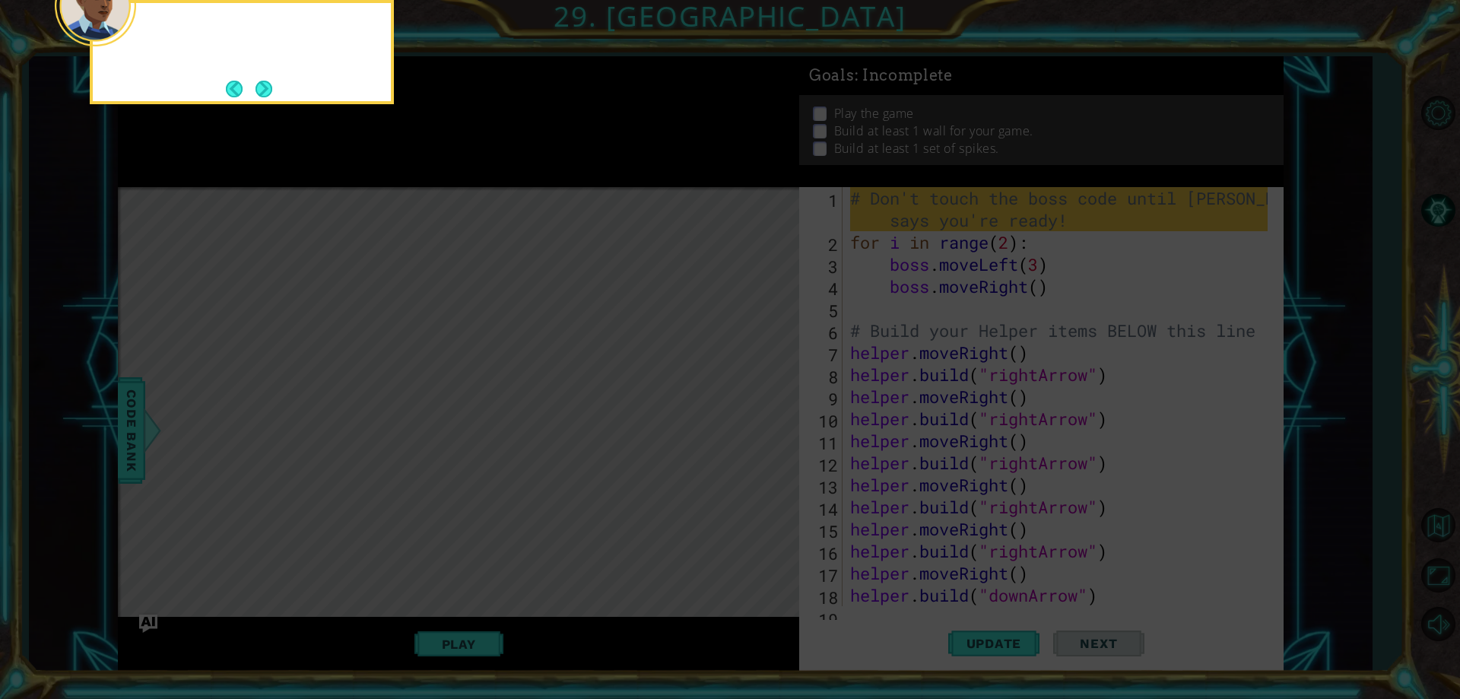
click at [367, 500] on icon at bounding box center [730, 104] width 1460 height 1188
click at [271, 90] on button "Next" at bounding box center [263, 89] width 17 height 17
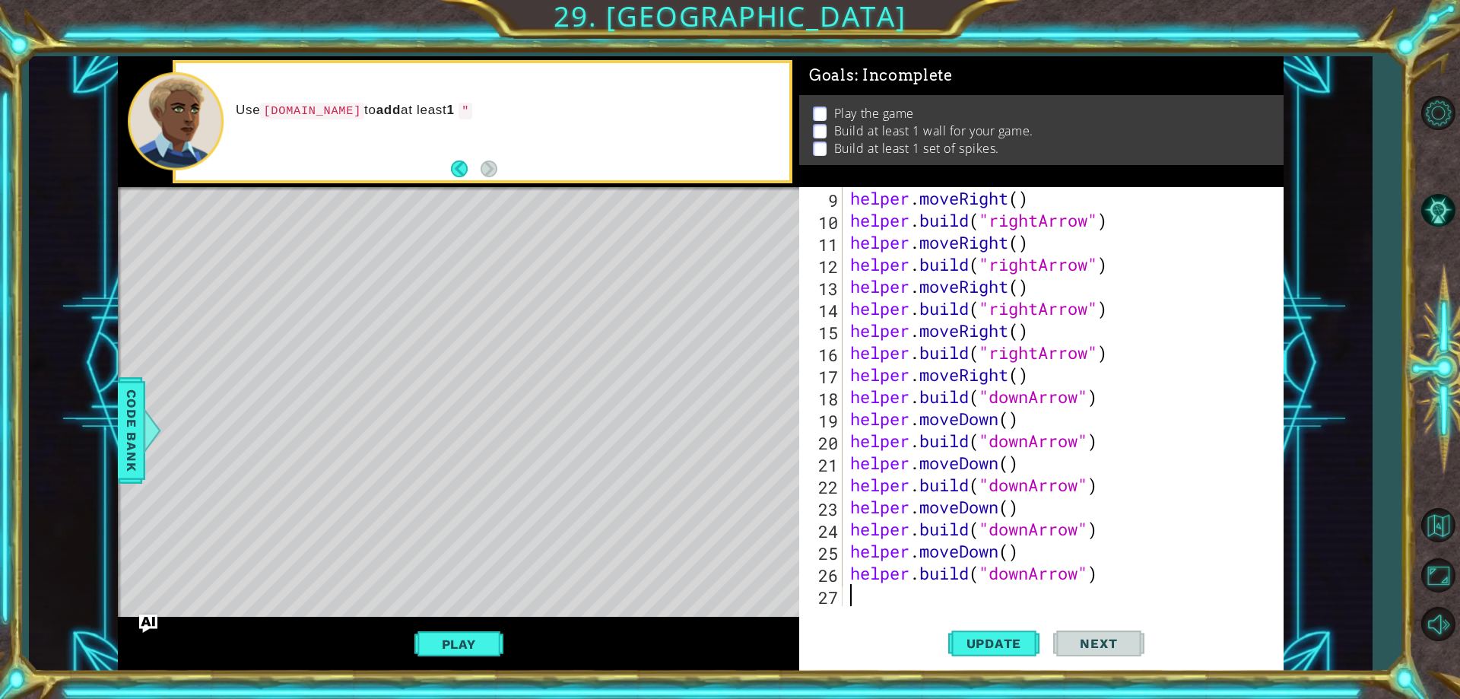
scroll to position [198, 0]
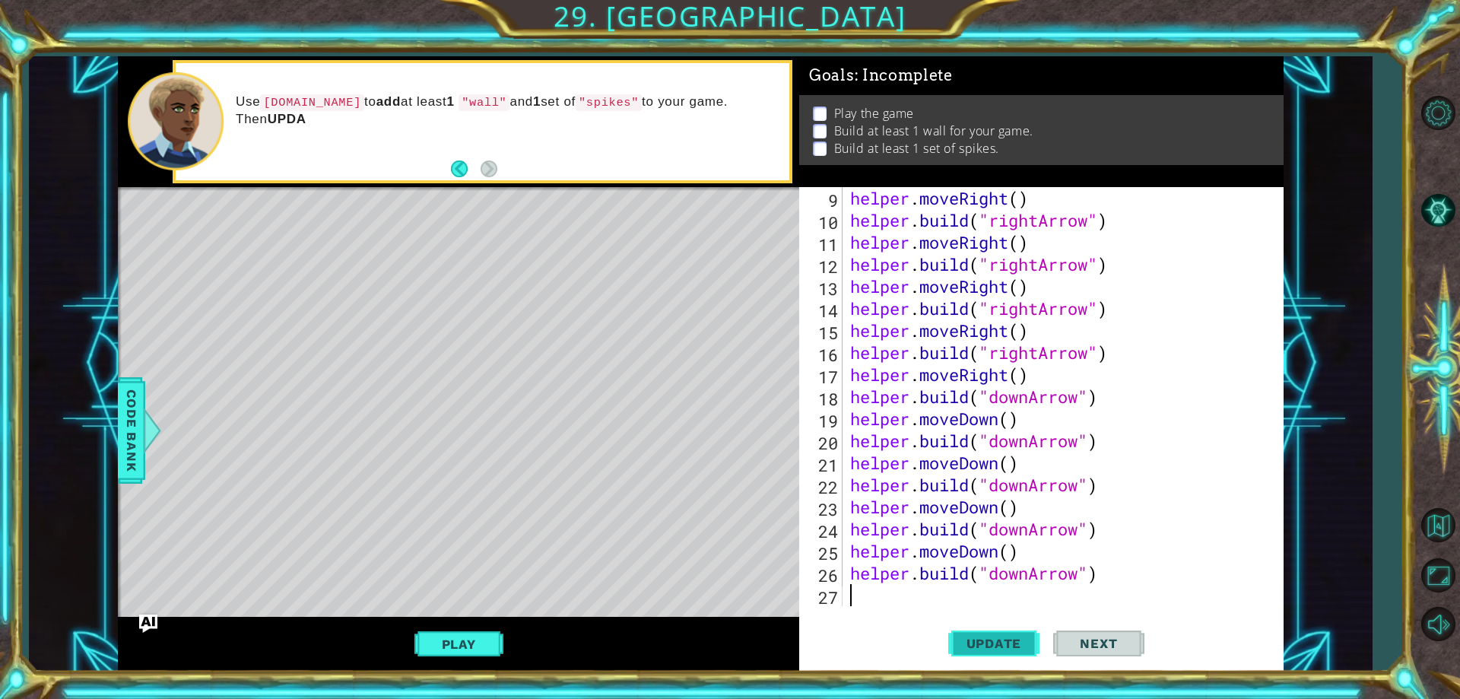
click at [992, 652] on button "Update" at bounding box center [993, 644] width 91 height 49
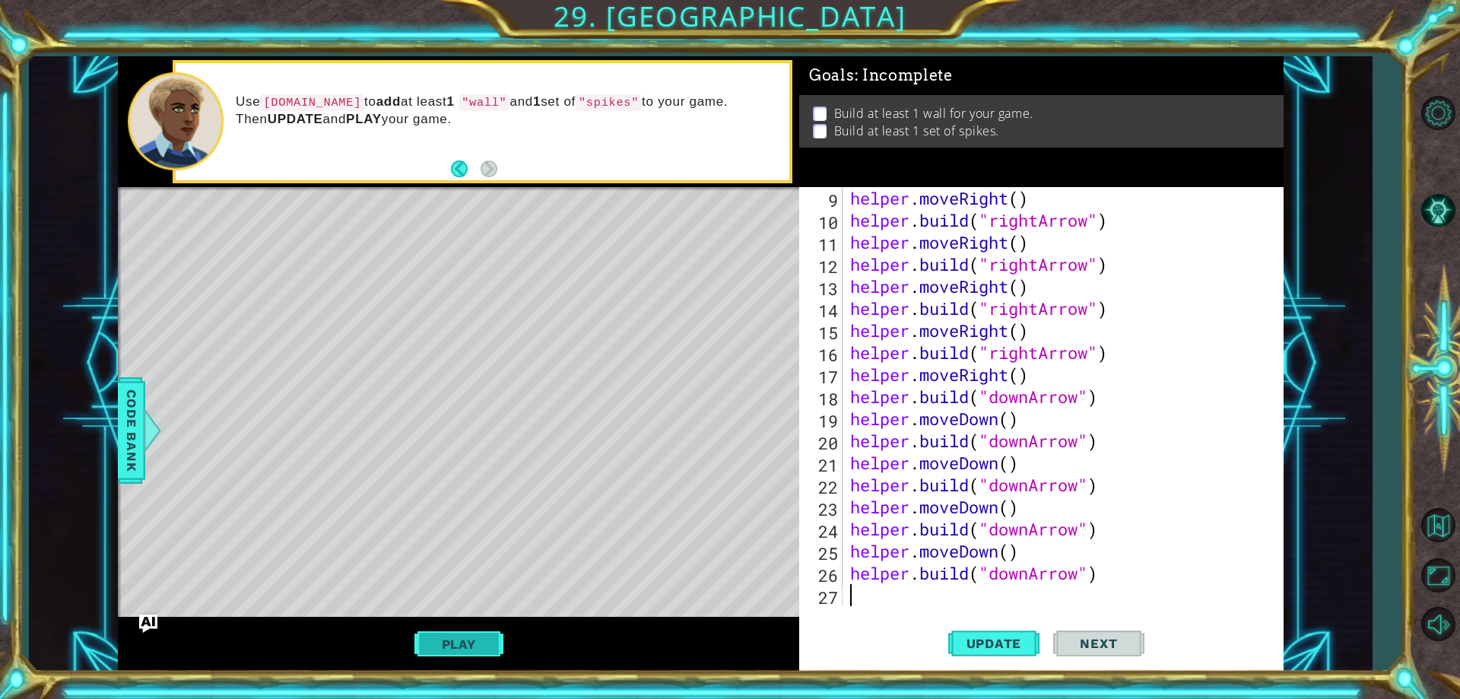
click at [474, 649] on button "Play" at bounding box center [458, 644] width 89 height 29
click at [1089, 644] on span "Next" at bounding box center [1098, 643] width 68 height 15
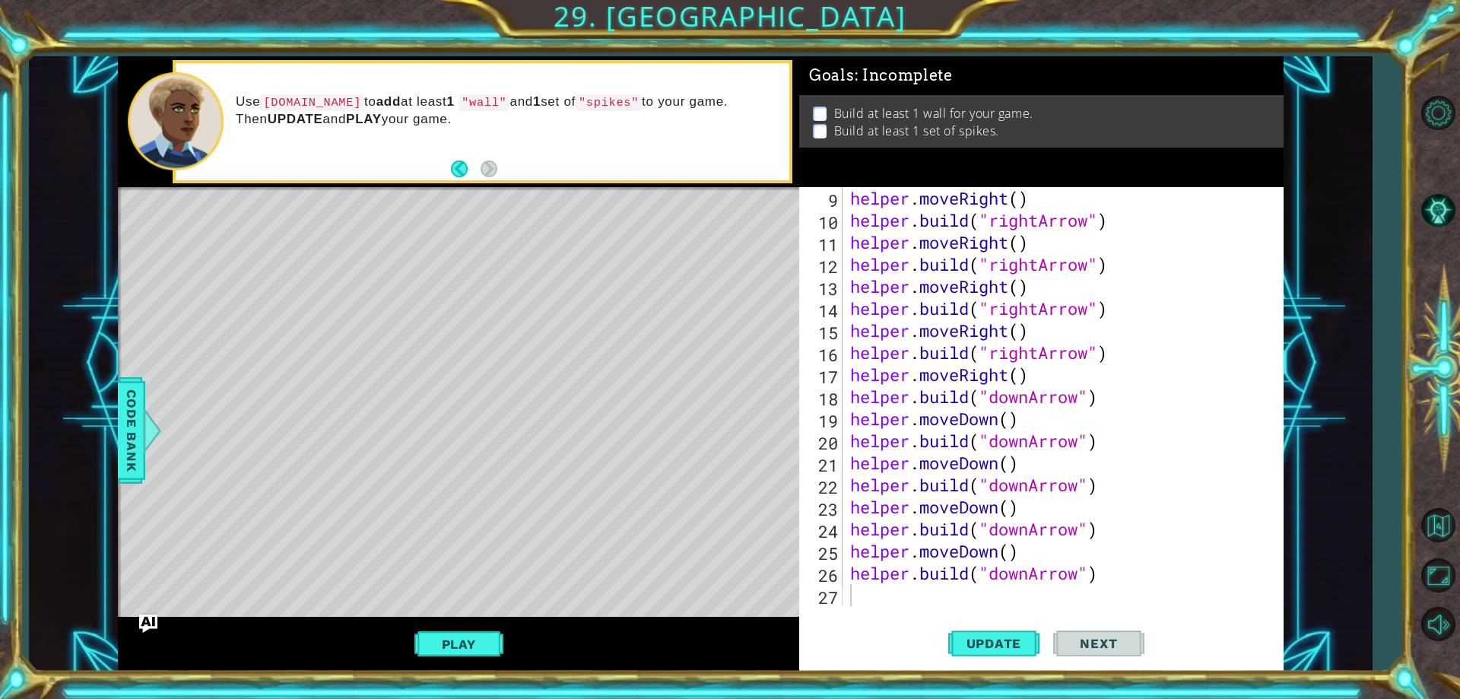
click at [1089, 644] on span "Next" at bounding box center [1098, 643] width 68 height 15
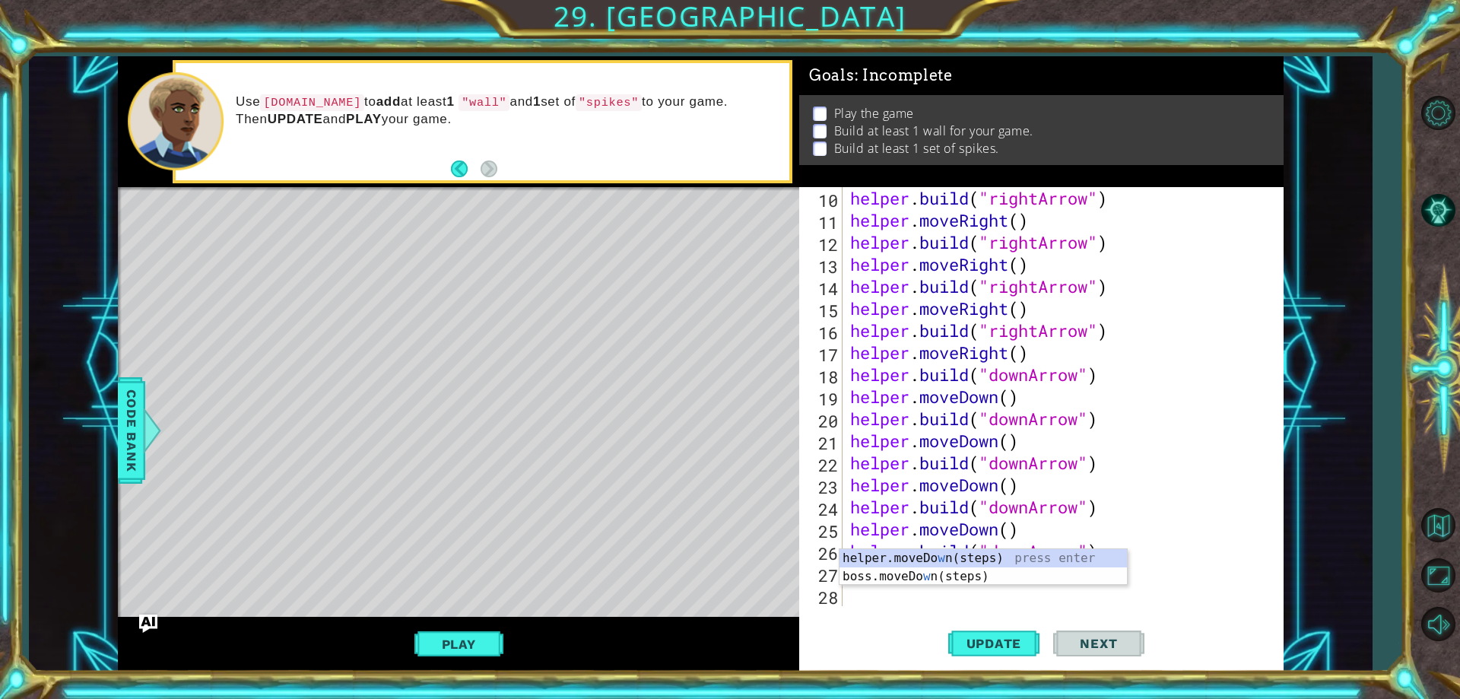
scroll to position [220, 0]
type textarea "w"
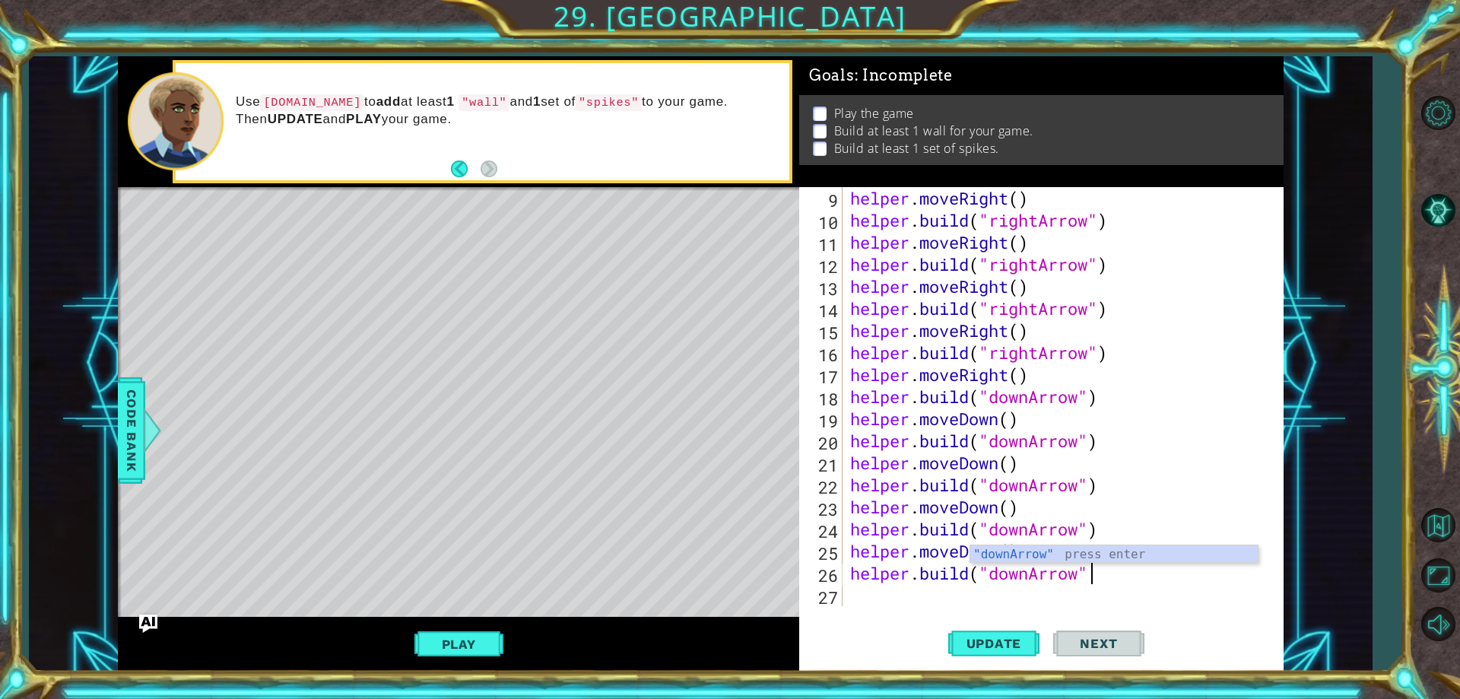
type textarea "[DOMAIN_NAME]("downArrow")"
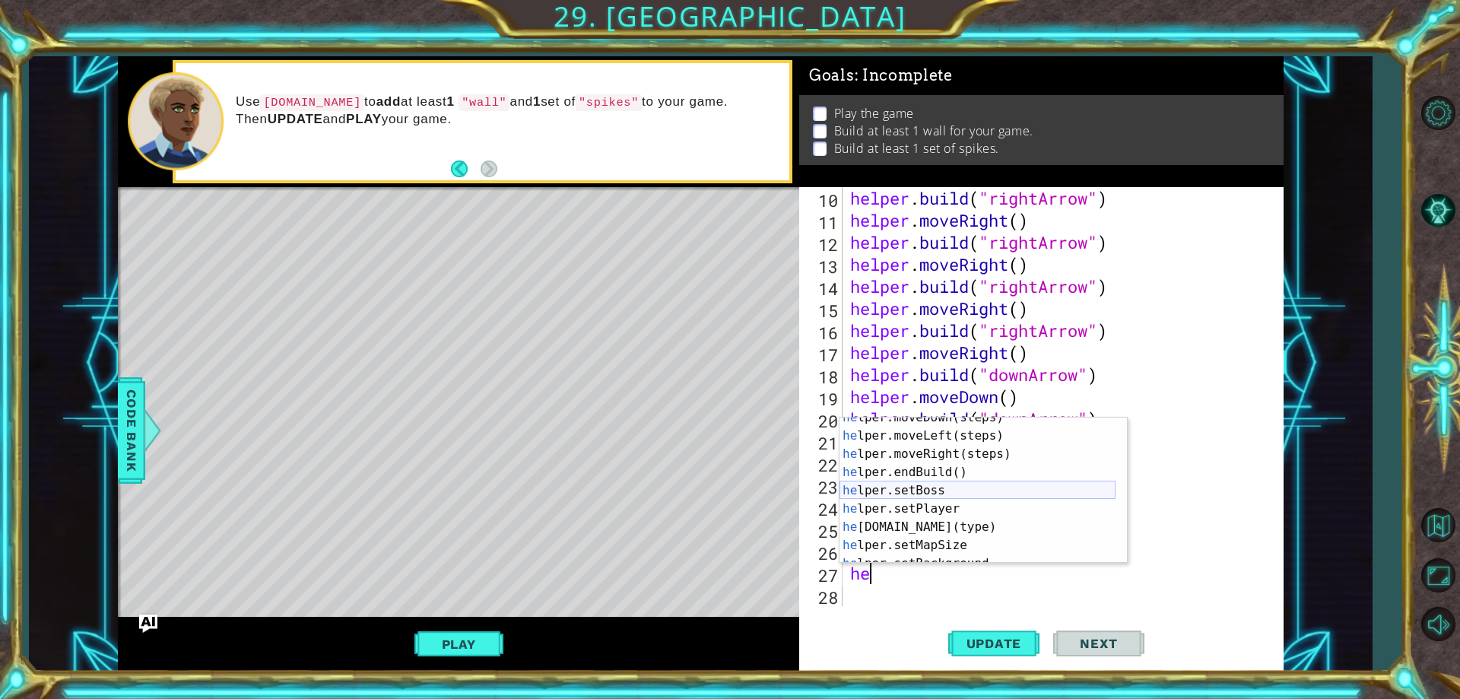
scroll to position [109, 0]
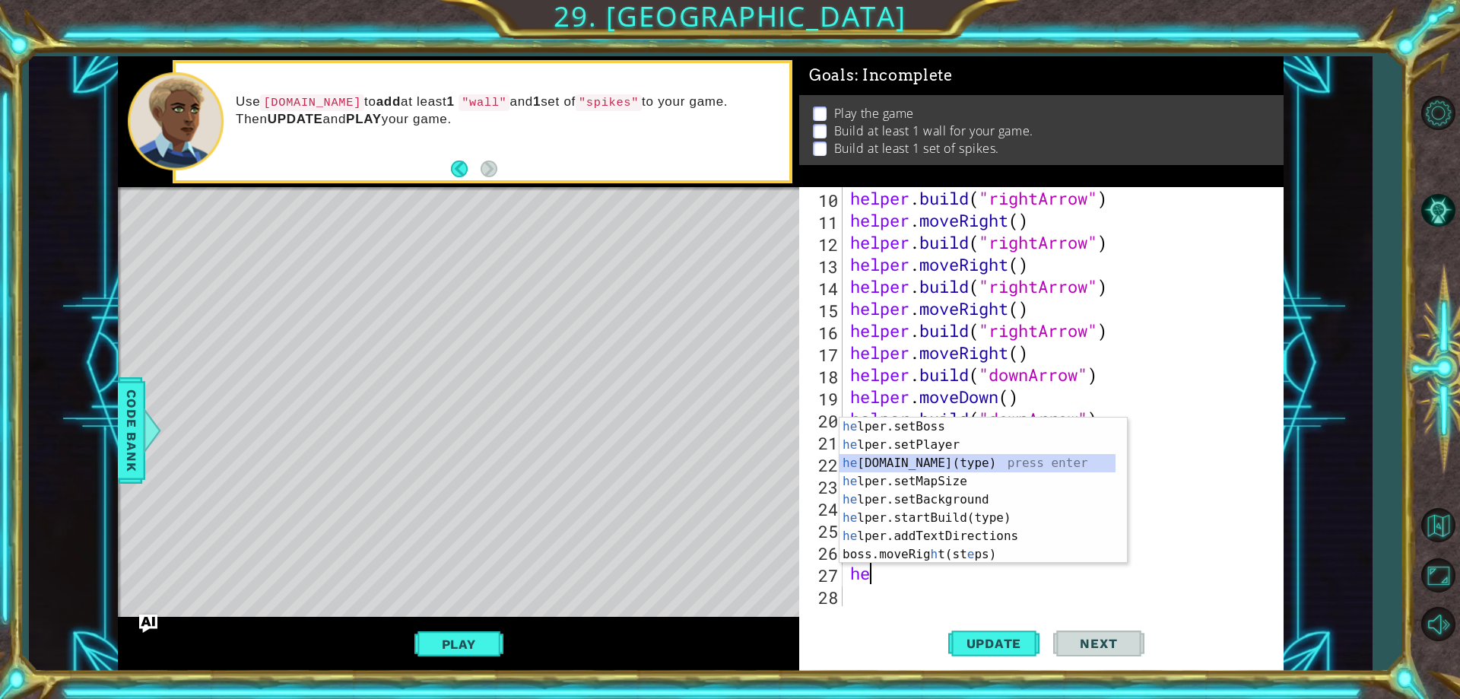
click at [929, 468] on div "he lper.setBoss press enter he lper.setPlayer press enter he [DOMAIN_NAME](type…" at bounding box center [977, 508] width 276 height 182
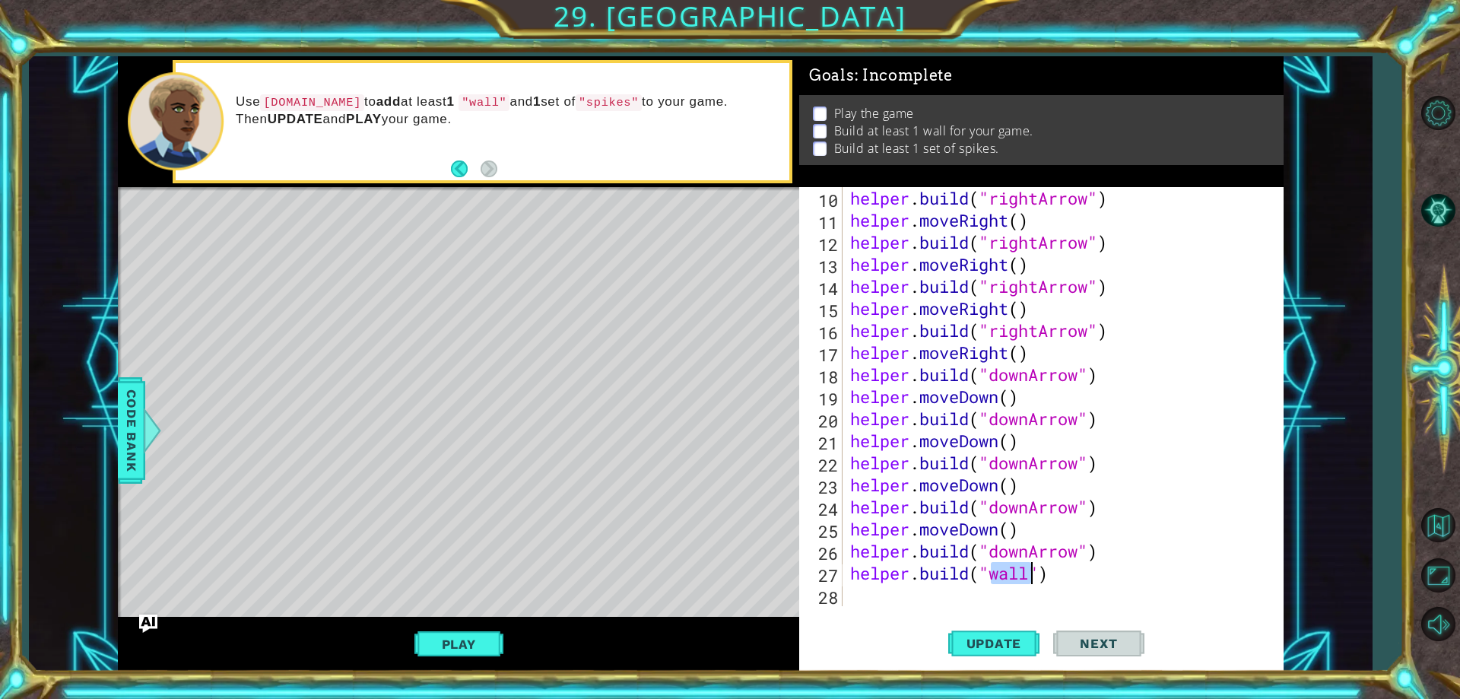
scroll to position [0, 7]
type textarea "[DOMAIN_NAME]("wall")"
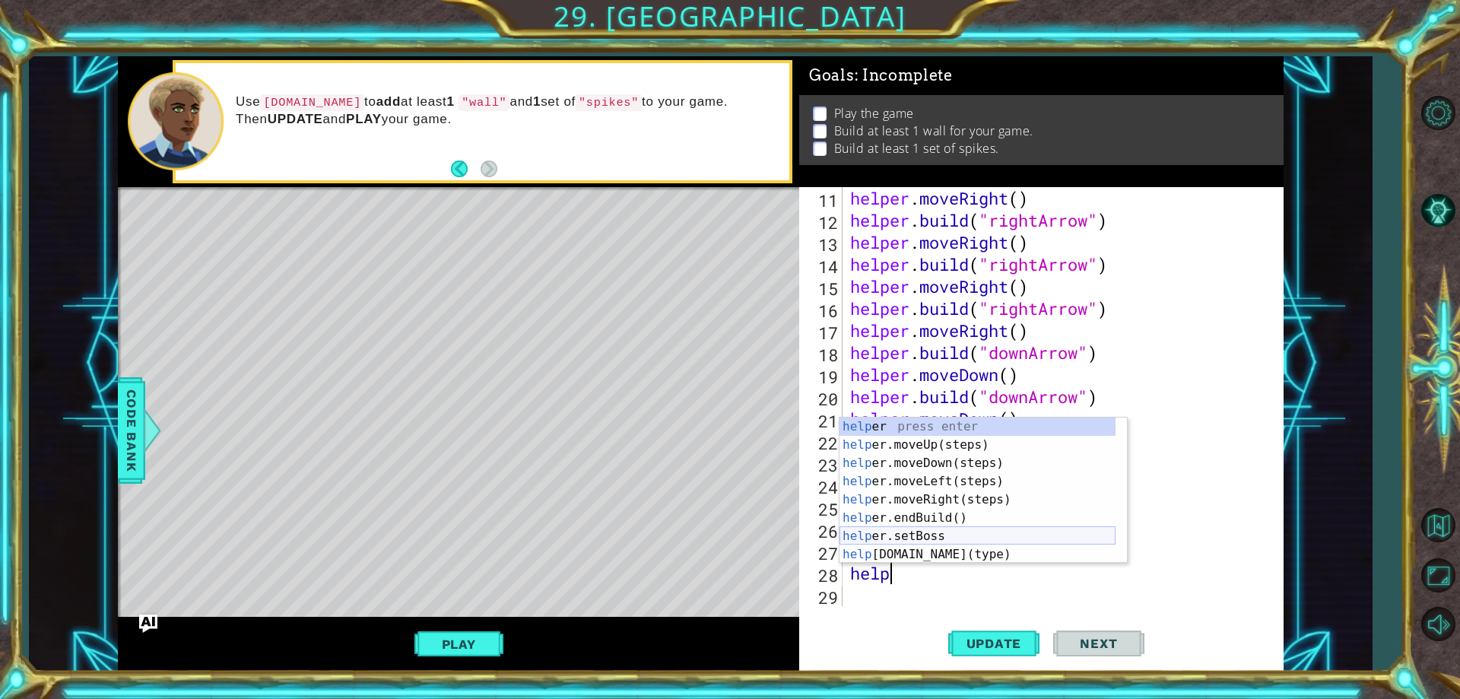
scroll to position [91, 0]
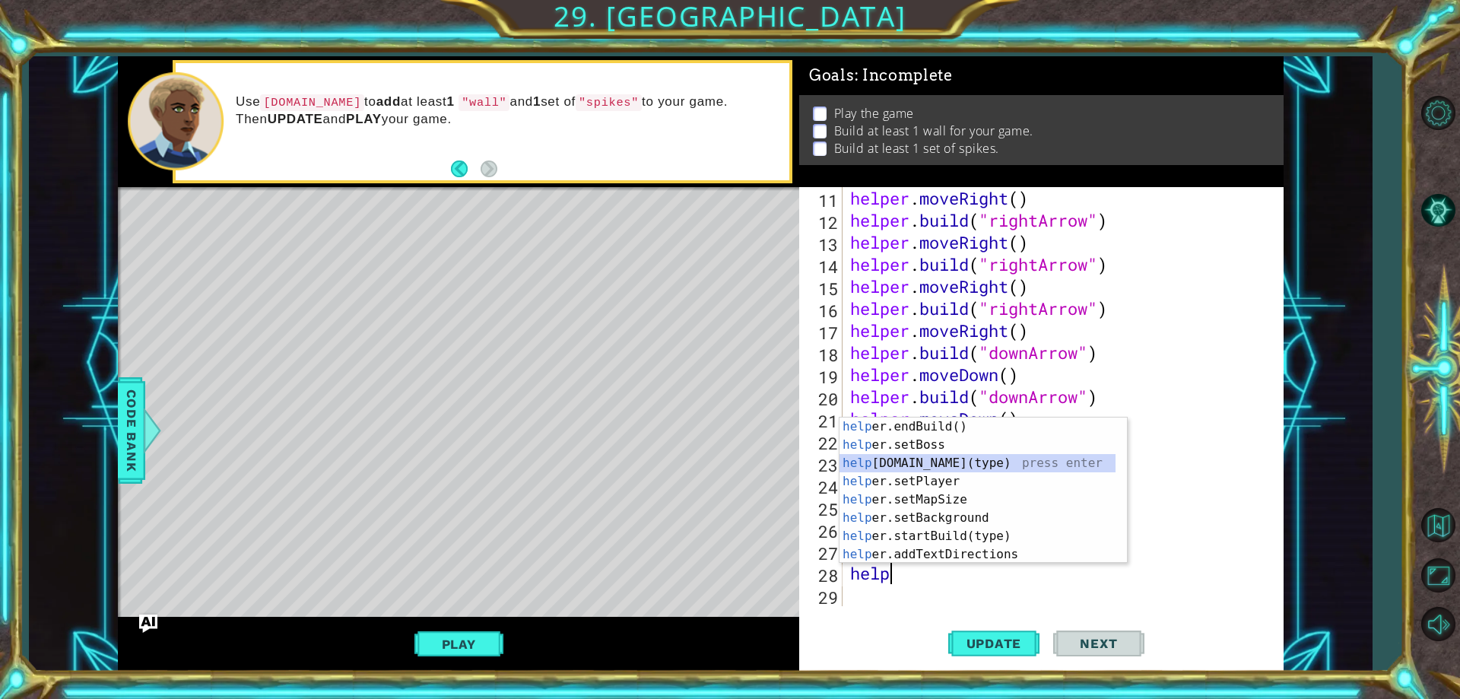
click at [922, 467] on div "help er.endBuild() press enter help er.setBoss press enter help [DOMAIN_NAME](t…" at bounding box center [977, 508] width 276 height 182
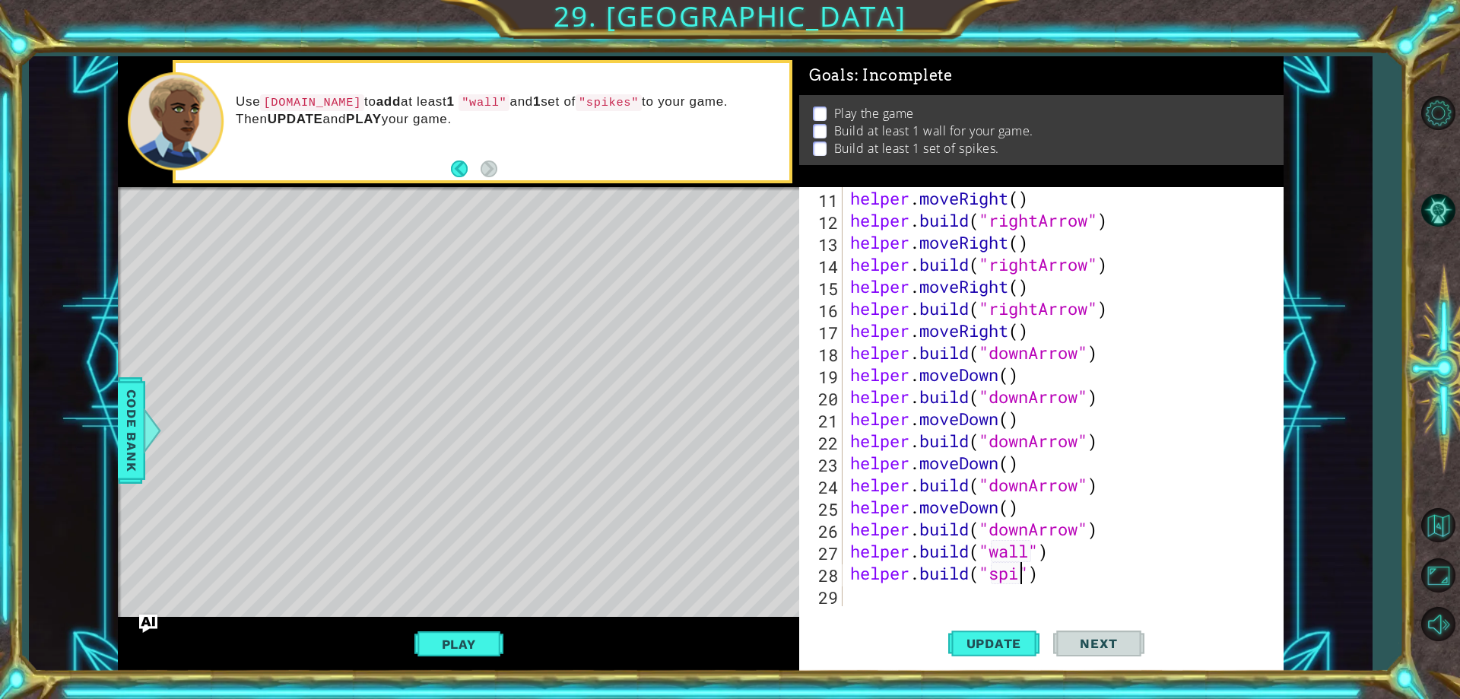
scroll to position [0, 9]
click at [1032, 646] on span "Update" at bounding box center [994, 643] width 86 height 15
type textarea "[DOMAIN_NAME]("spikes")"
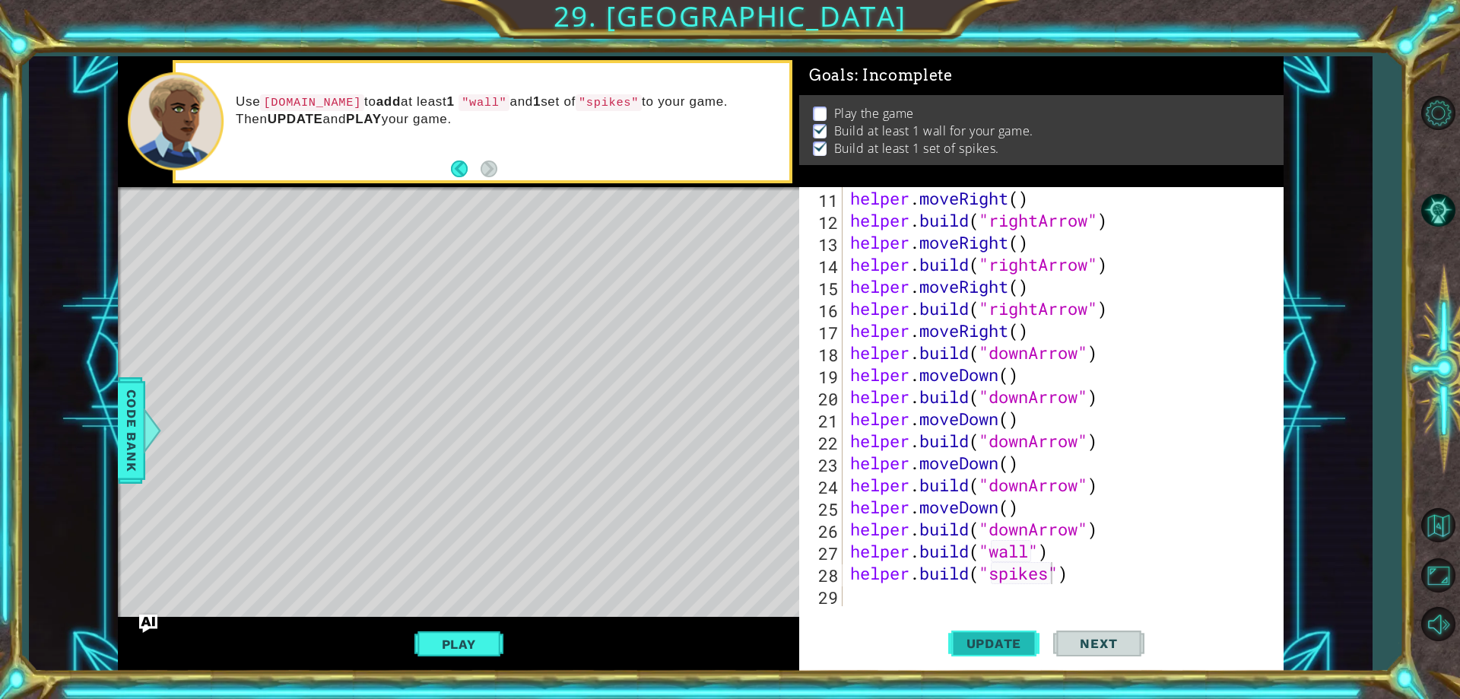
click at [995, 634] on button "Update" at bounding box center [993, 644] width 91 height 49
click at [437, 649] on button "Play" at bounding box center [458, 644] width 89 height 29
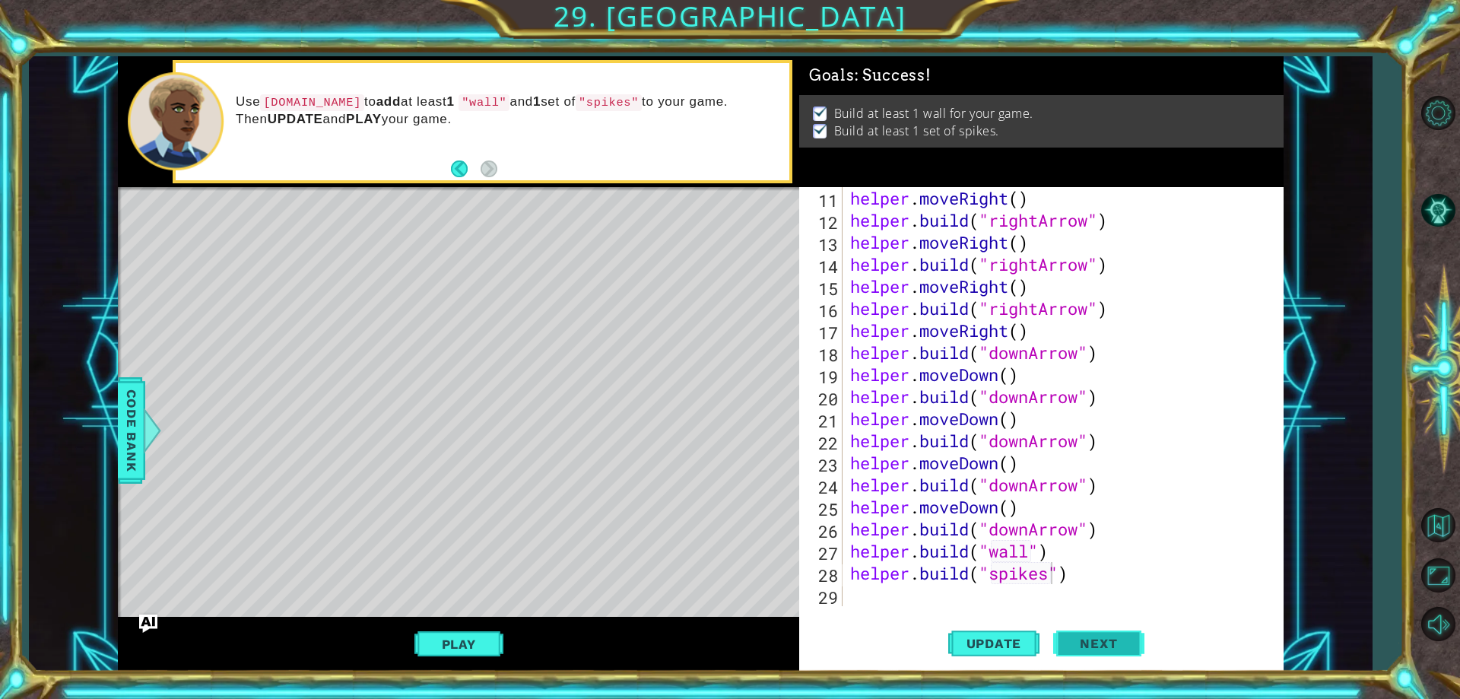
click at [1090, 642] on span "Next" at bounding box center [1098, 645] width 68 height 15
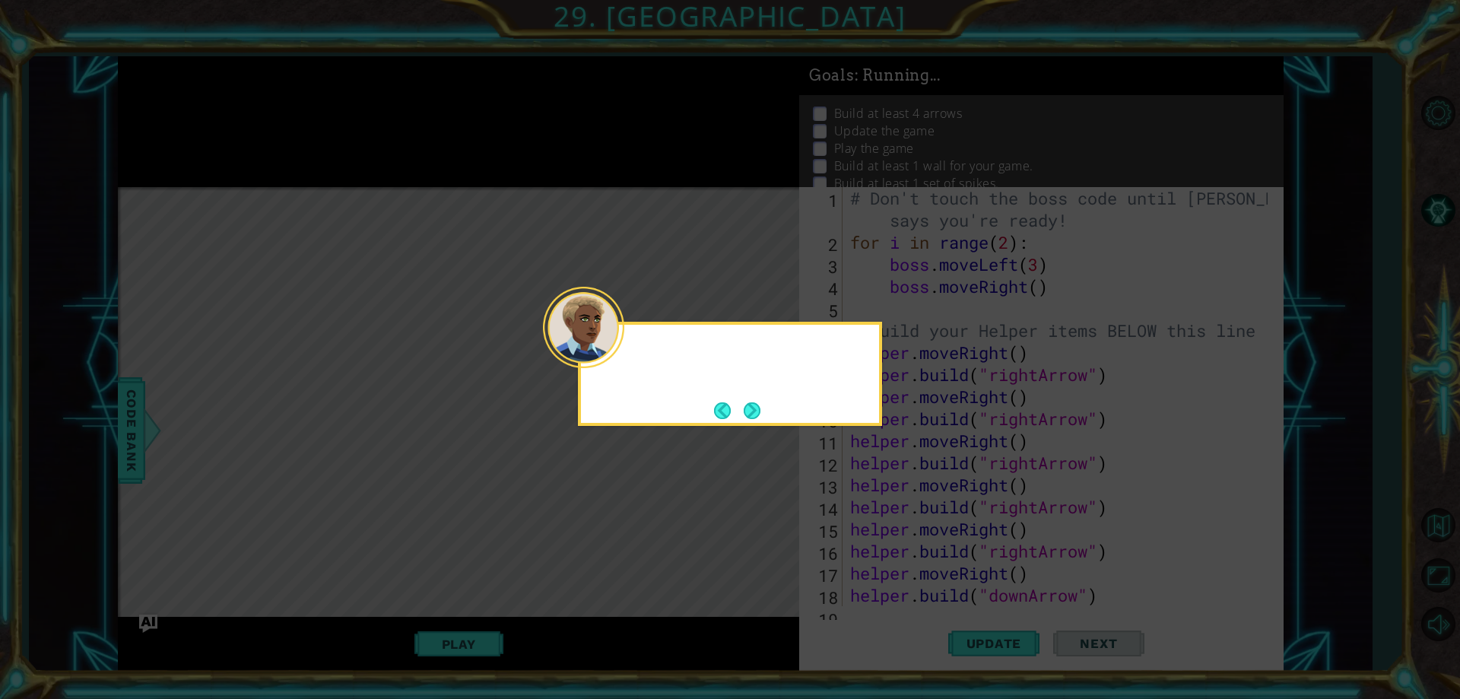
scroll to position [0, 0]
click at [753, 409] on button "Next" at bounding box center [752, 410] width 17 height 17
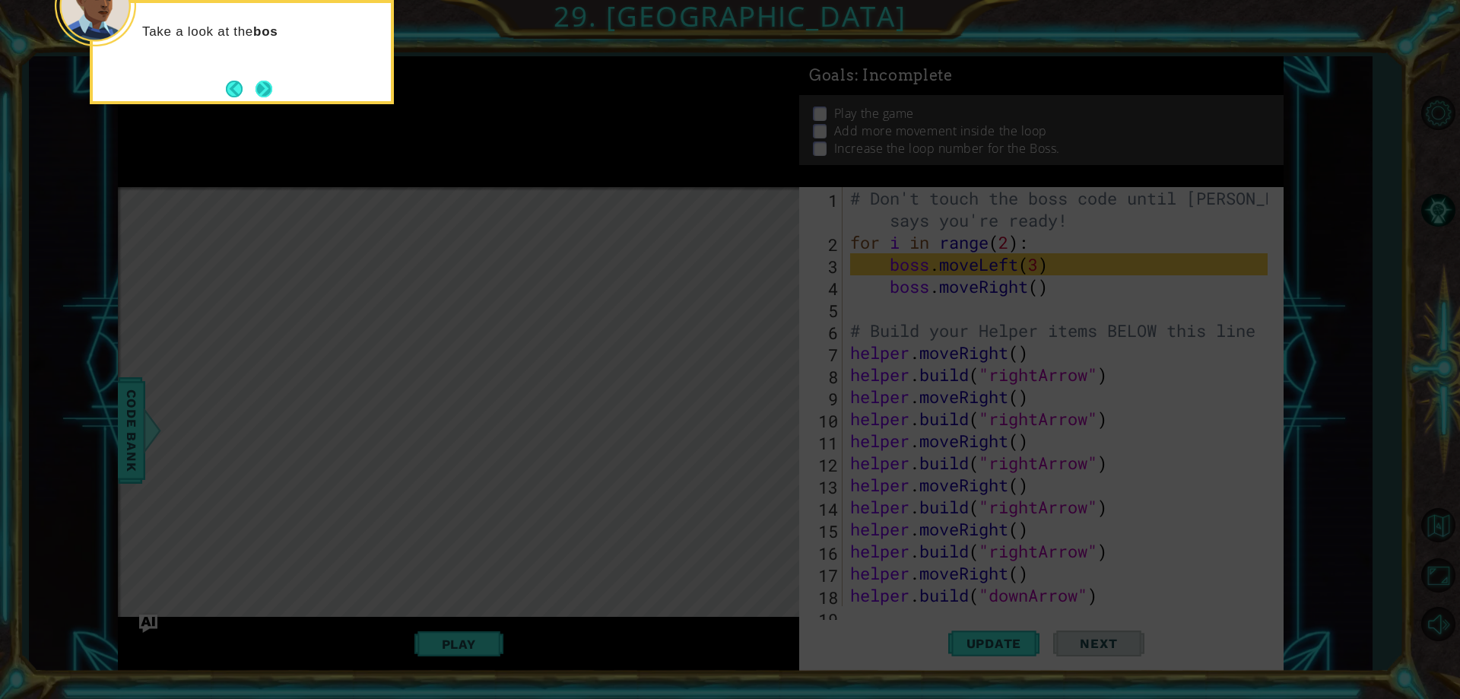
click at [259, 92] on button "Next" at bounding box center [263, 89] width 17 height 17
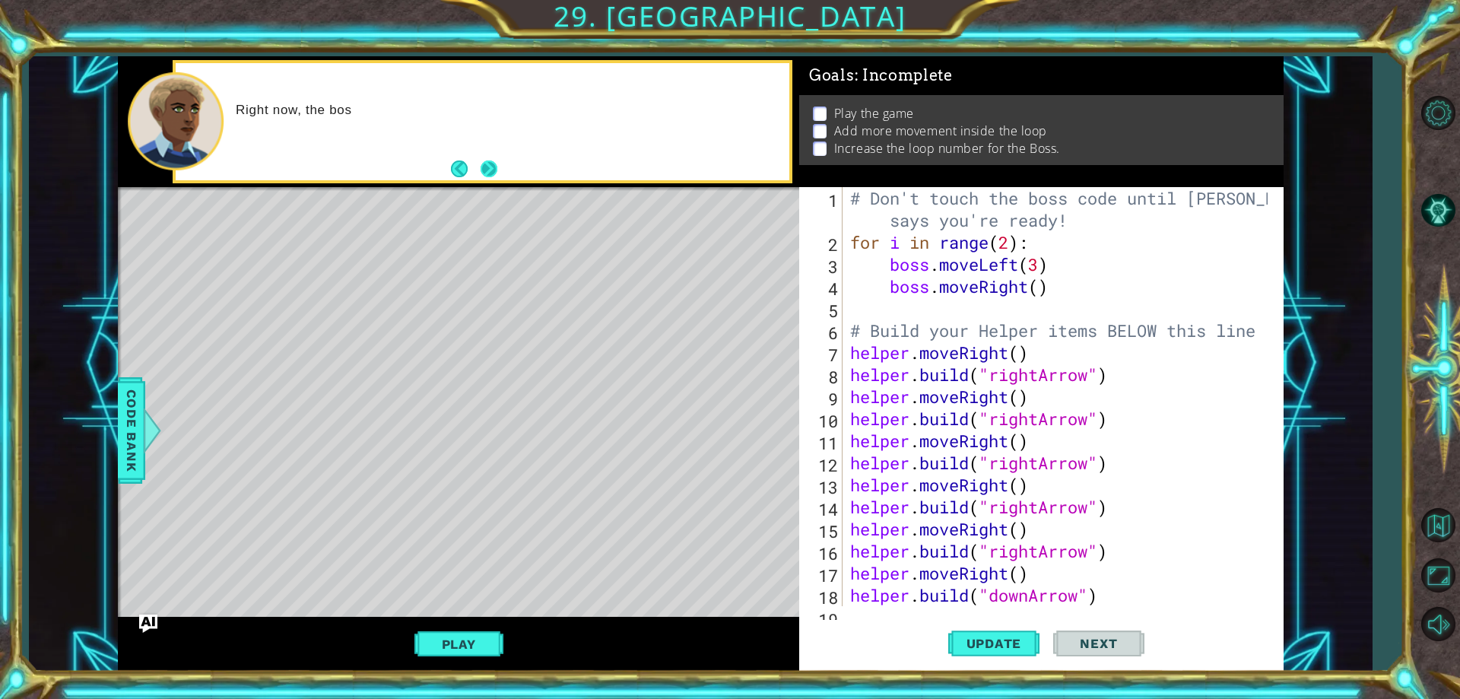
click at [484, 172] on button "Next" at bounding box center [489, 168] width 17 height 17
click at [1086, 644] on span "Next" at bounding box center [1098, 643] width 68 height 15
